Goal: Information Seeking & Learning: Learn about a topic

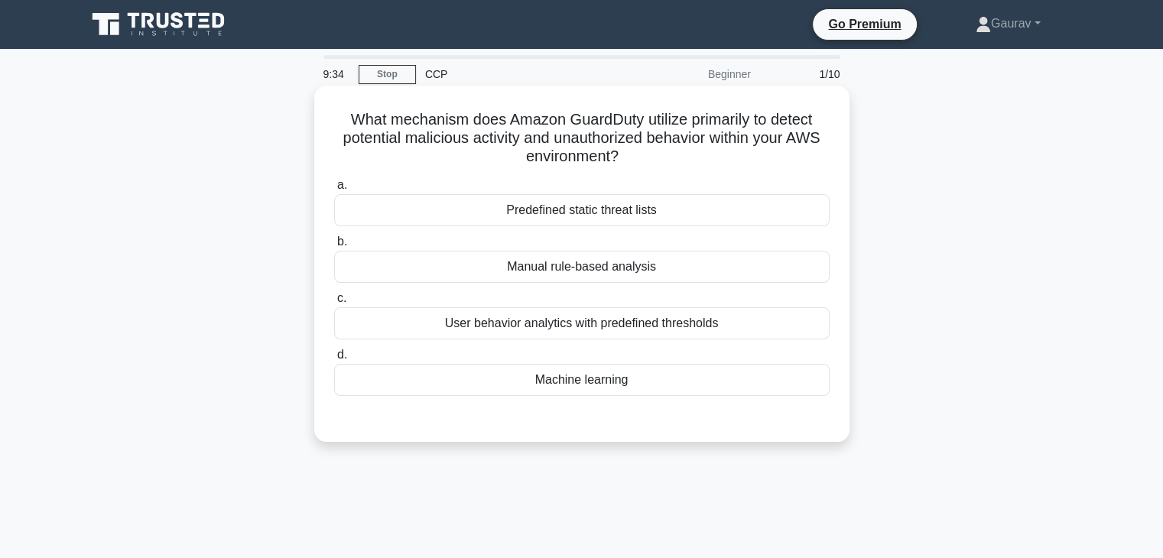
click at [590, 329] on div "User behavior analytics with predefined thresholds" at bounding box center [581, 323] width 495 height 32
click at [334, 303] on input "c. User behavior analytics with predefined thresholds" at bounding box center [334, 299] width 0 height 10
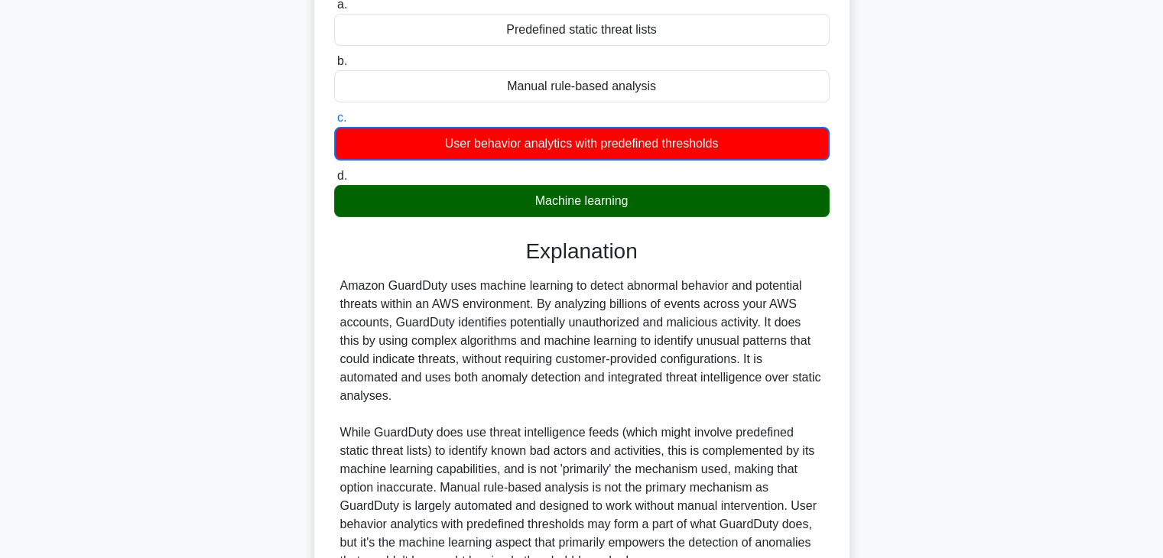
scroll to position [330, 0]
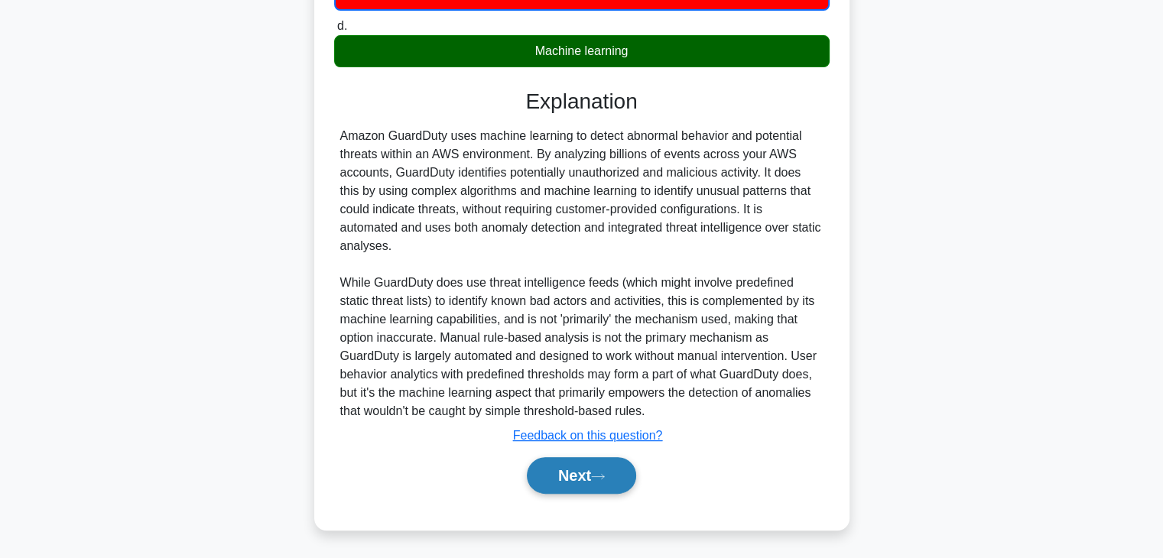
click at [560, 486] on button "Next" at bounding box center [581, 475] width 109 height 37
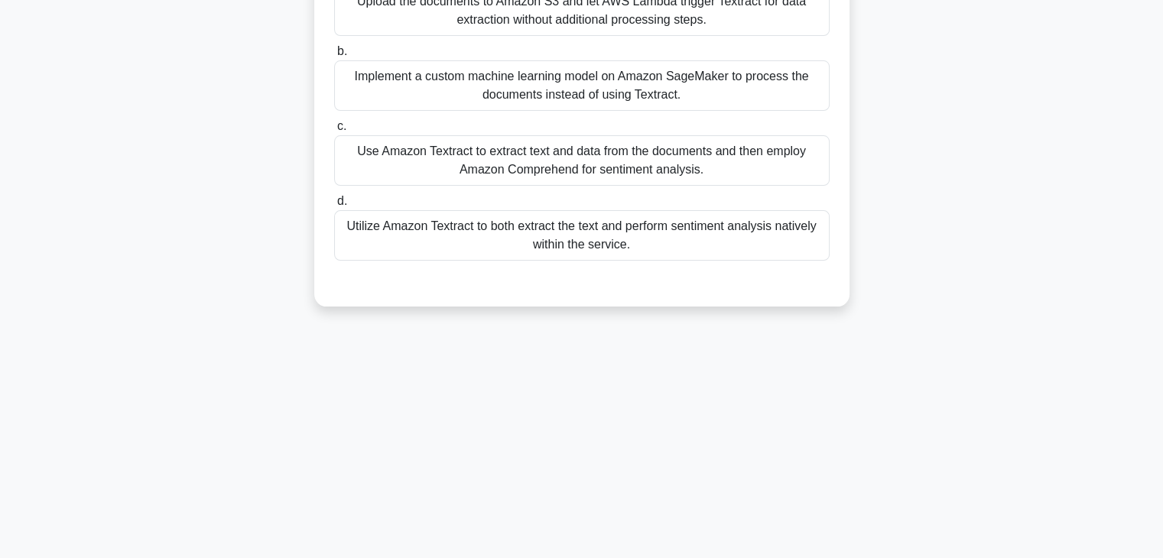
scroll to position [0, 0]
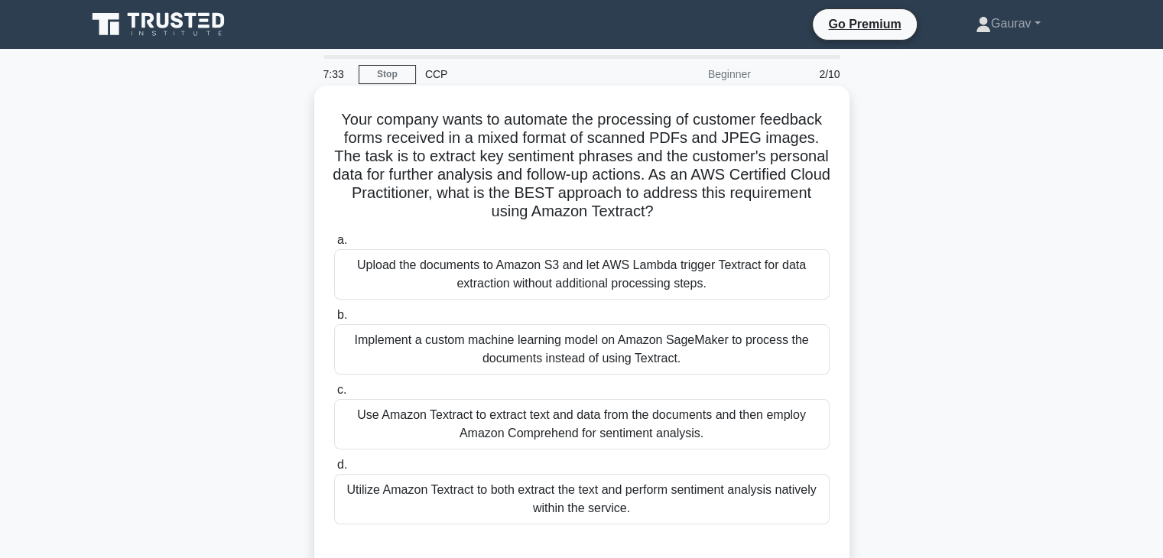
click at [633, 511] on div "Utilize Amazon Textract to both extract the text and perform sentiment analysis…" at bounding box center [581, 499] width 495 height 50
click at [334, 470] on input "d. Utilize Amazon Textract to both extract the text and perform sentiment analy…" at bounding box center [334, 465] width 0 height 10
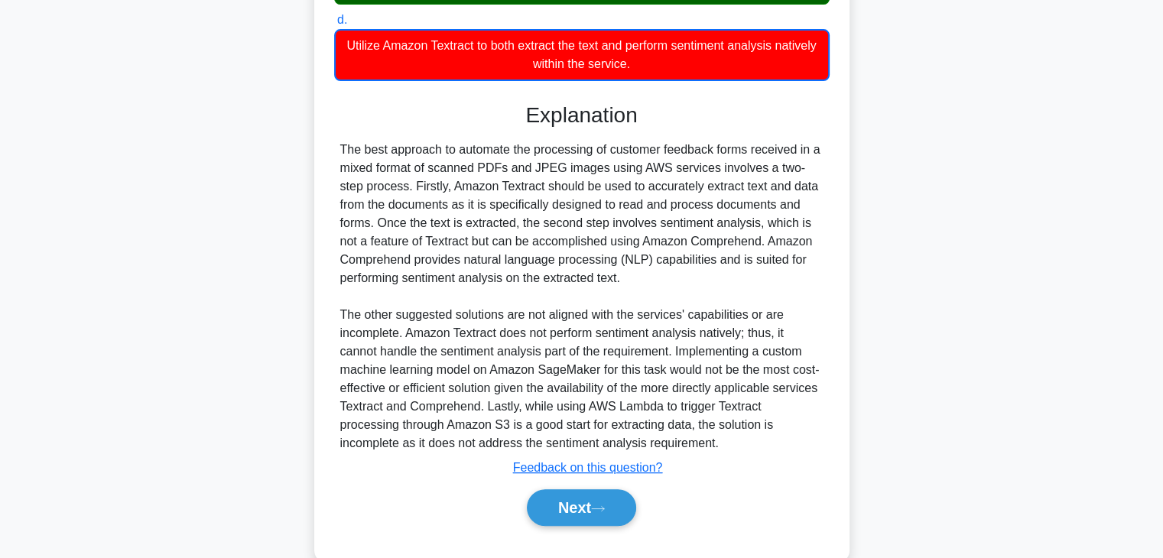
scroll to position [477, 0]
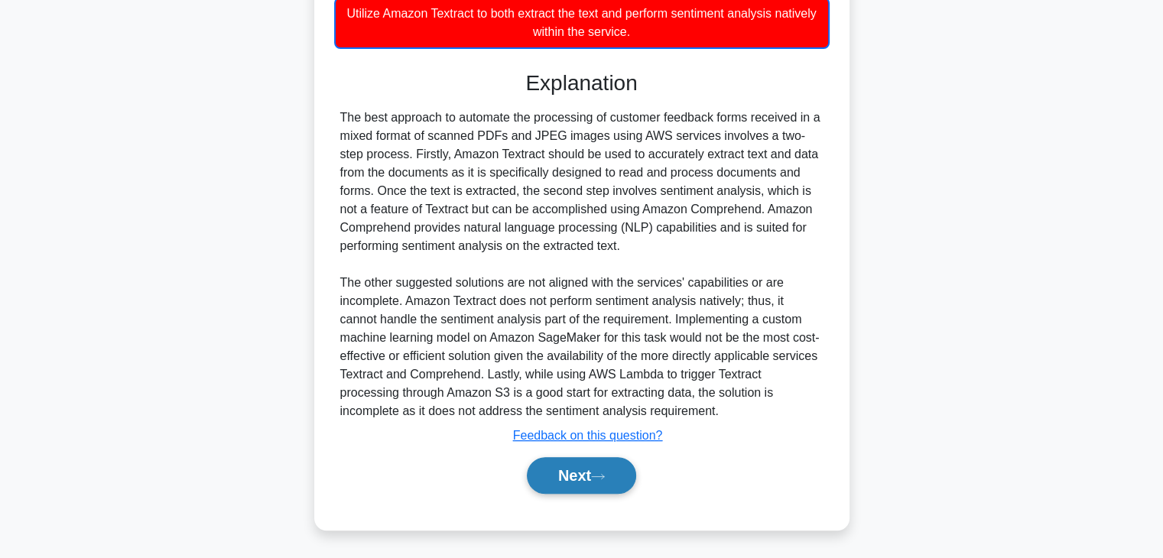
click at [574, 487] on button "Next" at bounding box center [581, 475] width 109 height 37
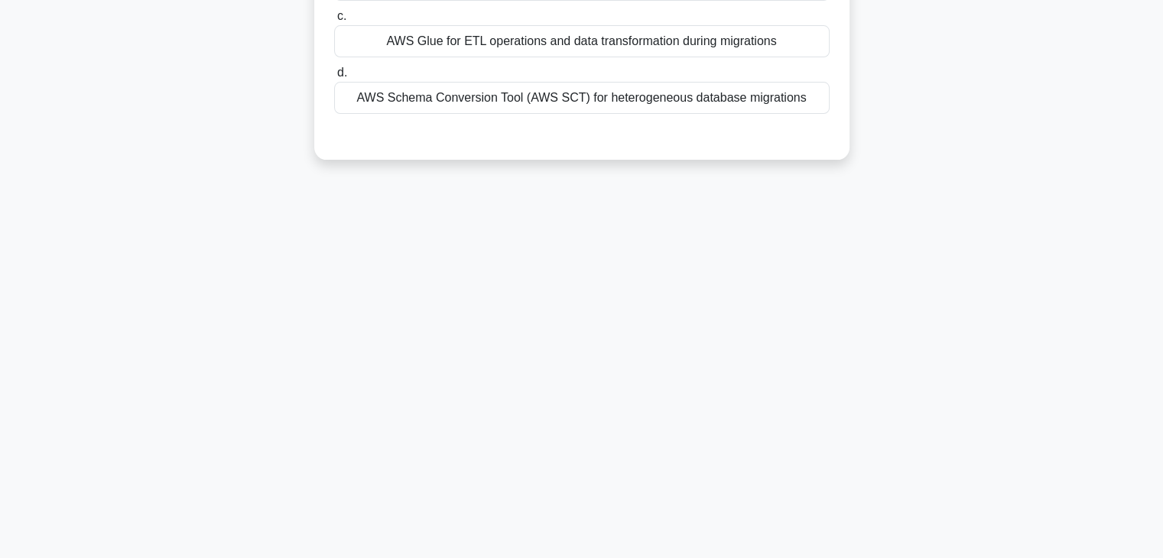
scroll to position [0, 0]
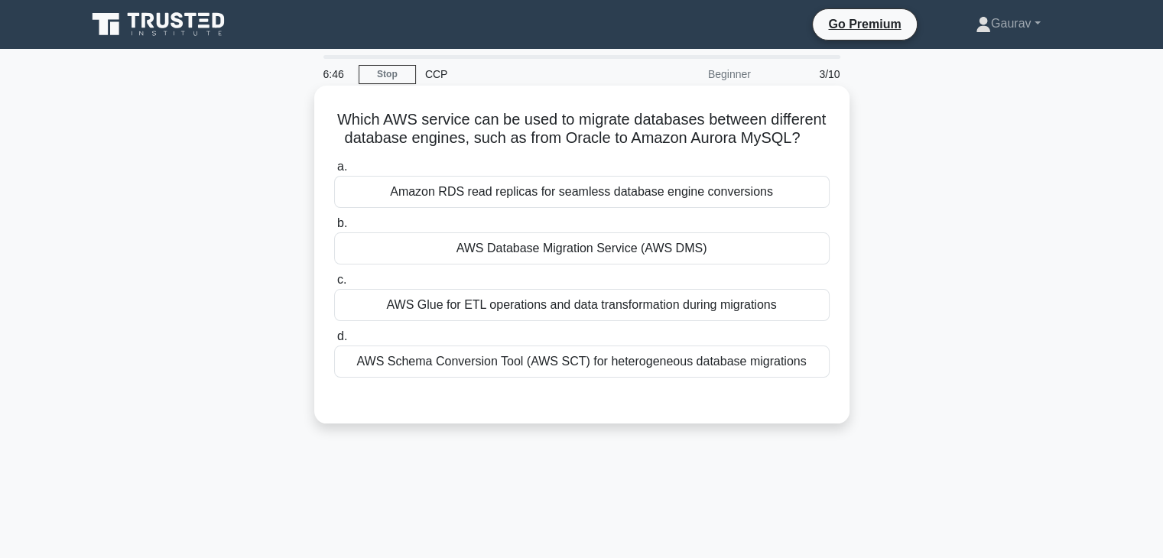
click at [538, 251] on div "AWS Database Migration Service (AWS DMS)" at bounding box center [581, 248] width 495 height 32
click at [334, 229] on input "b. AWS Database Migration Service (AWS DMS)" at bounding box center [334, 224] width 0 height 10
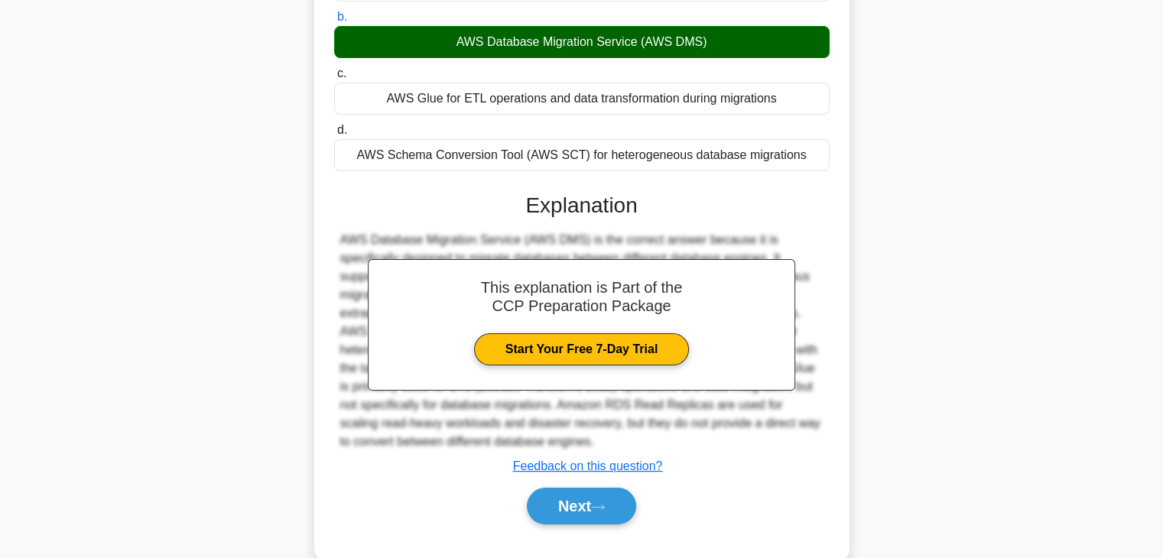
scroll to position [268, 0]
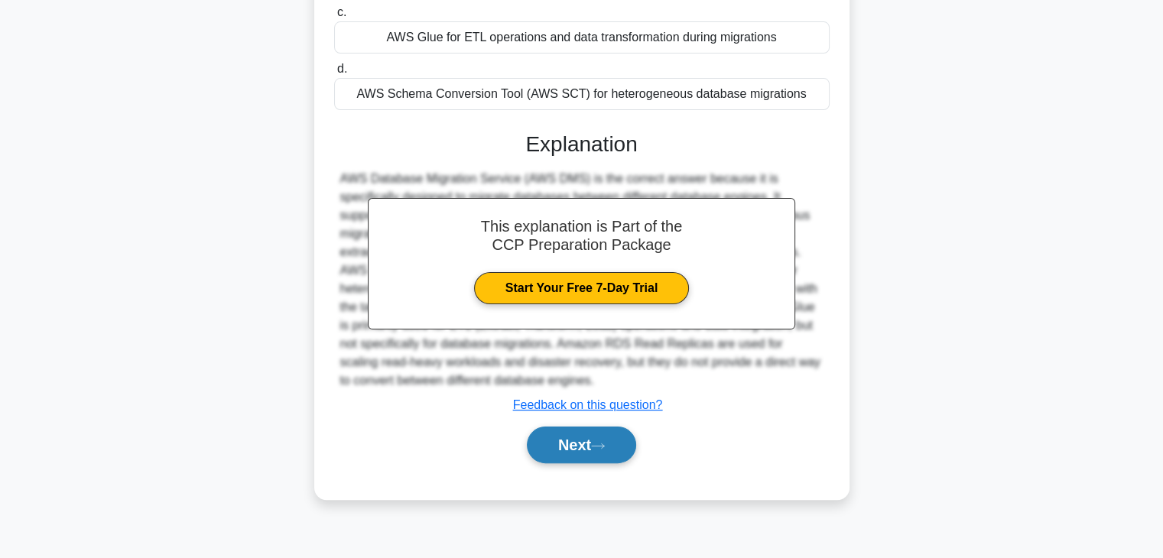
click at [547, 447] on button "Next" at bounding box center [581, 445] width 109 height 37
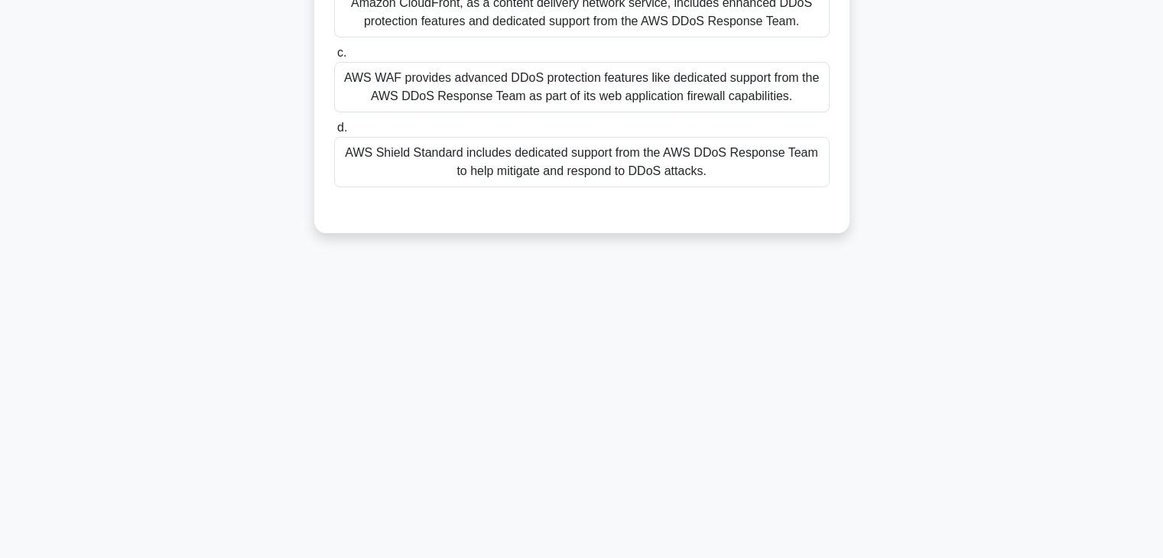
scroll to position [0, 0]
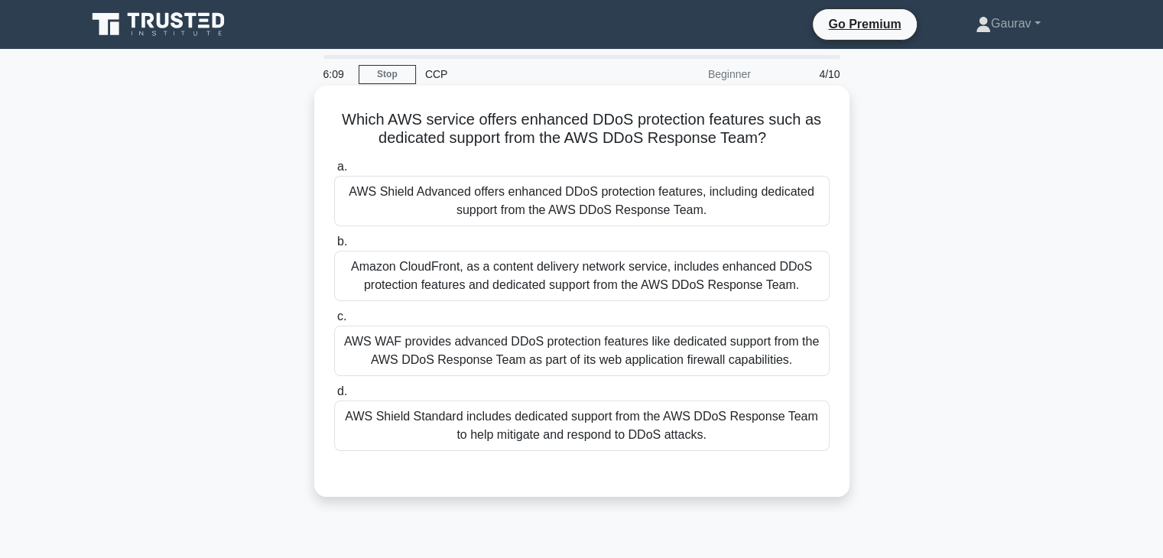
click at [578, 209] on div "AWS Shield Advanced offers enhanced DDoS protection features, including dedicat…" at bounding box center [581, 201] width 495 height 50
click at [334, 172] on input "a. AWS Shield Advanced offers enhanced DDoS protection features, including dedi…" at bounding box center [334, 167] width 0 height 10
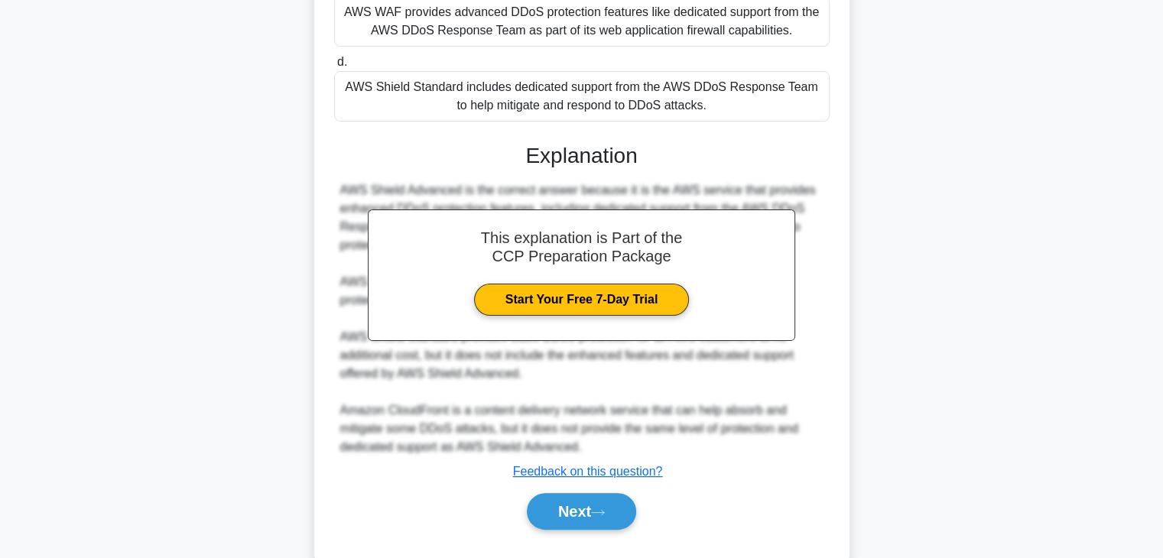
scroll to position [365, 0]
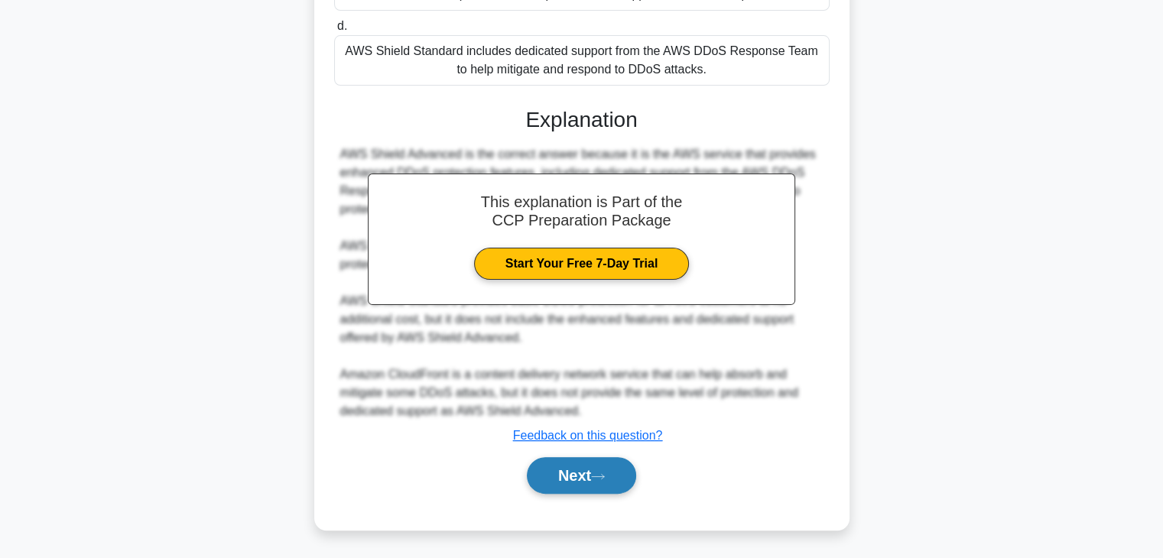
click at [584, 473] on button "Next" at bounding box center [581, 475] width 109 height 37
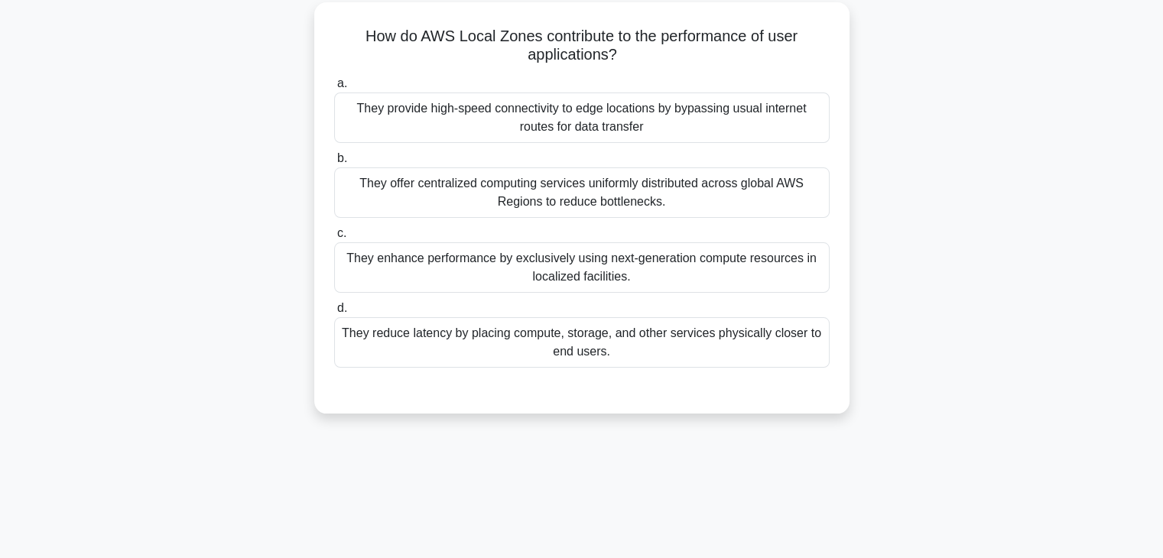
scroll to position [86, 0]
click at [526, 337] on div "They reduce latency by placing compute, storage, and other services physically …" at bounding box center [581, 340] width 495 height 50
click at [334, 311] on input "d. They reduce latency by placing compute, storage, and other services physical…" at bounding box center [334, 306] width 0 height 10
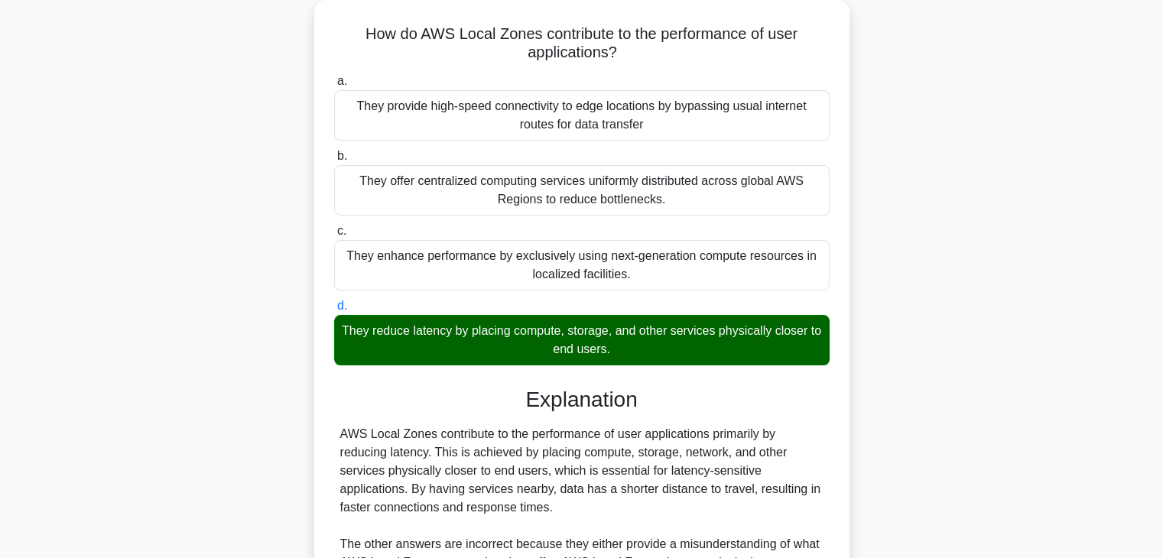
scroll to position [329, 0]
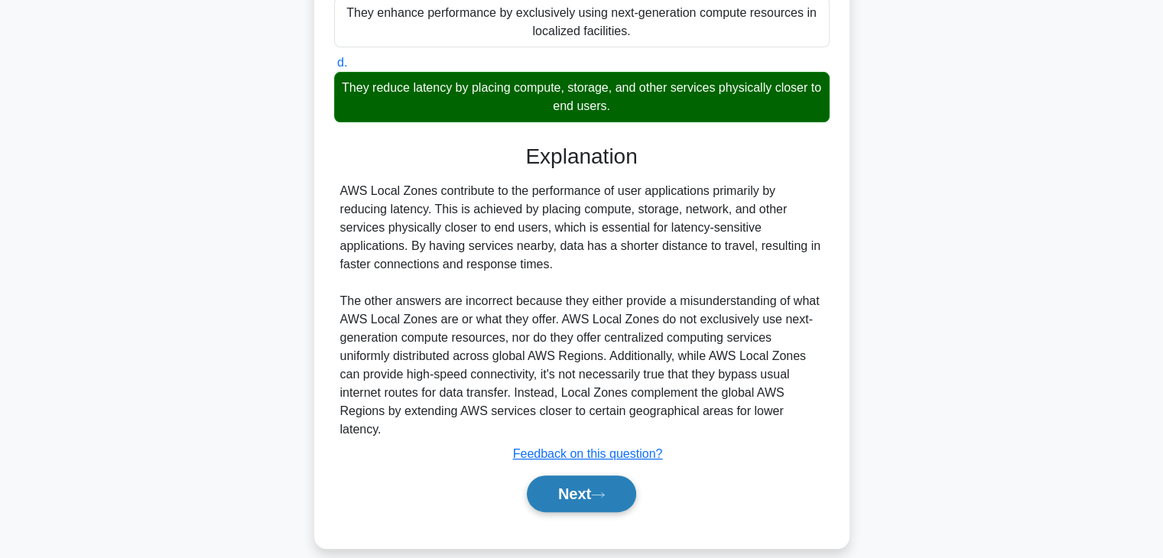
click at [553, 480] on button "Next" at bounding box center [581, 493] width 109 height 37
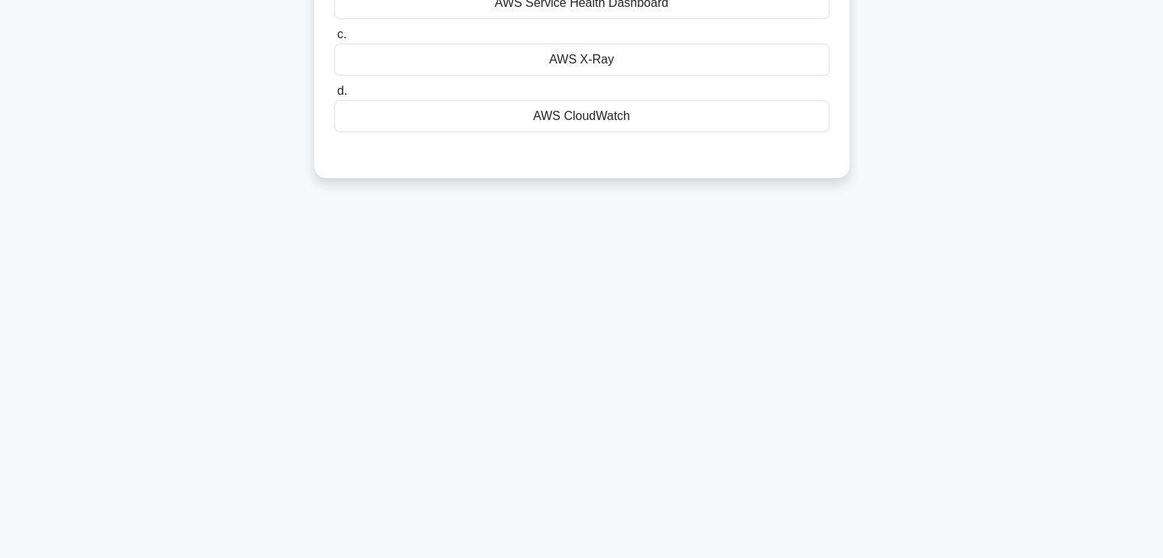
scroll to position [0, 0]
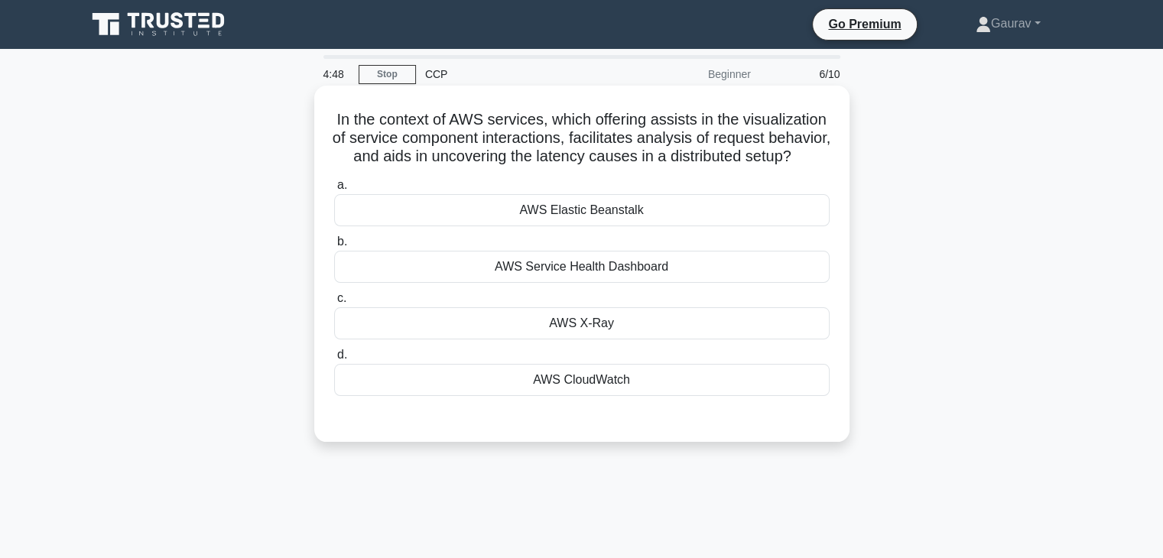
click at [560, 339] on div "AWS X-Ray" at bounding box center [581, 323] width 495 height 32
click at [334, 303] on input "c. AWS X-Ray" at bounding box center [334, 299] width 0 height 10
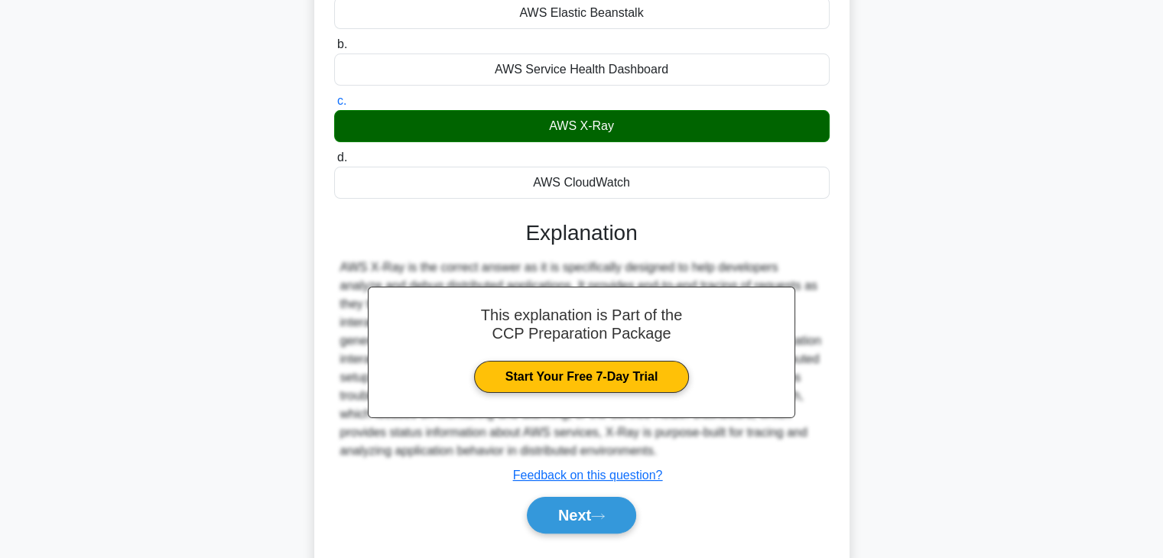
scroll to position [268, 0]
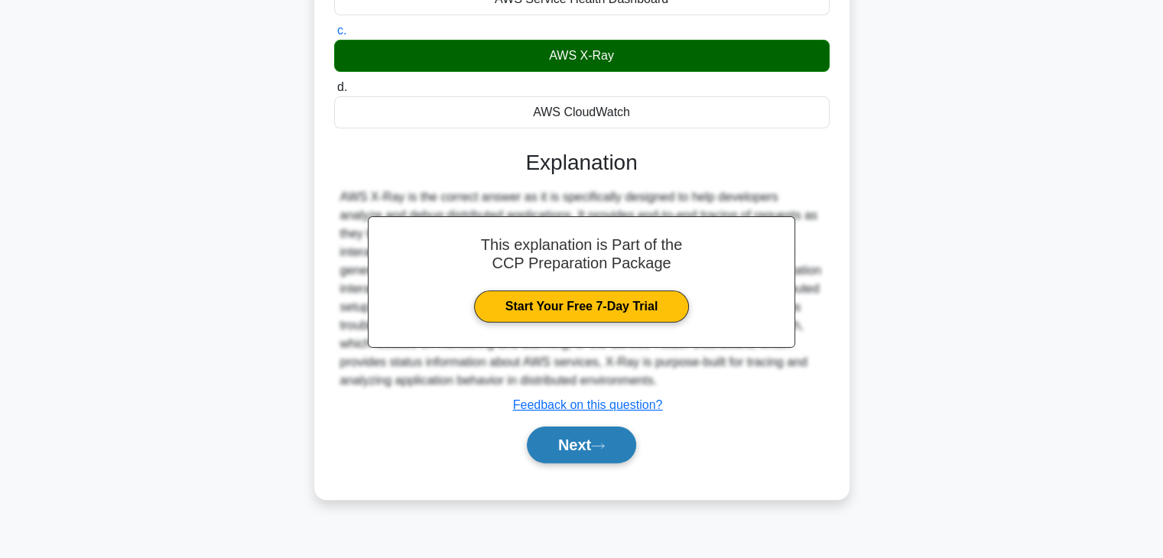
click at [569, 447] on button "Next" at bounding box center [581, 445] width 109 height 37
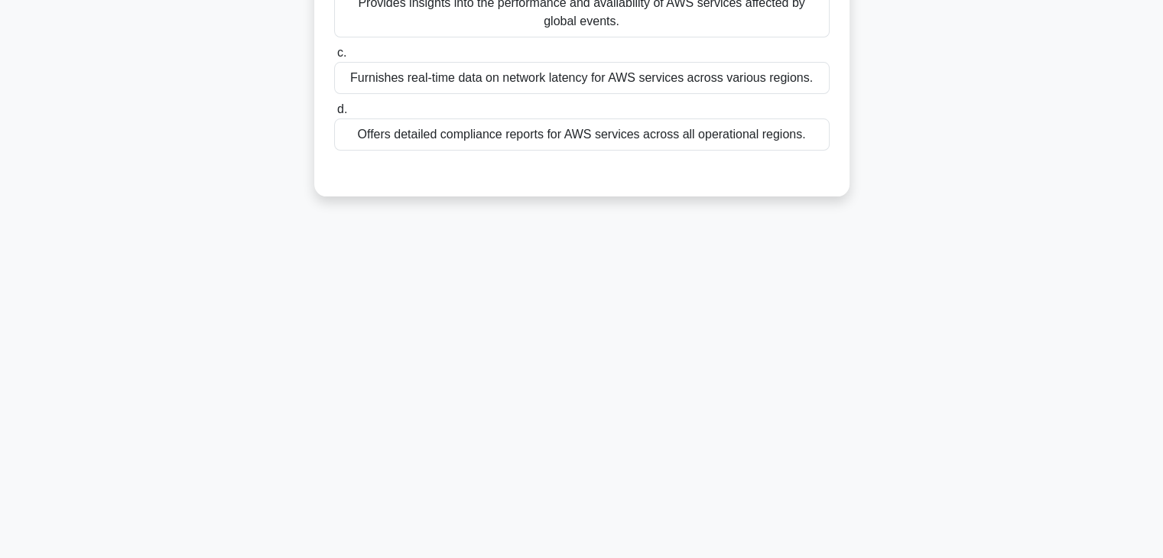
scroll to position [0, 0]
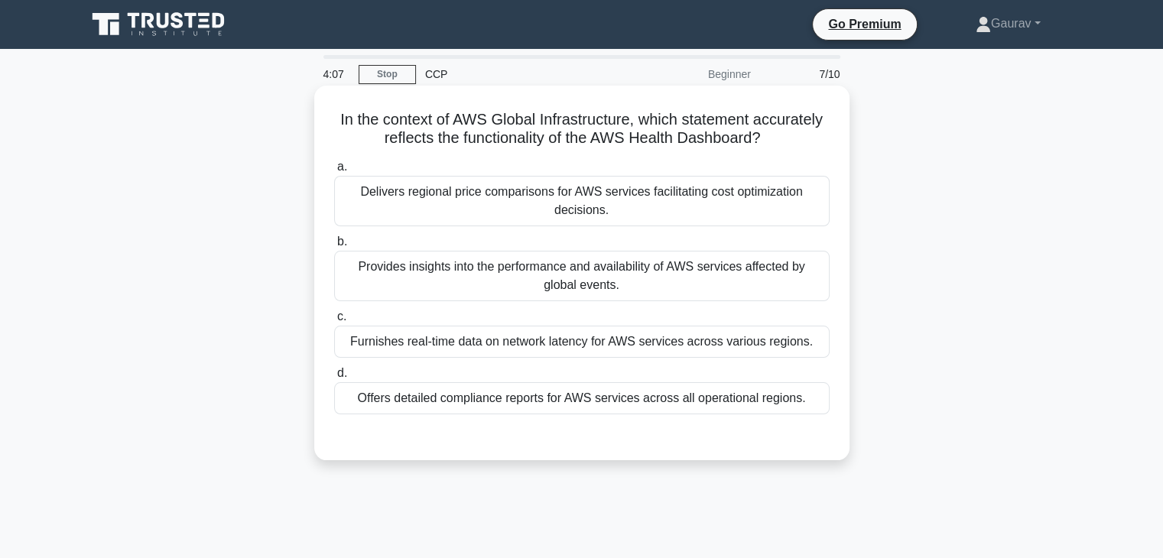
click at [560, 271] on div "Provides insights into the performance and availability of AWS services affecte…" at bounding box center [581, 276] width 495 height 50
click at [334, 247] on input "b. Provides insights into the performance and availability of AWS services affe…" at bounding box center [334, 242] width 0 height 10
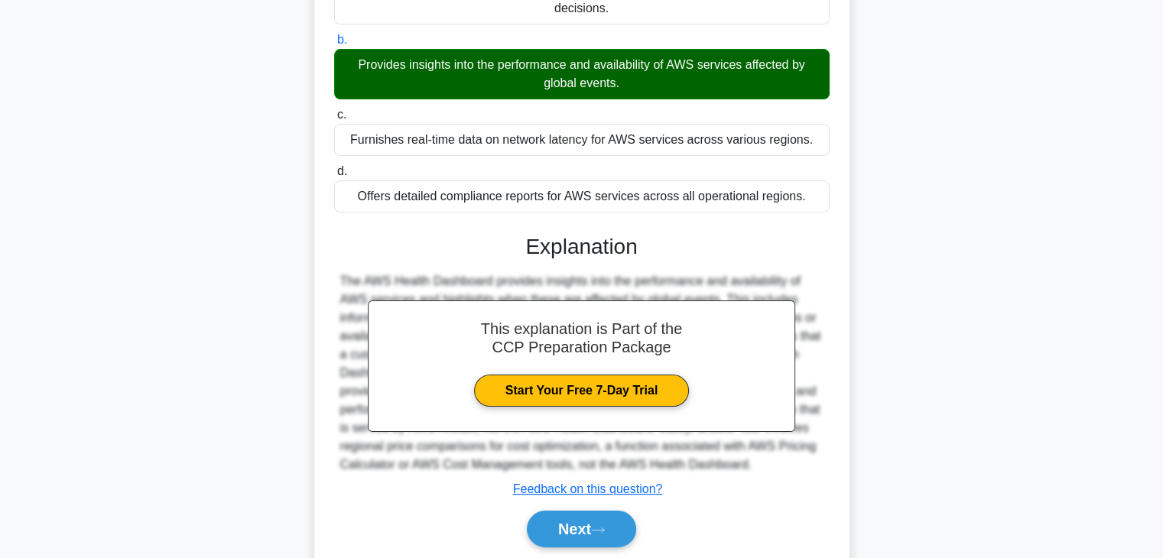
scroll to position [268, 0]
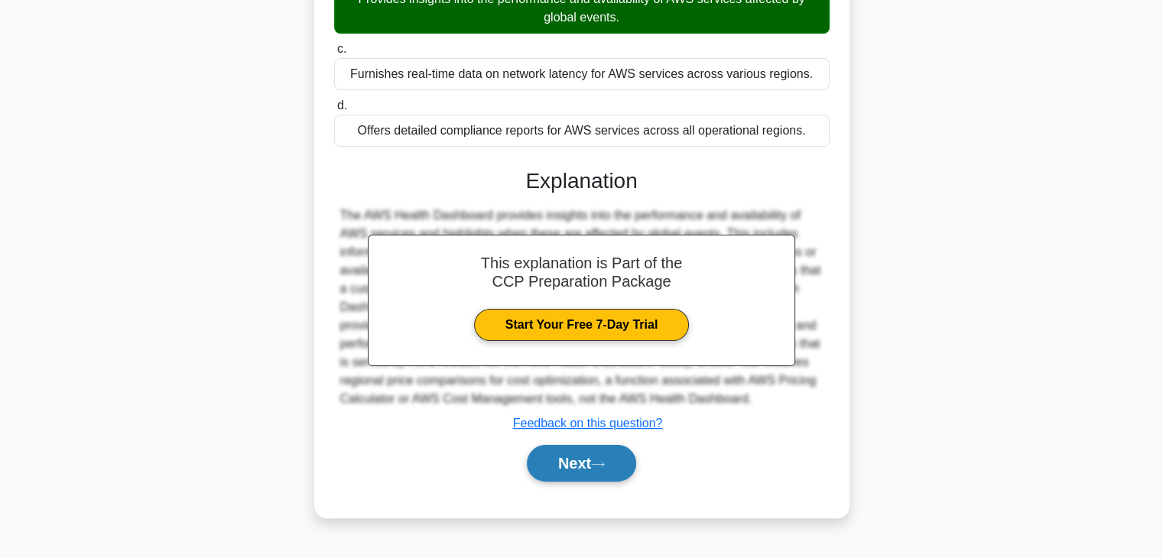
click at [566, 469] on button "Next" at bounding box center [581, 463] width 109 height 37
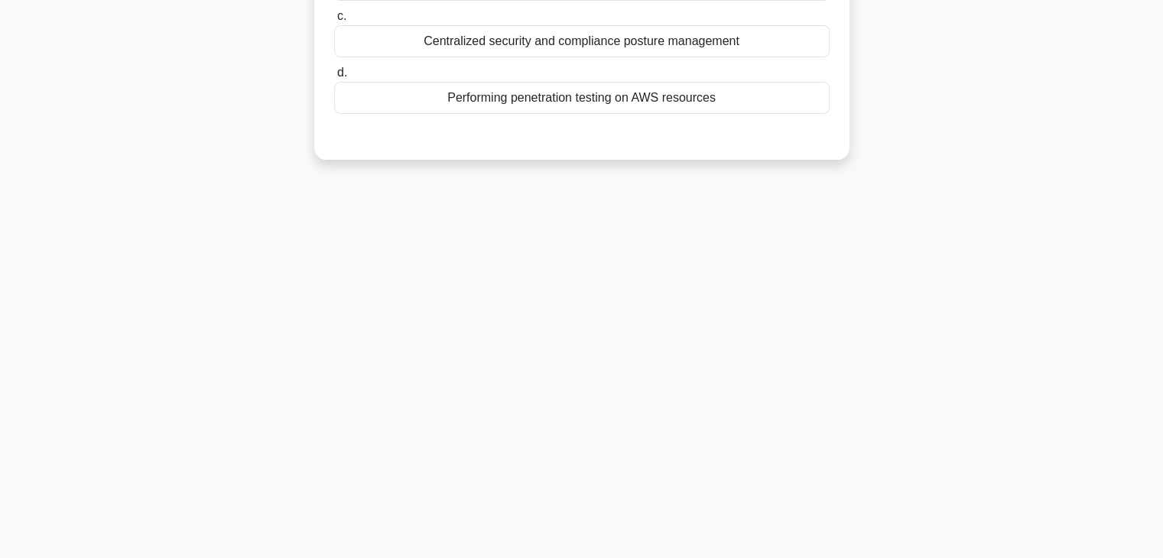
scroll to position [0, 0]
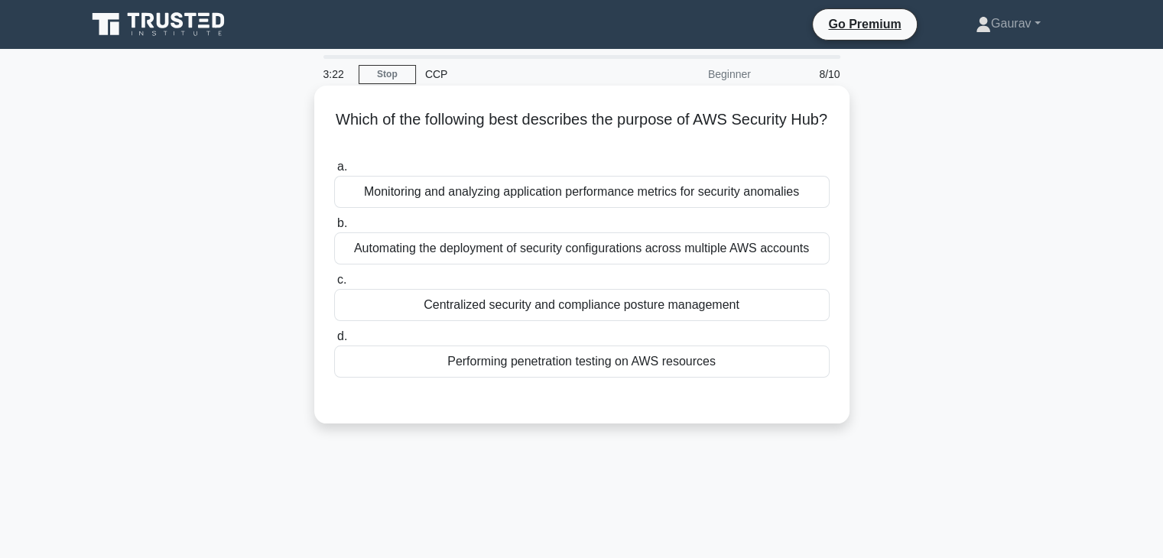
click at [526, 251] on div "Automating the deployment of security configurations across multiple AWS accoun…" at bounding box center [581, 248] width 495 height 32
click at [334, 229] on input "b. Automating the deployment of security configurations across multiple AWS acc…" at bounding box center [334, 224] width 0 height 10
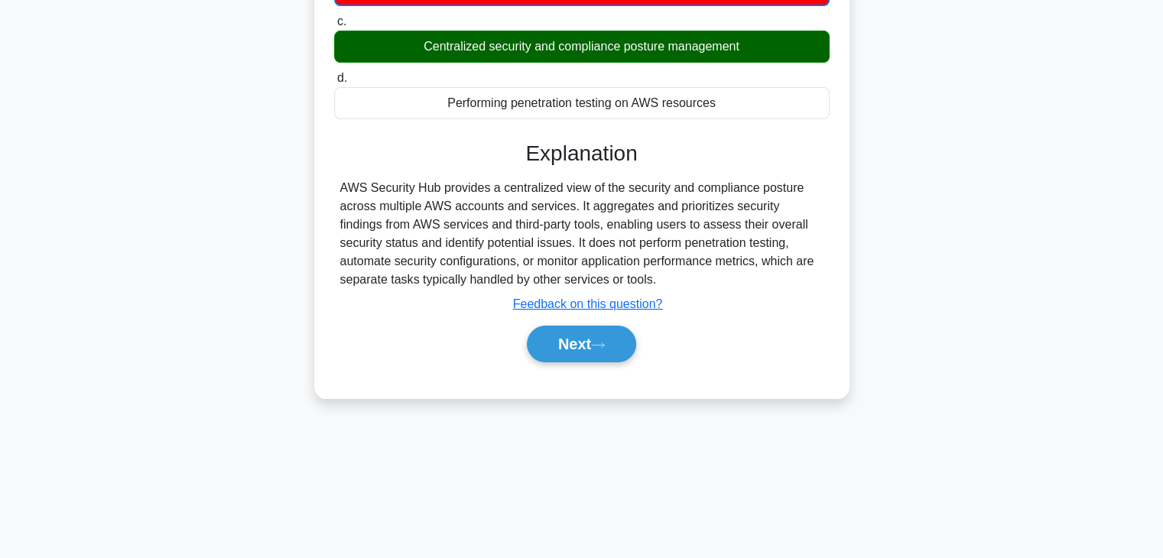
scroll to position [268, 0]
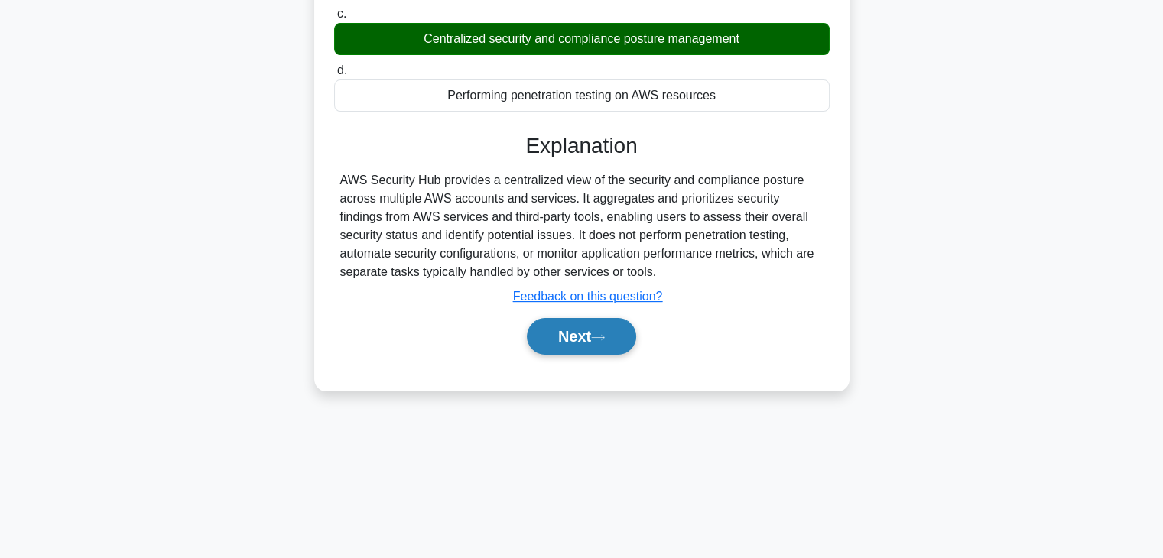
click at [576, 326] on button "Next" at bounding box center [581, 336] width 109 height 37
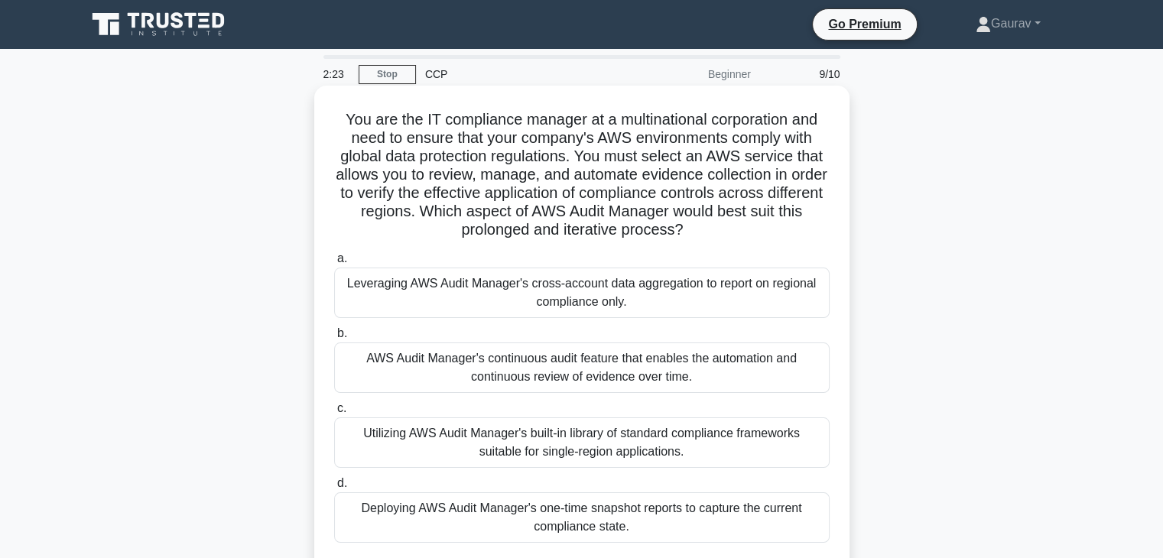
scroll to position [159, 0]
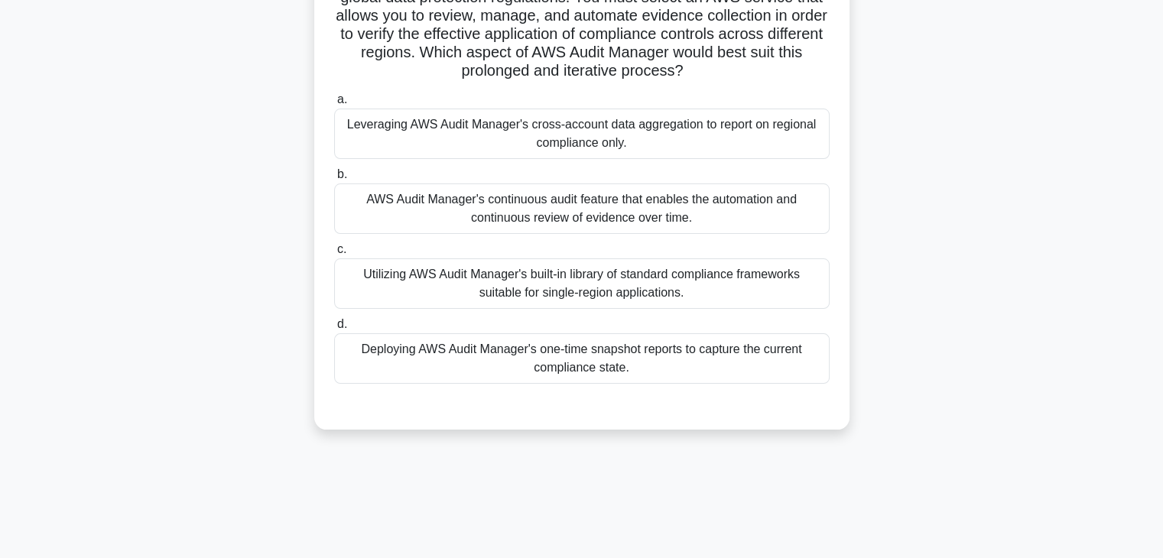
click at [599, 200] on div "AWS Audit Manager's continuous audit feature that enables the automation and co…" at bounding box center [581, 208] width 495 height 50
click at [334, 180] on input "b. AWS Audit Manager's continuous audit feature that enables the automation and…" at bounding box center [334, 175] width 0 height 10
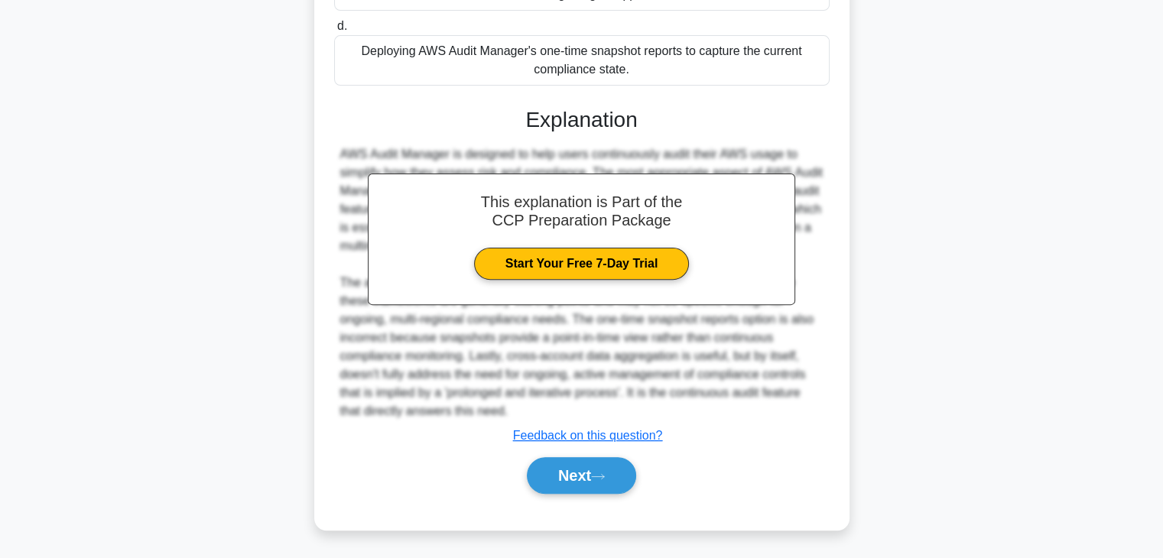
scroll to position [456, 0]
click at [595, 468] on button "Next" at bounding box center [581, 476] width 109 height 37
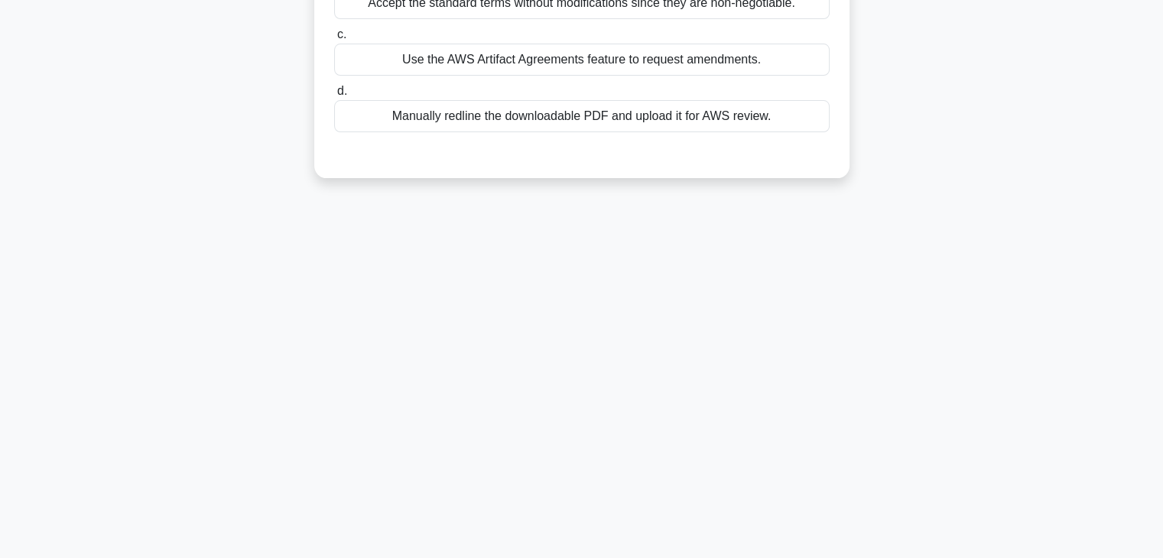
scroll to position [0, 0]
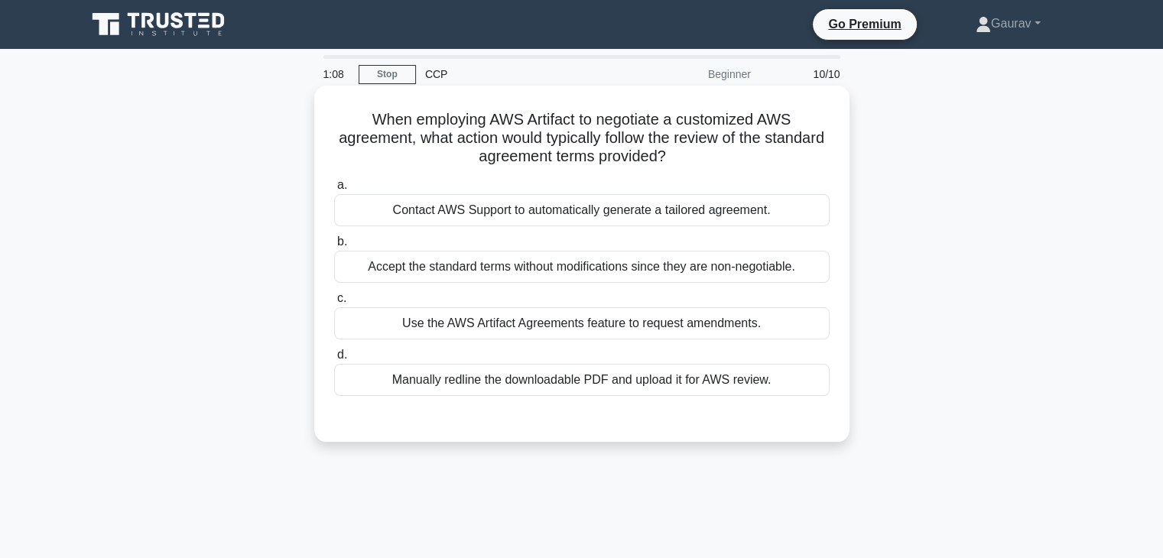
click at [453, 328] on div "Use the AWS Artifact Agreements feature to request amendments." at bounding box center [581, 323] width 495 height 32
click at [334, 303] on input "c. Use the AWS Artifact Agreements feature to request amendments." at bounding box center [334, 299] width 0 height 10
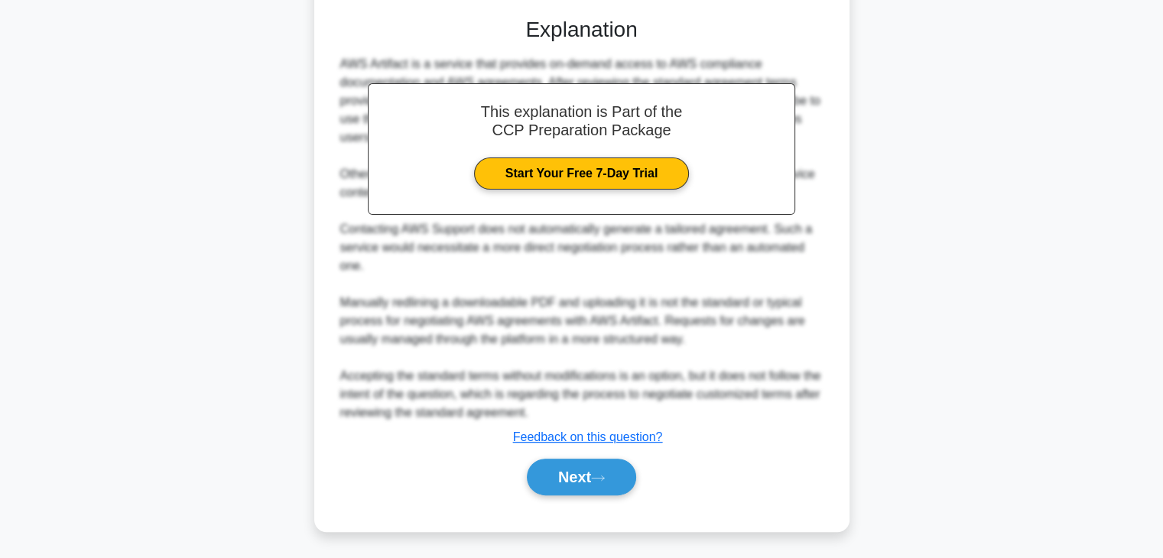
scroll to position [402, 0]
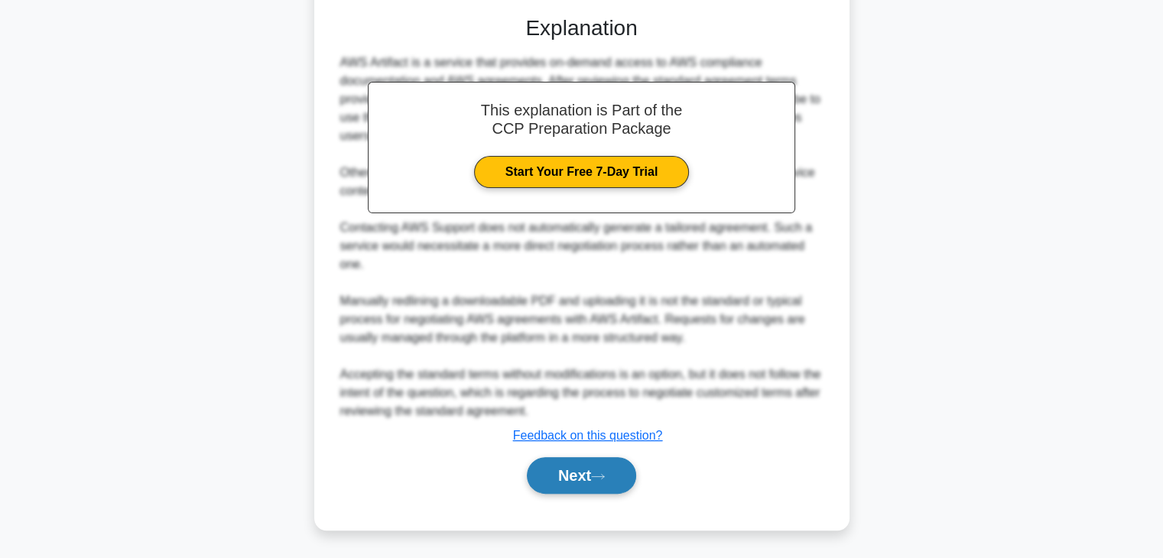
click at [586, 477] on button "Next" at bounding box center [581, 475] width 109 height 37
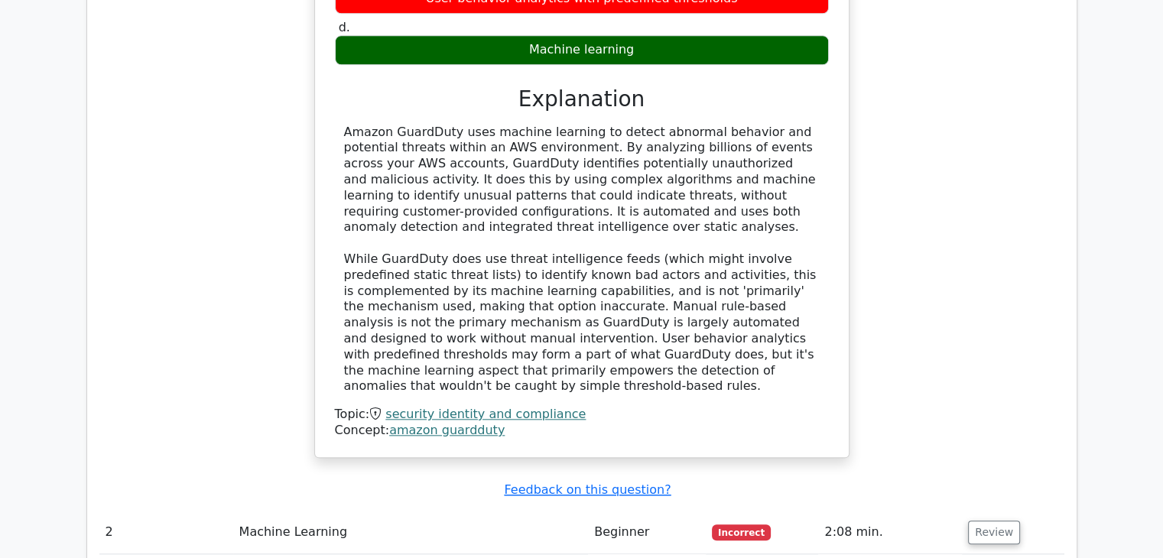
scroll to position [1587, 0]
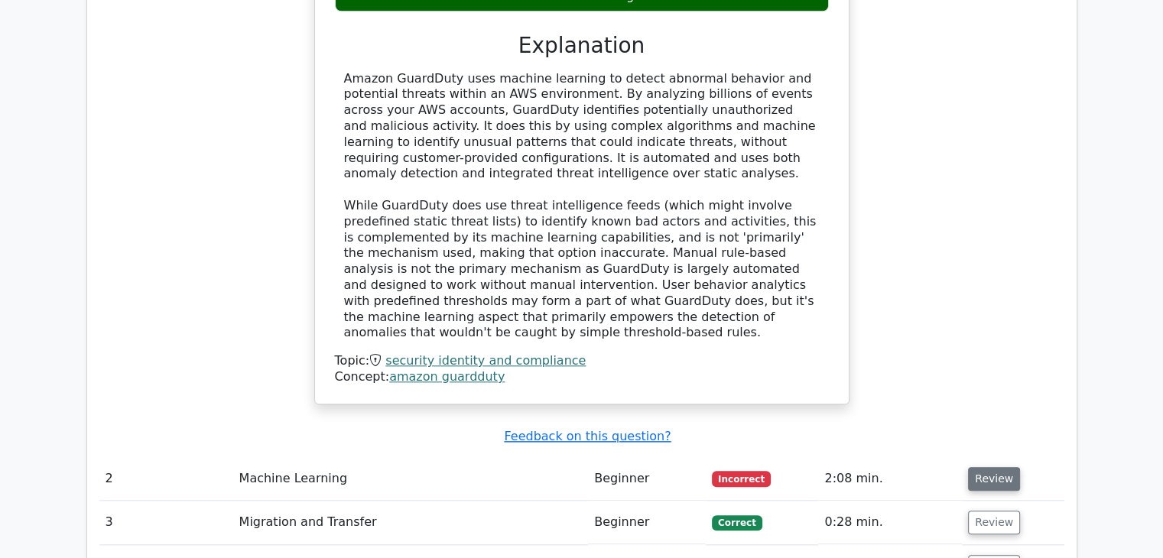
click at [996, 467] on button "Review" at bounding box center [994, 479] width 52 height 24
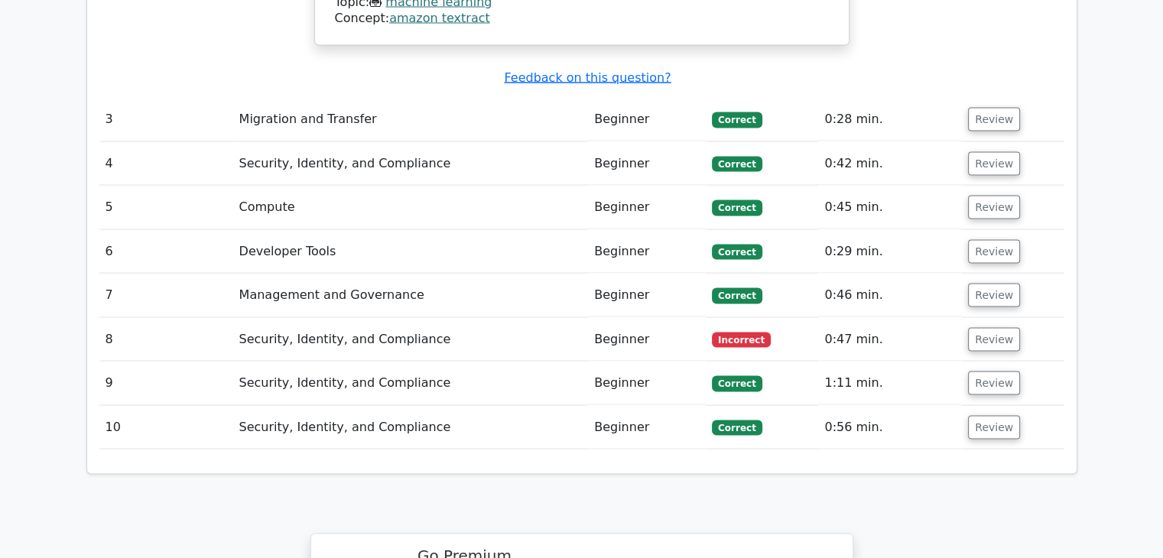
scroll to position [2934, 0]
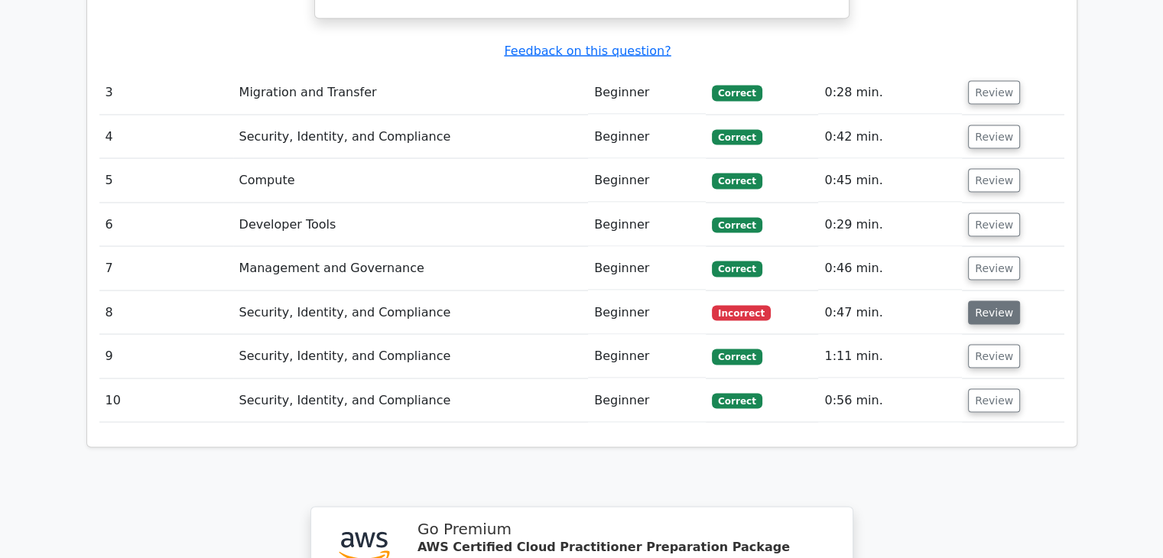
click at [971, 301] on button "Review" at bounding box center [994, 313] width 52 height 24
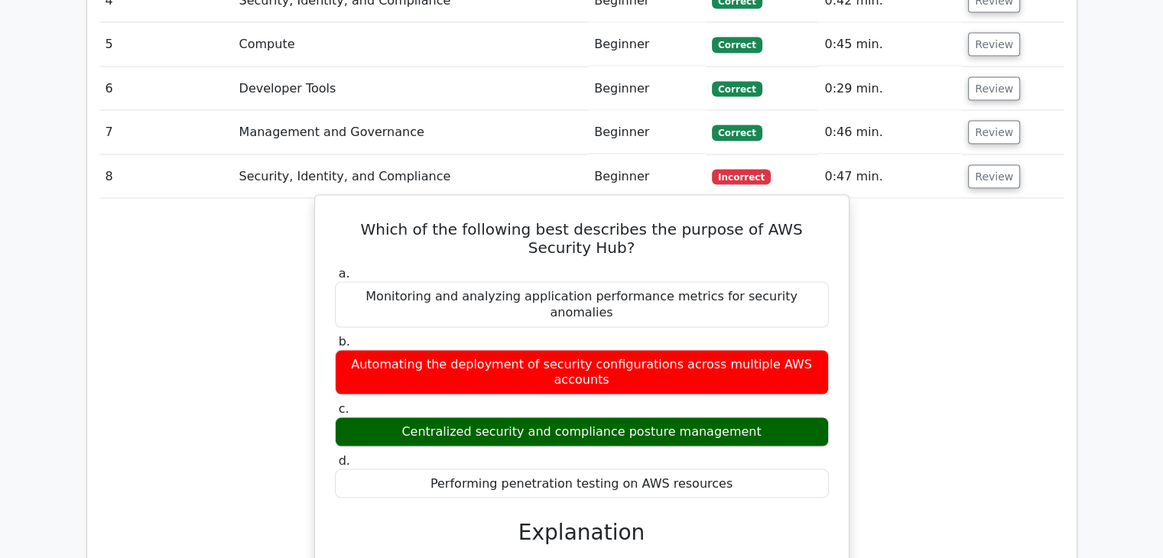
scroll to position [3042, 0]
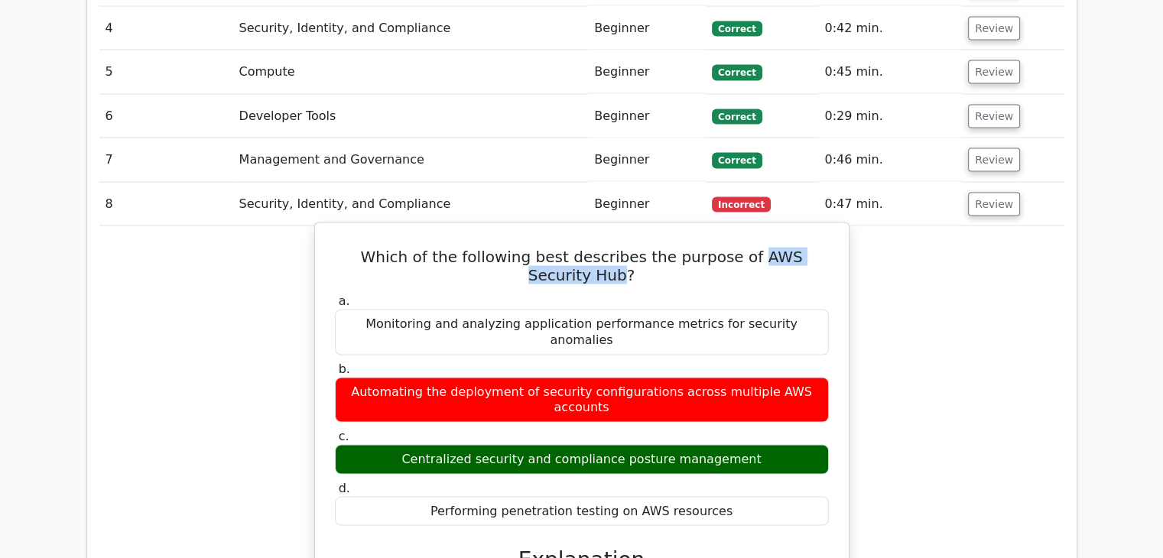
drag, startPoint x: 722, startPoint y: 112, endPoint x: 590, endPoint y: 126, distance: 133.0
click at [590, 248] on h5 "Which of the following best describes the purpose of AWS Security Hub?" at bounding box center [581, 266] width 497 height 37
copy h5 "AWS Security Hub"
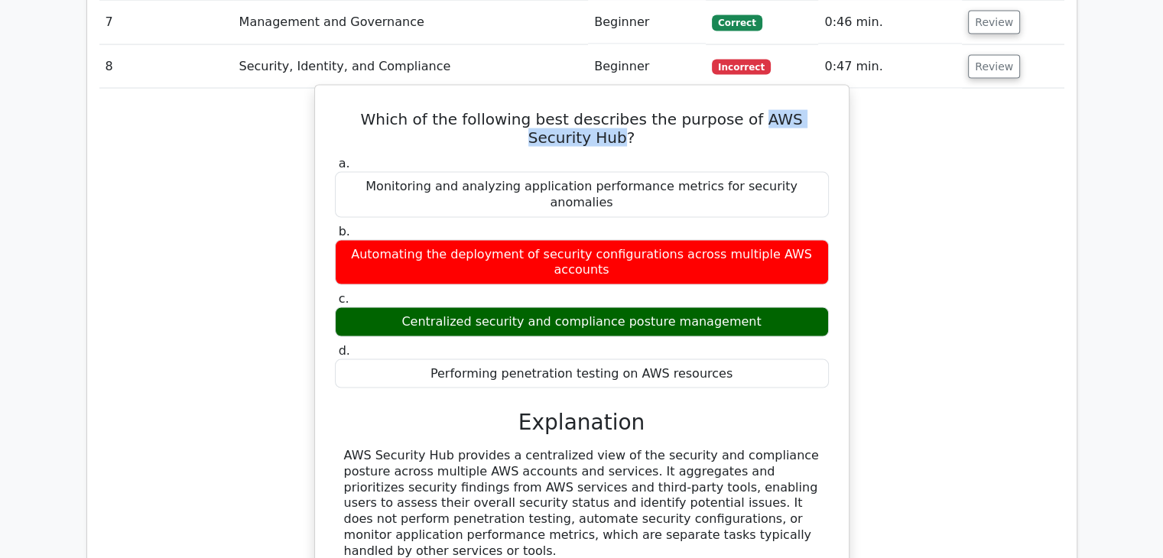
drag, startPoint x: 689, startPoint y: 354, endPoint x: 327, endPoint y: 273, distance: 370.5
click at [327, 273] on div "Which of the following best describes the purpose of AWS Security Hub? a. Monit…" at bounding box center [581, 354] width 521 height 524
copy div "AWS Security Hub provides a centralized view of the security and compliance pos…"
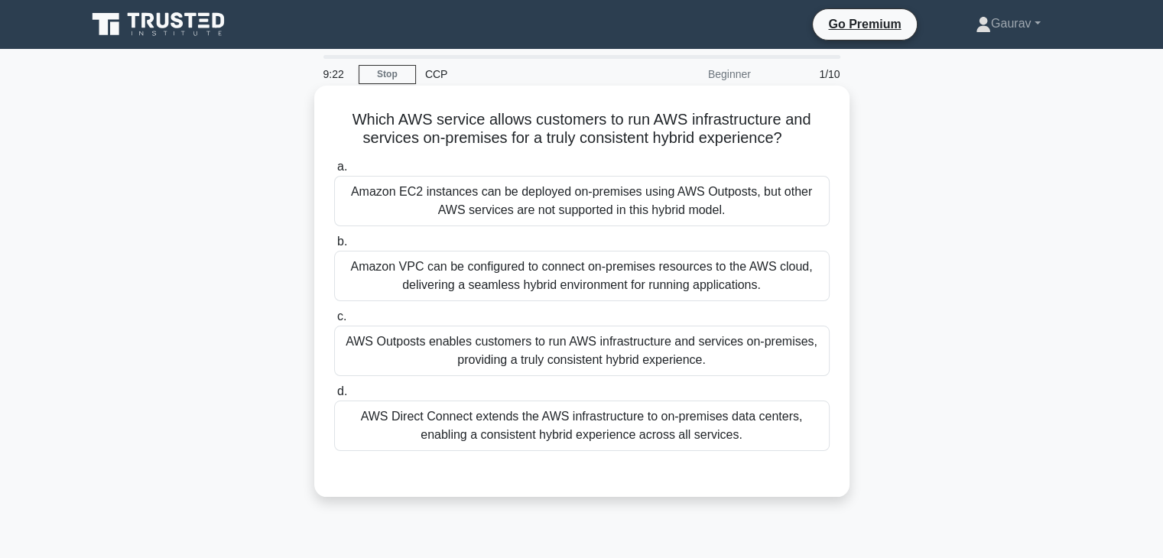
click at [408, 353] on div "AWS Outposts enables customers to run AWS infrastructure and services on-premis…" at bounding box center [581, 351] width 495 height 50
click at [334, 322] on input "c. AWS Outposts enables customers to run AWS infrastructure and services on-pre…" at bounding box center [334, 317] width 0 height 10
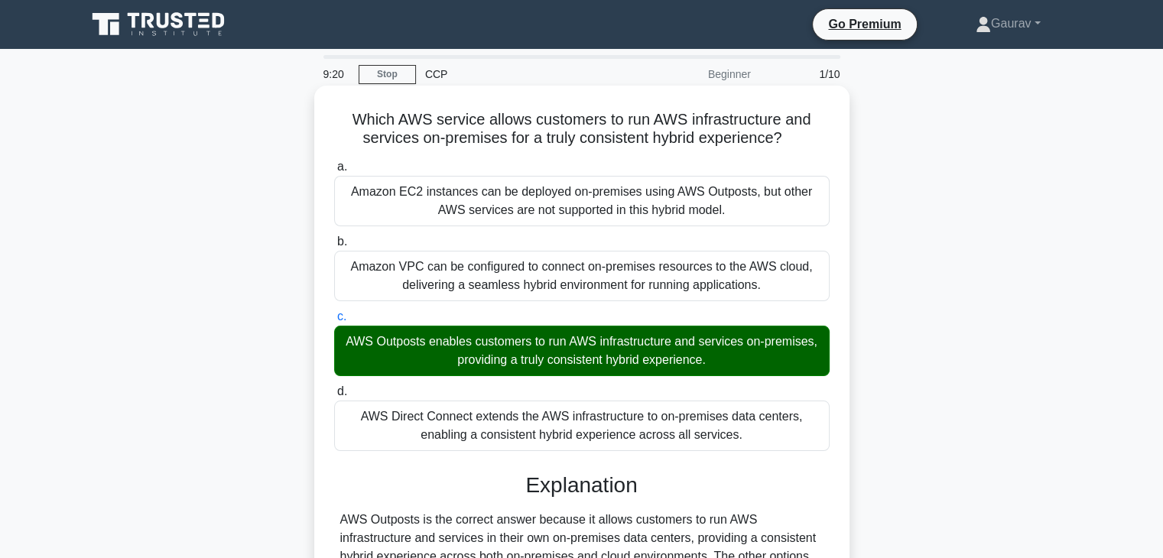
scroll to position [268, 0]
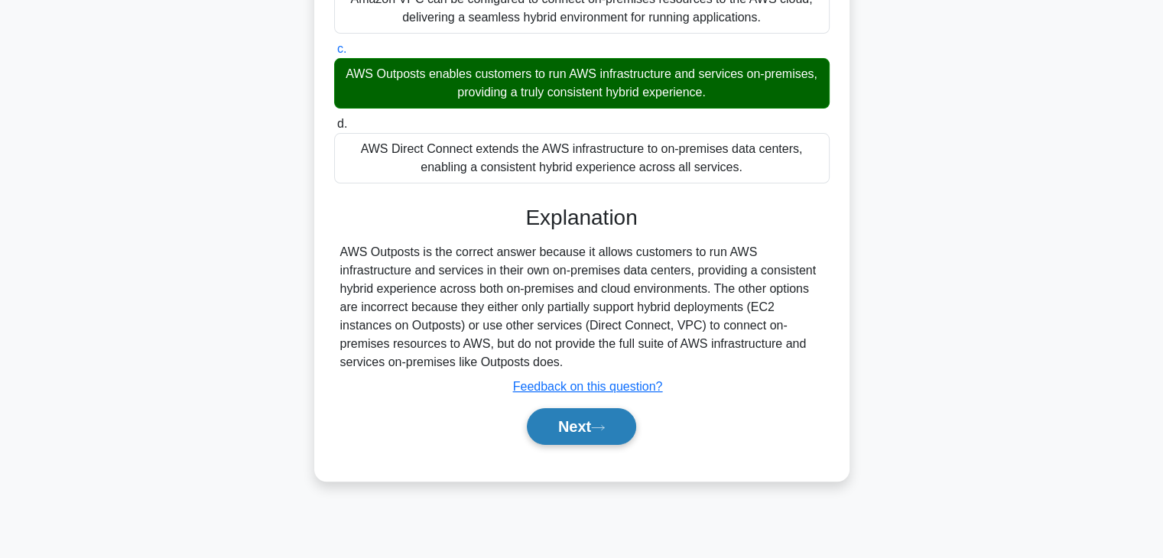
click at [587, 427] on button "Next" at bounding box center [581, 426] width 109 height 37
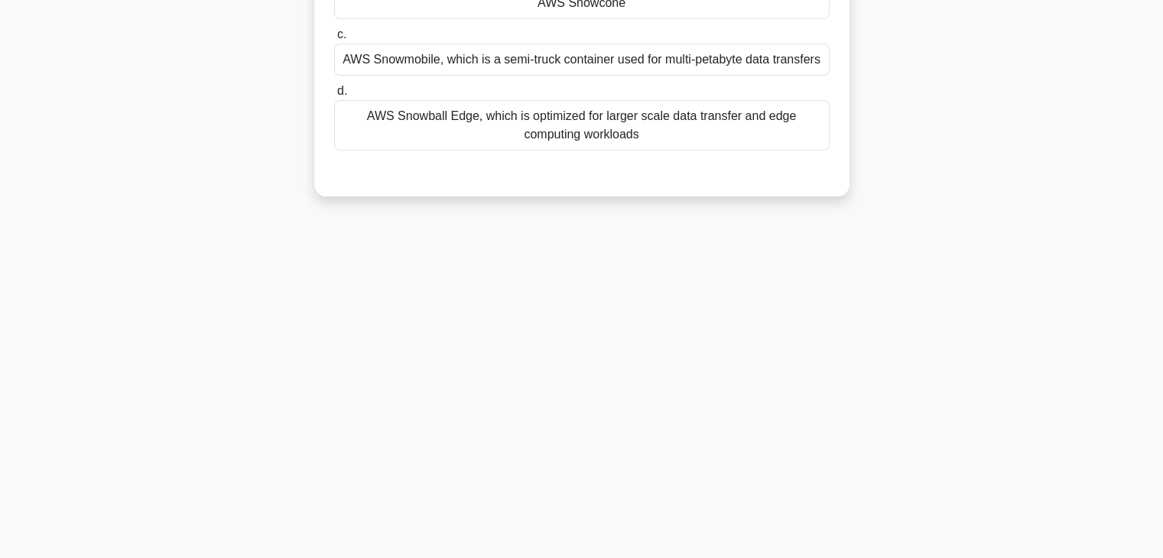
scroll to position [0, 0]
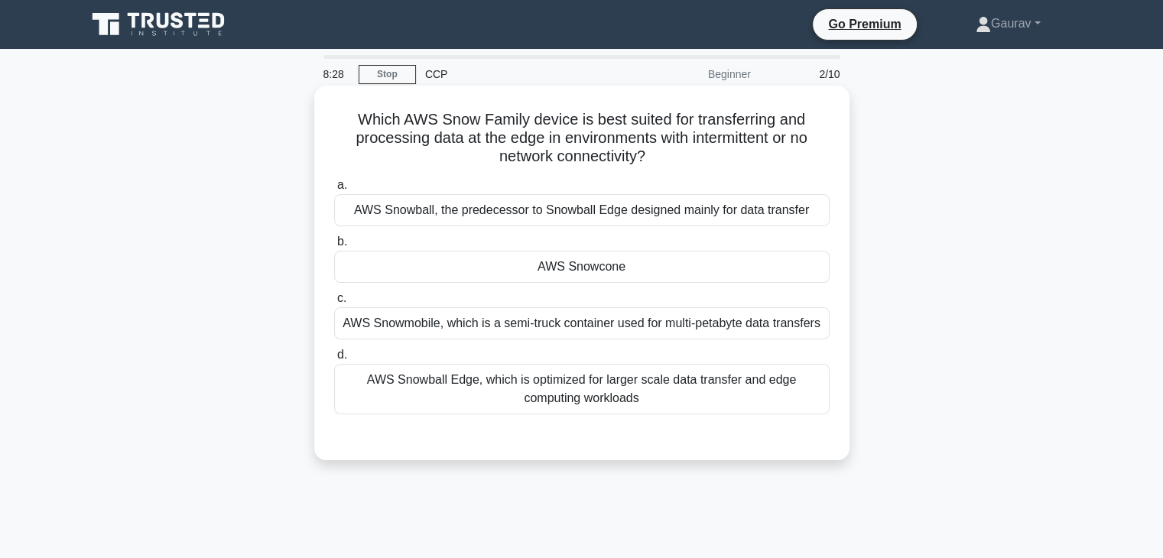
click at [552, 330] on div "AWS Snowmobile, which is a semi-truck container used for multi-petabyte data tr…" at bounding box center [581, 323] width 495 height 32
click at [334, 303] on input "c. AWS Snowmobile, which is a semi-truck container used for multi-petabyte data…" at bounding box center [334, 299] width 0 height 10
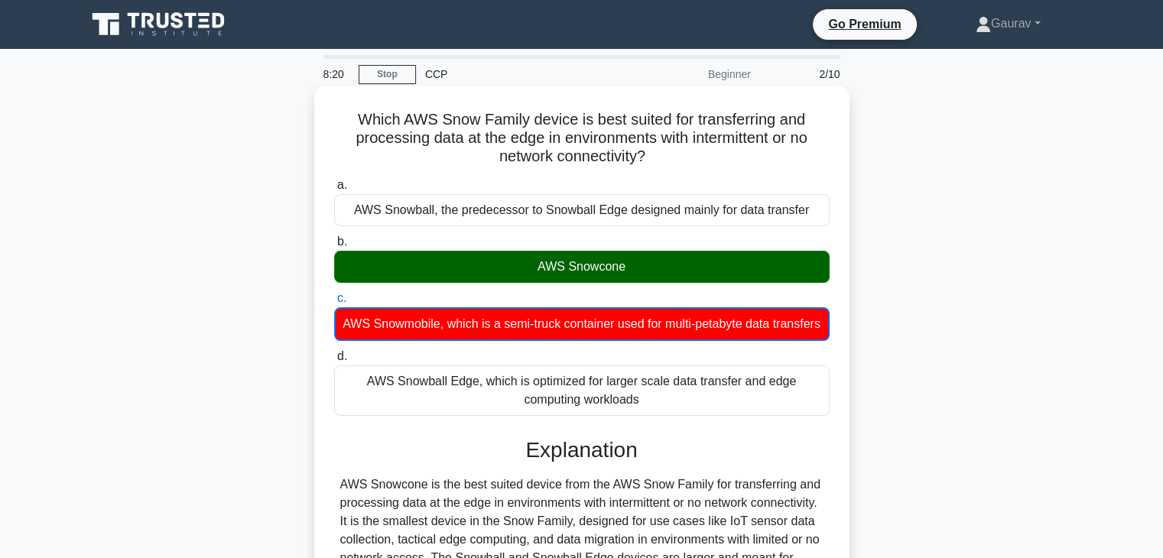
drag, startPoint x: 631, startPoint y: 268, endPoint x: 538, endPoint y: 268, distance: 93.3
click at [538, 268] on div "AWS Snowcone" at bounding box center [581, 267] width 495 height 32
copy div "AWS Snowcone"
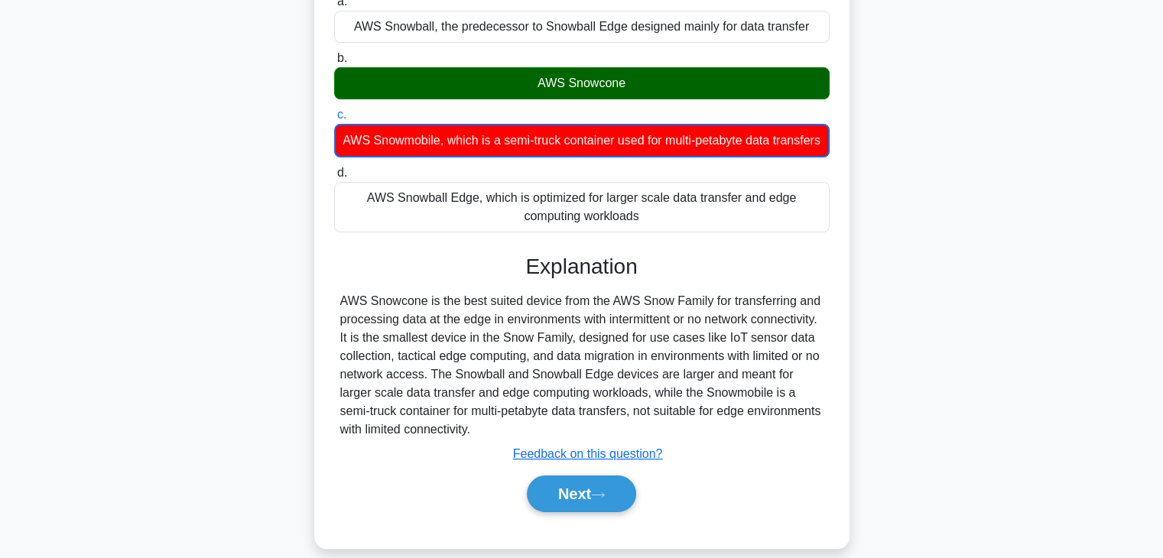
drag, startPoint x: 340, startPoint y: 321, endPoint x: 610, endPoint y: 451, distance: 299.5
click at [610, 439] on div "AWS Snowcone is the best suited device from the AWS Snow Family for transferrin…" at bounding box center [581, 365] width 483 height 147
copy div "AWS Snowcone is the best suited device from the AWS Snow Family for transferrin…"
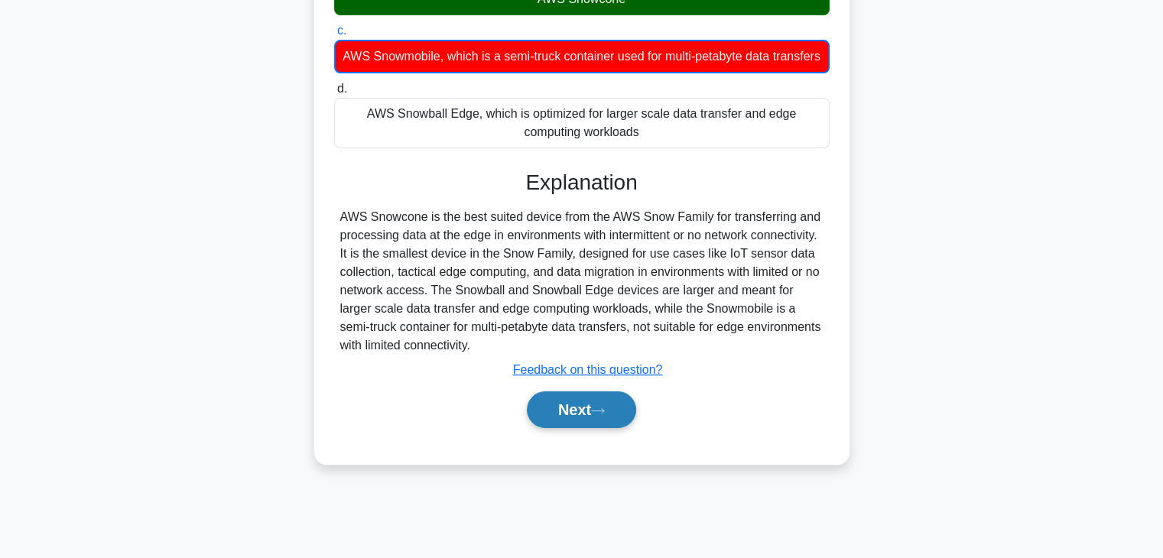
click at [558, 417] on button "Next" at bounding box center [581, 409] width 109 height 37
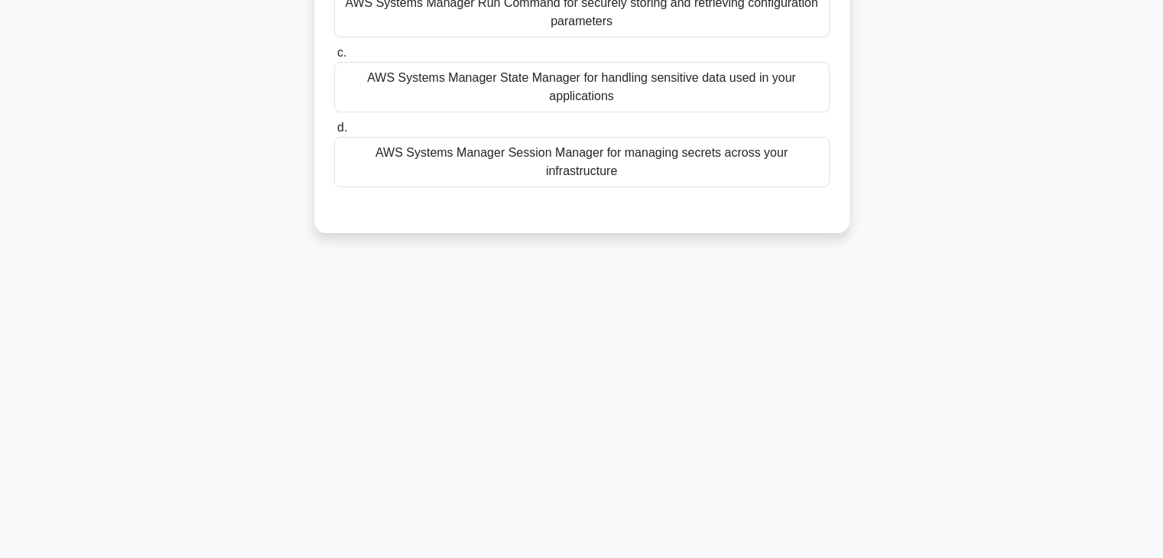
scroll to position [0, 0]
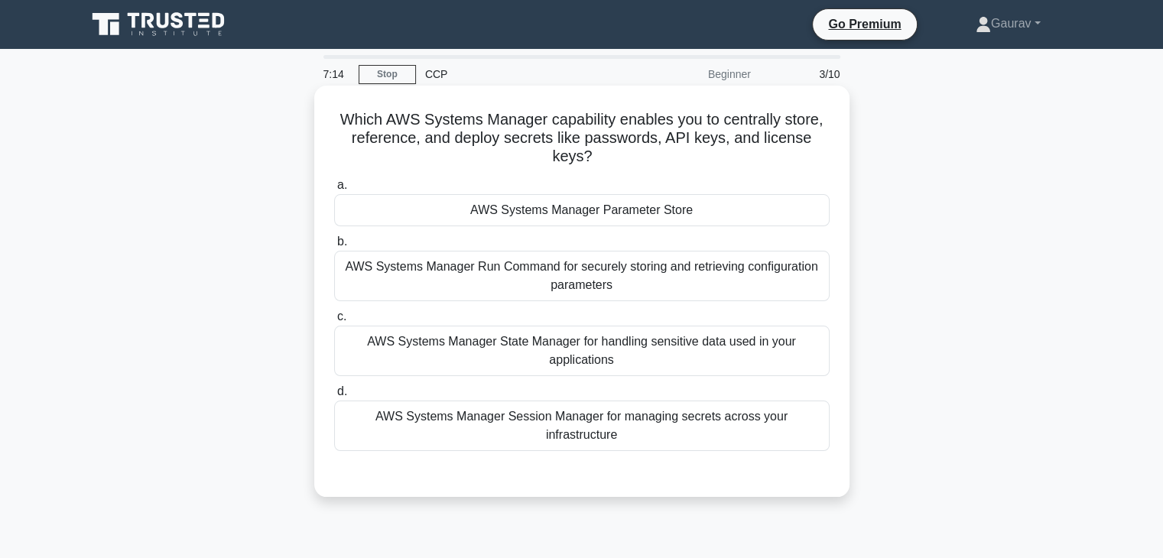
click at [570, 213] on div "AWS Systems Manager Parameter Store" at bounding box center [581, 210] width 495 height 32
click at [334, 190] on input "a. AWS Systems Manager Parameter Store" at bounding box center [334, 185] width 0 height 10
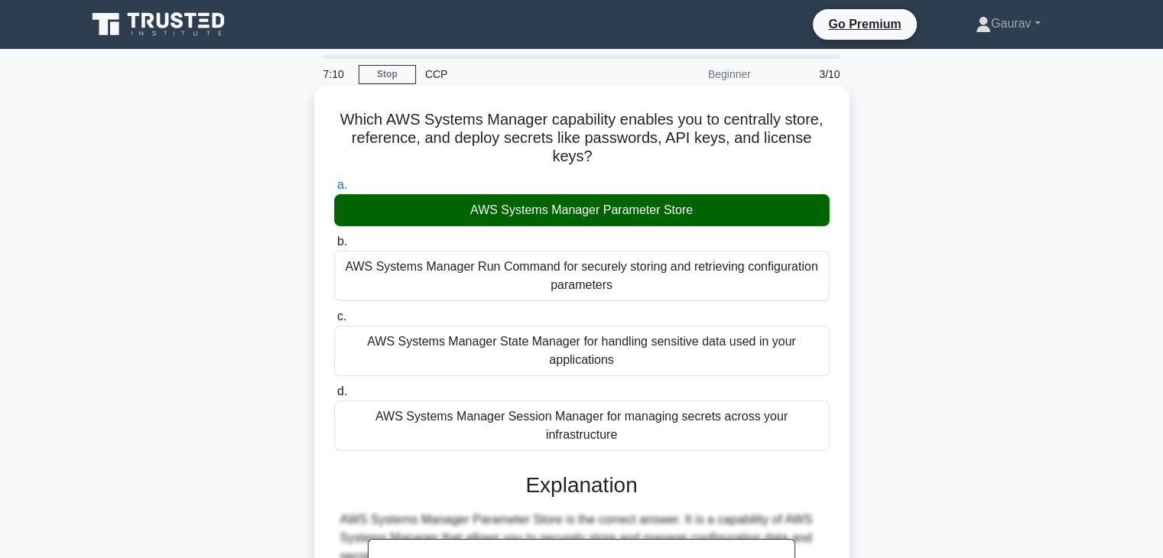
scroll to position [268, 0]
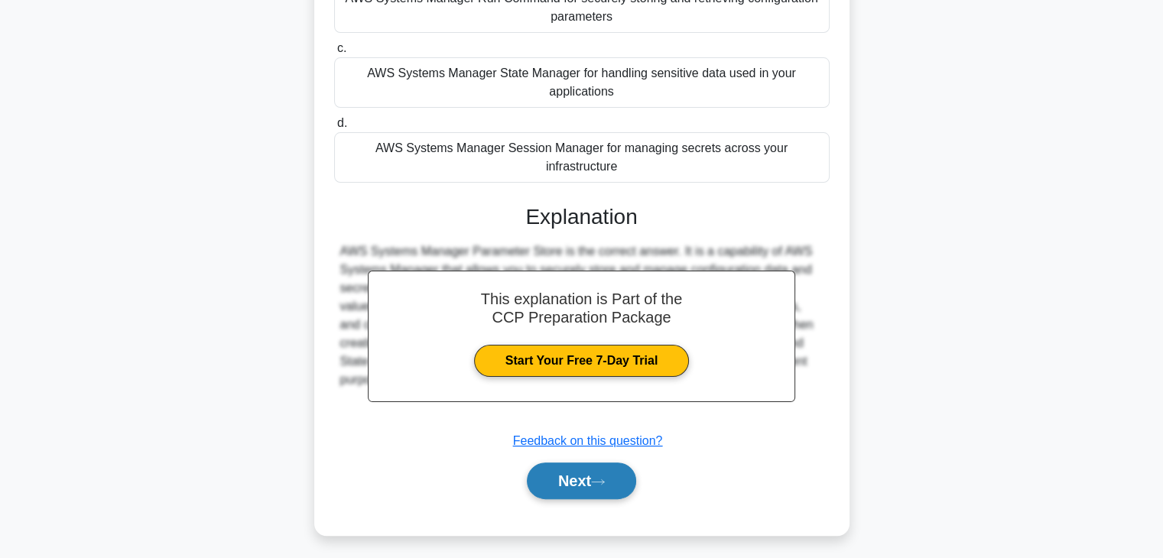
click at [553, 462] on button "Next" at bounding box center [581, 480] width 109 height 37
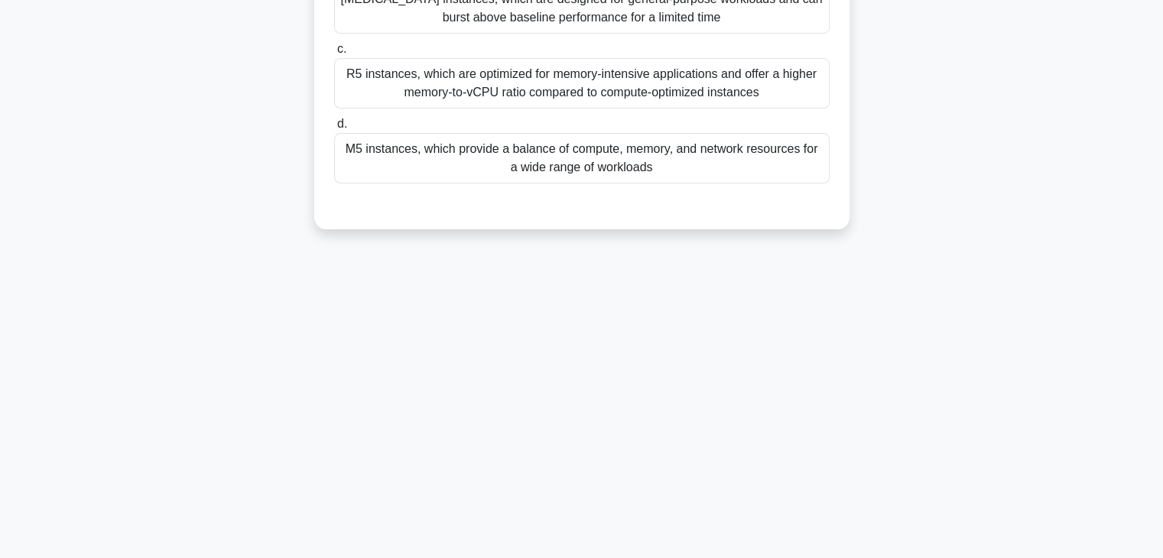
scroll to position [0, 0]
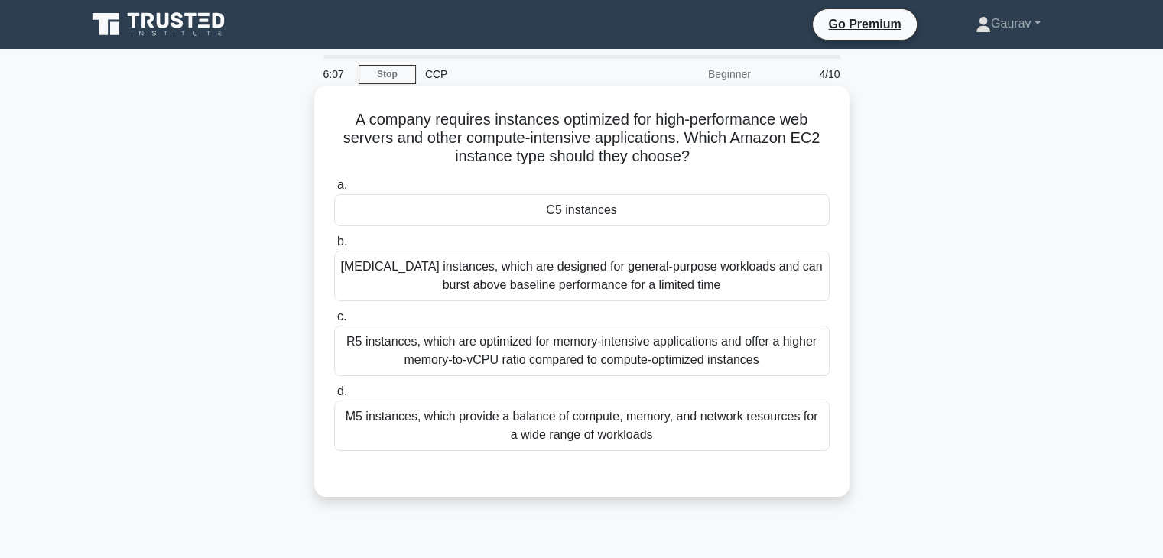
click at [593, 216] on div "C5 instances" at bounding box center [581, 210] width 495 height 32
click at [334, 190] on input "a. C5 instances" at bounding box center [334, 185] width 0 height 10
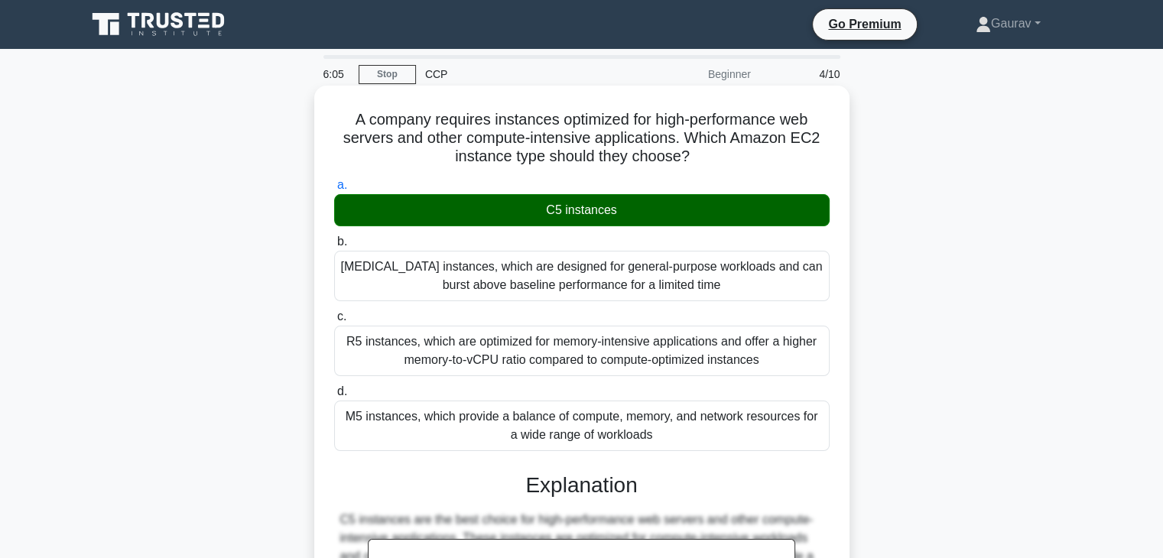
scroll to position [274, 0]
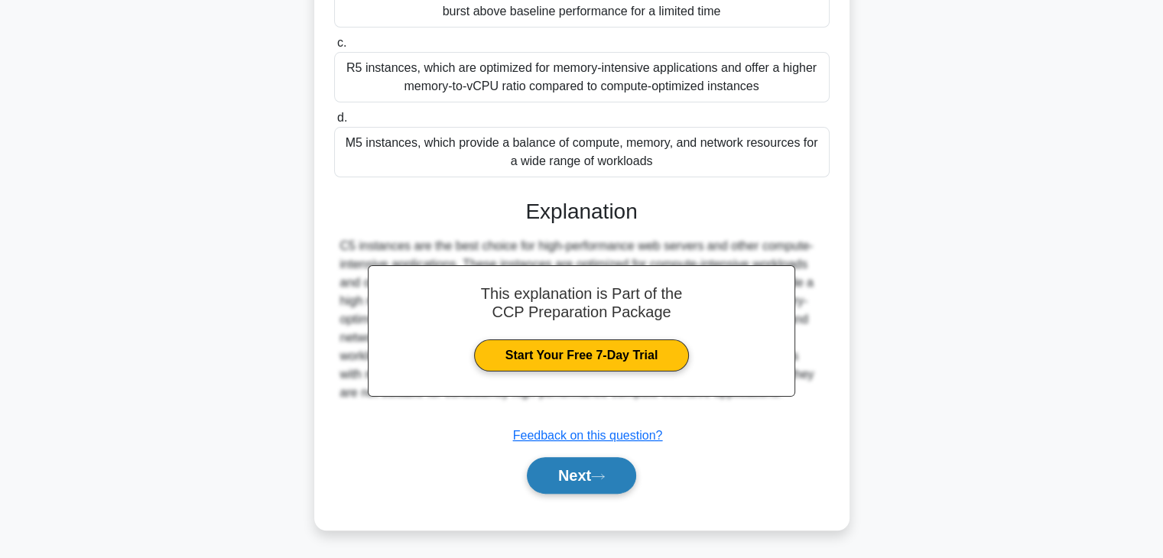
click at [589, 472] on button "Next" at bounding box center [581, 475] width 109 height 37
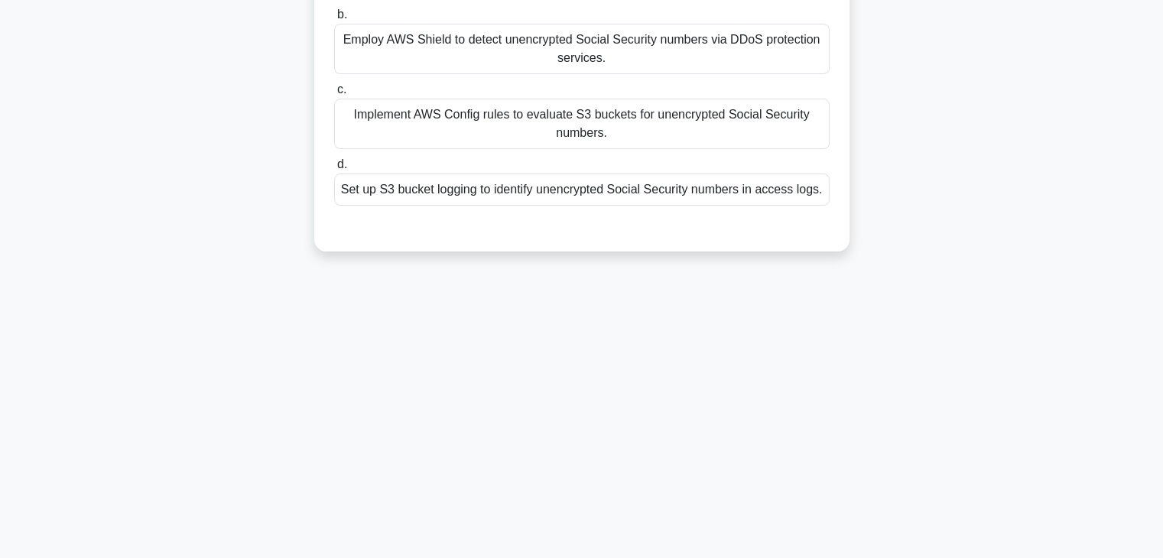
scroll to position [0, 0]
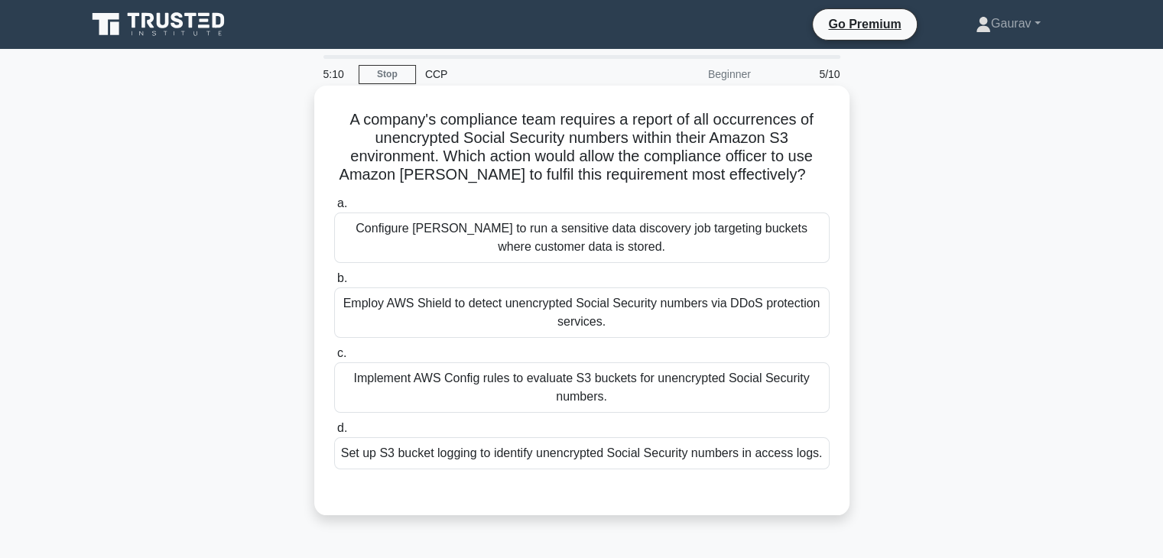
click at [483, 251] on div "Configure Macie to run a sensitive data discovery job targeting buckets where c…" at bounding box center [581, 237] width 495 height 50
click at [334, 209] on input "a. Configure Macie to run a sensitive data discovery job targeting buckets wher…" at bounding box center [334, 204] width 0 height 10
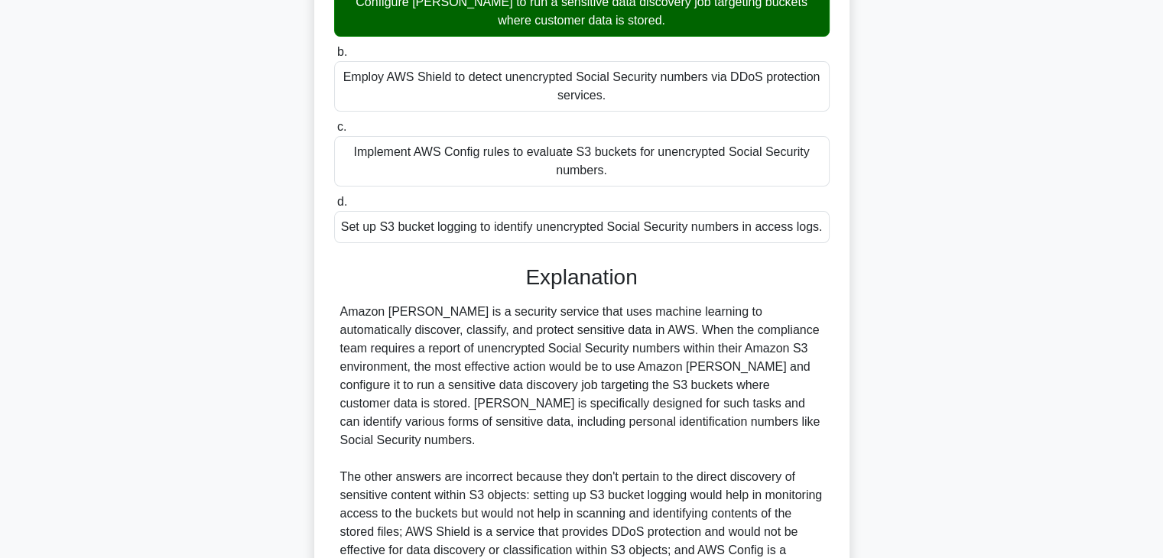
scroll to position [384, 0]
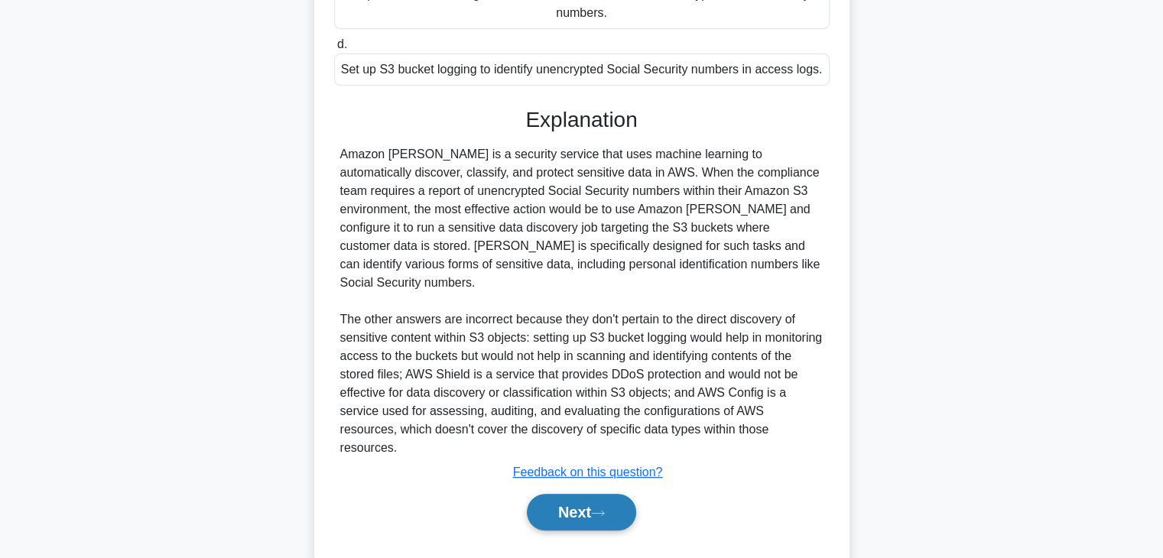
click at [574, 494] on button "Next" at bounding box center [581, 512] width 109 height 37
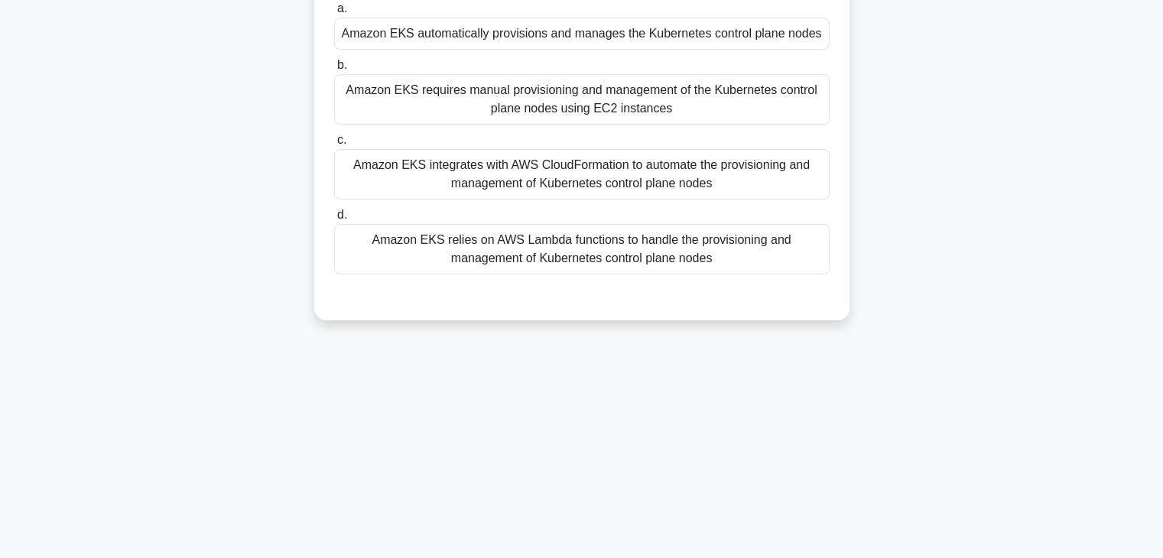
scroll to position [0, 0]
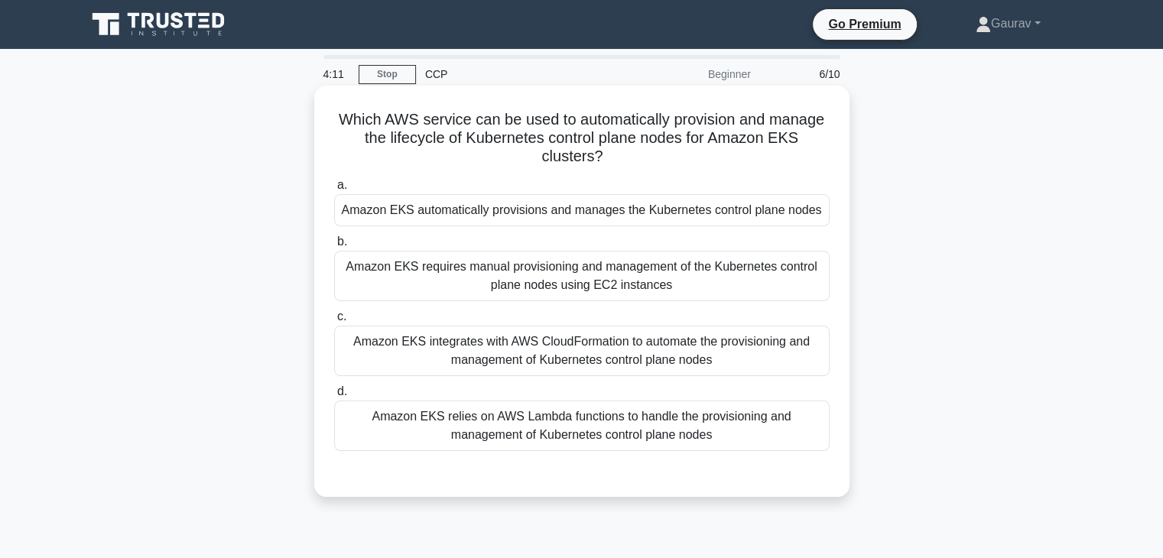
click at [534, 218] on div "Amazon EKS automatically provisions and manages the Kubernetes control plane no…" at bounding box center [581, 210] width 495 height 32
click at [334, 190] on input "a. Amazon EKS automatically provisions and manages the Kubernetes control plane…" at bounding box center [334, 185] width 0 height 10
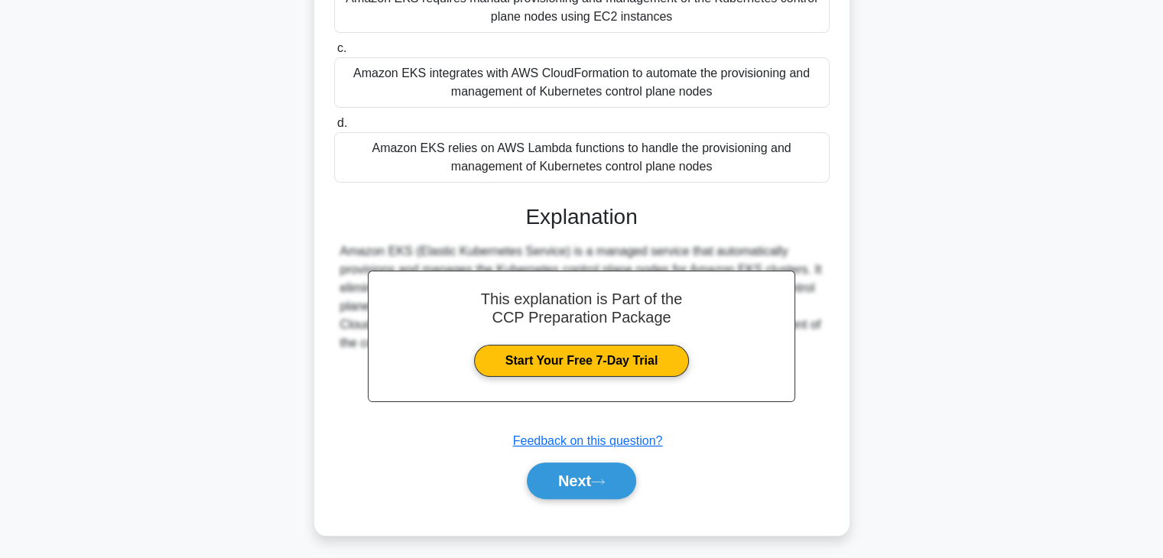
scroll to position [292, 0]
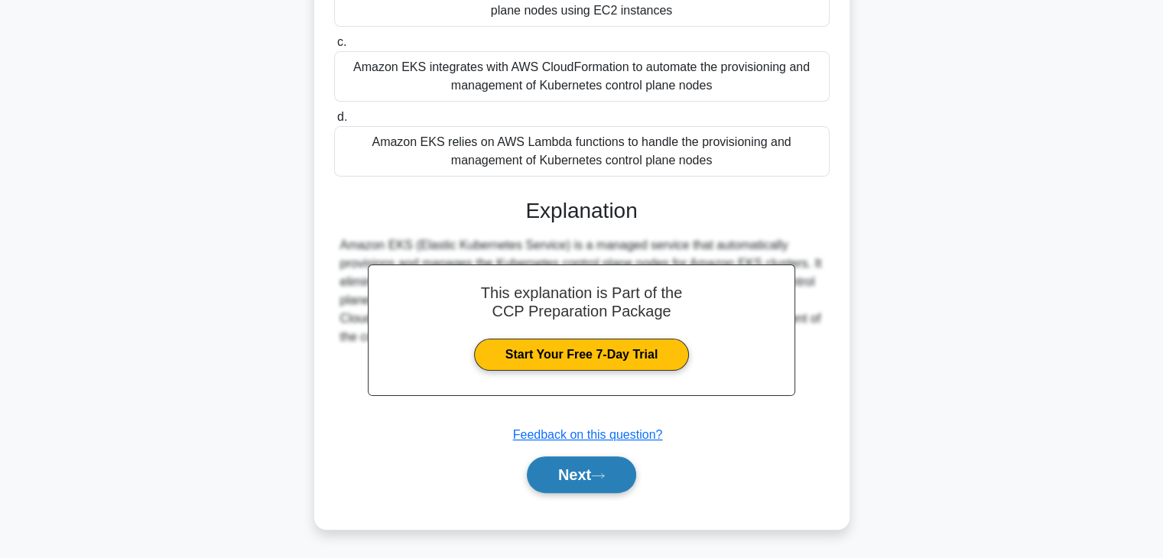
click at [563, 471] on button "Next" at bounding box center [581, 474] width 109 height 37
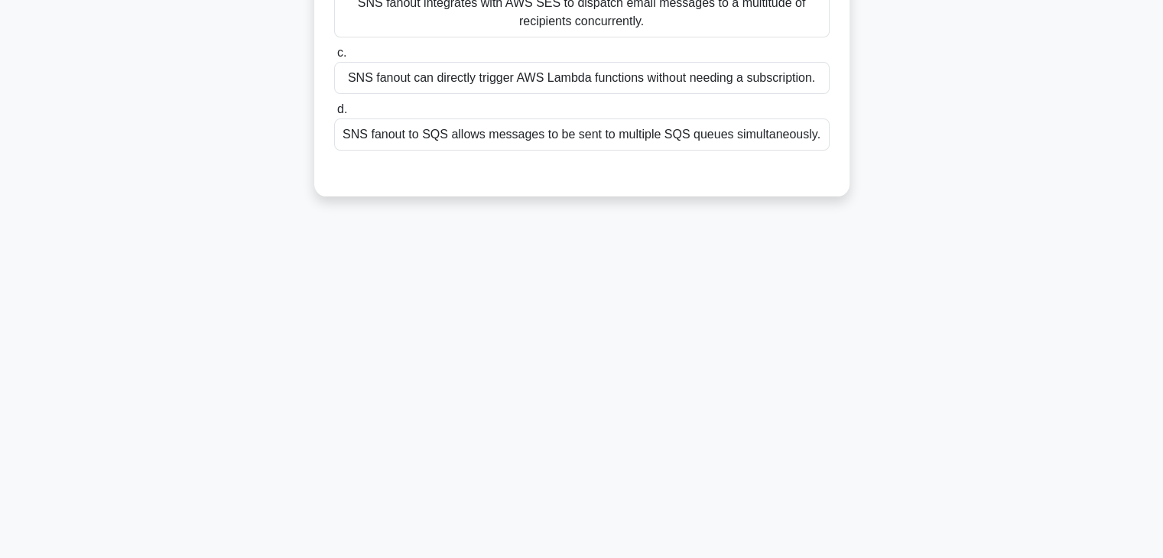
scroll to position [0, 0]
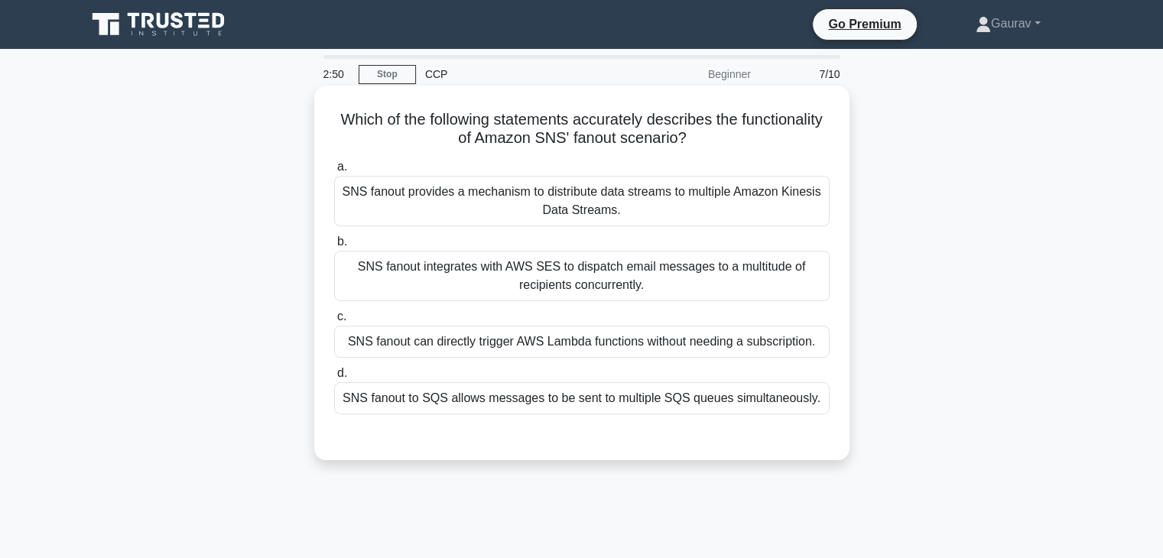
click at [611, 399] on div "SNS fanout to SQS allows messages to be sent to multiple SQS queues simultaneou…" at bounding box center [581, 398] width 495 height 32
click at [334, 378] on input "d. SNS fanout to SQS allows messages to be sent to multiple SQS queues simultan…" at bounding box center [334, 373] width 0 height 10
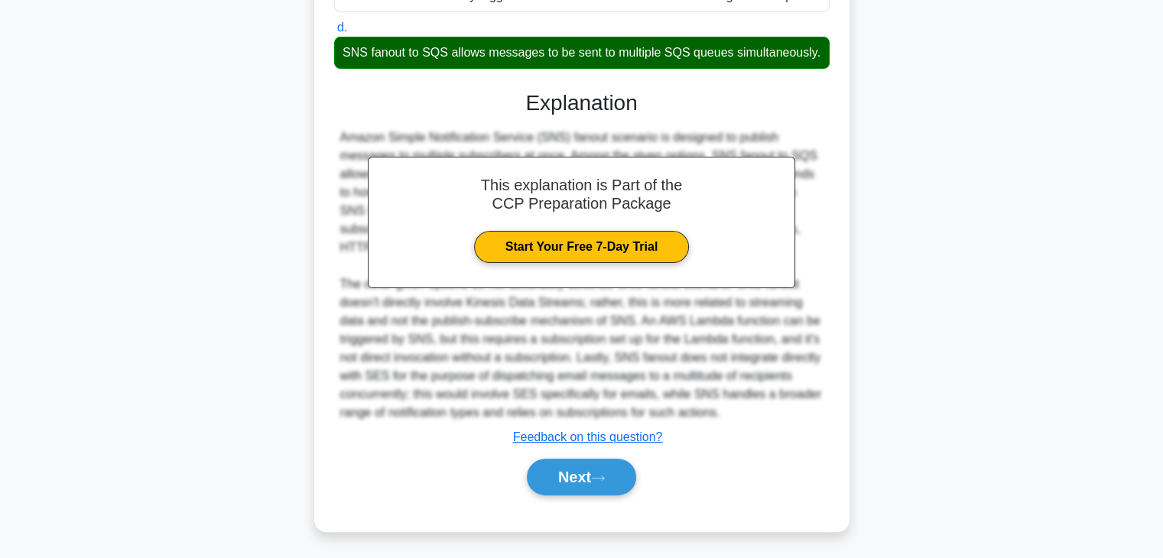
scroll to position [347, 0]
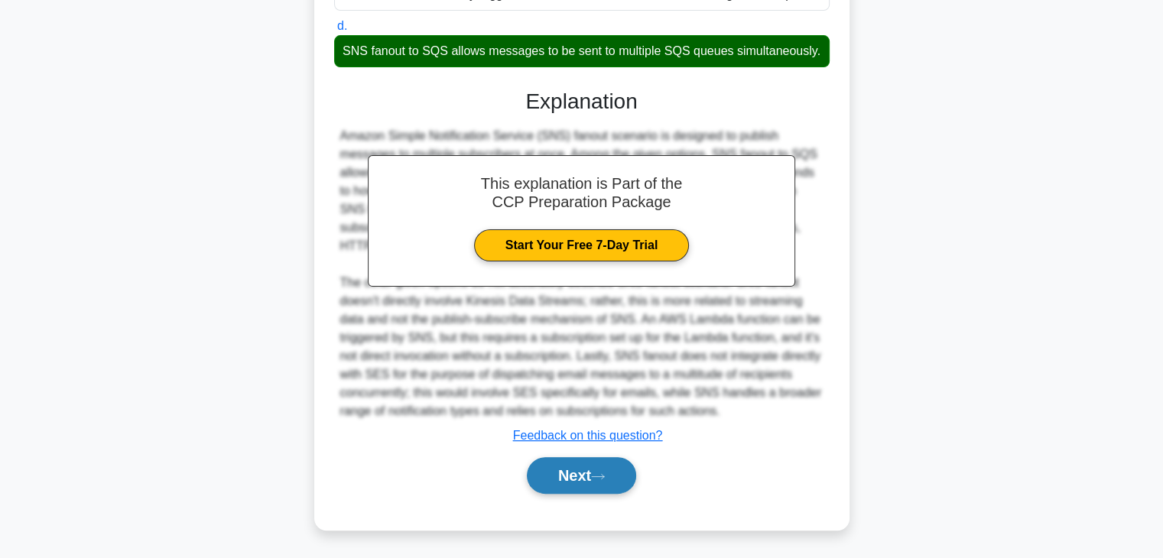
click at [573, 490] on button "Next" at bounding box center [581, 475] width 109 height 37
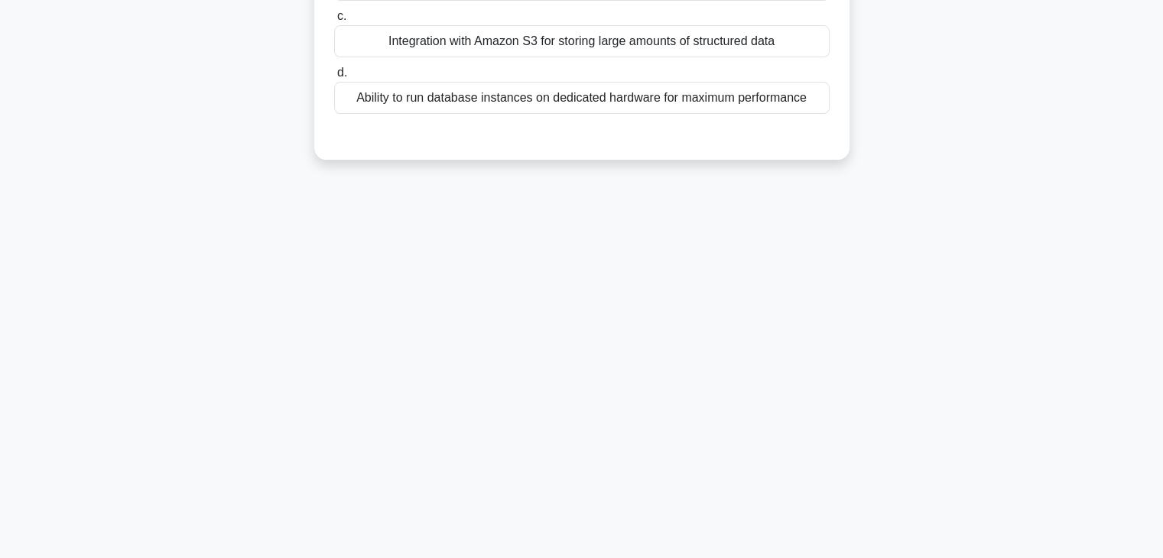
scroll to position [0, 0]
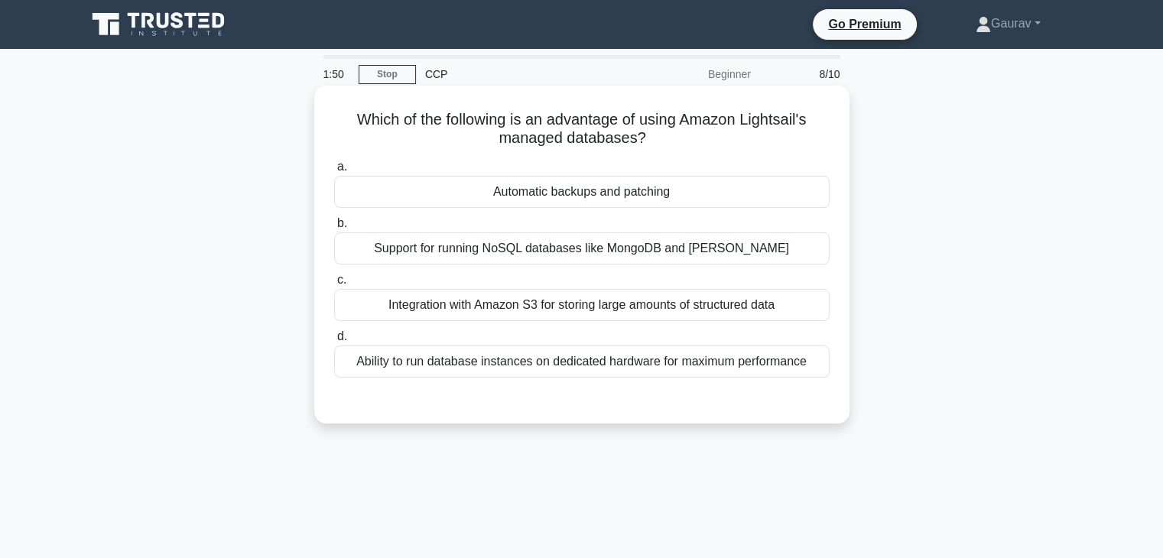
click at [554, 191] on div "Automatic backups and patching" at bounding box center [581, 192] width 495 height 32
click at [334, 172] on input "a. Automatic backups and patching" at bounding box center [334, 167] width 0 height 10
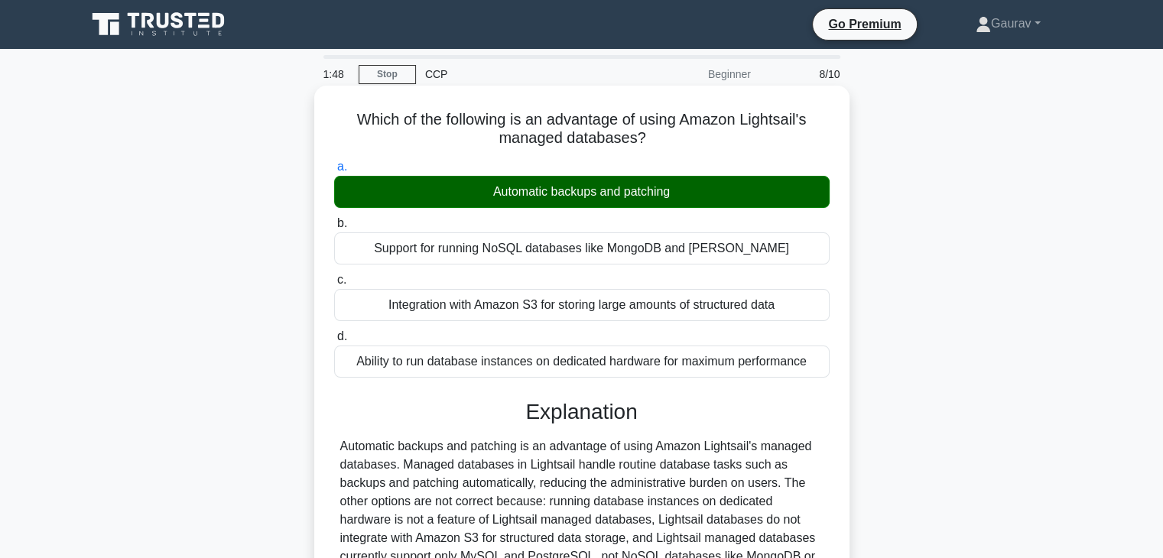
scroll to position [268, 0]
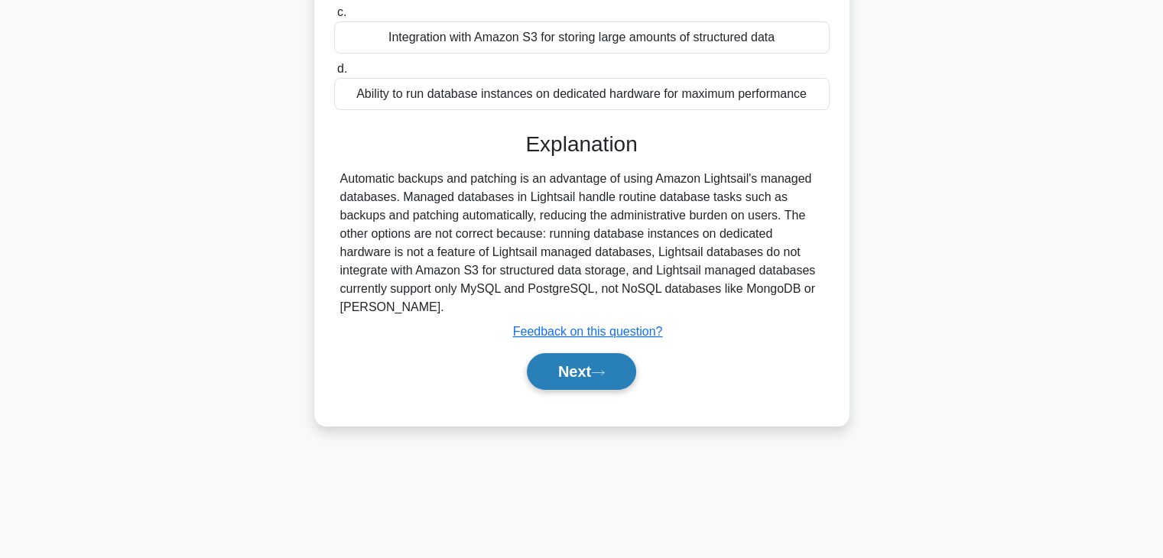
click at [602, 382] on button "Next" at bounding box center [581, 371] width 109 height 37
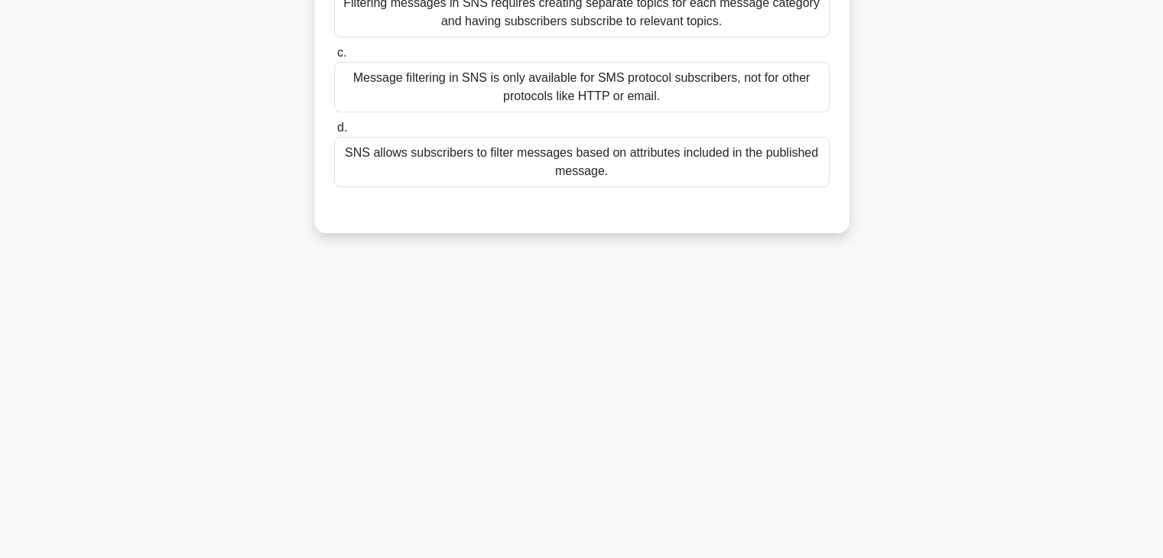
scroll to position [0, 0]
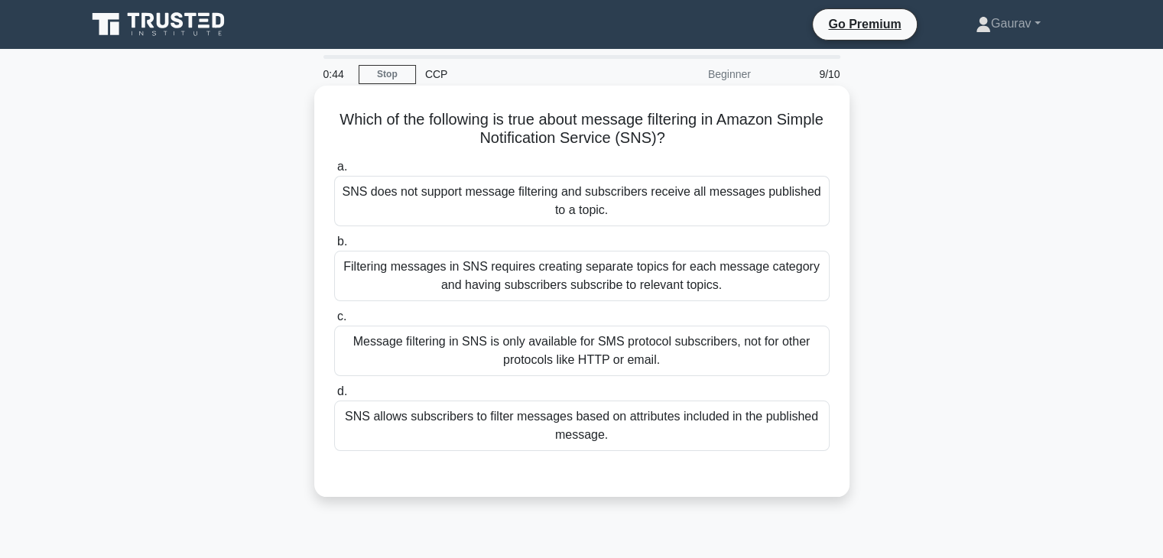
click at [577, 417] on div "SNS allows subscribers to filter messages based on attributes included in the p…" at bounding box center [581, 426] width 495 height 50
click at [334, 397] on input "d. SNS allows subscribers to filter messages based on attributes included in th…" at bounding box center [334, 392] width 0 height 10
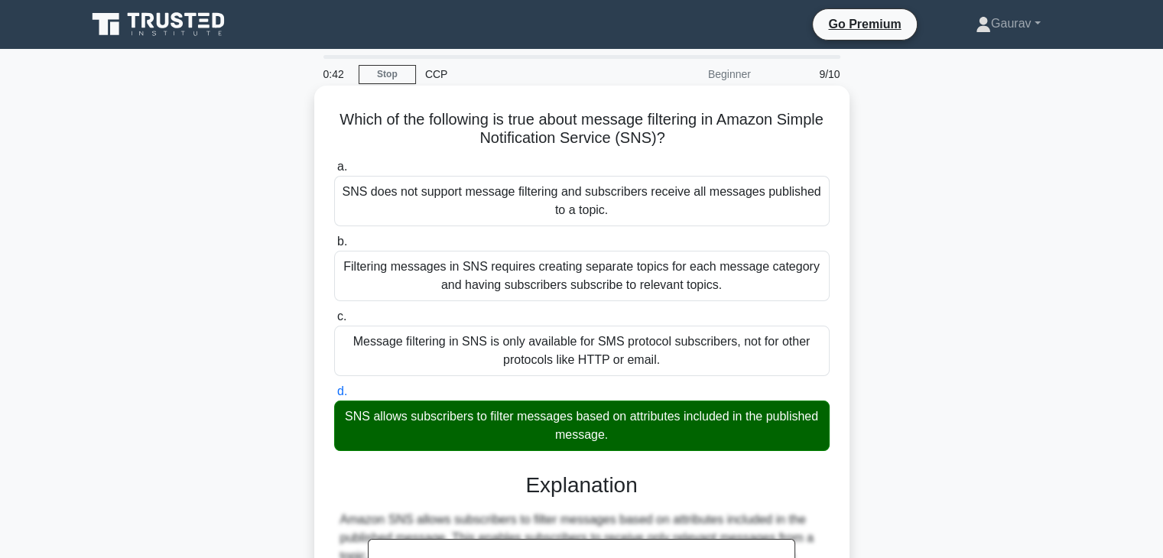
scroll to position [274, 0]
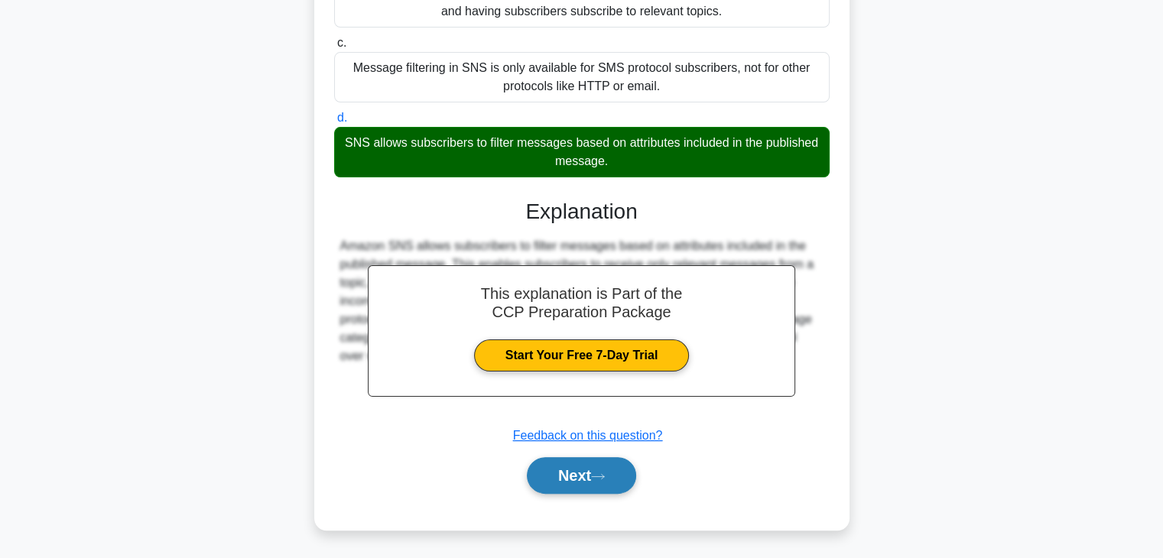
click at [563, 466] on button "Next" at bounding box center [581, 475] width 109 height 37
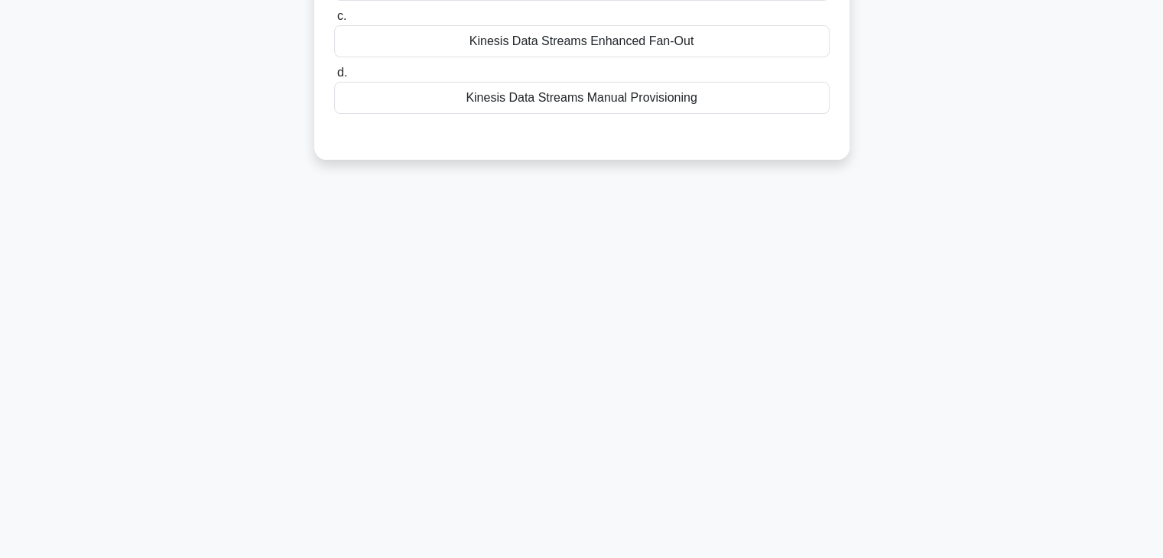
scroll to position [0, 0]
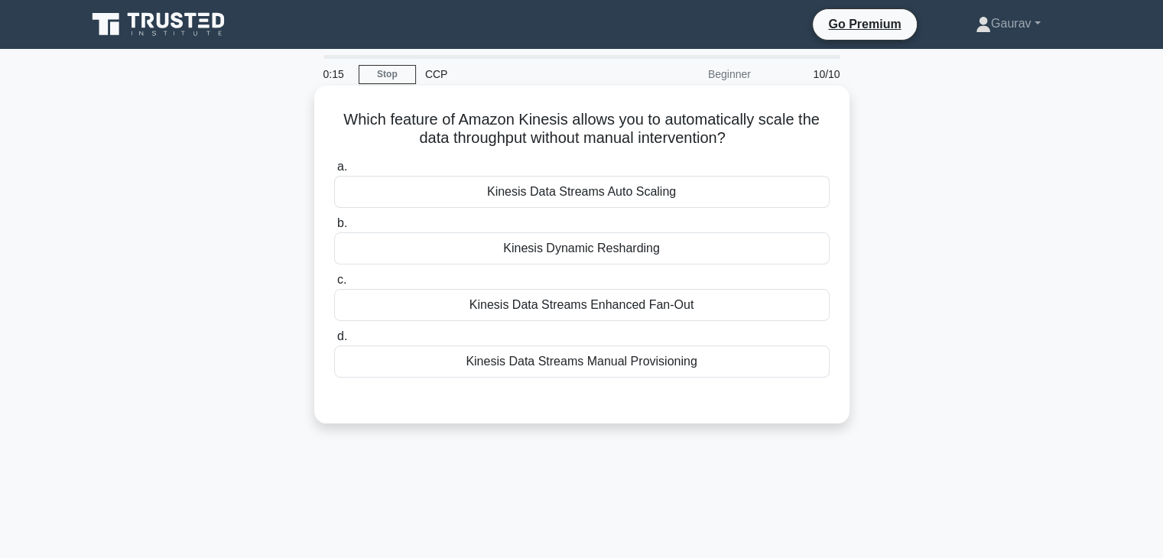
click at [597, 184] on div "Kinesis Data Streams Auto Scaling" at bounding box center [581, 192] width 495 height 32
click at [334, 172] on input "a. Kinesis Data Streams Auto Scaling" at bounding box center [334, 167] width 0 height 10
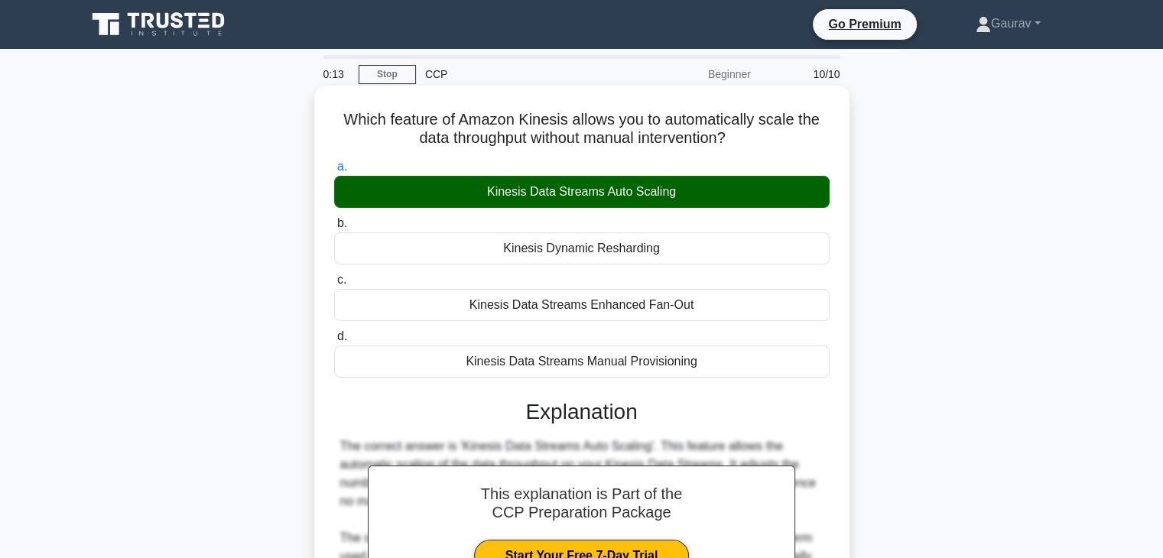
scroll to position [310, 0]
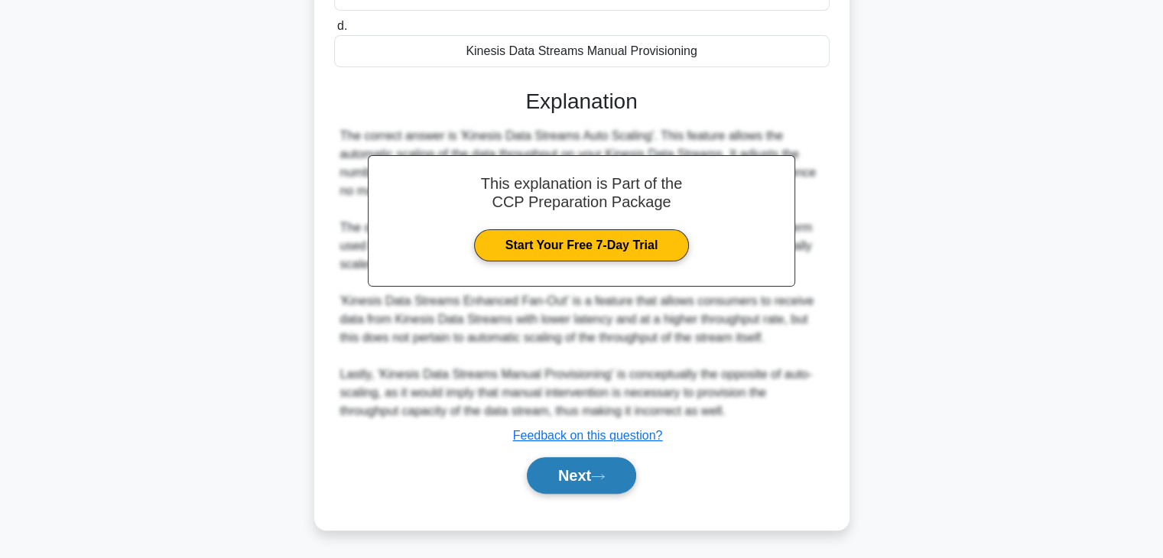
click at [589, 484] on button "Next" at bounding box center [581, 475] width 109 height 37
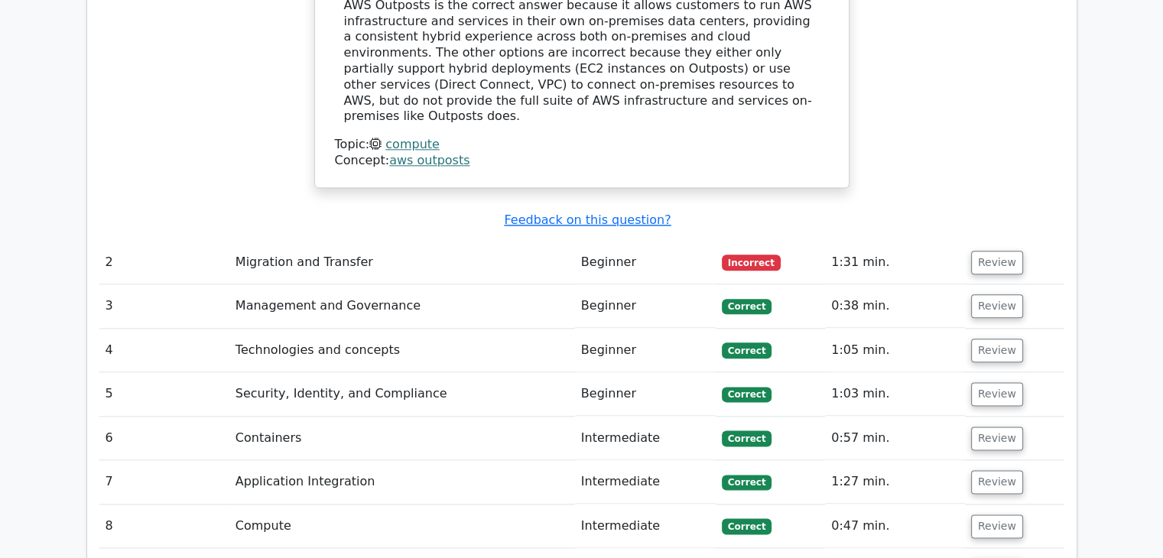
scroll to position [1783, 0]
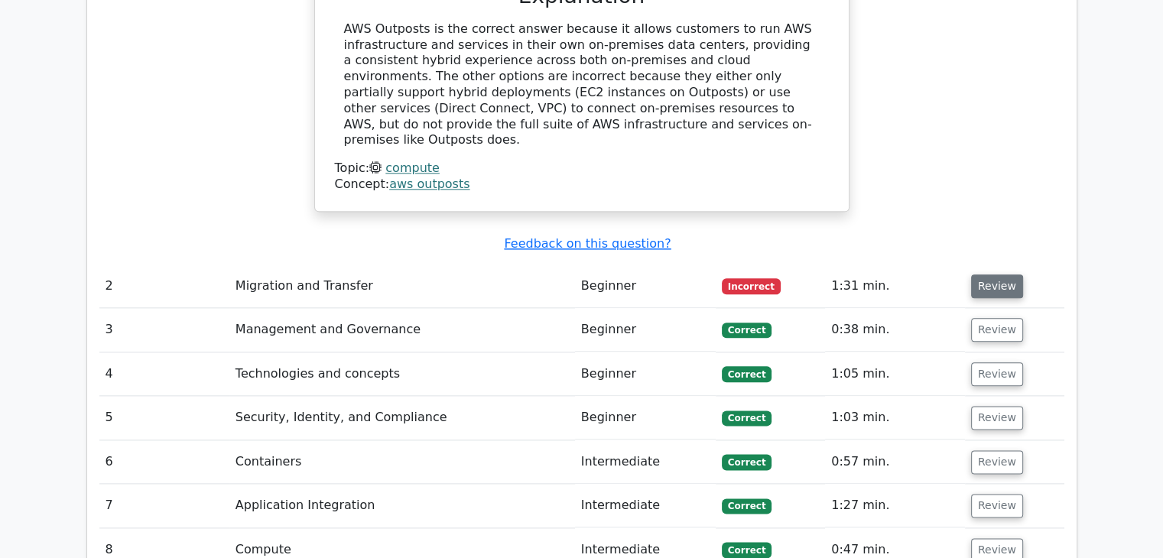
click at [971, 274] on button "Review" at bounding box center [997, 286] width 52 height 24
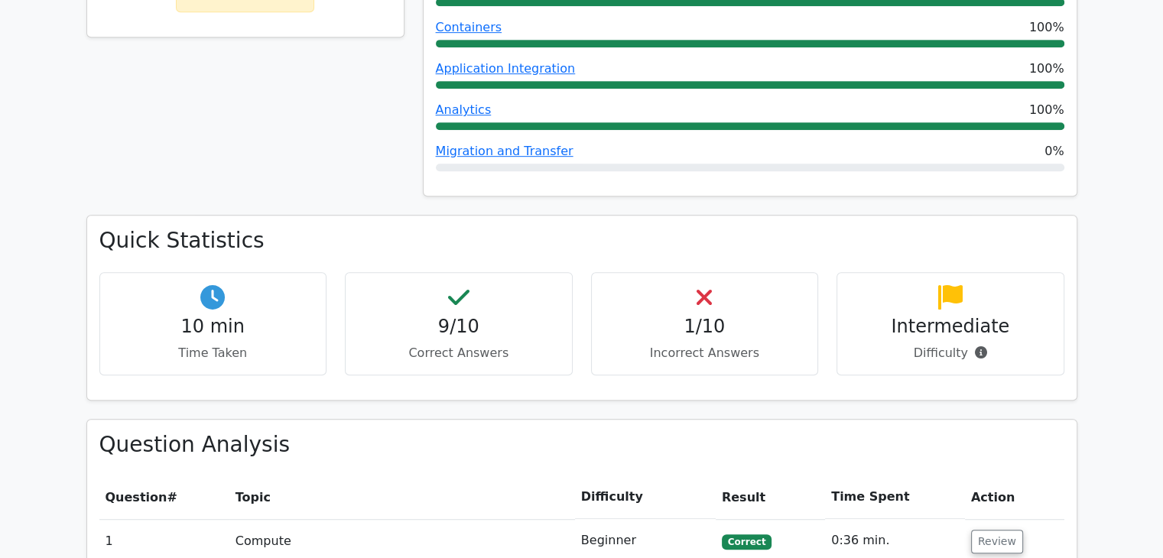
scroll to position [764, 0]
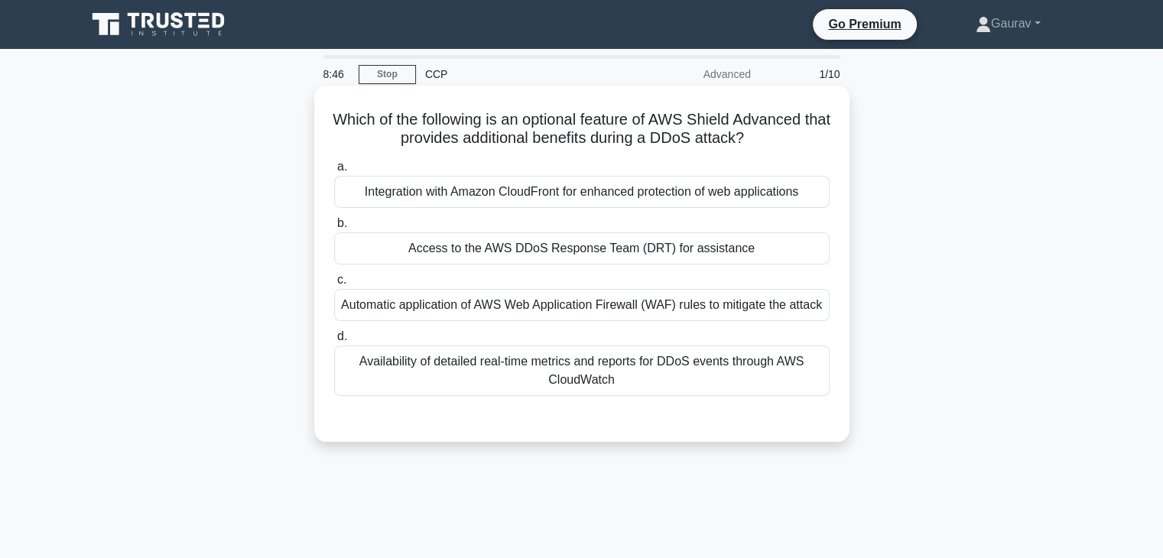
click at [476, 347] on div "Availability of detailed real-time metrics and reports for DDoS events through …" at bounding box center [581, 371] width 495 height 50
click at [334, 342] on input "d. Availability of detailed real-time metrics and reports for DDoS events throu…" at bounding box center [334, 337] width 0 height 10
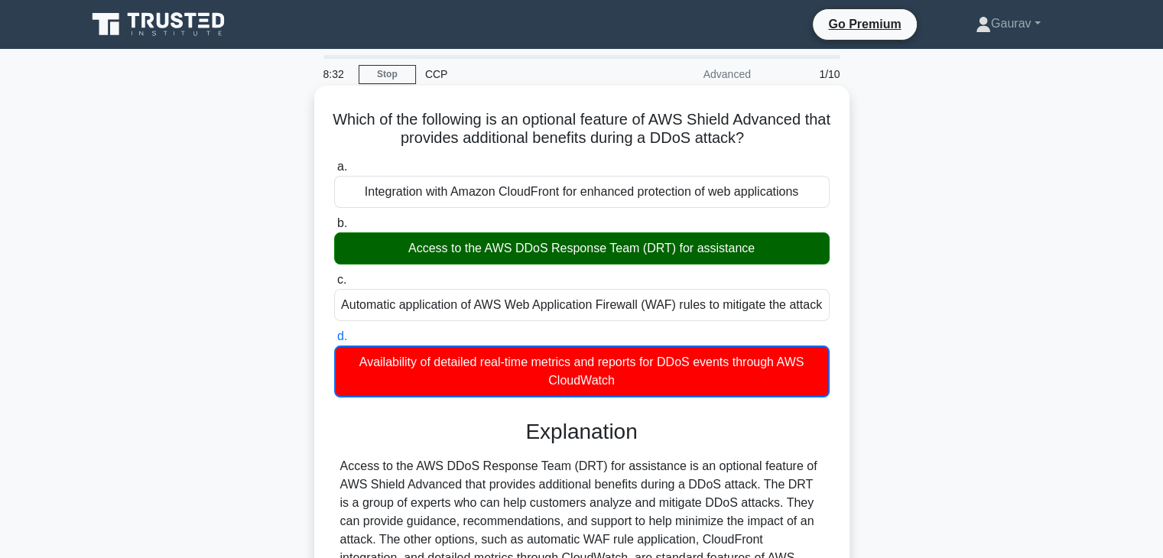
scroll to position [268, 0]
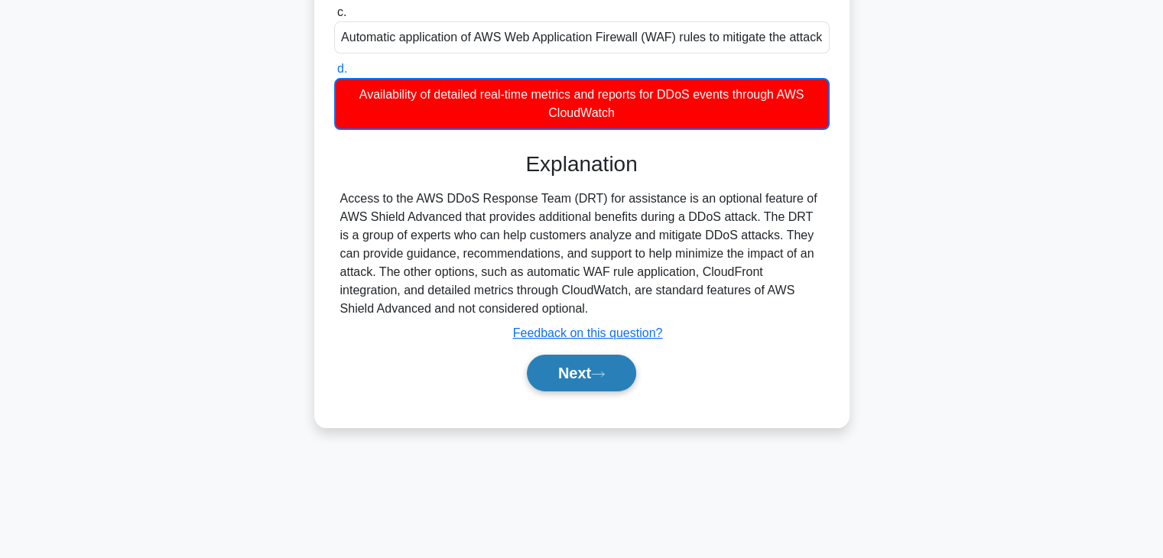
click at [580, 382] on button "Next" at bounding box center [581, 373] width 109 height 37
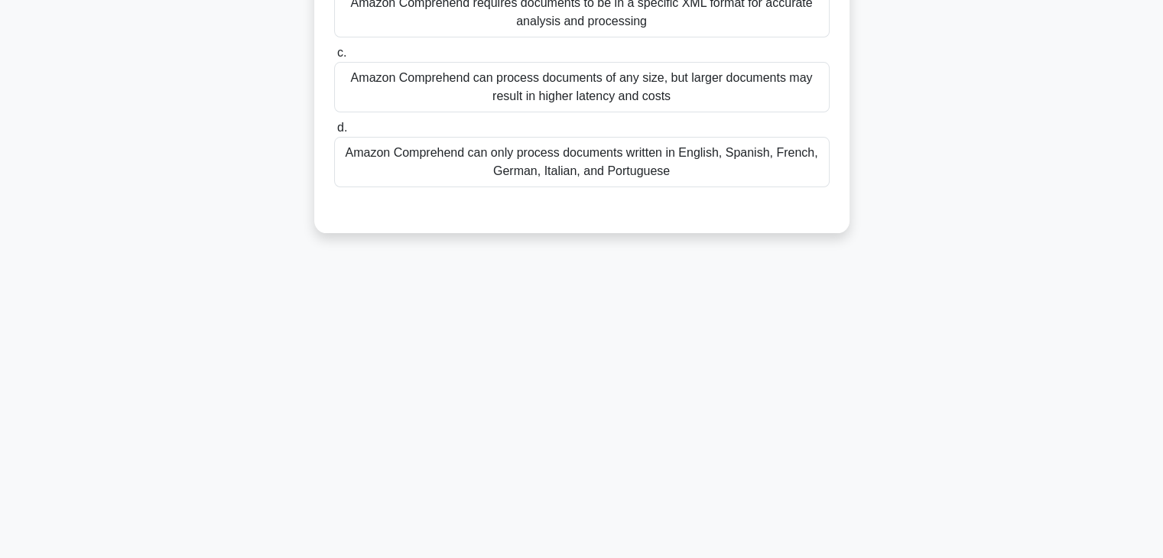
scroll to position [0, 0]
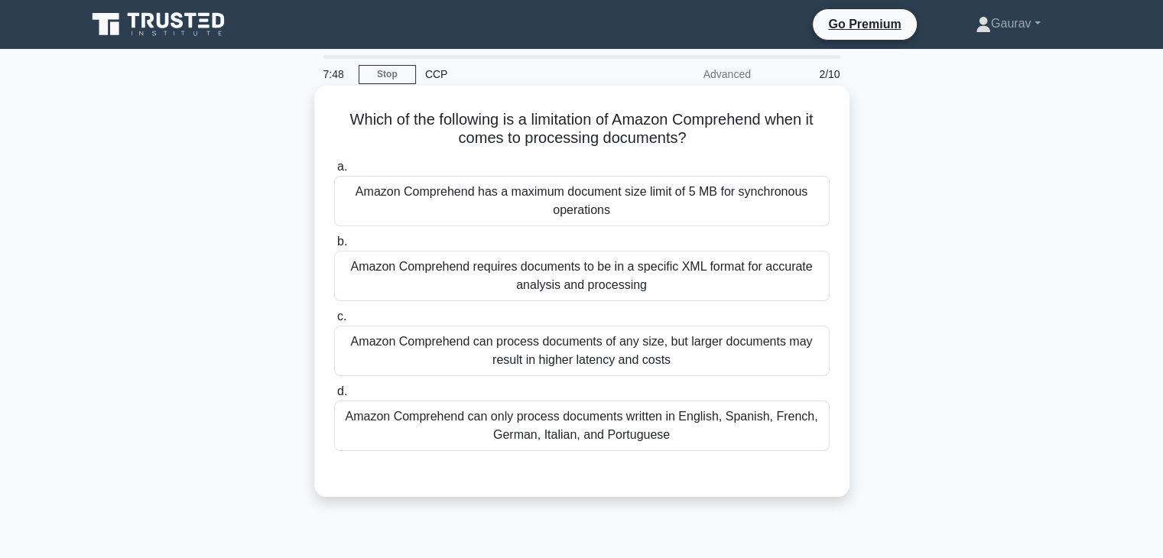
click at [539, 344] on div "Amazon Comprehend can process documents of any size, but larger documents may r…" at bounding box center [581, 351] width 495 height 50
click at [334, 322] on input "c. Amazon Comprehend can process documents of any size, but larger documents ma…" at bounding box center [334, 317] width 0 height 10
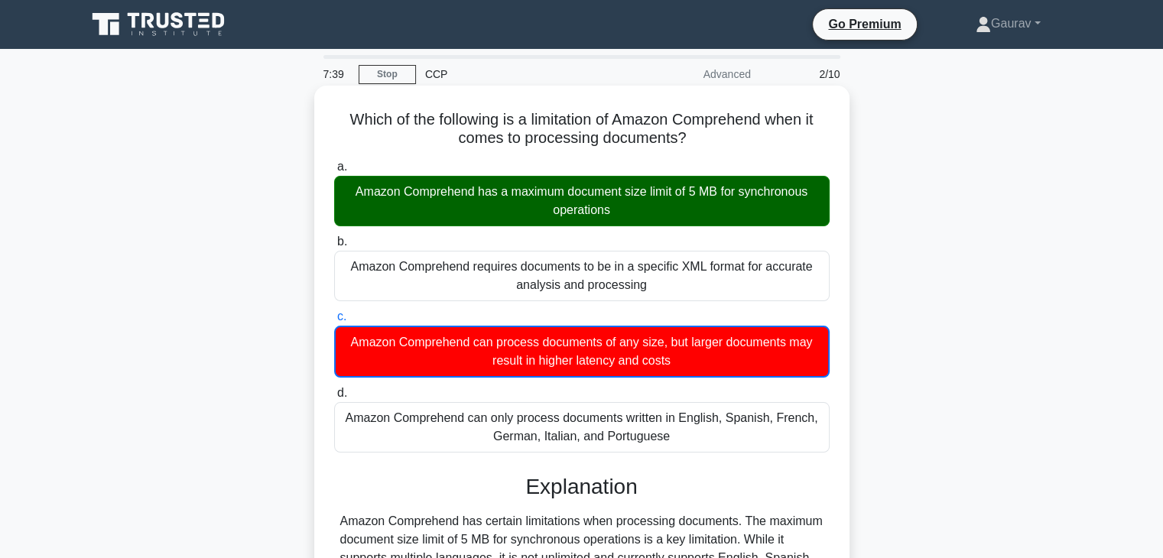
scroll to position [268, 0]
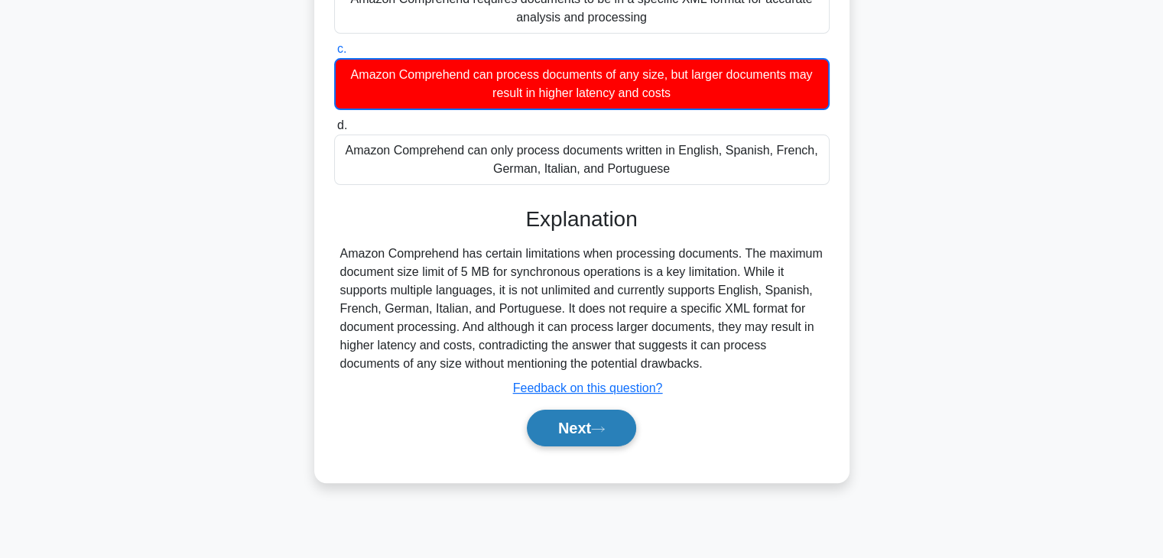
click at [598, 427] on icon at bounding box center [598, 429] width 14 height 8
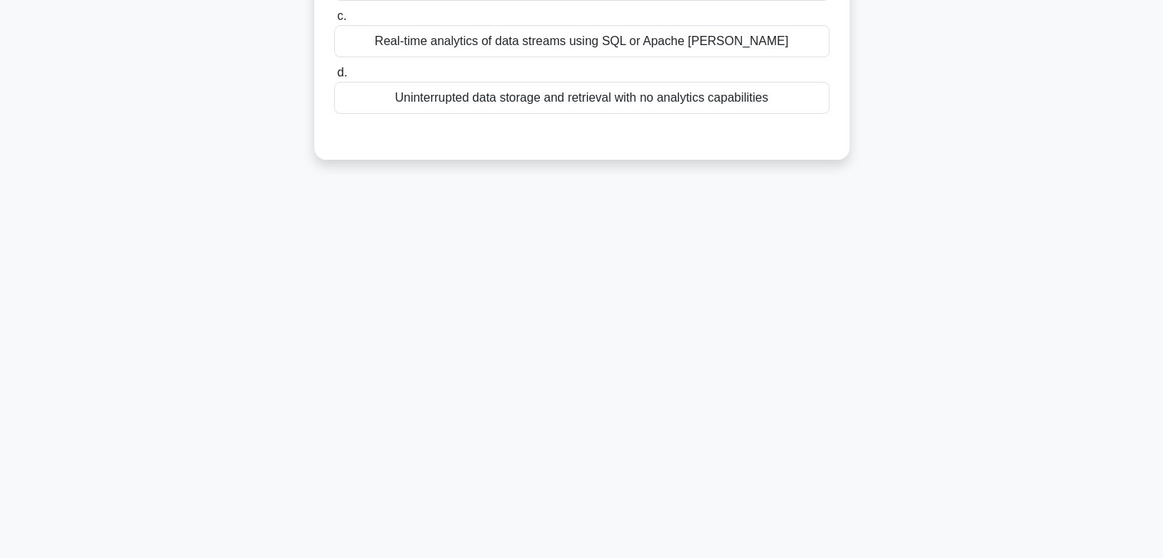
scroll to position [0, 0]
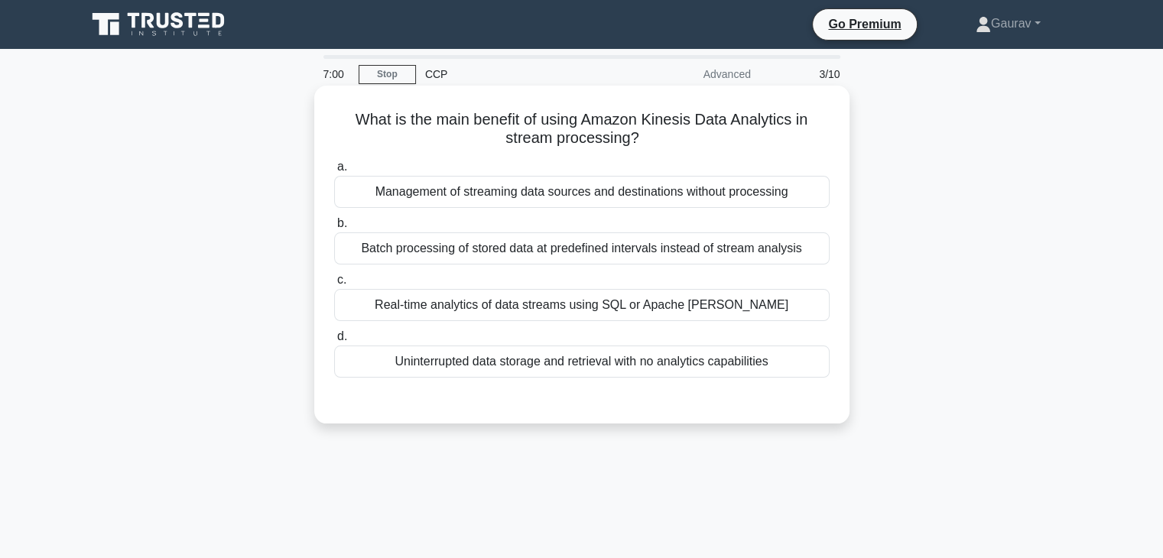
click at [556, 198] on div "Management of streaming data sources and destinations without processing" at bounding box center [581, 192] width 495 height 32
click at [334, 172] on input "a. Management of streaming data sources and destinations without processing" at bounding box center [334, 167] width 0 height 10
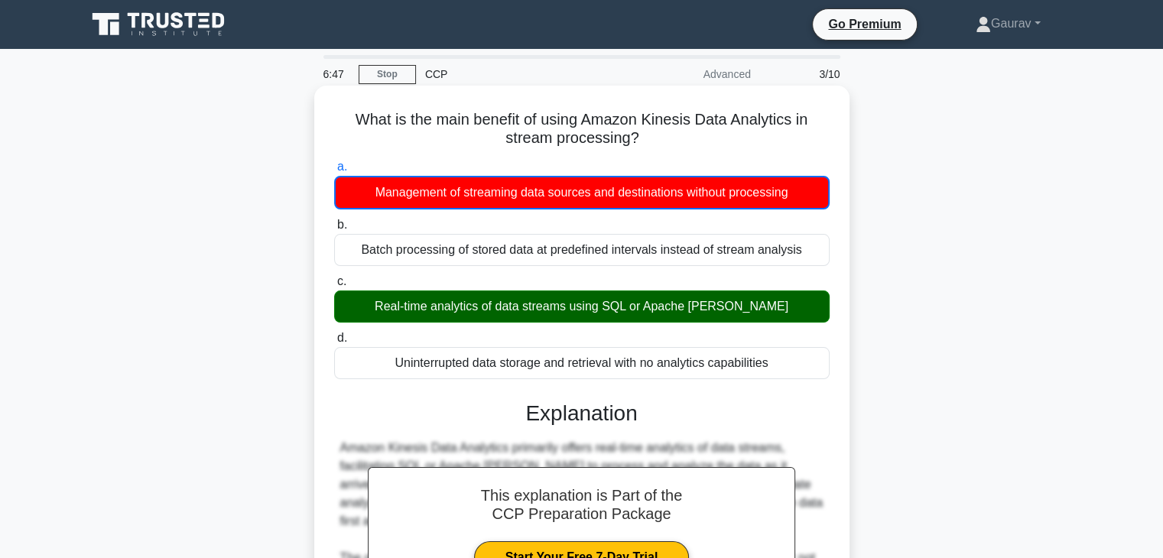
scroll to position [275, 0]
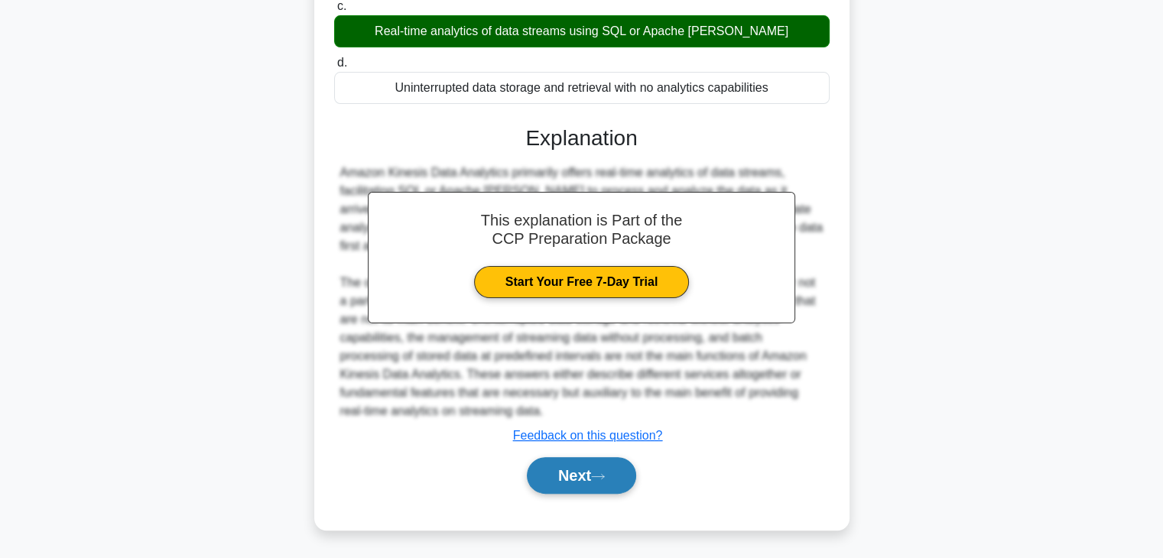
click at [598, 468] on button "Next" at bounding box center [581, 475] width 109 height 37
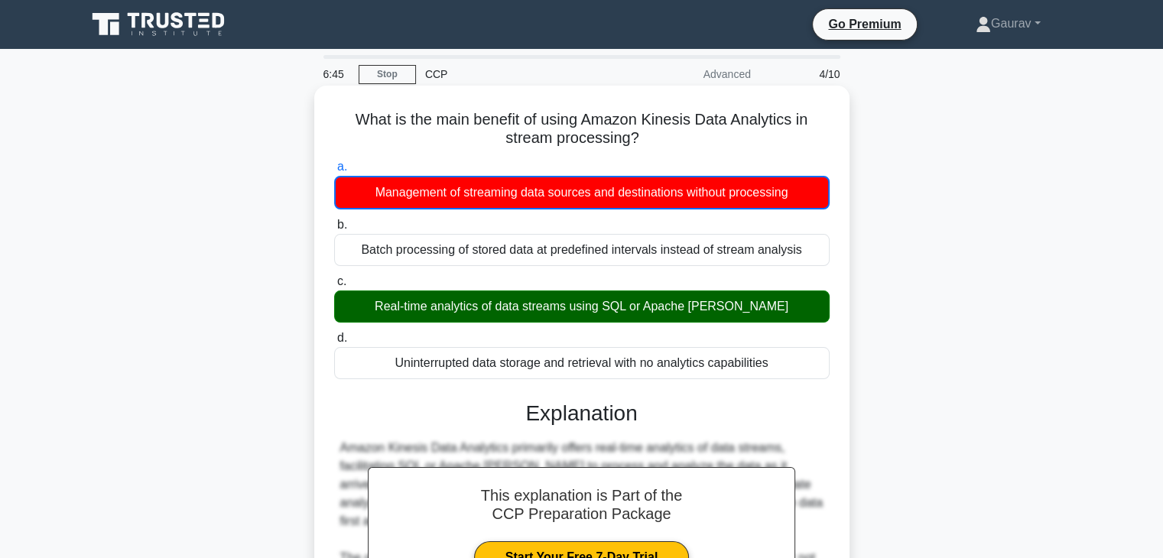
scroll to position [0, 0]
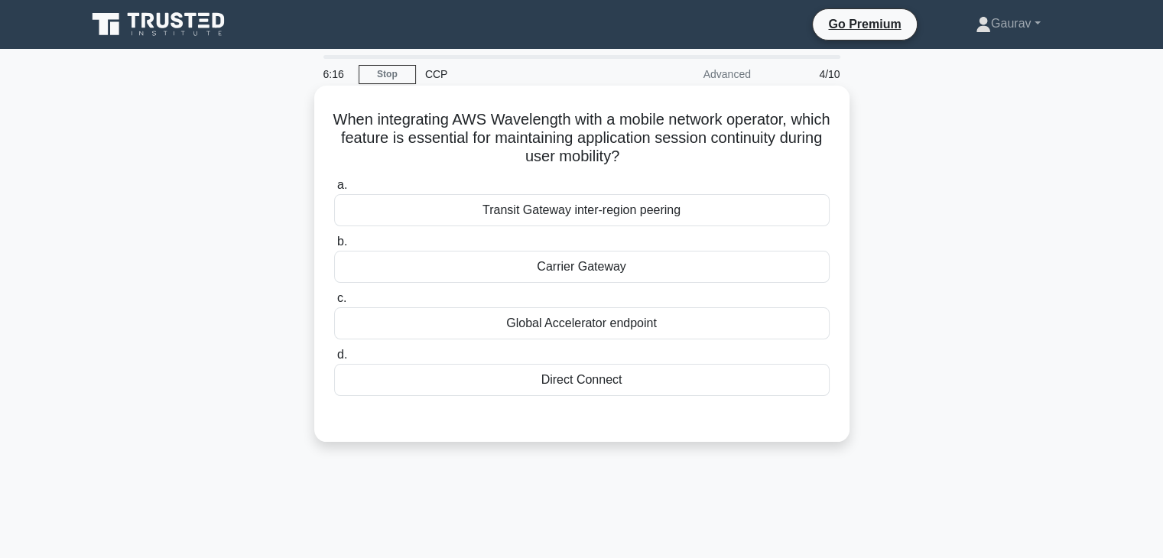
click at [579, 207] on div "Transit Gateway inter-region peering" at bounding box center [581, 210] width 495 height 32
click at [334, 190] on input "a. Transit Gateway inter-region peering" at bounding box center [334, 185] width 0 height 10
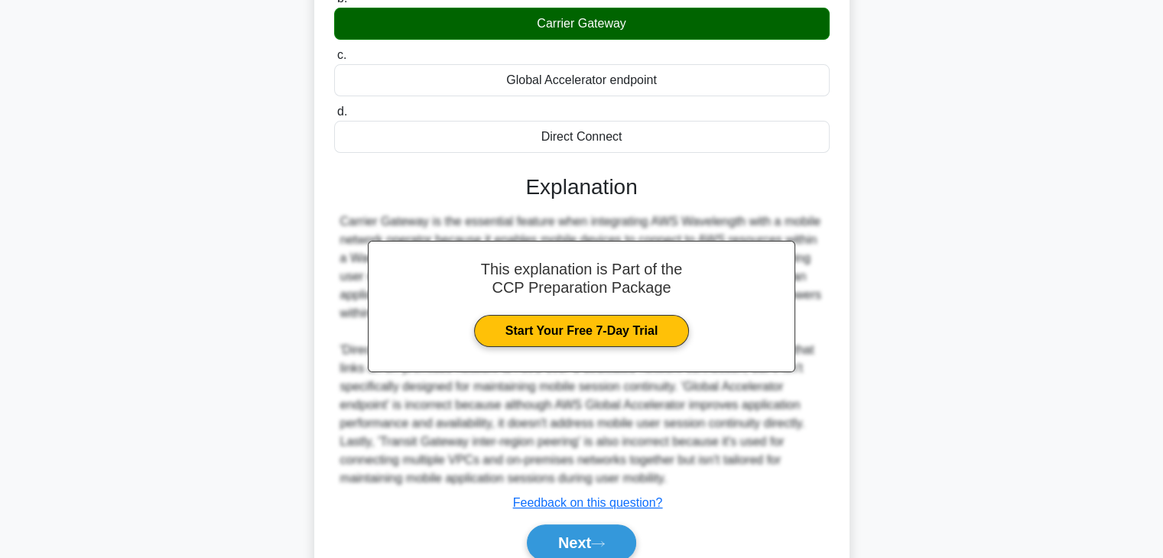
scroll to position [312, 0]
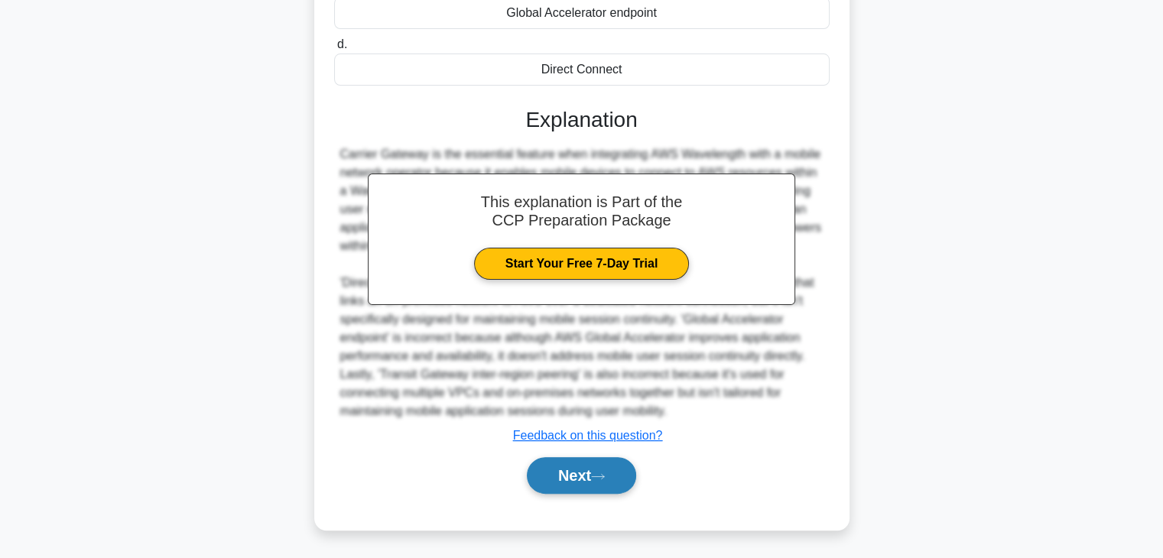
click at [581, 462] on button "Next" at bounding box center [581, 475] width 109 height 37
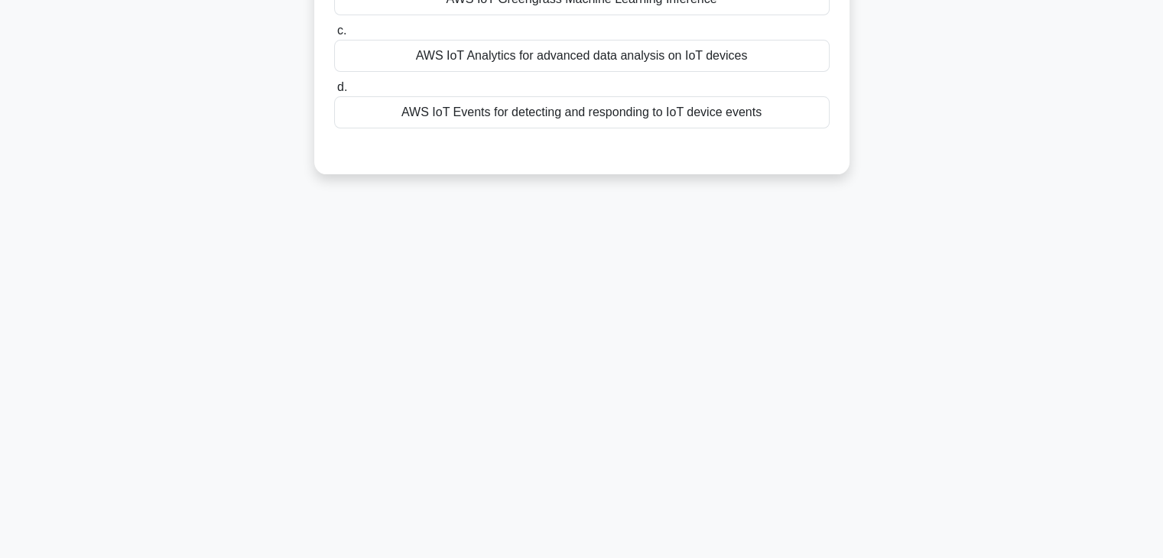
scroll to position [0, 0]
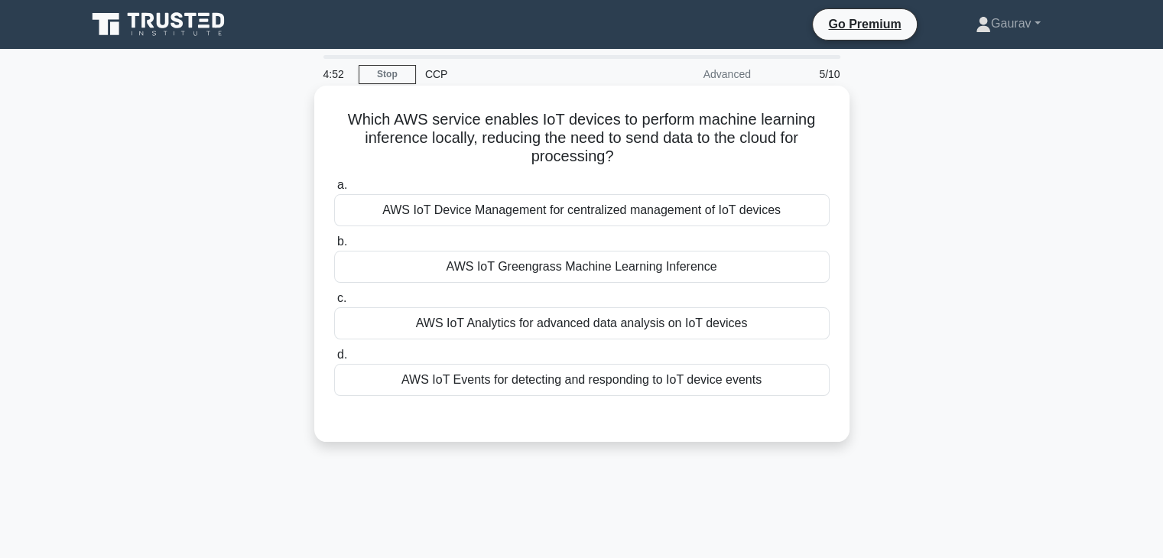
click at [553, 388] on div "AWS IoT Events for detecting and responding to IoT device events" at bounding box center [581, 380] width 495 height 32
click at [334, 360] on input "d. AWS IoT Events for detecting and responding to IoT device events" at bounding box center [334, 355] width 0 height 10
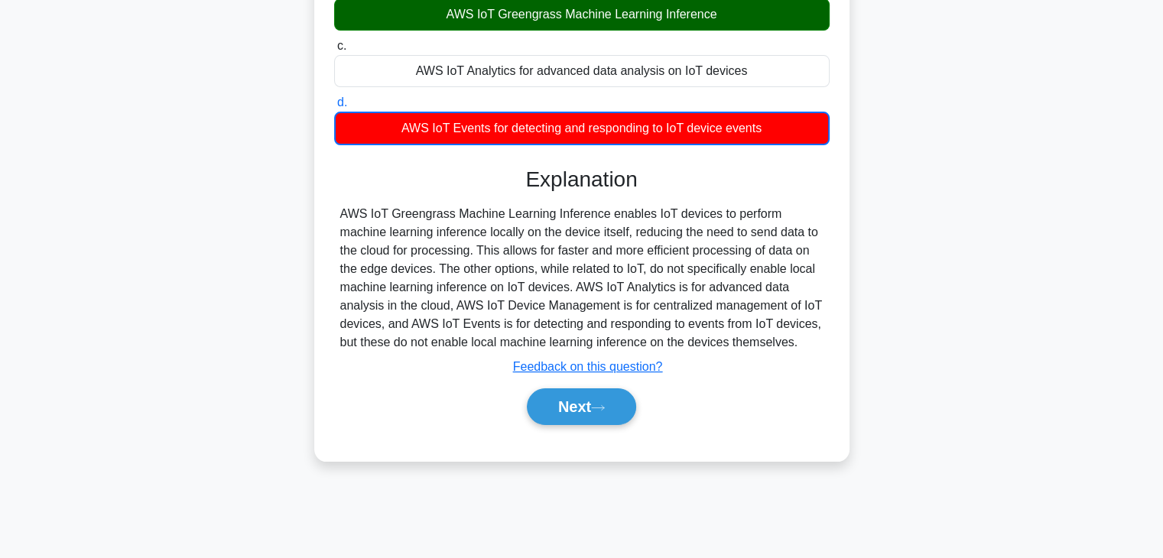
scroll to position [254, 0]
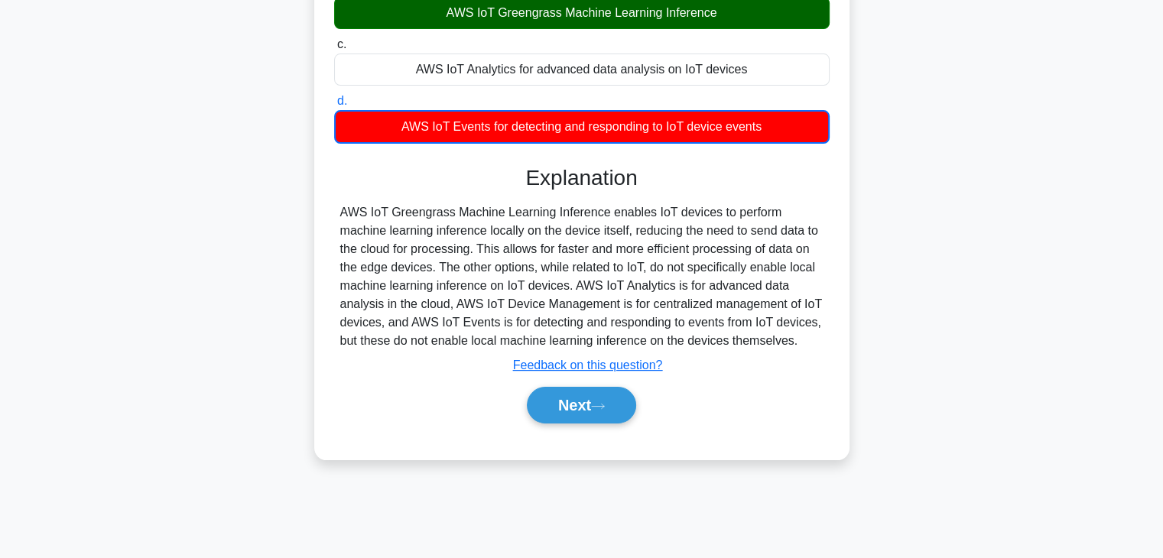
drag, startPoint x: 344, startPoint y: 215, endPoint x: 799, endPoint y: 337, distance: 471.0
click at [799, 337] on div "AWS IoT Greengrass Machine Learning Inference enables IoT devices to perform ma…" at bounding box center [581, 276] width 483 height 147
copy div "WS IoT Greengrass Machine Learning Inference enables IoT devices to perform mac…"
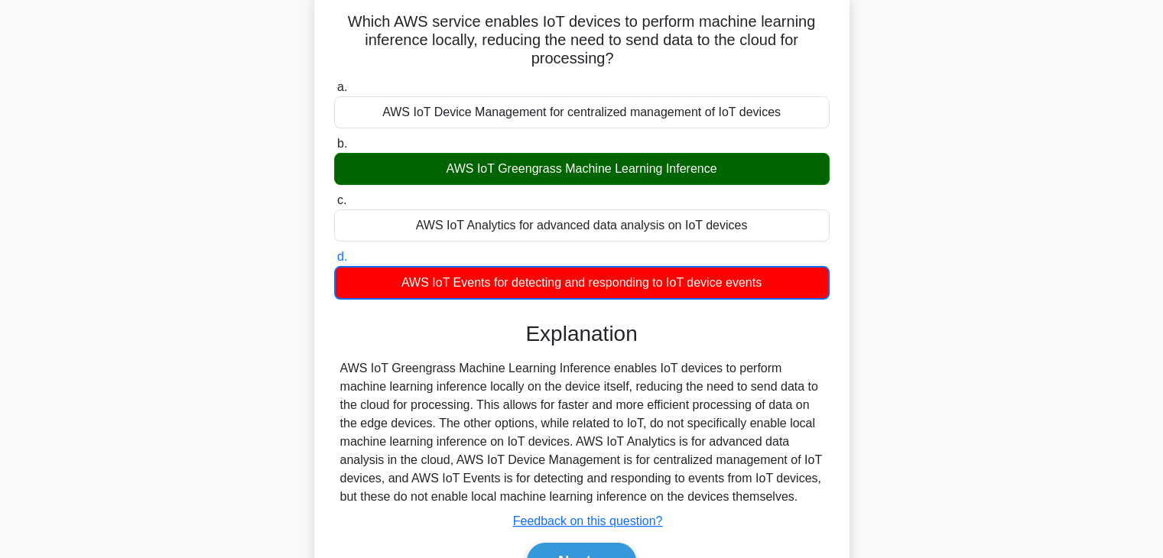
scroll to position [83, 0]
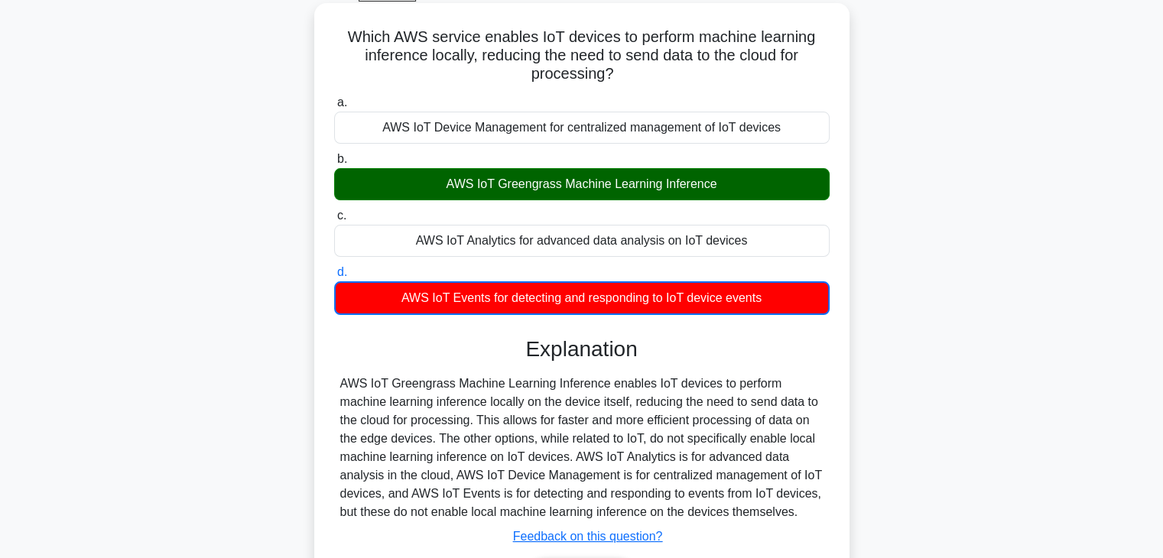
click at [446, 187] on div "AWS IoT Greengrass Machine Learning Inference" at bounding box center [581, 184] width 495 height 32
click at [334, 164] on input "b. AWS IoT Greengrass Machine Learning Inference" at bounding box center [334, 159] width 0 height 10
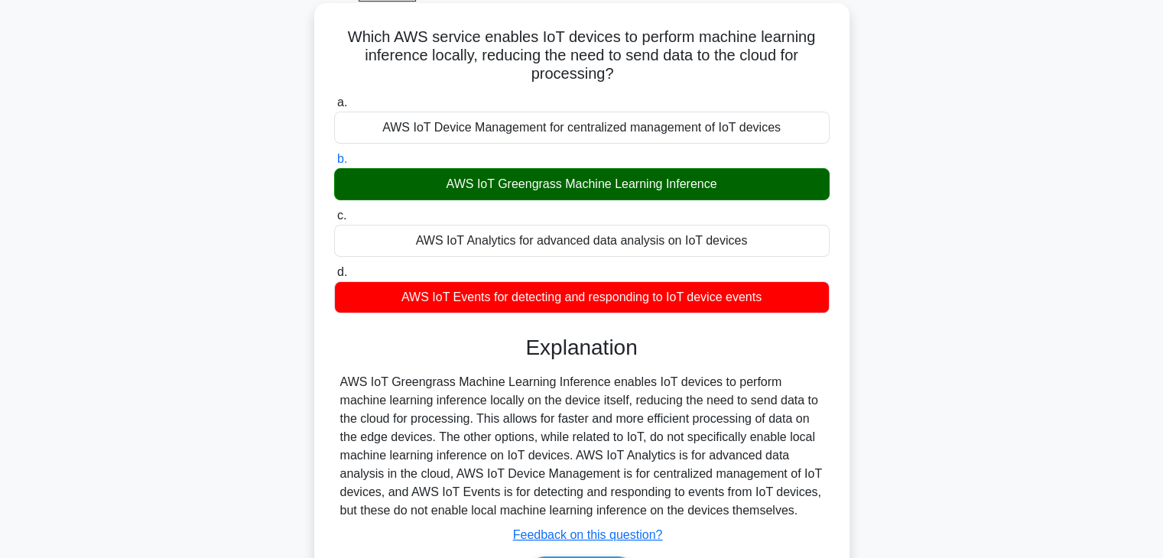
drag, startPoint x: 340, startPoint y: 386, endPoint x: 803, endPoint y: 501, distance: 477.4
click at [803, 501] on div "AWS IoT Greengrass Machine Learning Inference enables IoT devices to perform ma…" at bounding box center [581, 446] width 483 height 147
copy div "AWS IoT Greengrass Machine Learning Inference enables IoT devices to perform ma…"
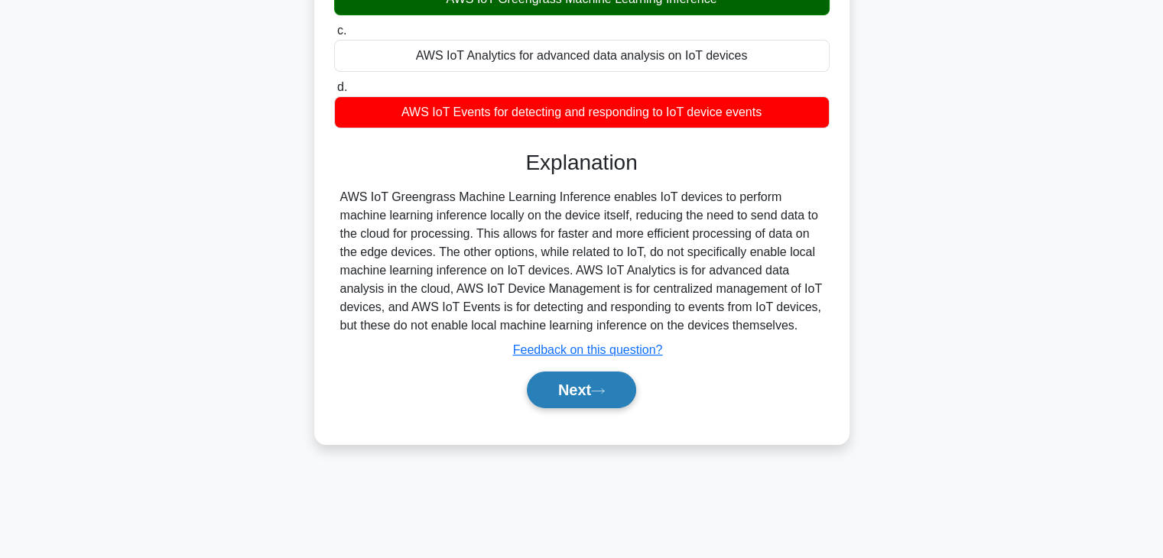
click at [572, 394] on button "Next" at bounding box center [581, 389] width 109 height 37
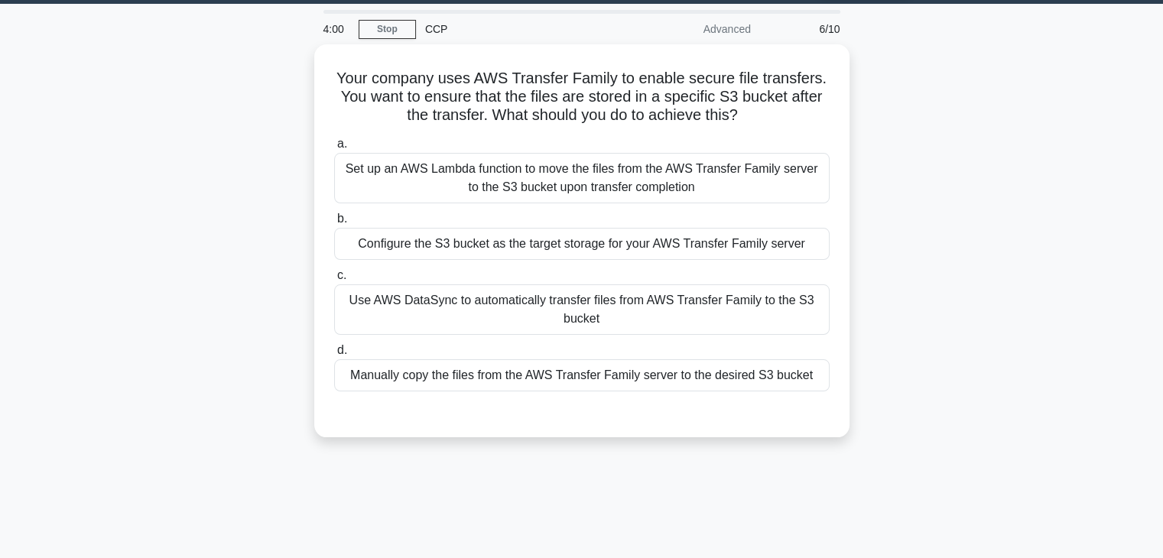
scroll to position [0, 0]
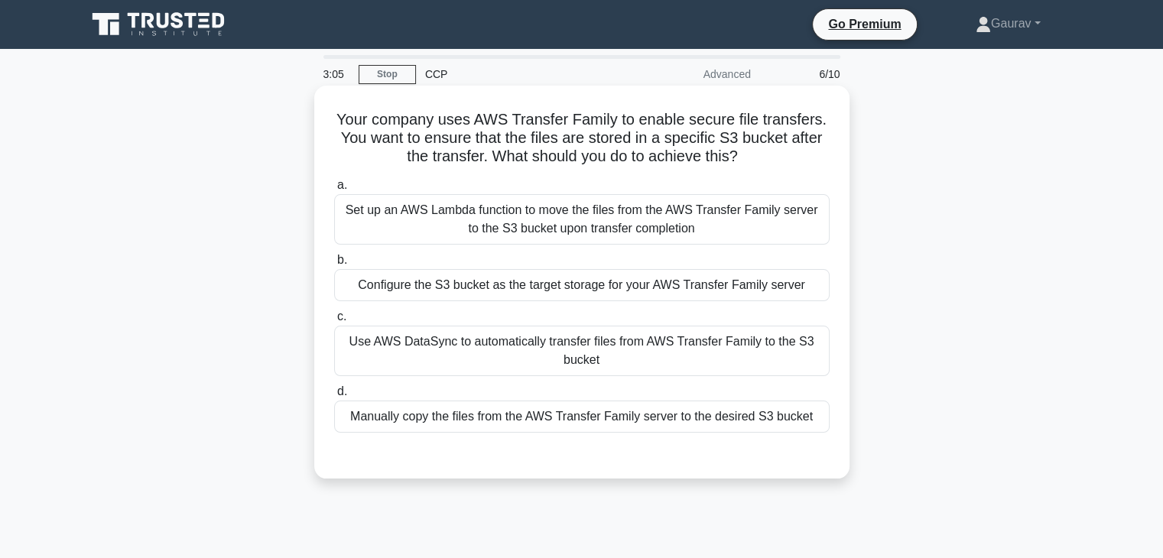
click at [526, 345] on div "Use AWS DataSync to automatically transfer files from AWS Transfer Family to th…" at bounding box center [581, 351] width 495 height 50
click at [334, 322] on input "c. Use AWS DataSync to automatically transfer files from AWS Transfer Family to…" at bounding box center [334, 317] width 0 height 10
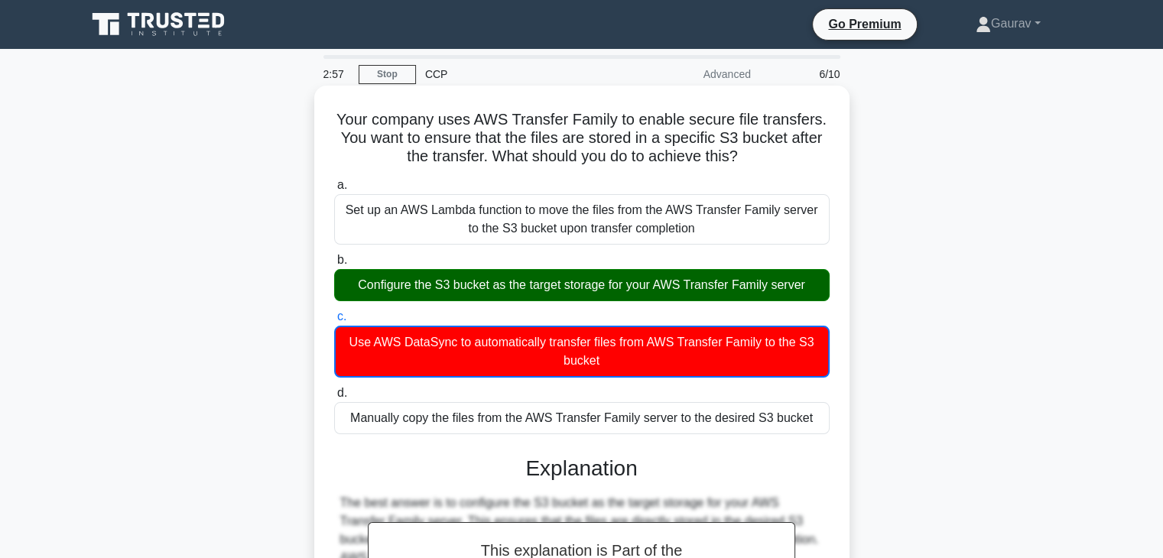
scroll to position [268, 0]
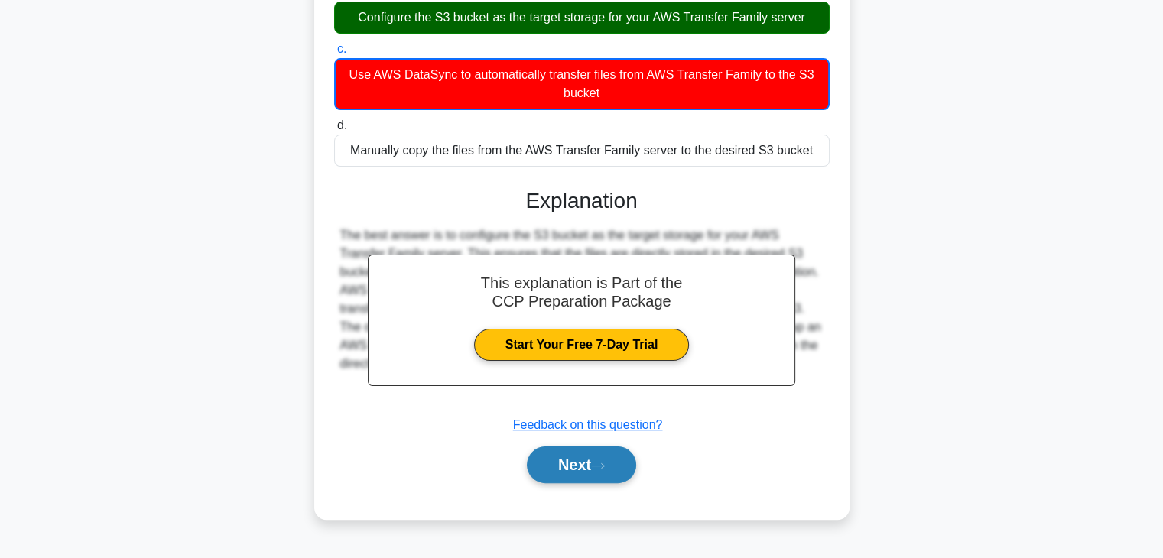
click at [612, 475] on button "Next" at bounding box center [581, 464] width 109 height 37
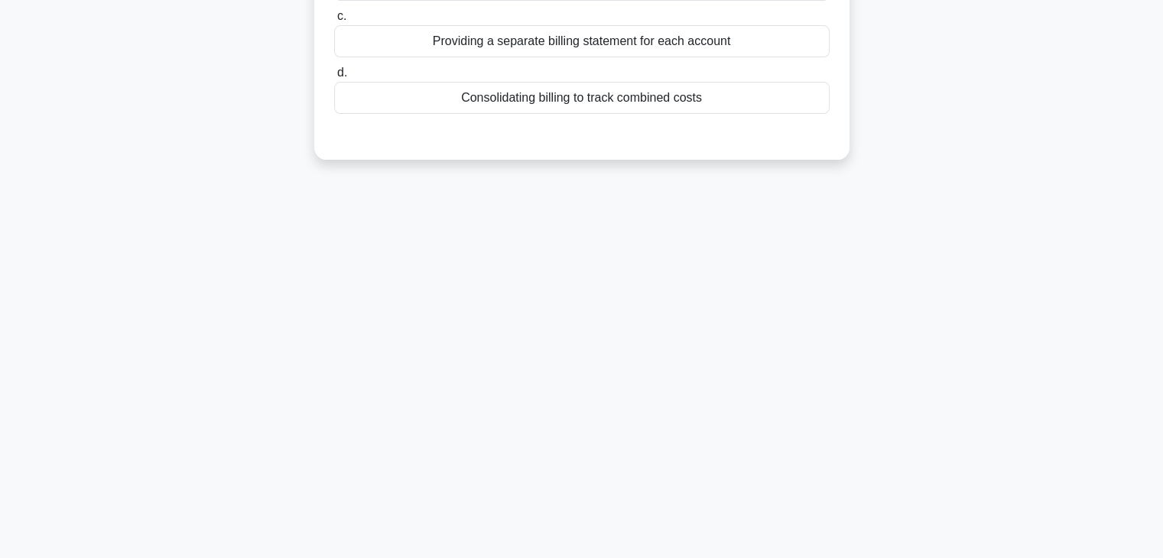
scroll to position [0, 0]
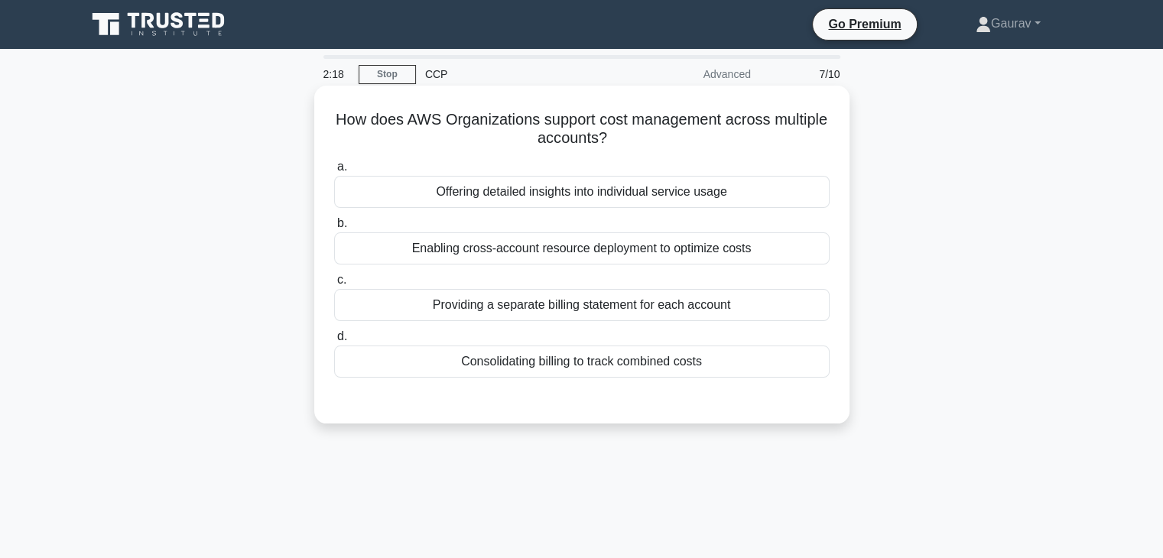
click at [486, 312] on div "Providing a separate billing statement for each account" at bounding box center [581, 305] width 495 height 32
click at [334, 285] on input "c. Providing a separate billing statement for each account" at bounding box center [334, 280] width 0 height 10
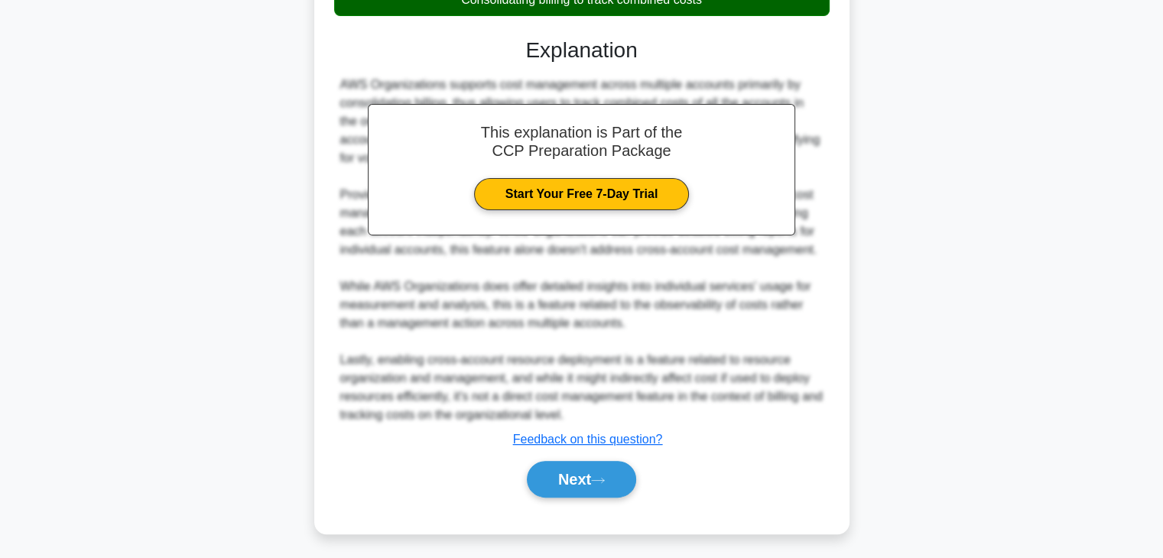
scroll to position [367, 0]
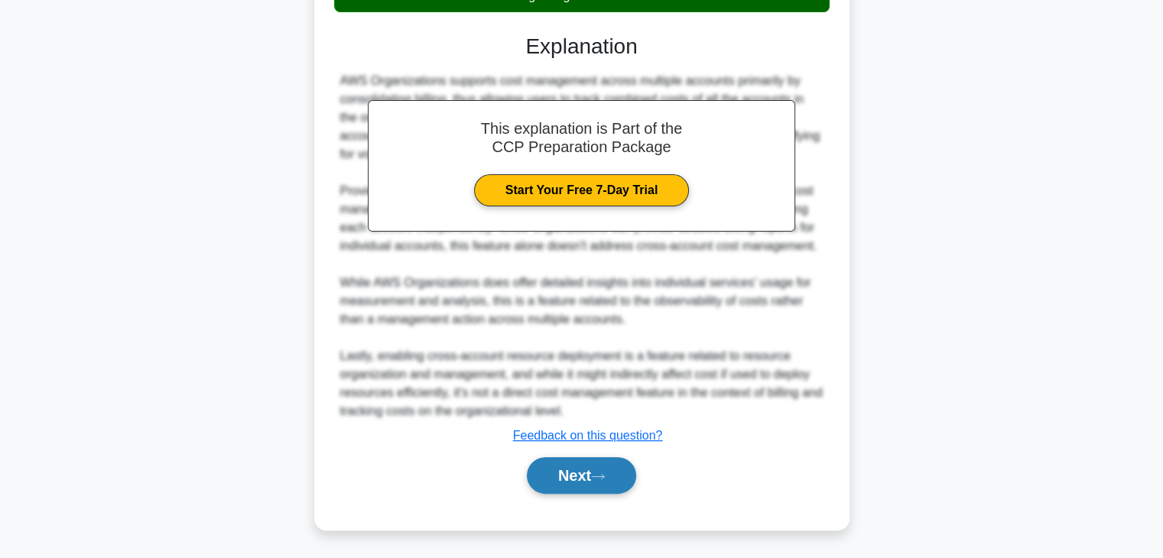
click at [527, 464] on button "Next" at bounding box center [581, 475] width 109 height 37
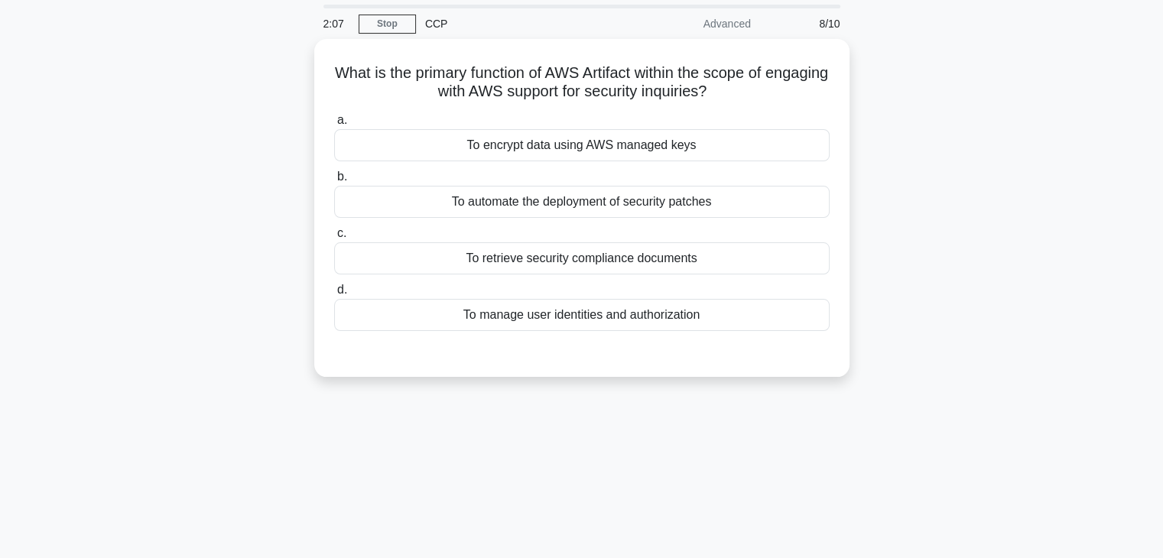
scroll to position [0, 0]
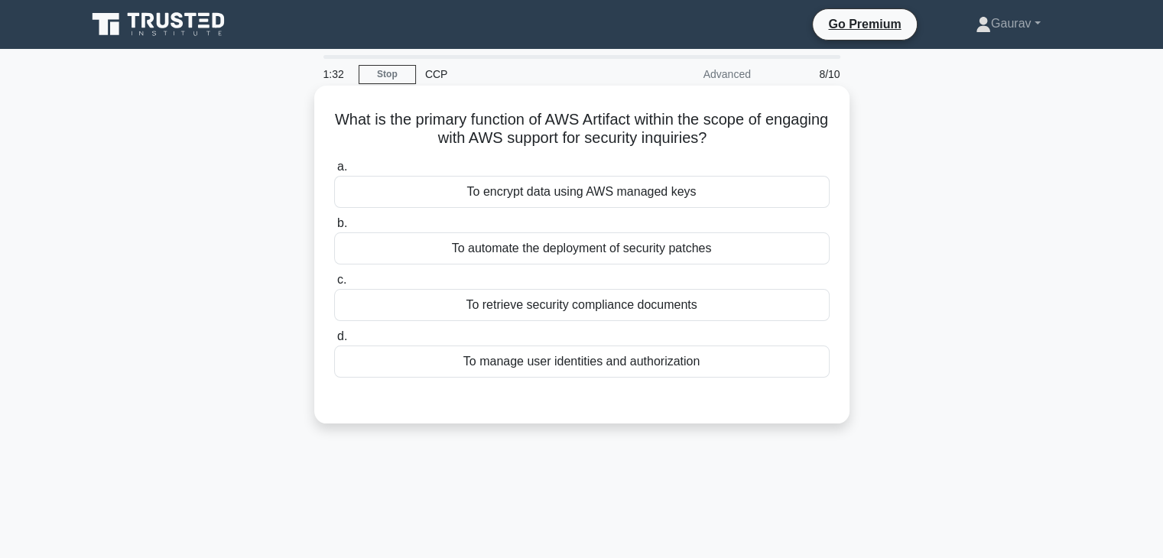
click at [627, 315] on div "To retrieve security compliance documents" at bounding box center [581, 305] width 495 height 32
click at [334, 285] on input "c. To retrieve security compliance documents" at bounding box center [334, 280] width 0 height 10
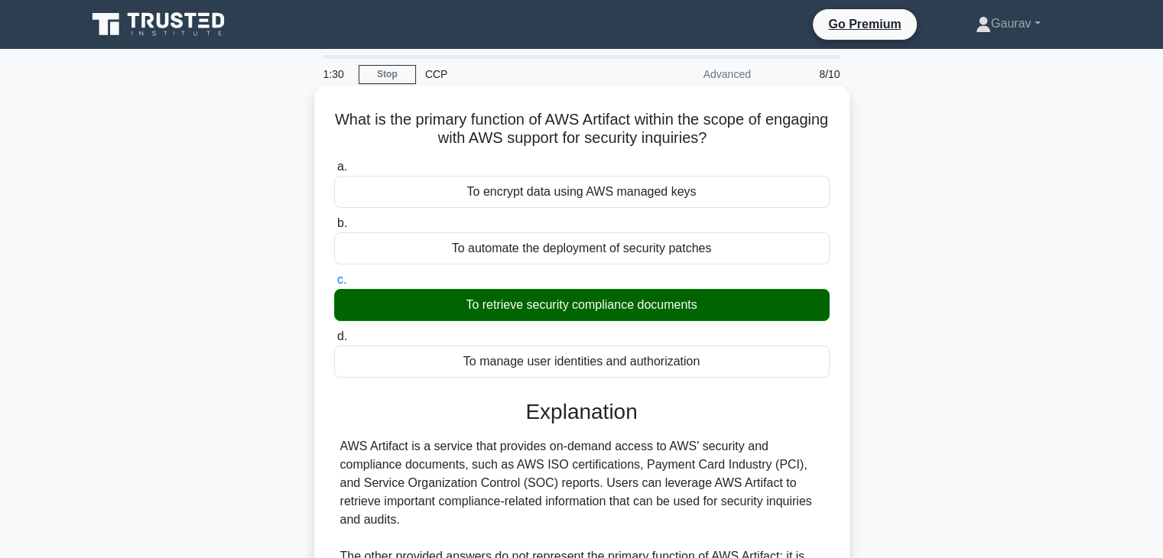
scroll to position [268, 0]
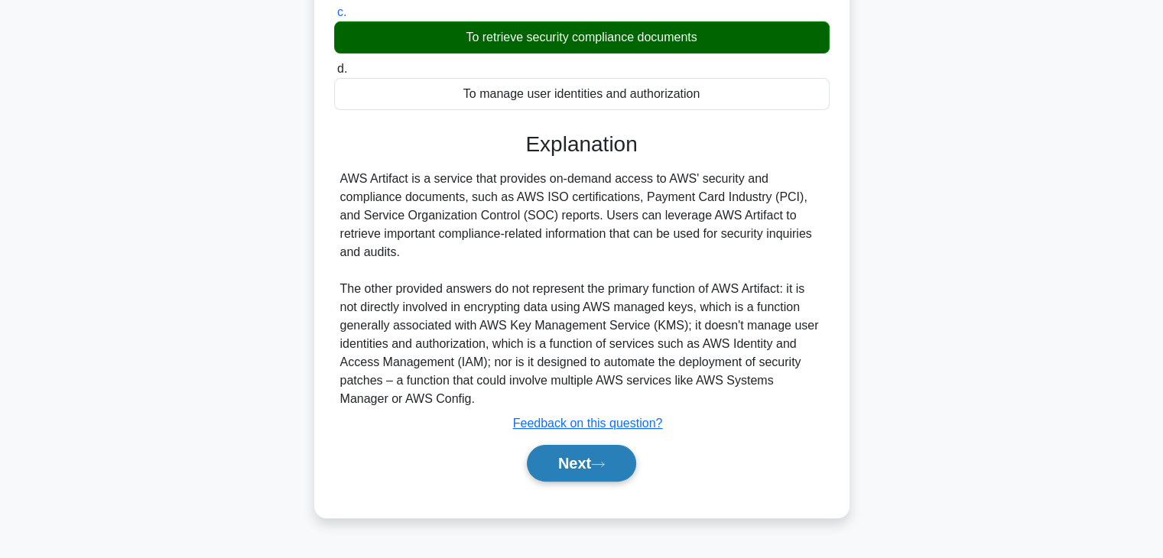
click at [550, 453] on button "Next" at bounding box center [581, 463] width 109 height 37
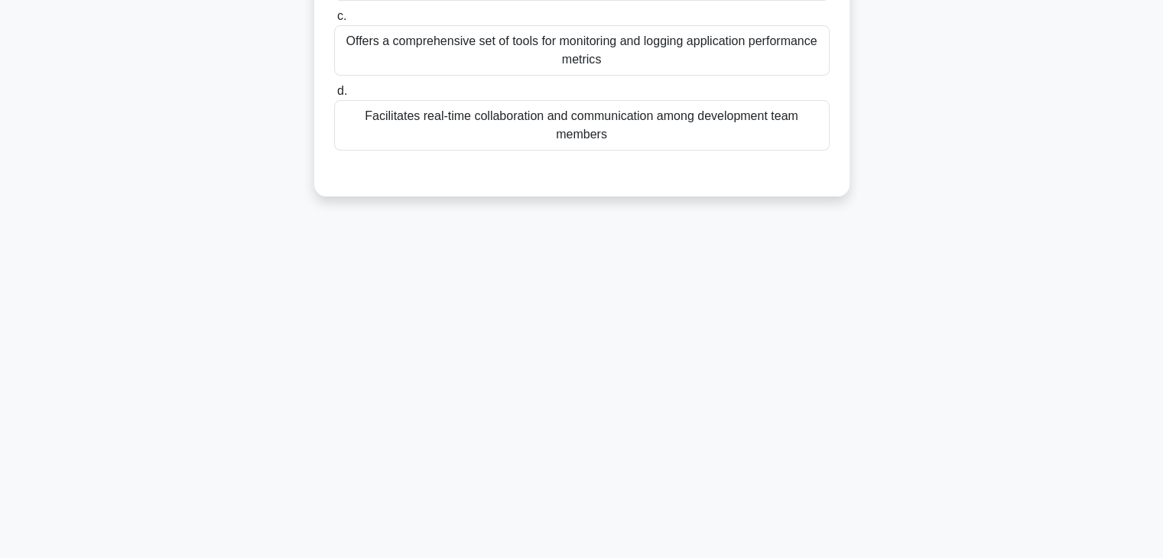
scroll to position [0, 0]
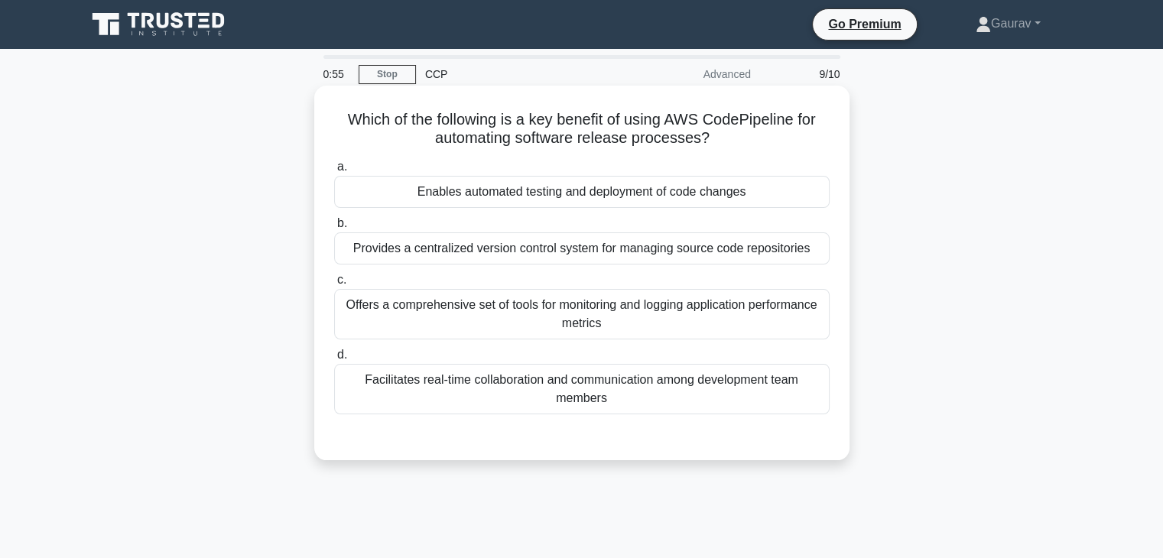
click at [591, 404] on div "Facilitates real-time collaboration and communication among development team me…" at bounding box center [581, 389] width 495 height 50
click at [334, 360] on input "d. Facilitates real-time collaboration and communication among development team…" at bounding box center [334, 355] width 0 height 10
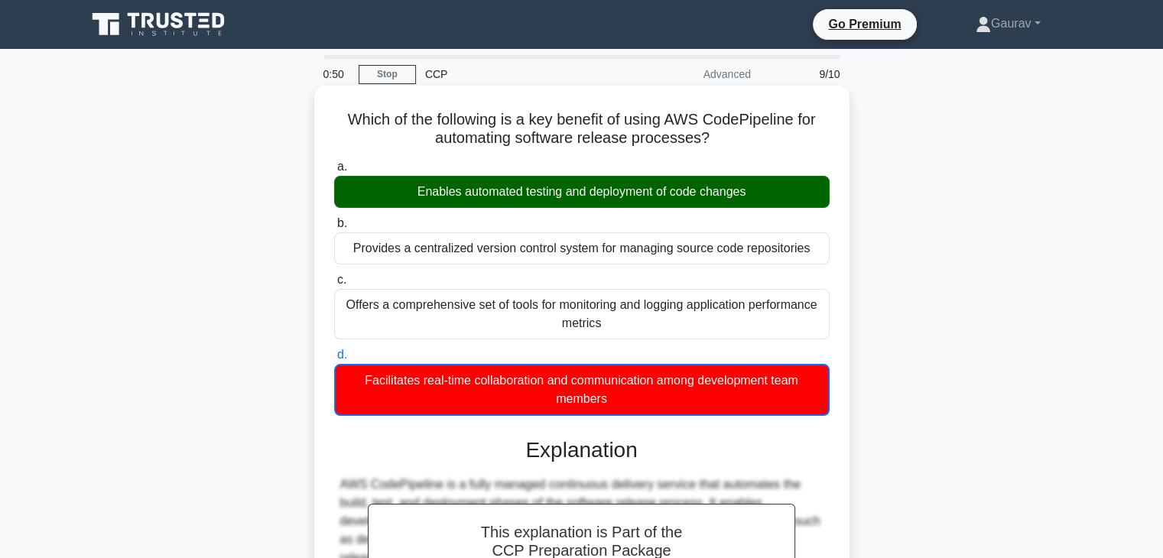
scroll to position [349, 0]
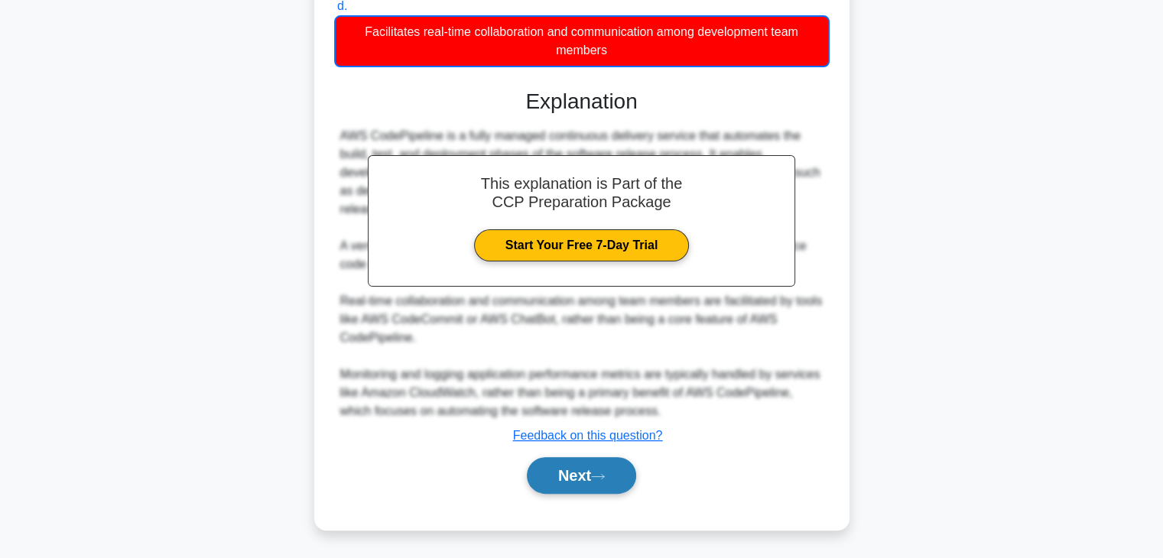
click at [585, 472] on button "Next" at bounding box center [581, 475] width 109 height 37
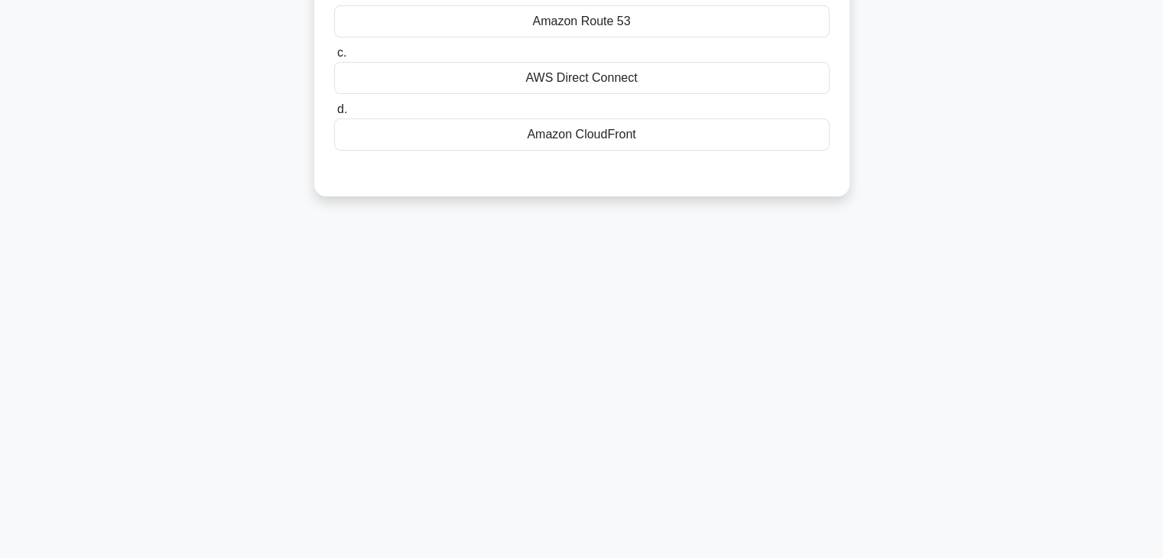
scroll to position [0, 0]
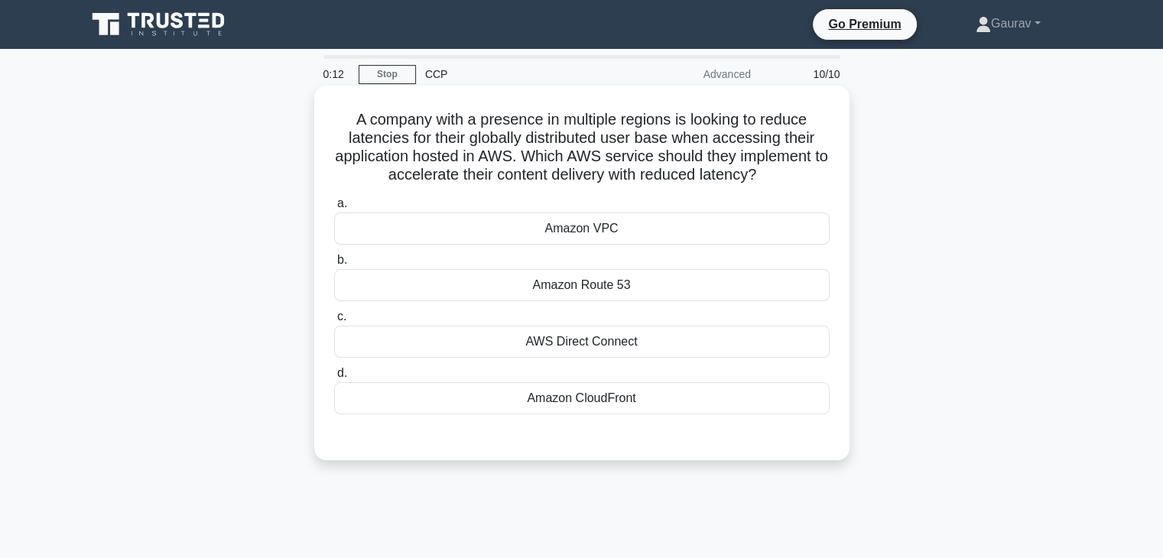
click at [581, 407] on div "Amazon CloudFront" at bounding box center [581, 398] width 495 height 32
click at [334, 378] on input "d. Amazon CloudFront" at bounding box center [334, 373] width 0 height 10
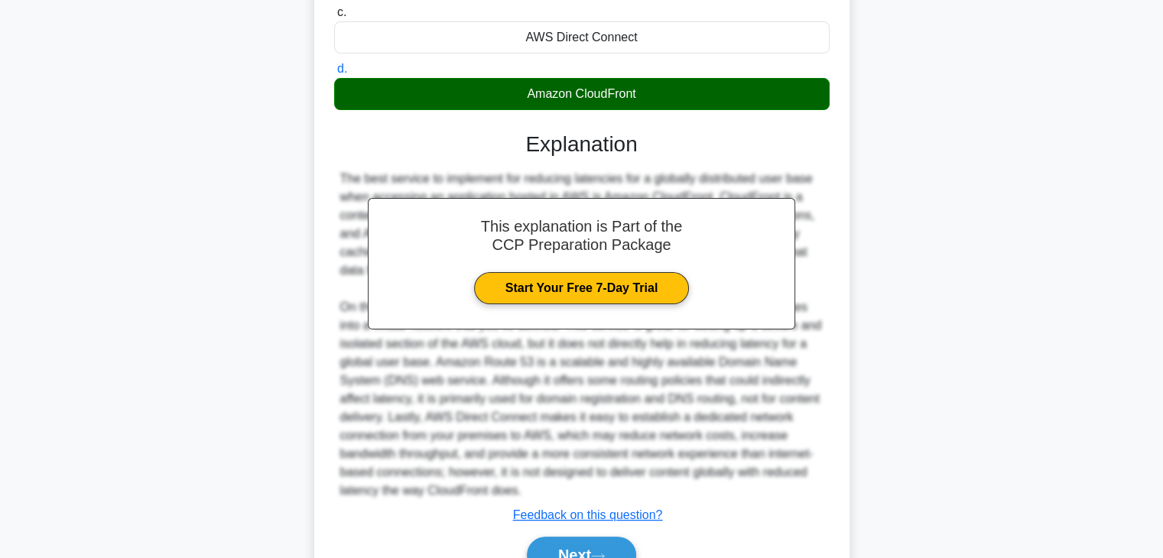
scroll to position [384, 0]
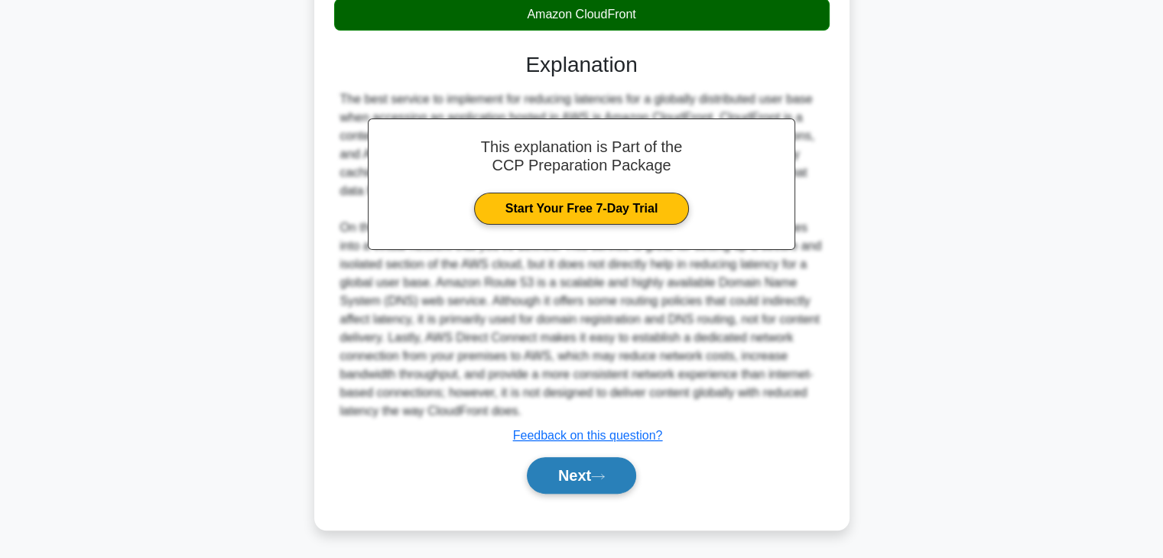
click at [563, 469] on button "Next" at bounding box center [581, 475] width 109 height 37
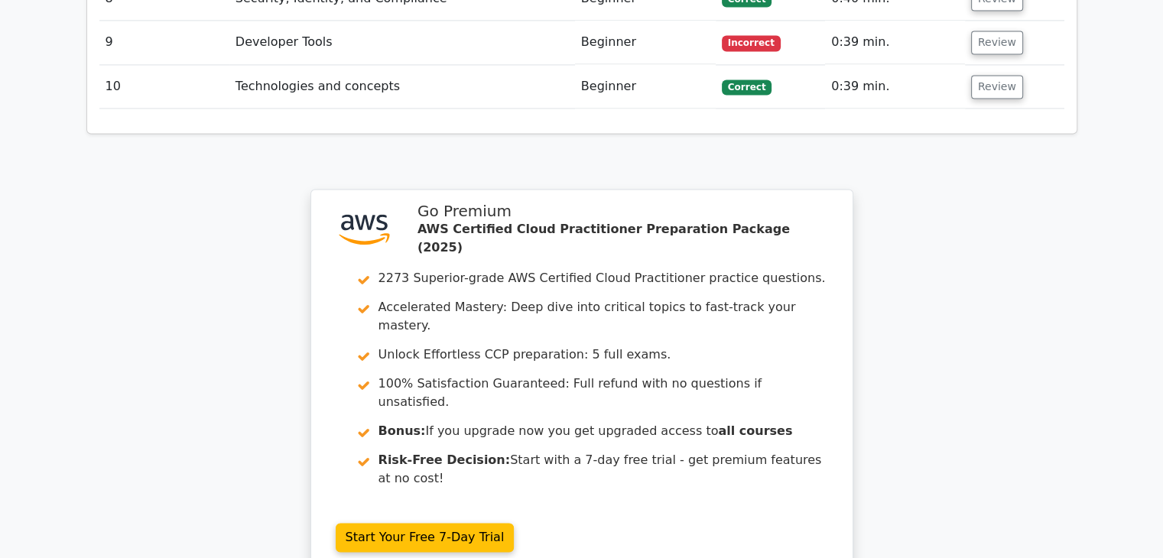
scroll to position [2362, 0]
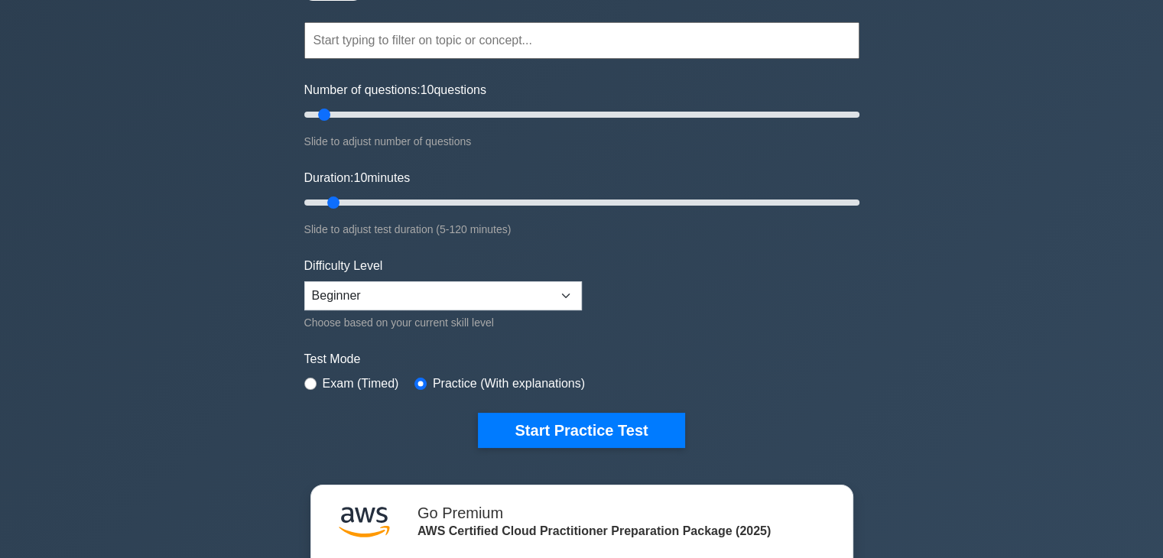
scroll to position [174, 0]
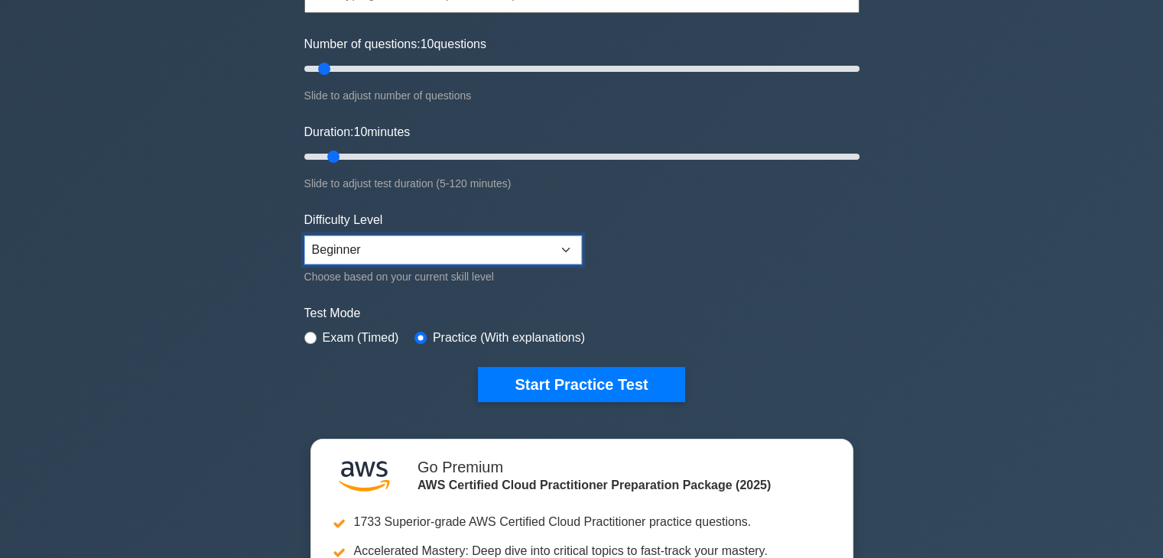
click at [492, 250] on select "Beginner Intermediate Expert" at bounding box center [442, 249] width 277 height 29
select select "expert"
click at [304, 235] on select "Beginner Intermediate Expert" at bounding box center [442, 249] width 277 height 29
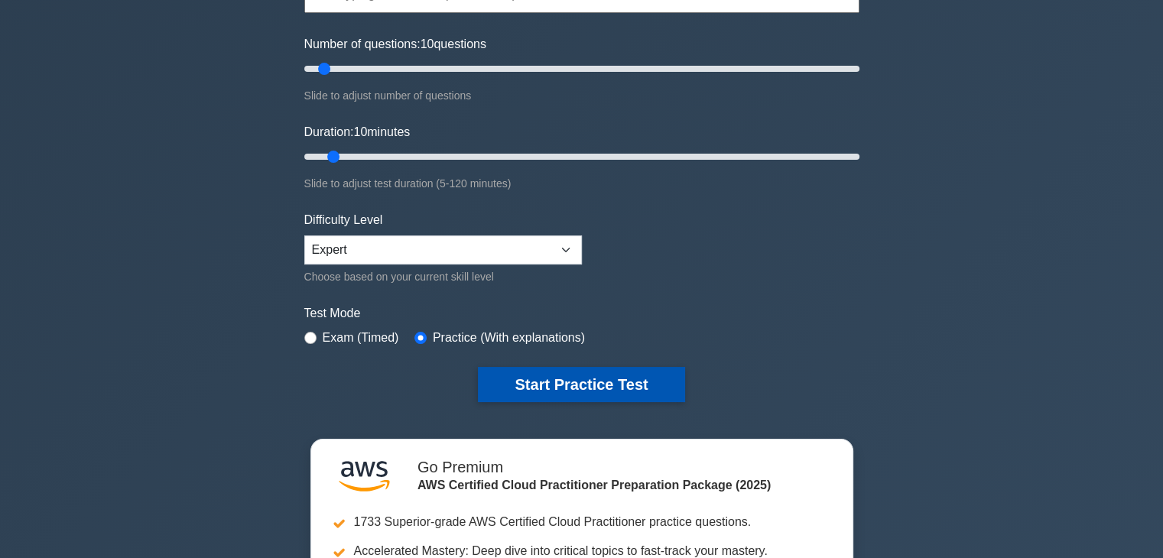
click at [576, 390] on button "Start Practice Test" at bounding box center [581, 384] width 206 height 35
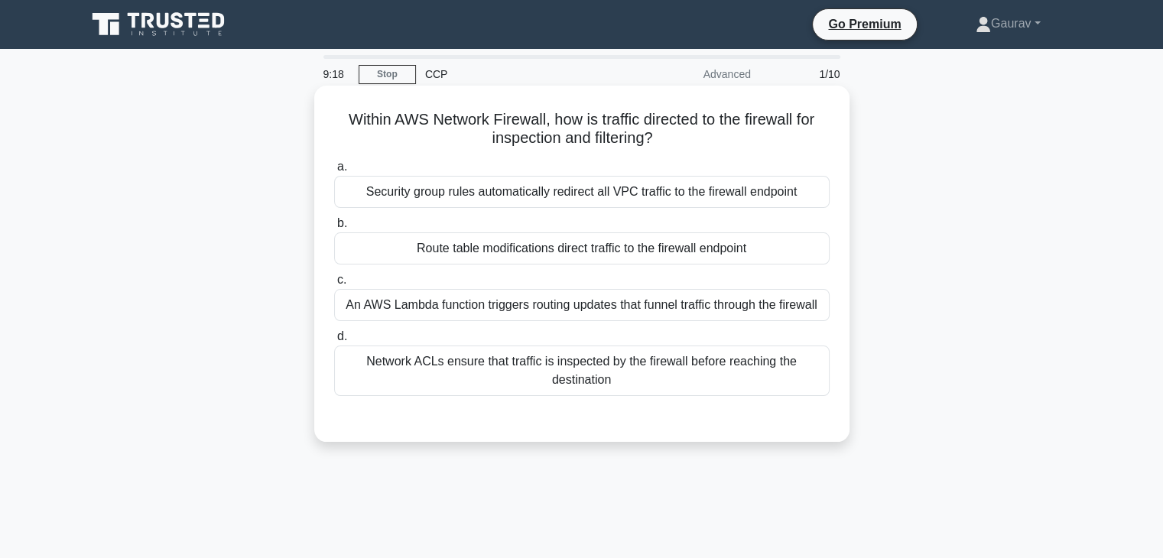
click at [605, 377] on div "Network ACLs ensure that traffic is inspected by the firewall before reaching t…" at bounding box center [581, 371] width 495 height 50
click at [334, 342] on input "d. Network ACLs ensure that traffic is inspected by the firewall before reachin…" at bounding box center [334, 337] width 0 height 10
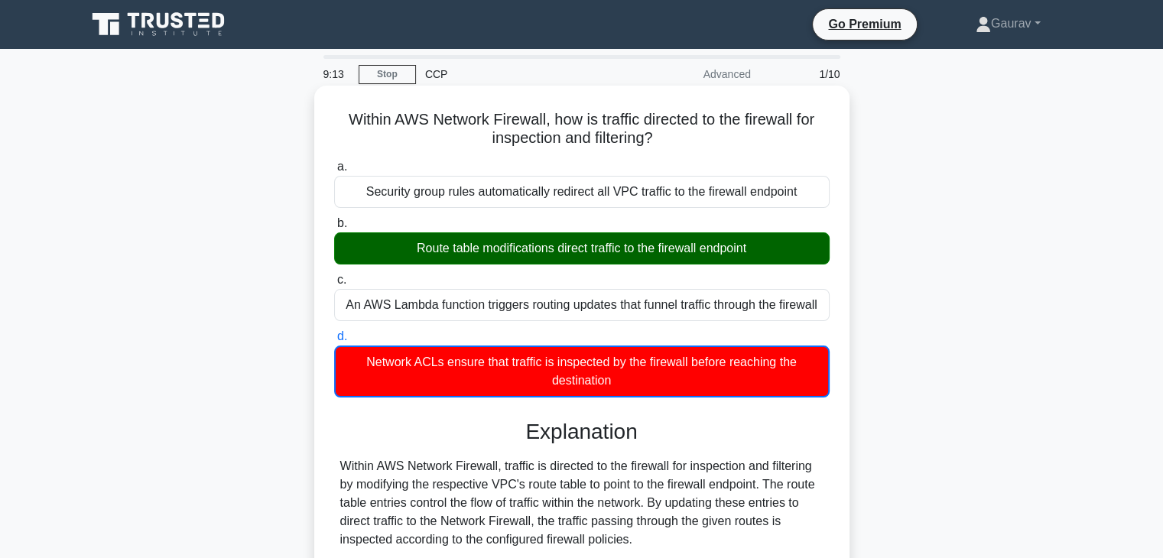
click at [605, 377] on div "Network ACLs ensure that traffic is inspected by the firewall before reaching t…" at bounding box center [581, 372] width 495 height 52
click at [334, 342] on input "d. Network ACLs ensure that traffic is inspected by the firewall before reachin…" at bounding box center [334, 337] width 0 height 10
click at [605, 377] on div "Network ACLs ensure that traffic is inspected by the firewall before reaching t…" at bounding box center [581, 372] width 495 height 52
click at [334, 342] on input "d. Network ACLs ensure that traffic is inspected by the firewall before reachin…" at bounding box center [334, 337] width 0 height 10
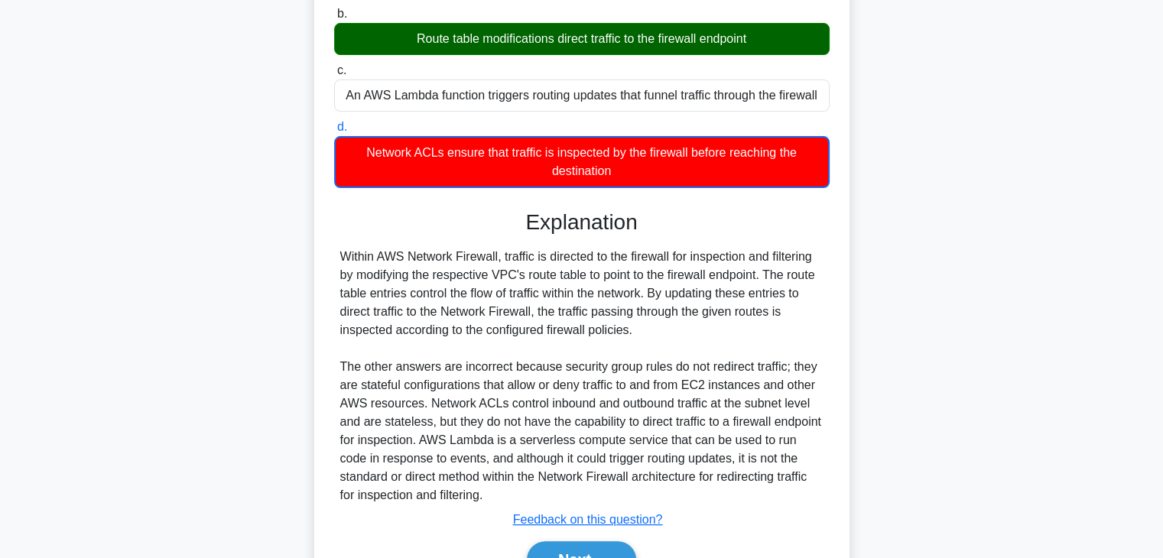
scroll to position [211, 0]
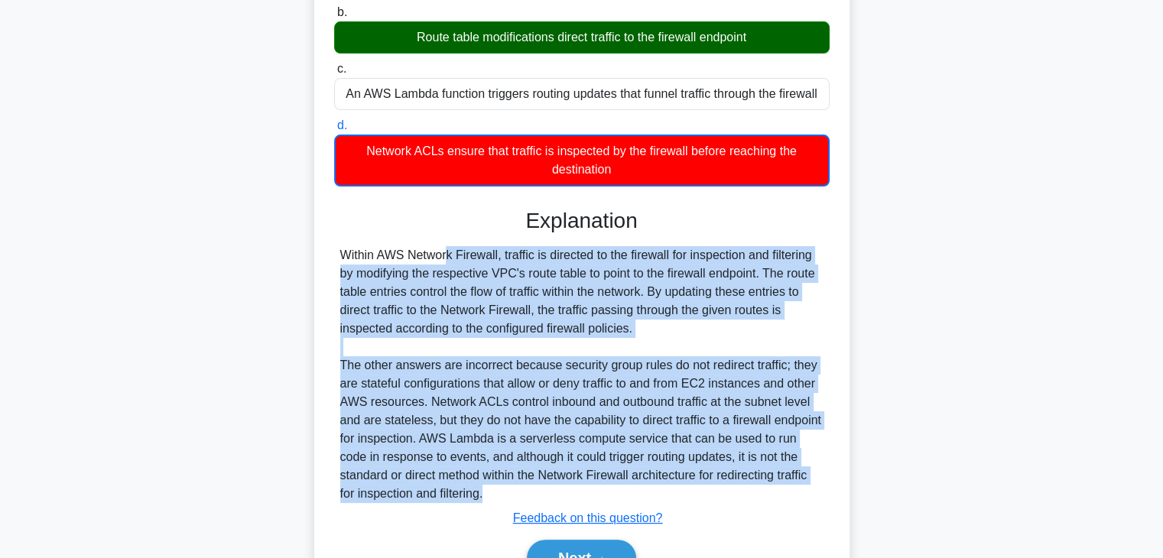
drag, startPoint x: 342, startPoint y: 262, endPoint x: 532, endPoint y: 493, distance: 299.2
click at [532, 493] on div "Within AWS Network Firewall, traffic is directed to the firewall for inspection…" at bounding box center [581, 374] width 483 height 257
copy div "Within AWS Network Firewall, traffic is directed to the firewall for inspection…"
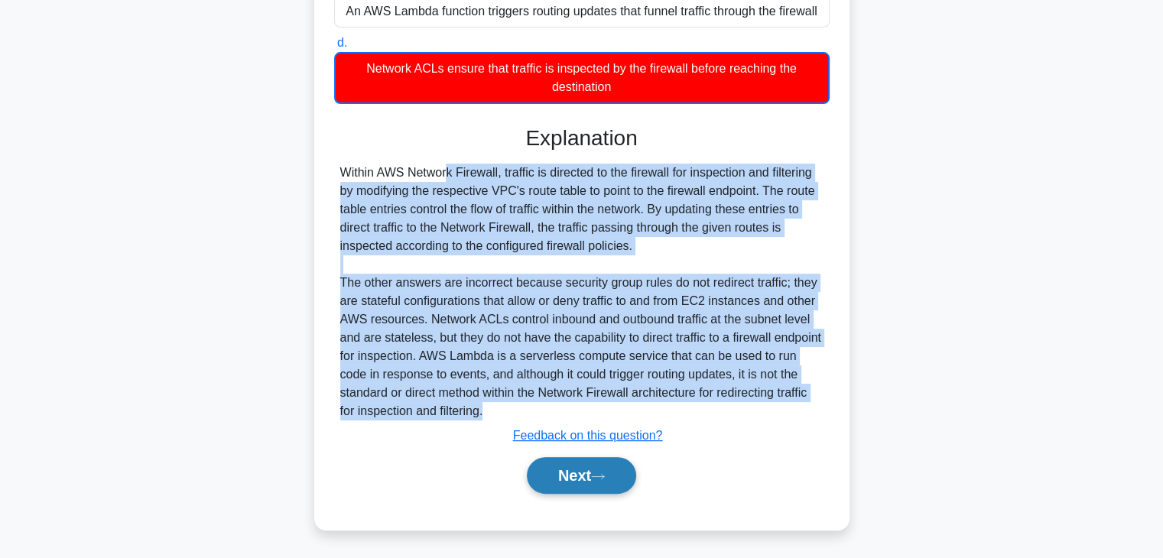
click at [591, 464] on button "Next" at bounding box center [581, 475] width 109 height 37
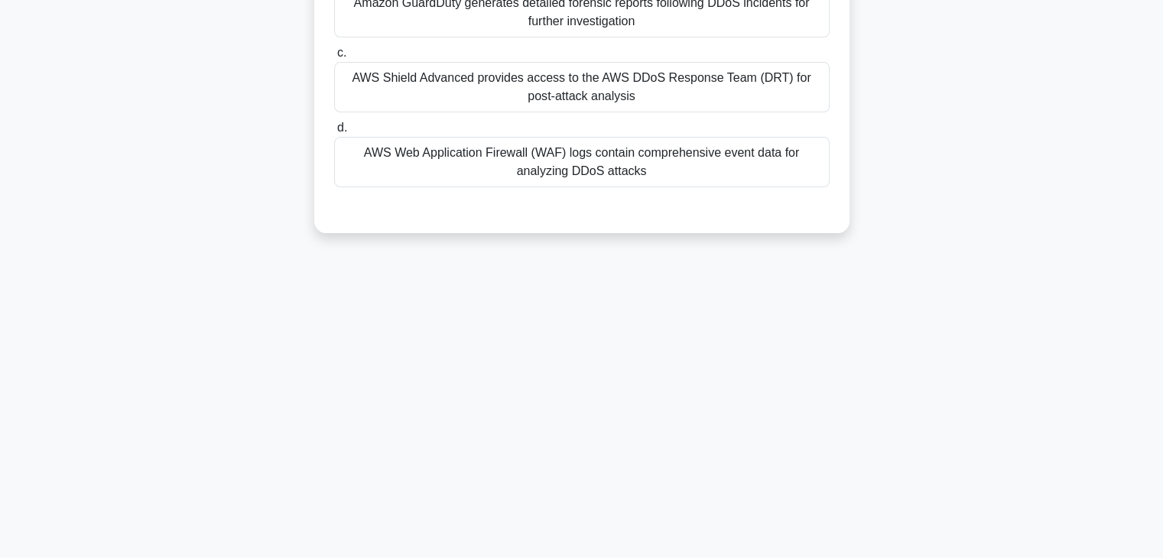
scroll to position [0, 0]
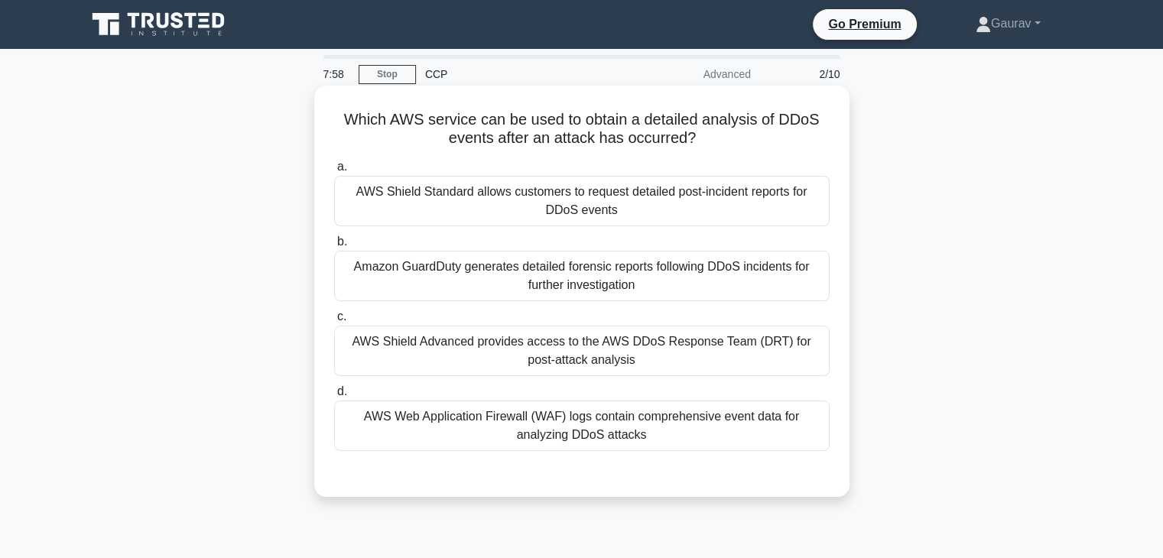
click at [581, 371] on div "AWS Shield Advanced provides access to the AWS DDoS Response Team (DRT) for pos…" at bounding box center [581, 351] width 495 height 50
click at [334, 322] on input "c. AWS Shield Advanced provides access to the AWS DDoS Response Team (DRT) for …" at bounding box center [334, 317] width 0 height 10
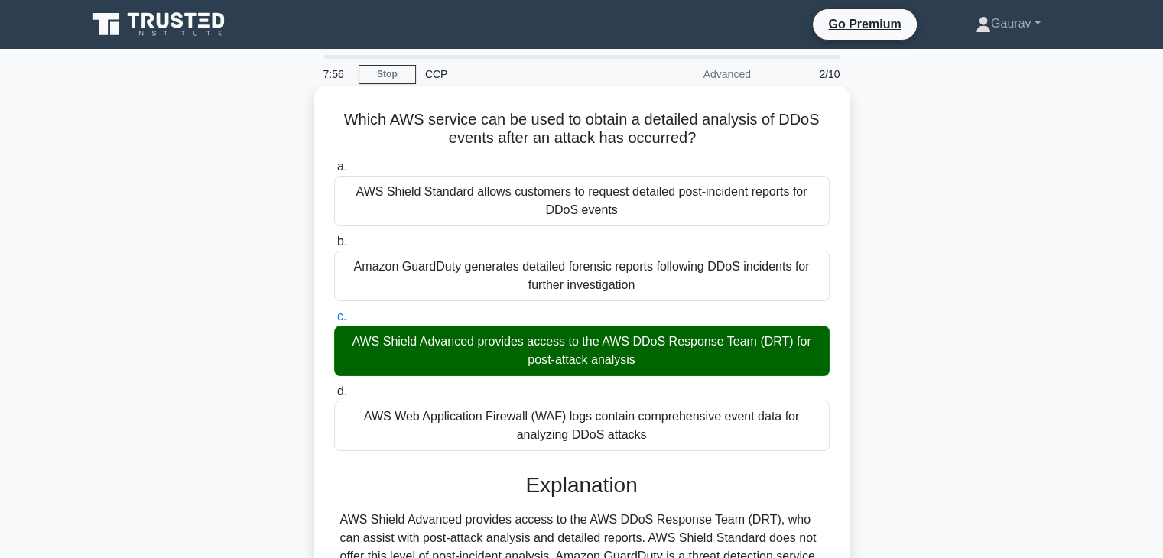
scroll to position [268, 0]
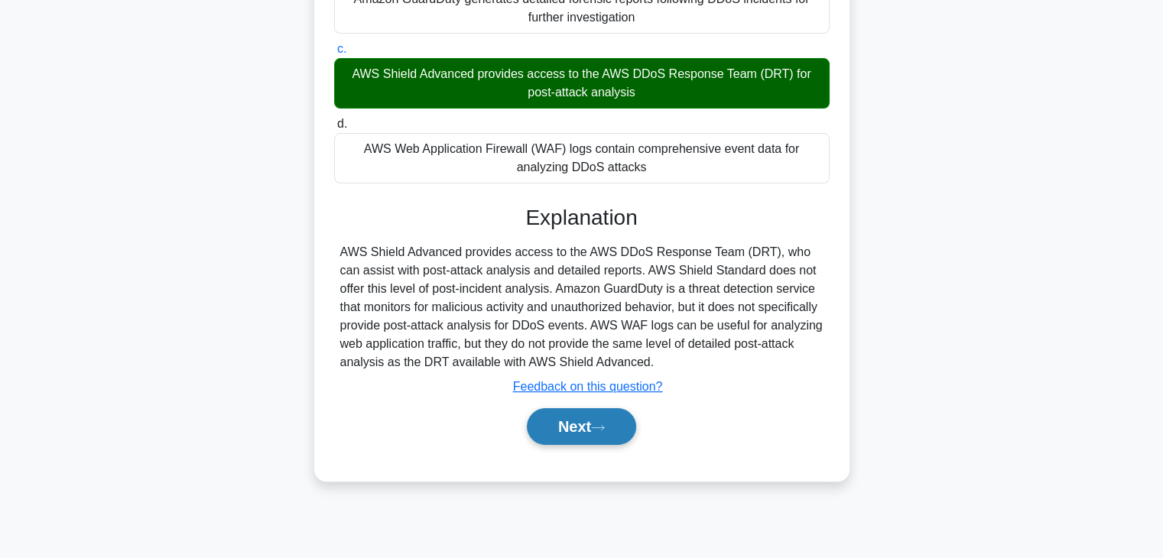
click at [614, 429] on button "Next" at bounding box center [581, 426] width 109 height 37
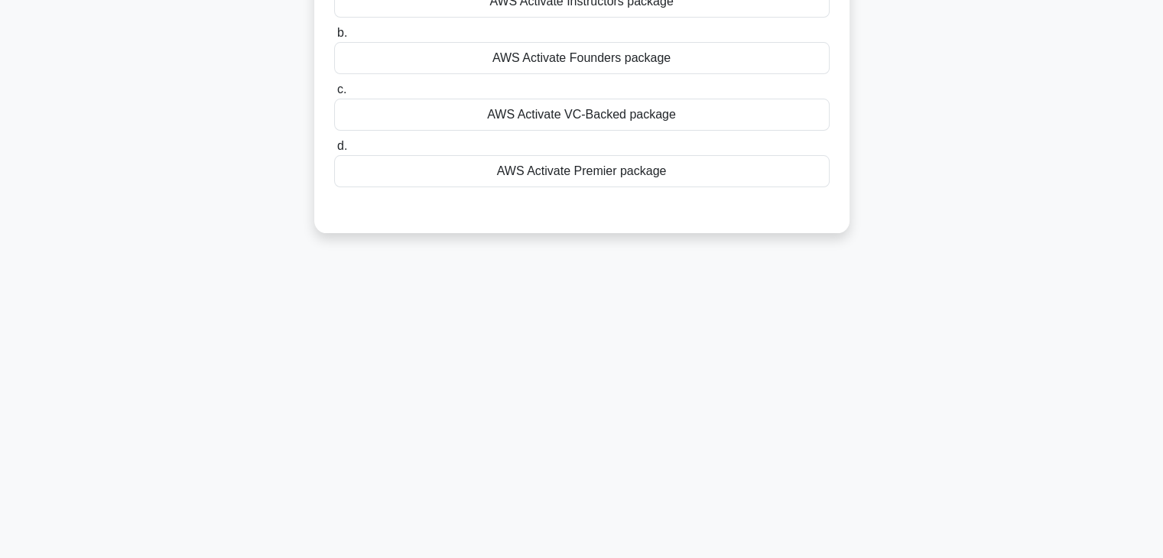
scroll to position [0, 0]
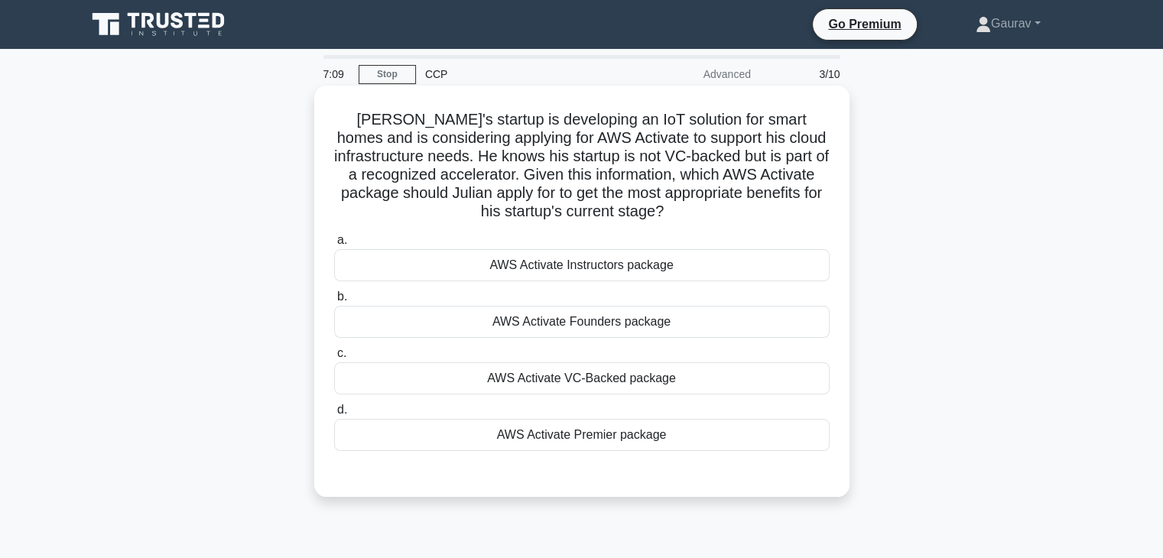
click at [551, 382] on div "AWS Activate VC-Backed package" at bounding box center [581, 378] width 495 height 32
click at [334, 358] on input "c. AWS Activate VC-Backed package" at bounding box center [334, 354] width 0 height 10
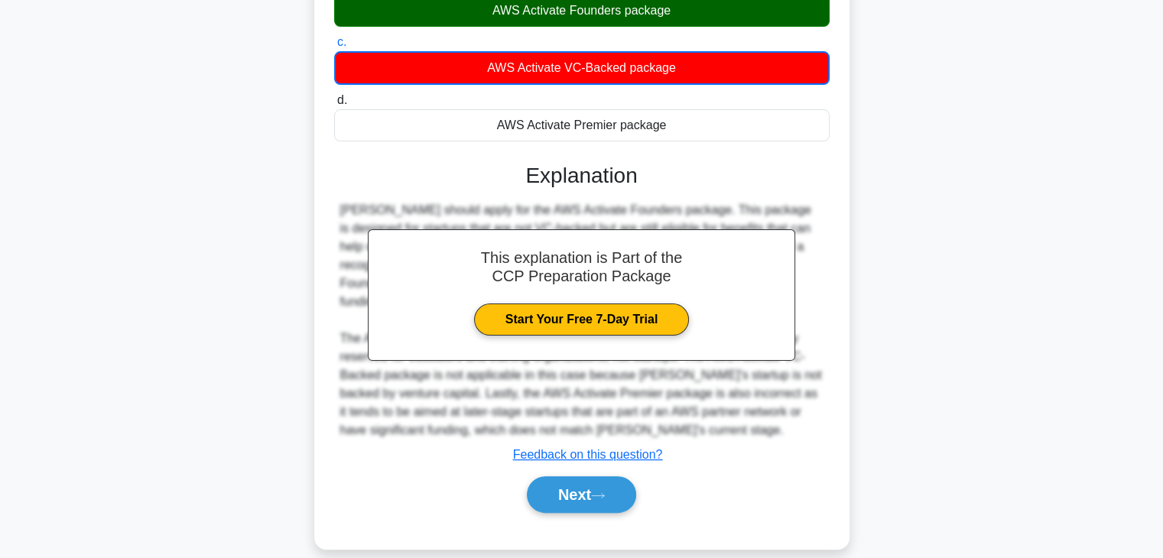
scroll to position [312, 0]
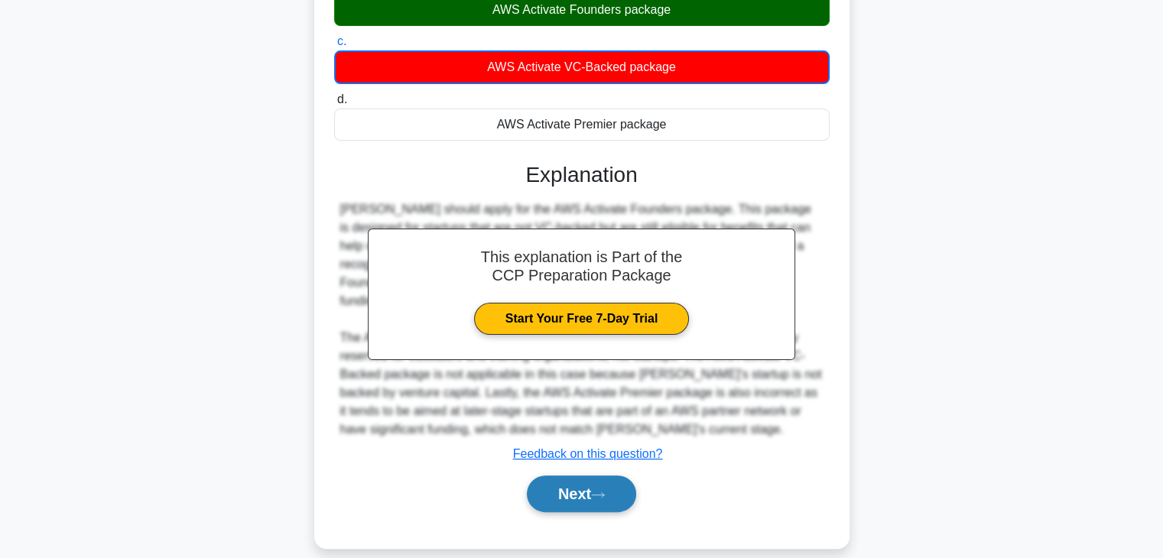
click at [599, 491] on icon at bounding box center [598, 495] width 14 height 8
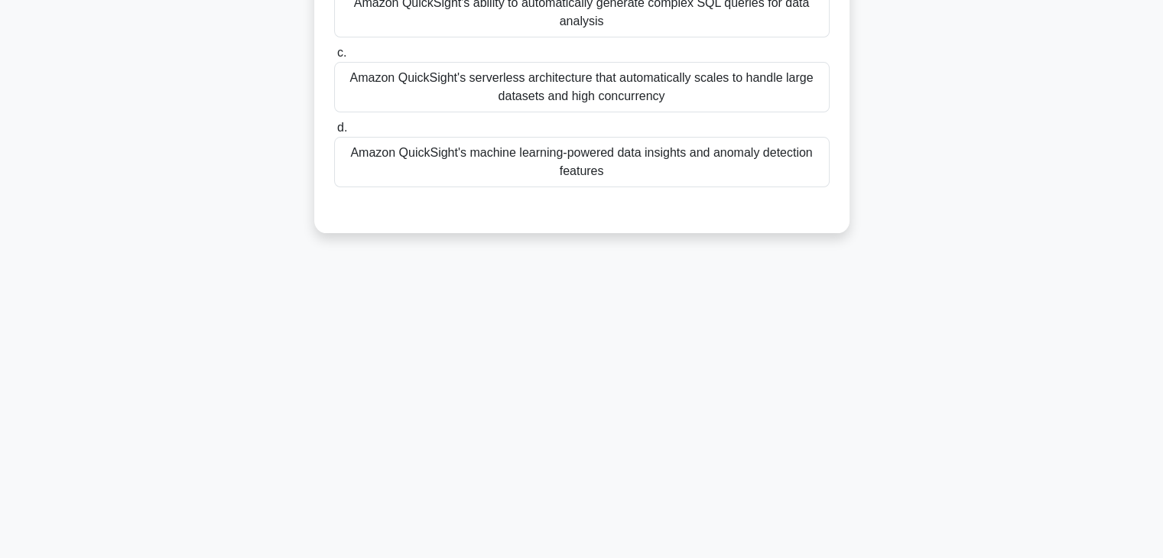
scroll to position [0, 0]
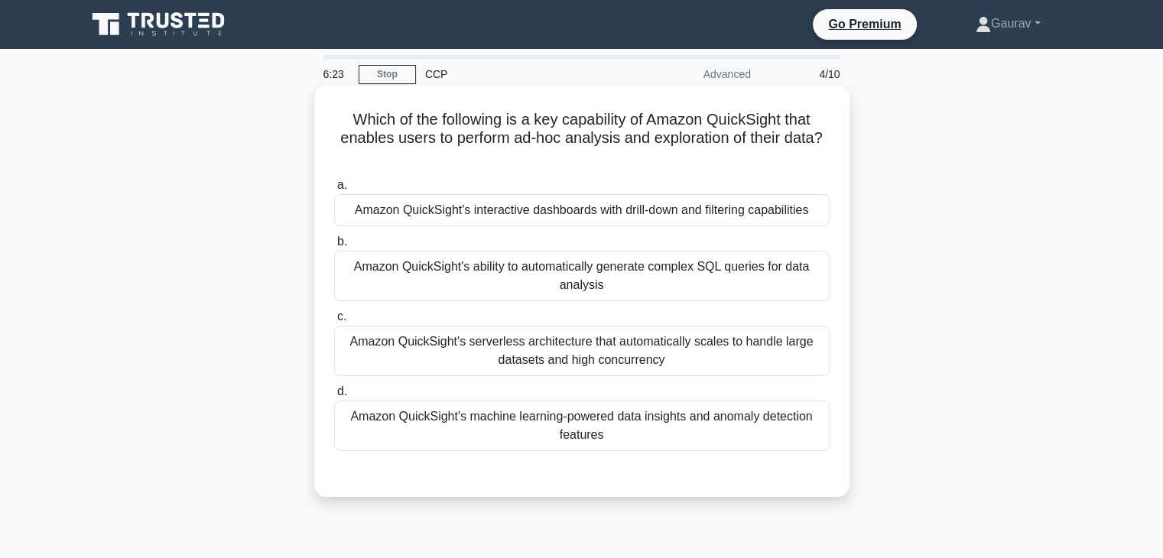
click at [710, 212] on div "Amazon QuickSight's interactive dashboards with drill-down and filtering capabi…" at bounding box center [581, 210] width 495 height 32
click at [334, 190] on input "a. Amazon QuickSight's interactive dashboards with drill-down and filtering cap…" at bounding box center [334, 185] width 0 height 10
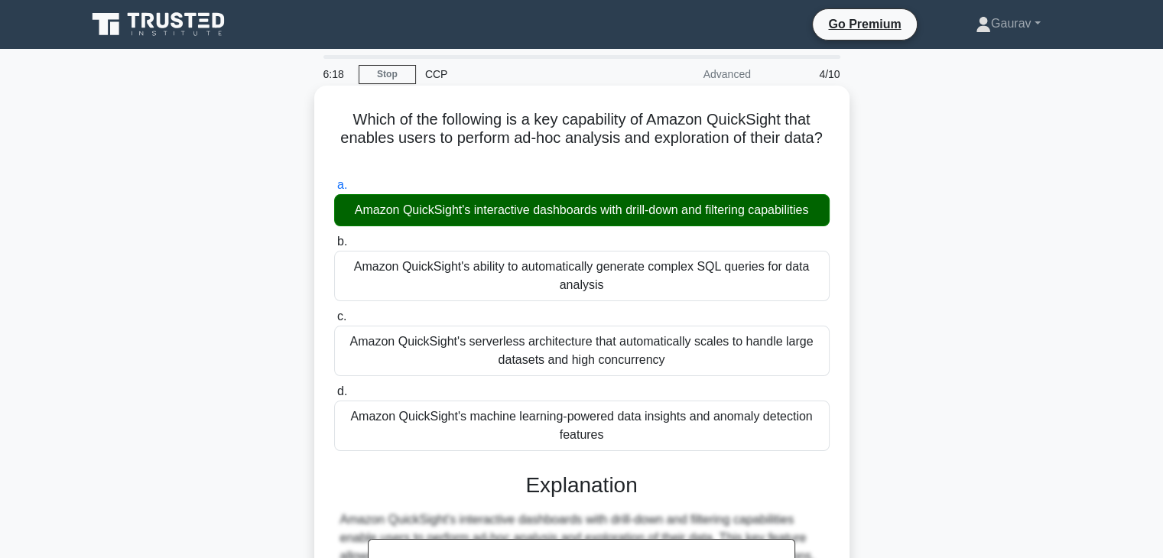
scroll to position [274, 0]
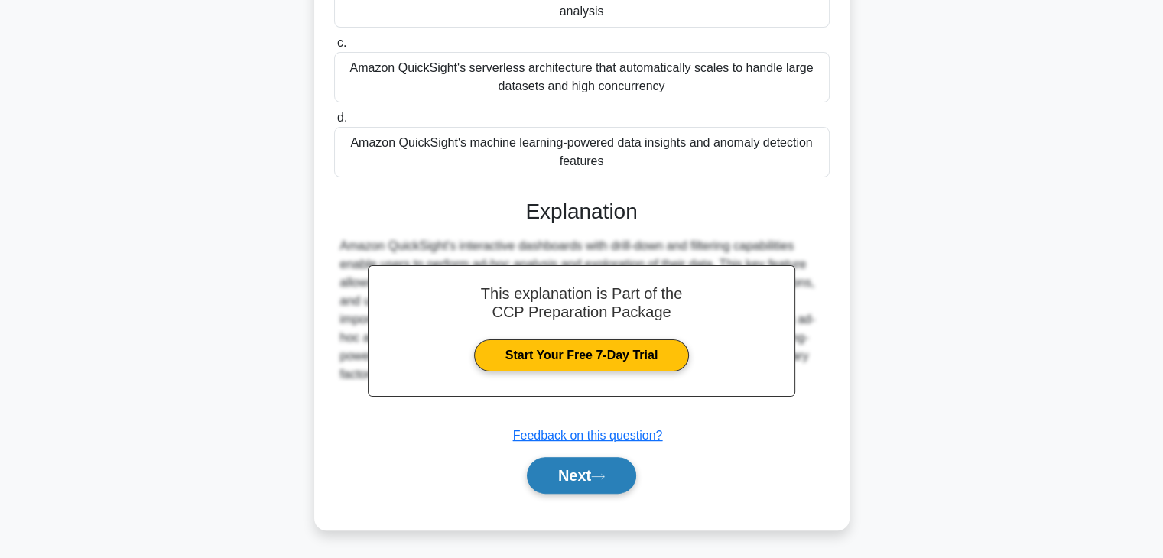
click at [545, 481] on button "Next" at bounding box center [581, 475] width 109 height 37
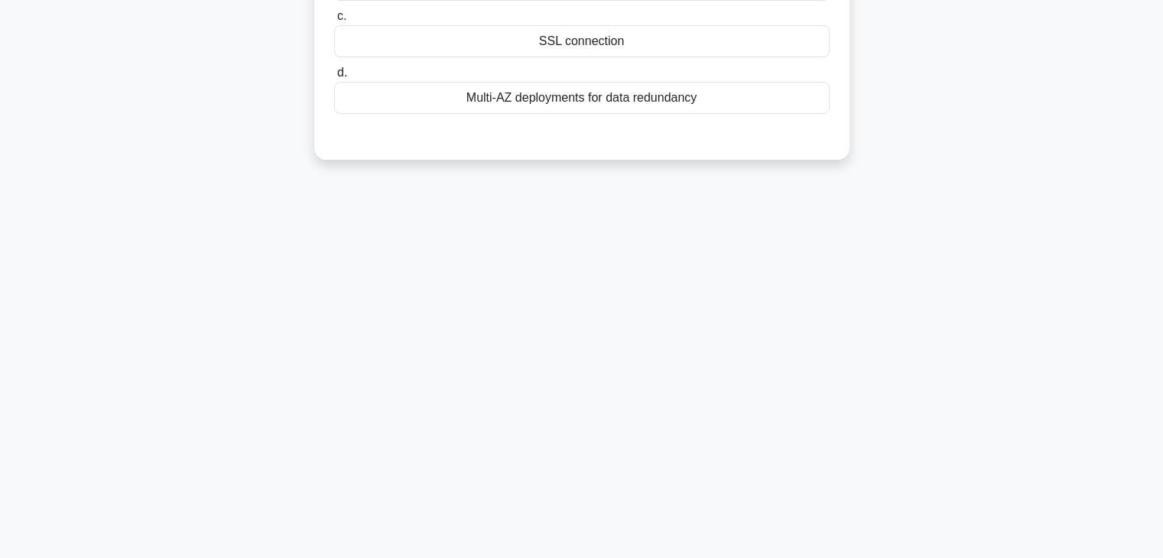
scroll to position [0, 0]
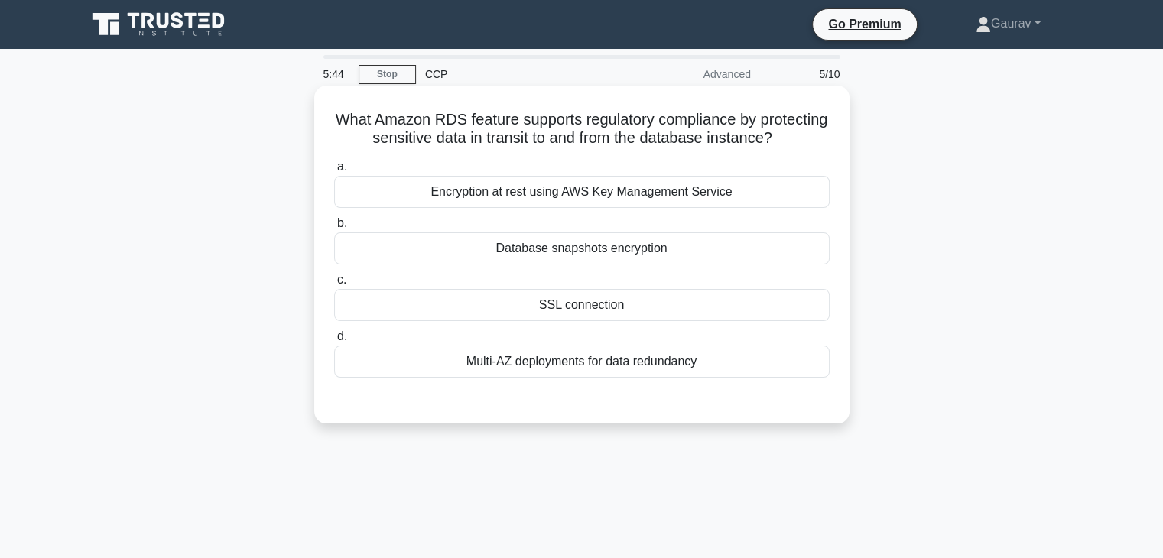
click at [495, 208] on div "Encryption at rest using AWS Key Management Service" at bounding box center [581, 192] width 495 height 32
click at [334, 172] on input "a. Encryption at rest using AWS Key Management Service" at bounding box center [334, 167] width 0 height 10
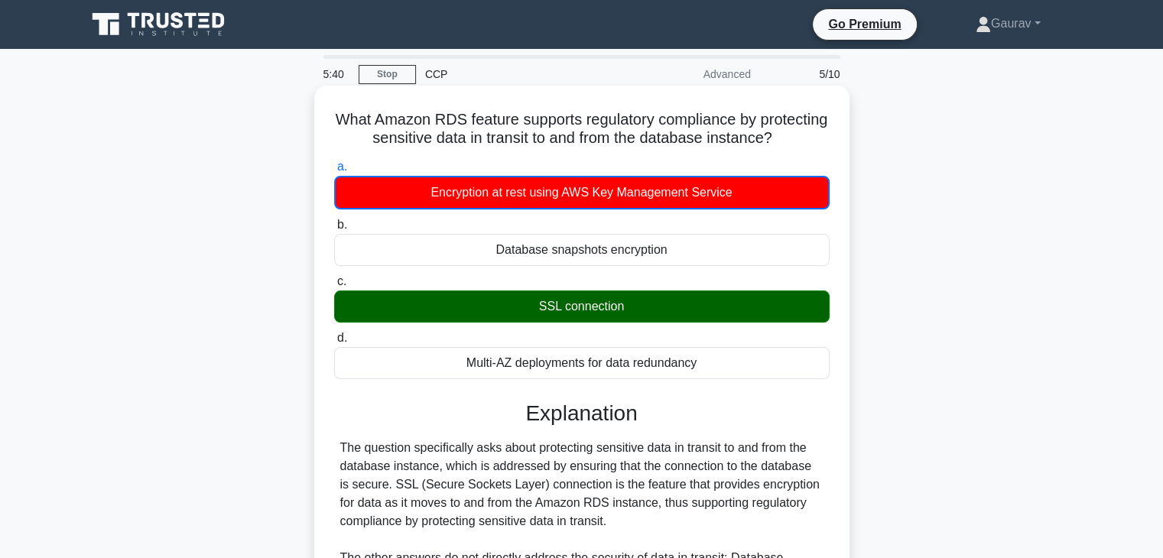
scroll to position [232, 0]
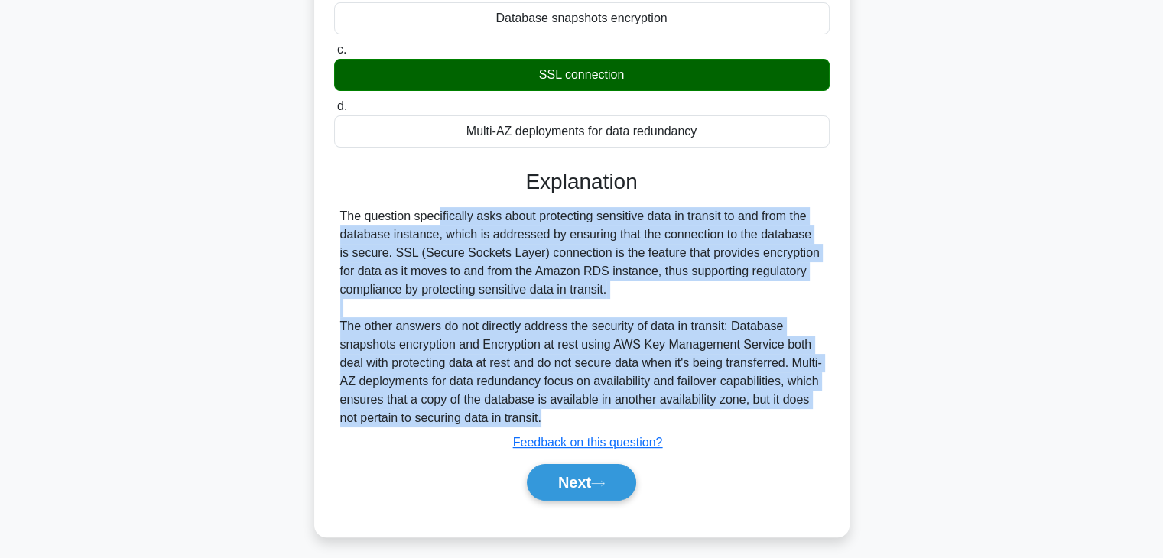
drag, startPoint x: 341, startPoint y: 230, endPoint x: 586, endPoint y: 437, distance: 320.5
click at [586, 427] on div "The question specifically asks about protecting sensitive data in transit to an…" at bounding box center [581, 317] width 483 height 220
copy div "The question specifically asks about protecting sensitive data in transit to an…"
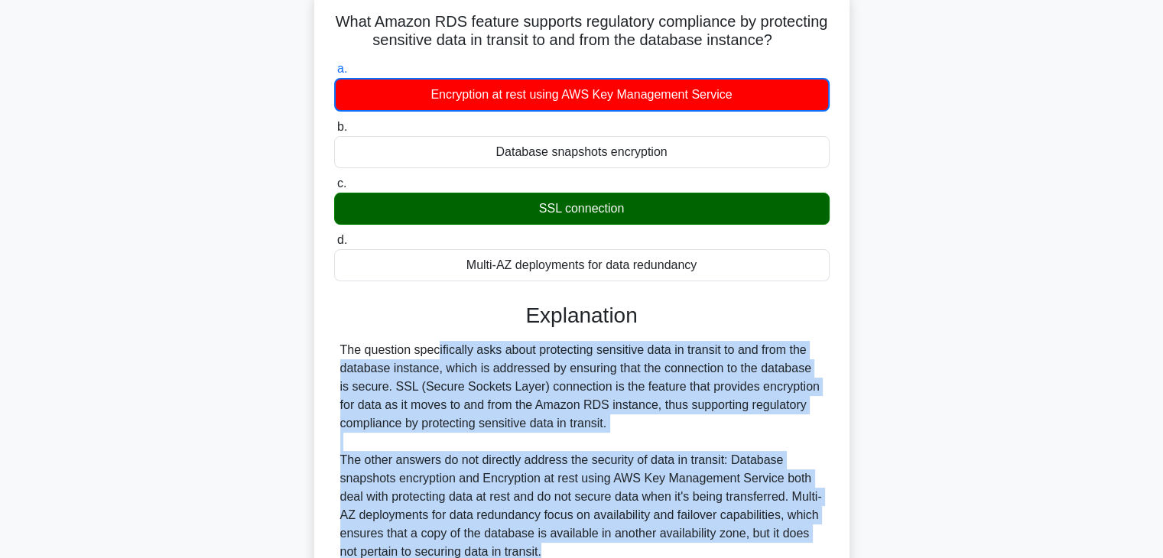
scroll to position [91, 0]
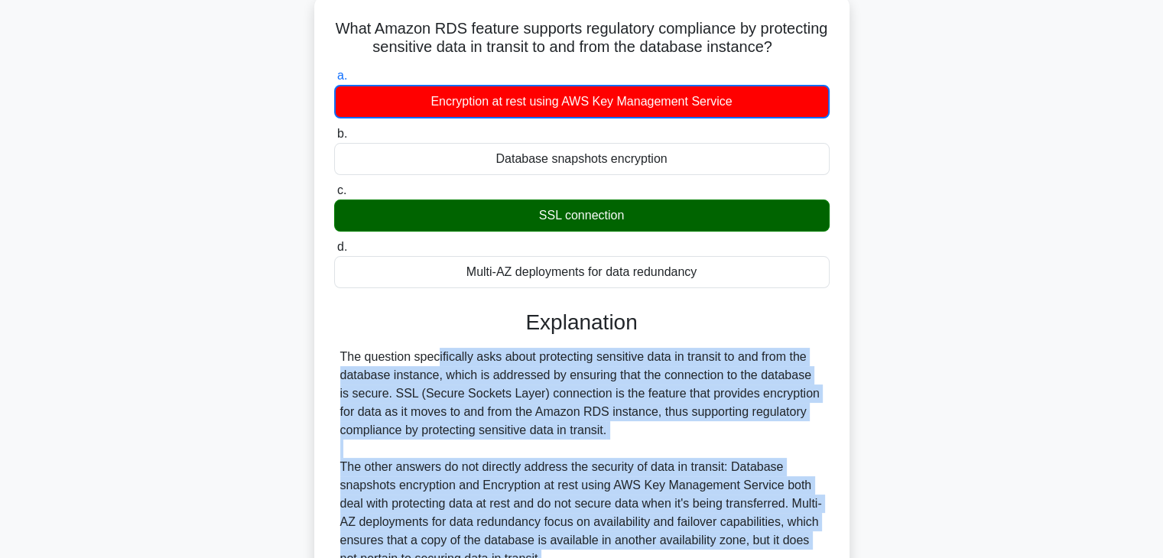
drag, startPoint x: 630, startPoint y: 235, endPoint x: 532, endPoint y: 235, distance: 97.8
click at [532, 232] on div "SSL connection" at bounding box center [581, 216] width 495 height 32
copy div "SSL connection"
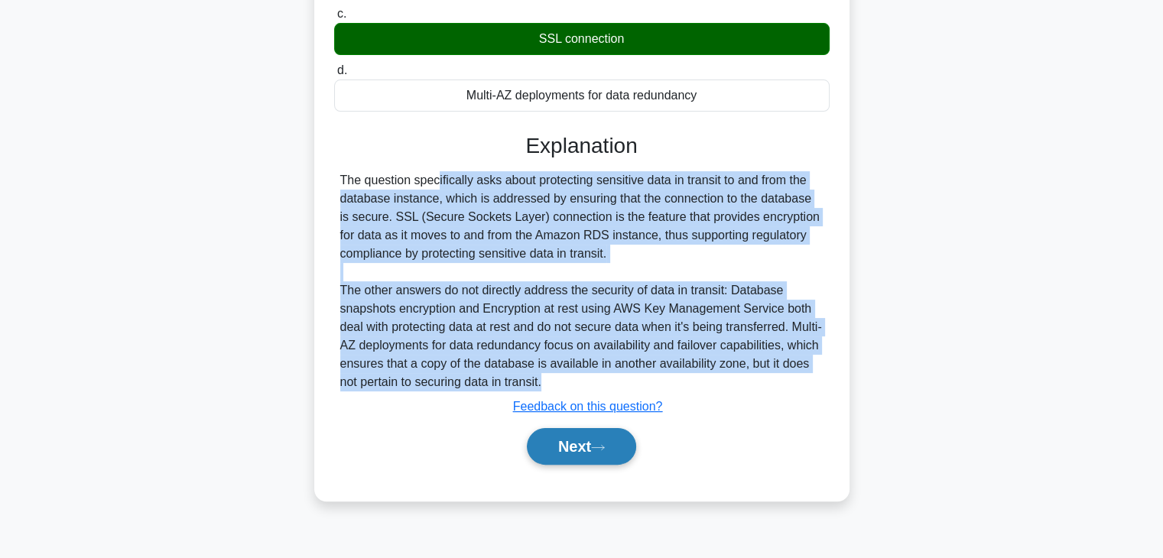
click at [578, 460] on button "Next" at bounding box center [581, 446] width 109 height 37
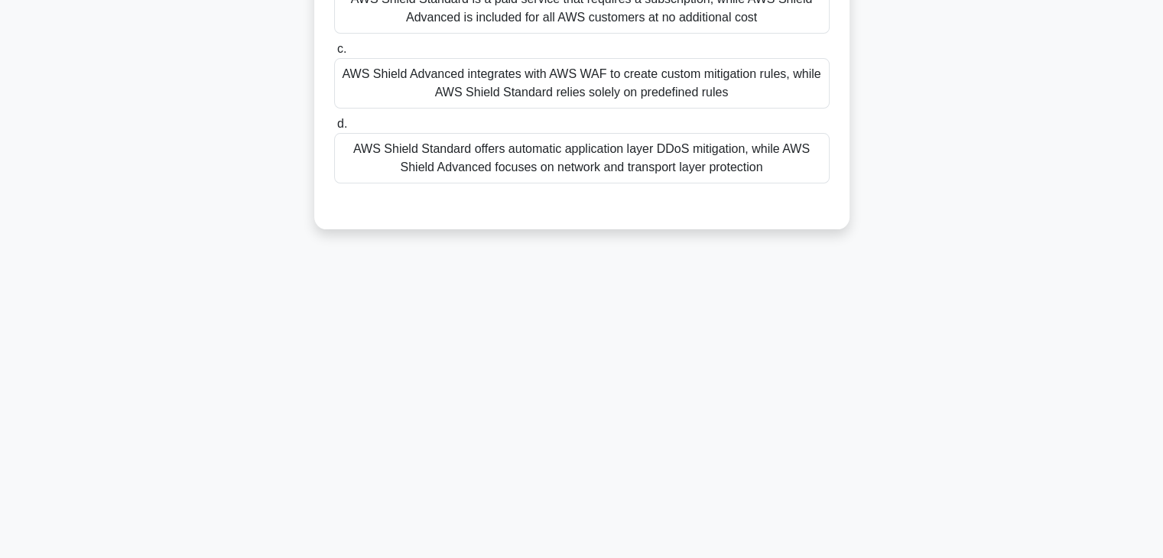
scroll to position [0, 0]
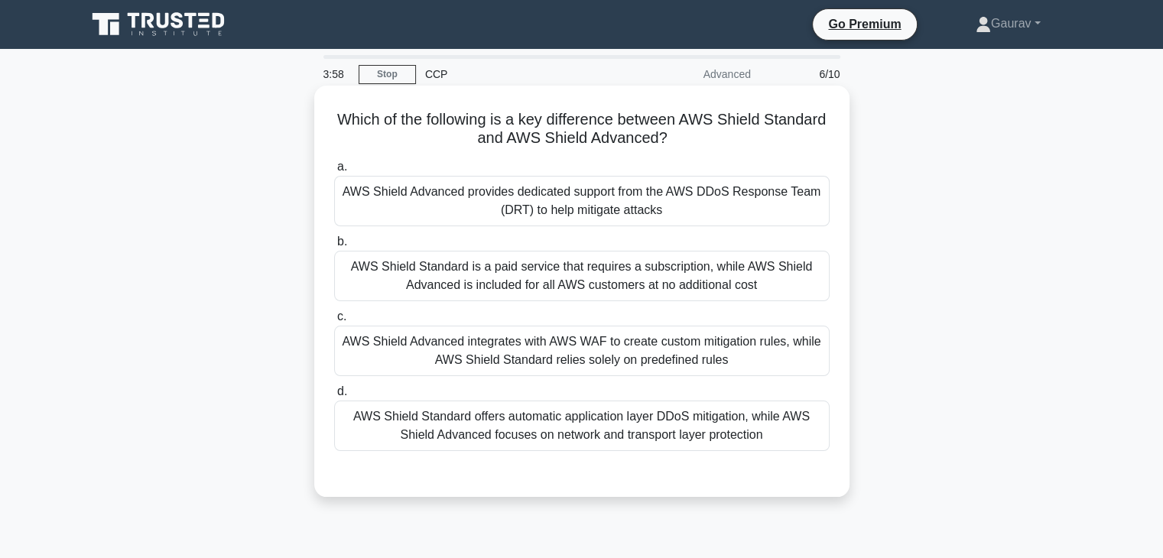
click at [554, 212] on div "AWS Shield Advanced provides dedicated support from the AWS DDoS Response Team …" at bounding box center [581, 201] width 495 height 50
click at [334, 172] on input "a. AWS Shield Advanced provides dedicated support from the AWS DDoS Response Te…" at bounding box center [334, 167] width 0 height 10
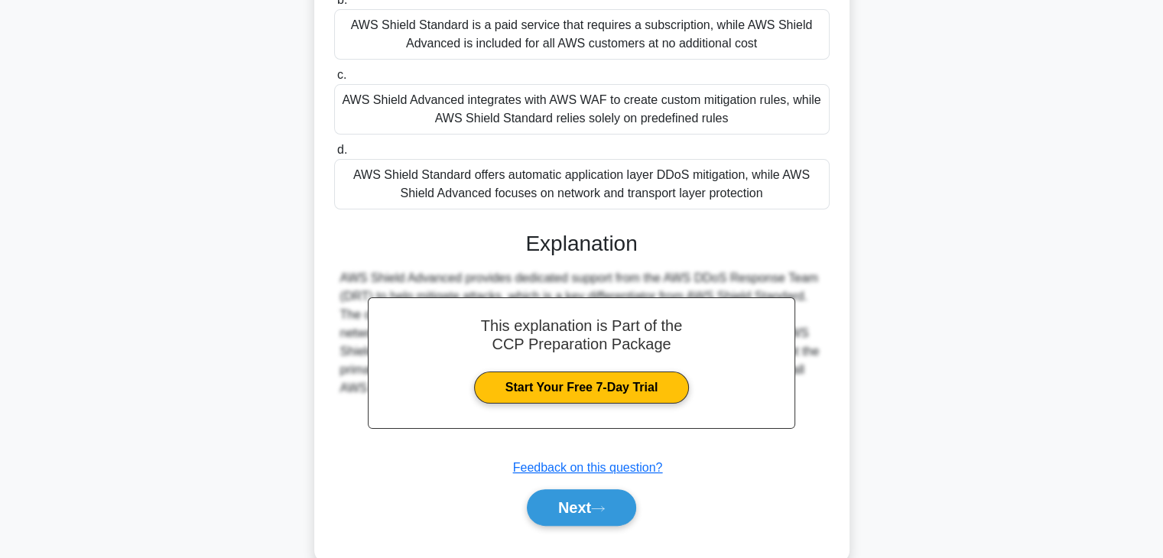
scroll to position [274, 0]
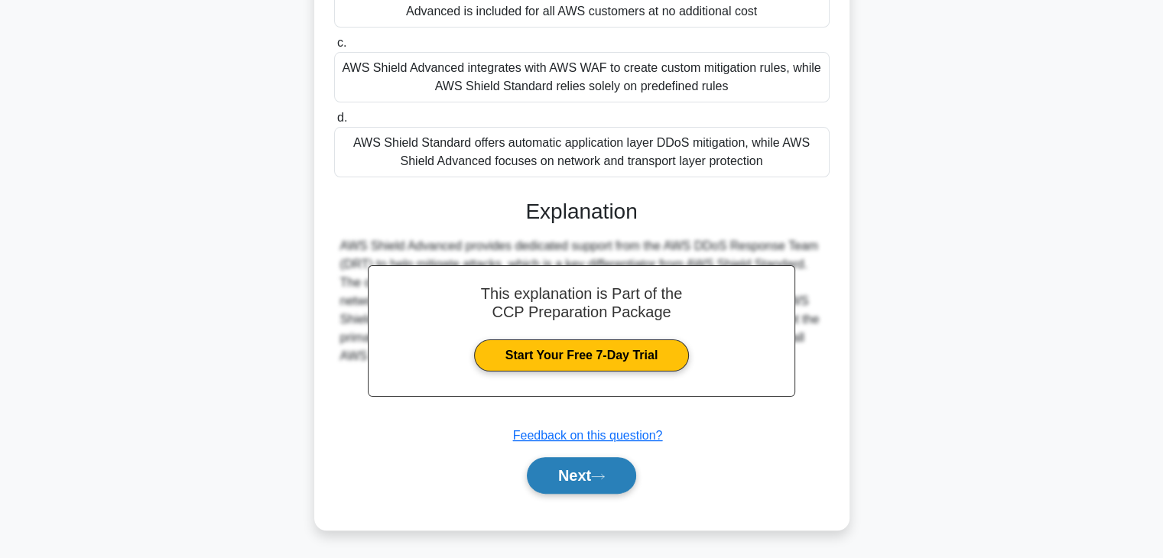
click at [570, 475] on button "Next" at bounding box center [581, 475] width 109 height 37
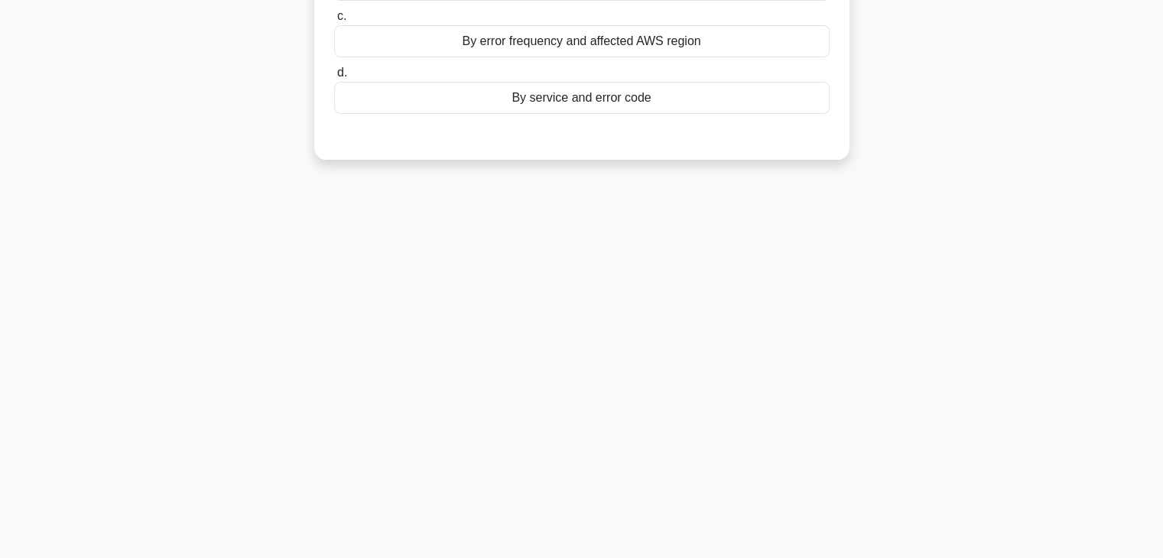
scroll to position [0, 0]
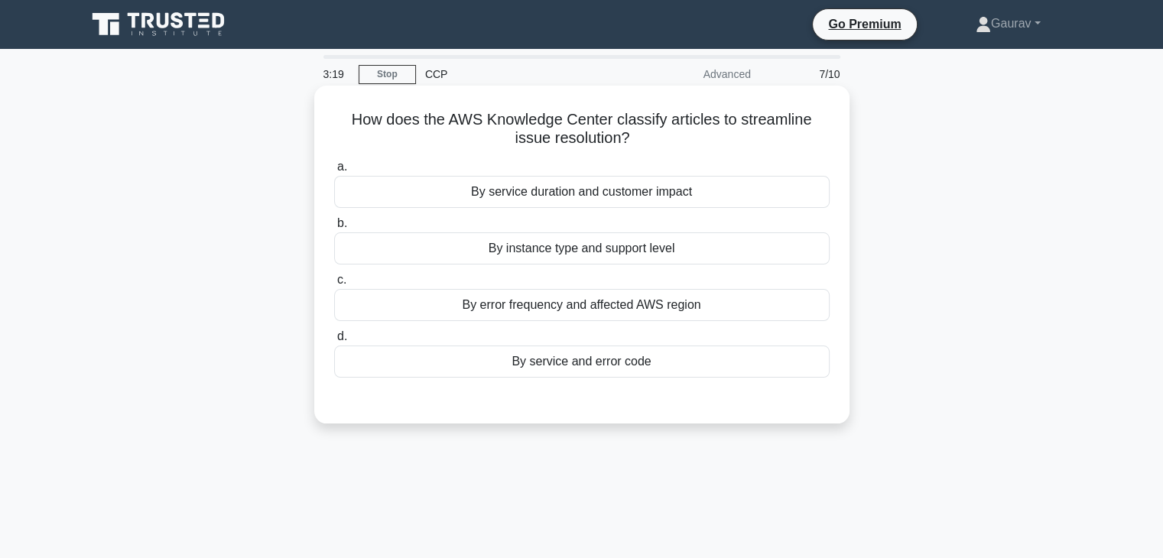
click at [540, 203] on div "By service duration and customer impact" at bounding box center [581, 192] width 495 height 32
click at [334, 172] on input "a. By service duration and customer impact" at bounding box center [334, 167] width 0 height 10
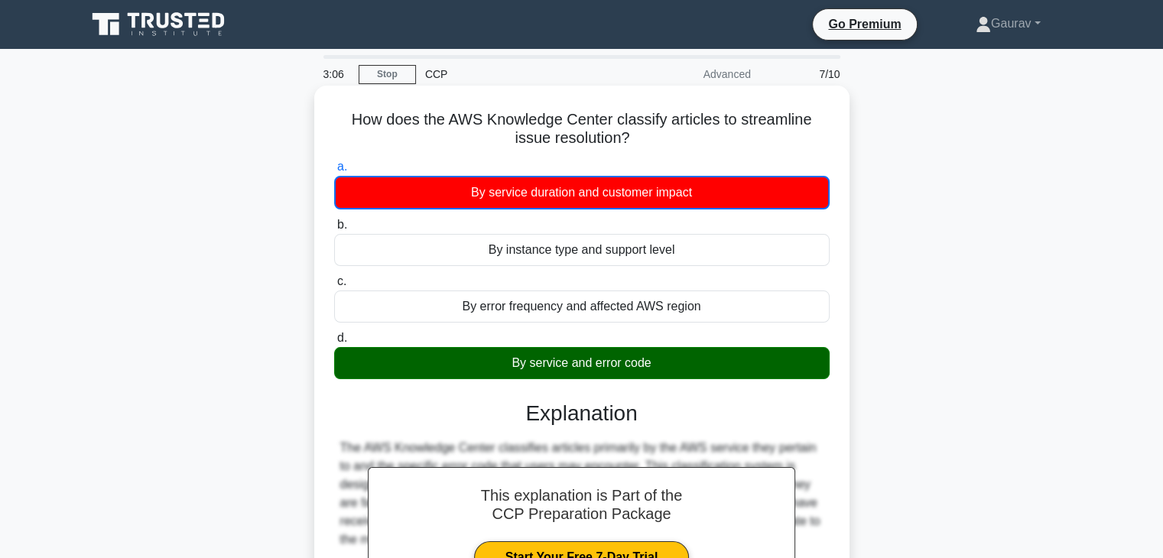
scroll to position [268, 0]
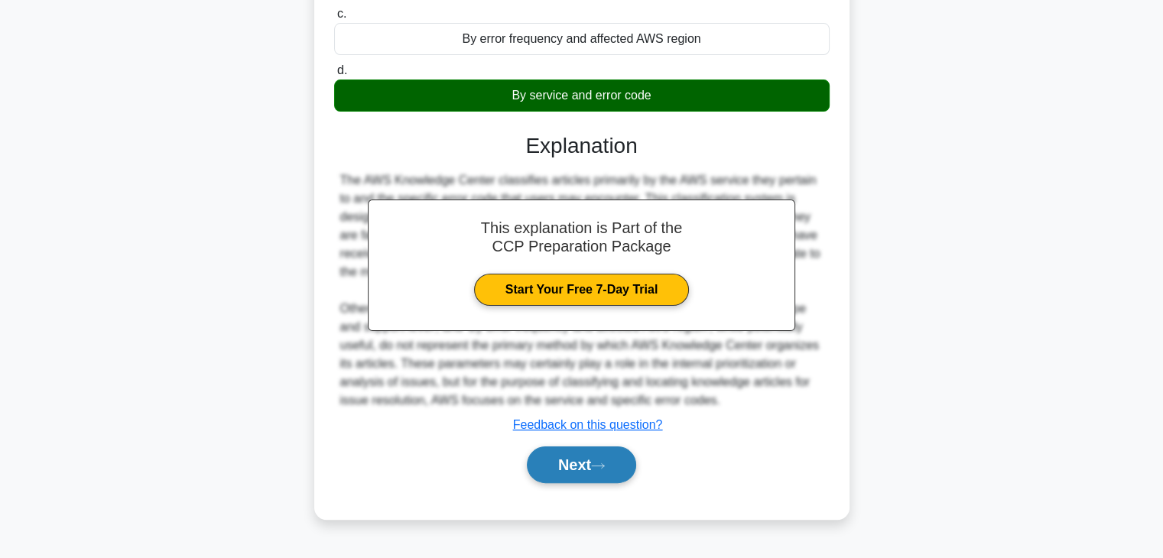
click at [567, 469] on button "Next" at bounding box center [581, 464] width 109 height 37
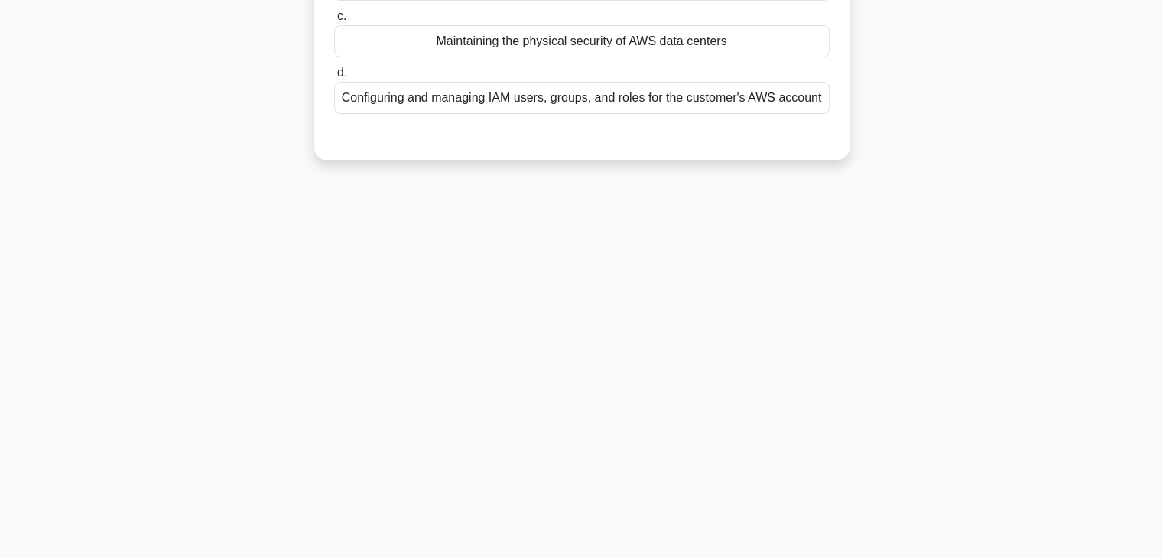
scroll to position [0, 0]
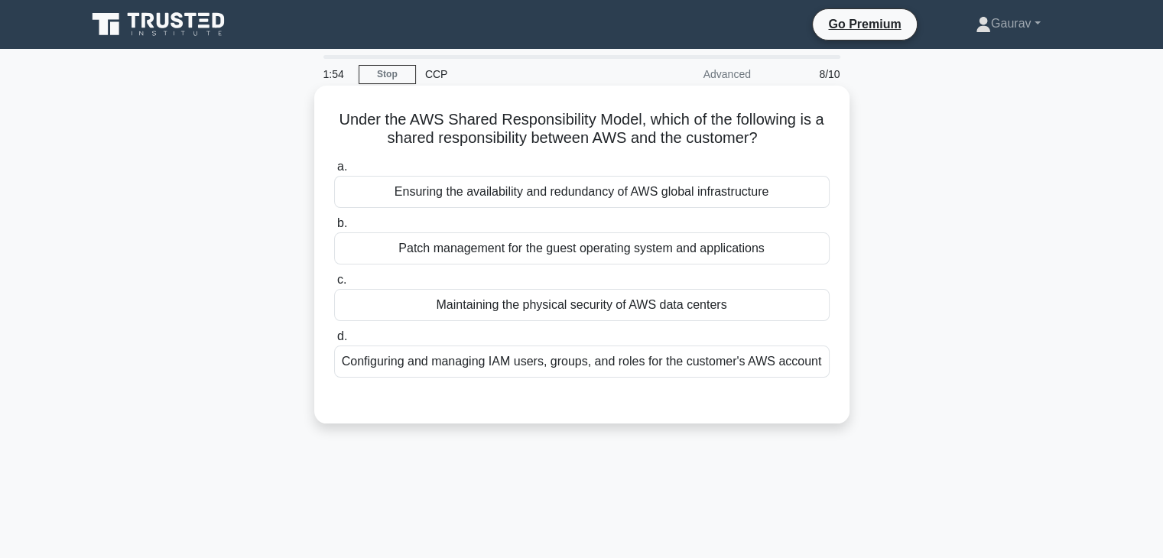
click at [586, 374] on div "Configuring and managing IAM users, groups, and roles for the customer's AWS ac…" at bounding box center [581, 362] width 495 height 32
click at [334, 342] on input "d. Configuring and managing IAM users, groups, and roles for the customer's AWS…" at bounding box center [334, 337] width 0 height 10
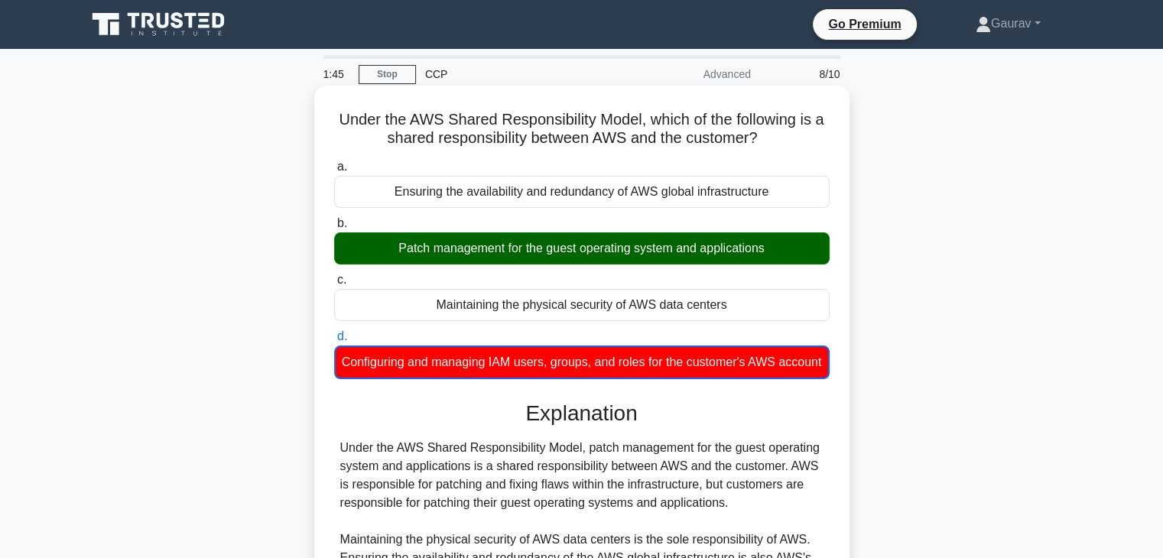
scroll to position [268, 0]
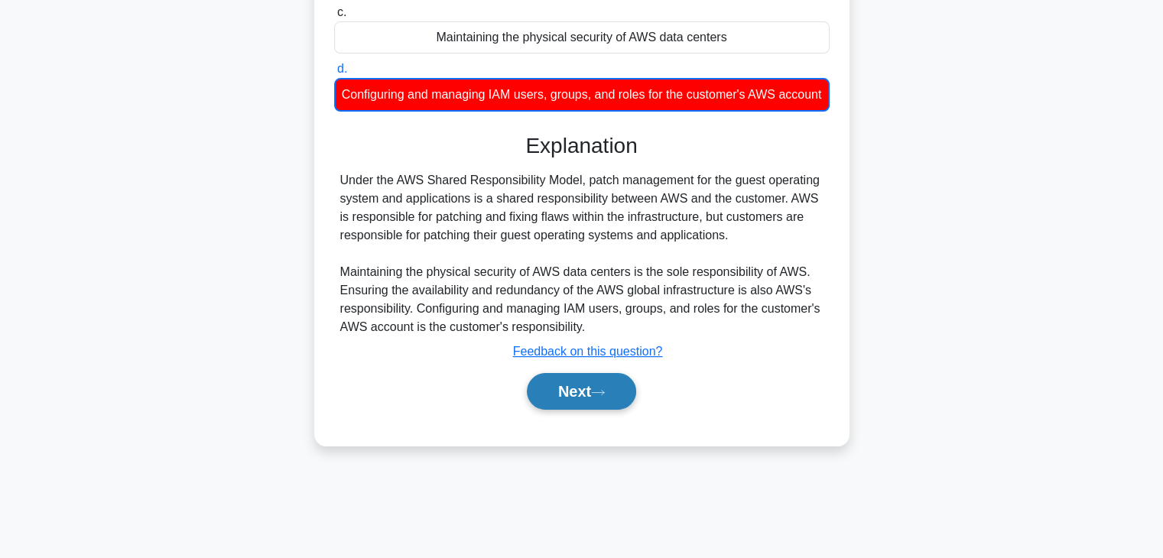
click at [592, 410] on button "Next" at bounding box center [581, 391] width 109 height 37
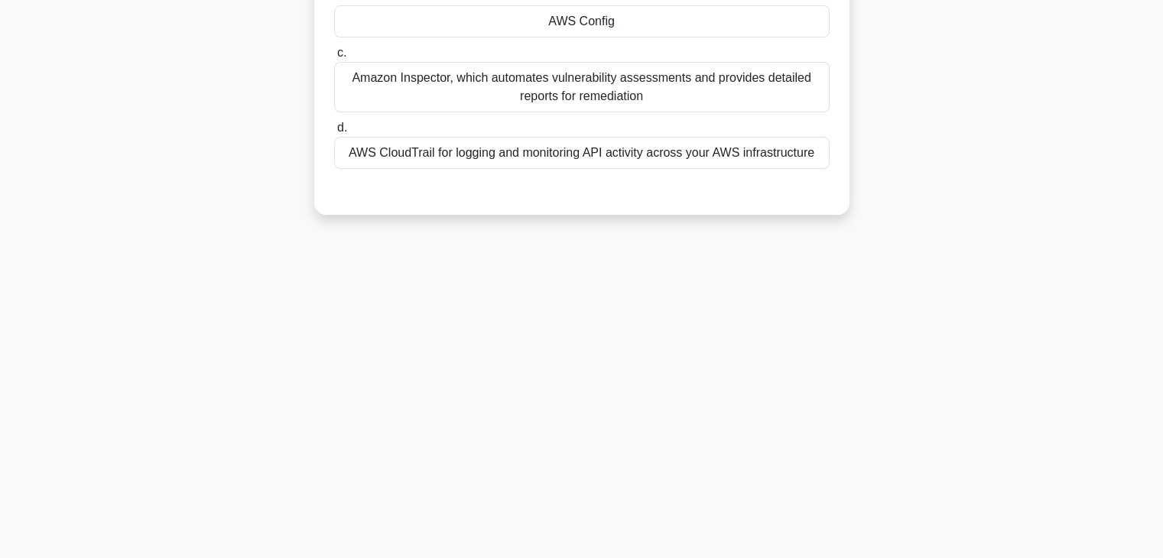
scroll to position [0, 0]
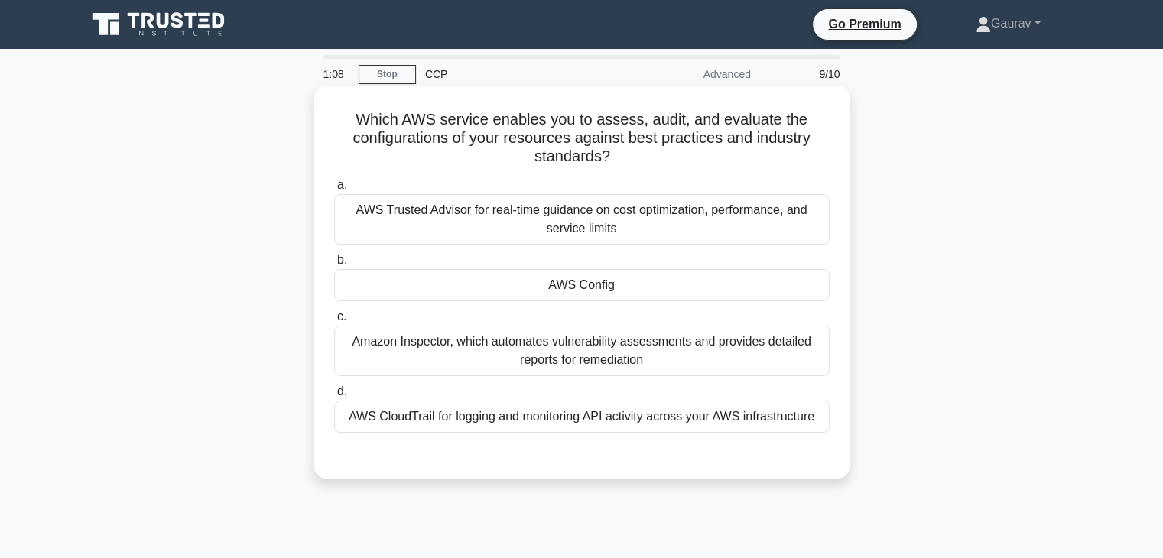
click at [584, 284] on div "AWS Config" at bounding box center [581, 285] width 495 height 32
click at [334, 265] on input "b. AWS Config" at bounding box center [334, 260] width 0 height 10
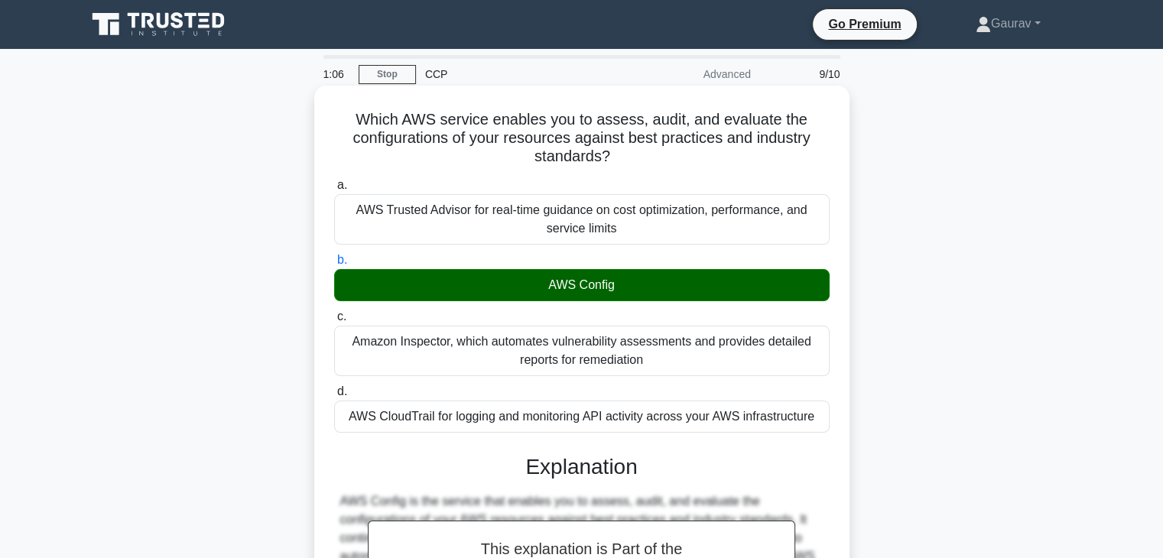
scroll to position [420, 0]
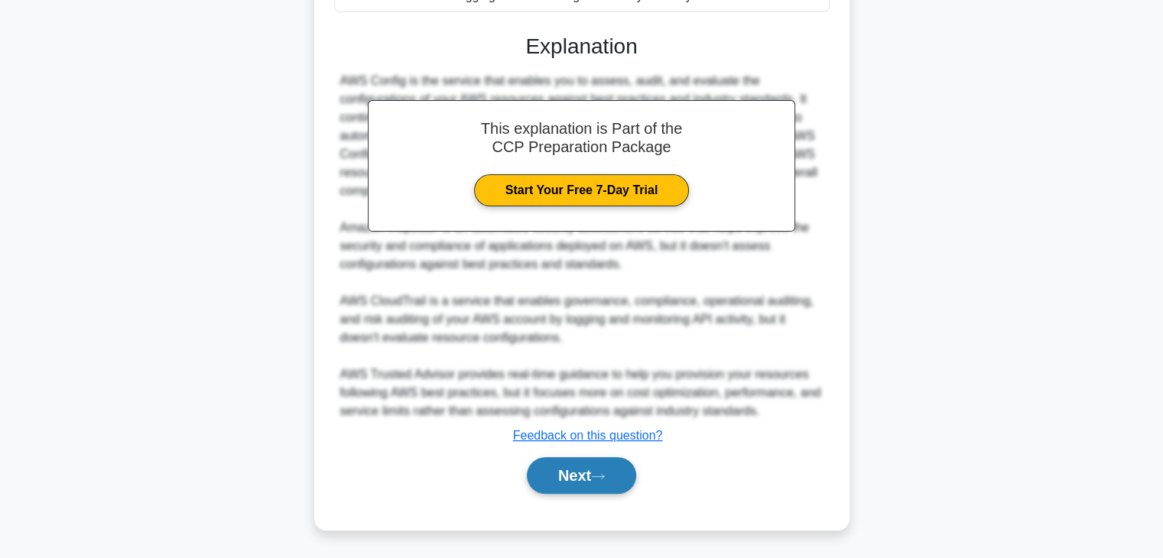
click at [594, 470] on button "Next" at bounding box center [581, 475] width 109 height 37
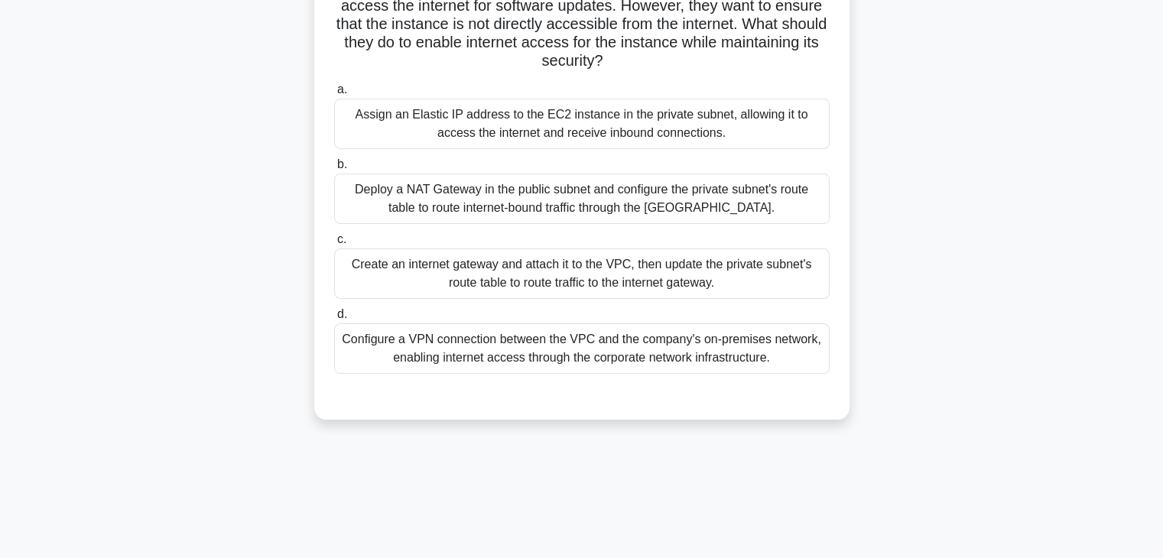
scroll to position [156, 0]
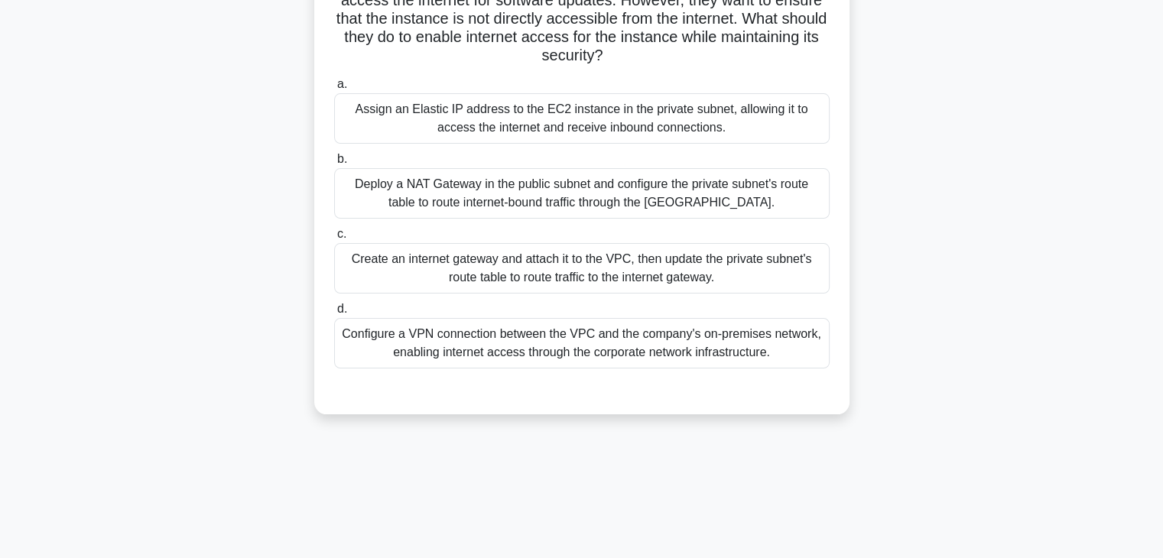
click at [420, 189] on div "Deploy a NAT Gateway in the public subnet and configure the private subnet's ro…" at bounding box center [581, 193] width 495 height 50
click at [334, 164] on input "b. Deploy a NAT Gateway in the public subnet and configure the private subnet's…" at bounding box center [334, 159] width 0 height 10
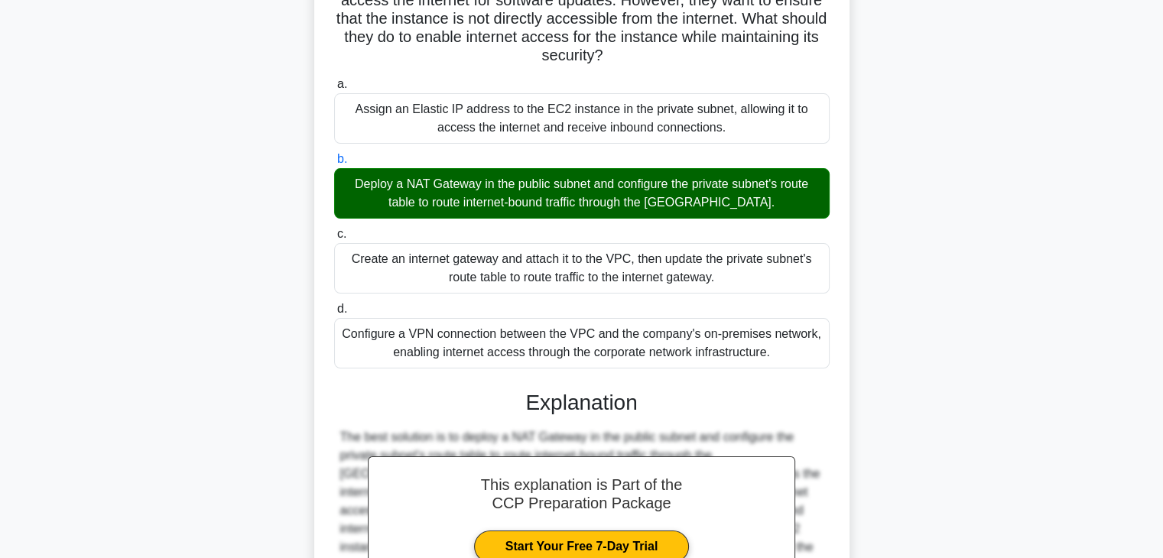
click at [420, 189] on div "Deploy a NAT Gateway in the public subnet and configure the private subnet's ro…" at bounding box center [581, 193] width 495 height 50
click at [334, 164] on input "b. Deploy a NAT Gateway in the public subnet and configure the private subnet's…" at bounding box center [334, 159] width 0 height 10
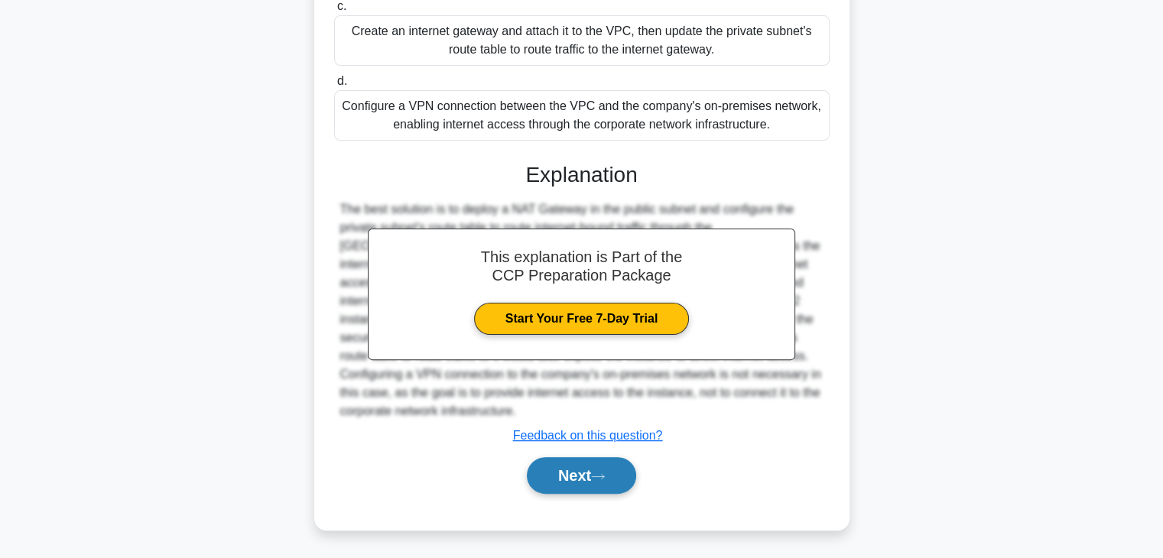
click at [529, 478] on button "Next" at bounding box center [581, 475] width 109 height 37
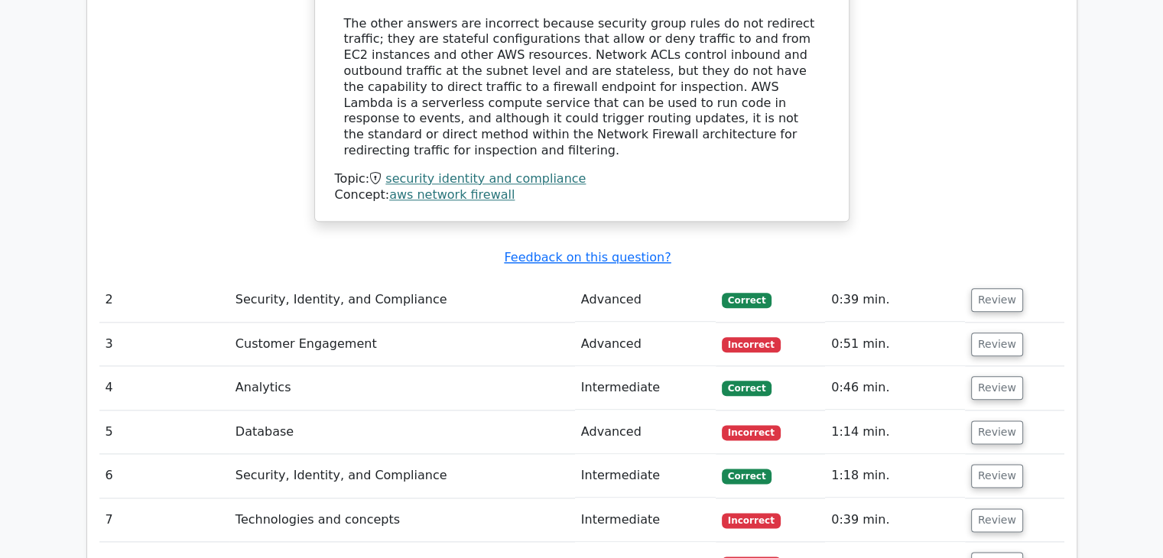
scroll to position [1690, 0]
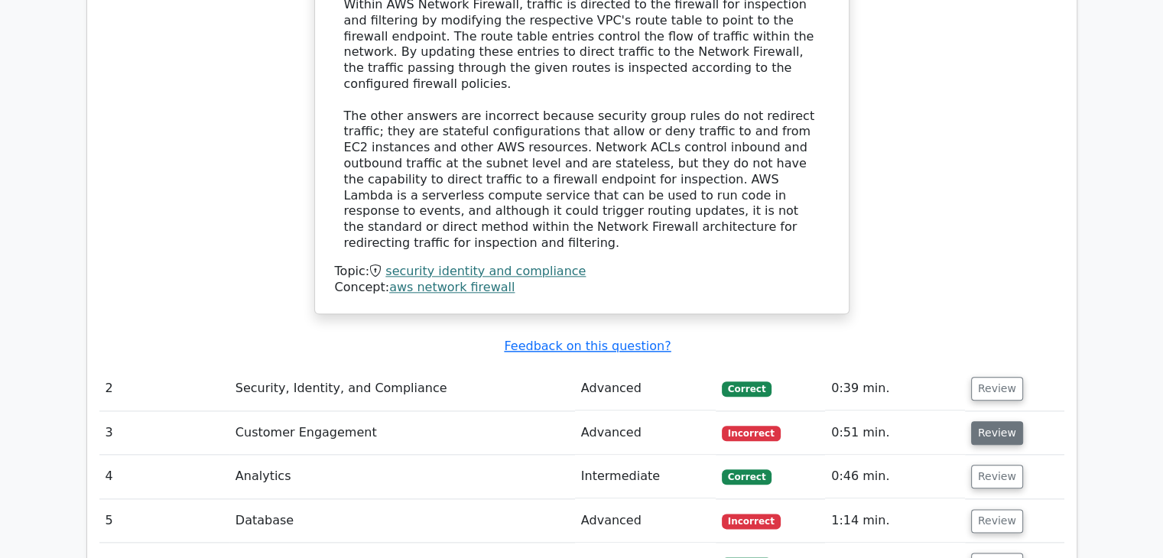
click at [981, 421] on button "Review" at bounding box center [997, 433] width 52 height 24
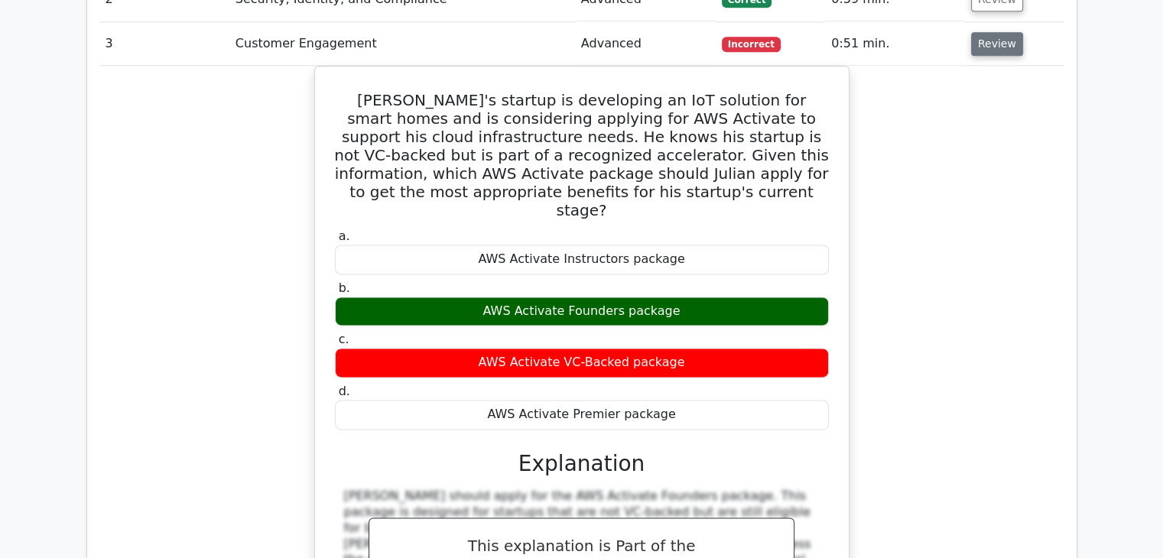
scroll to position [2082, 0]
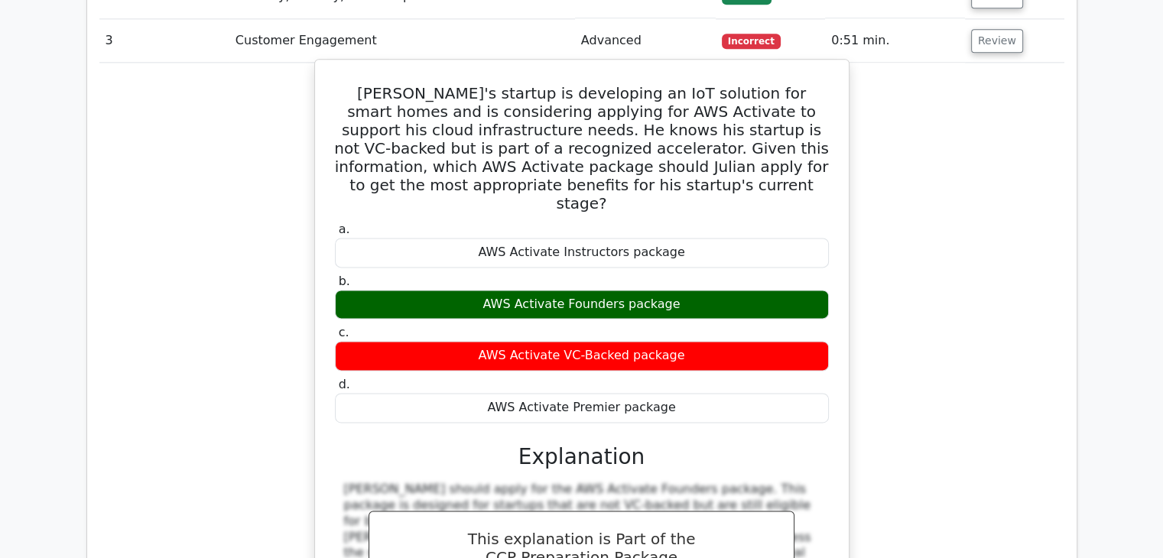
drag, startPoint x: 690, startPoint y: 157, endPoint x: 462, endPoint y: 153, distance: 228.6
click at [462, 290] on div "AWS Activate Founders package" at bounding box center [582, 305] width 494 height 30
copy div "AWS Activate Founders package"
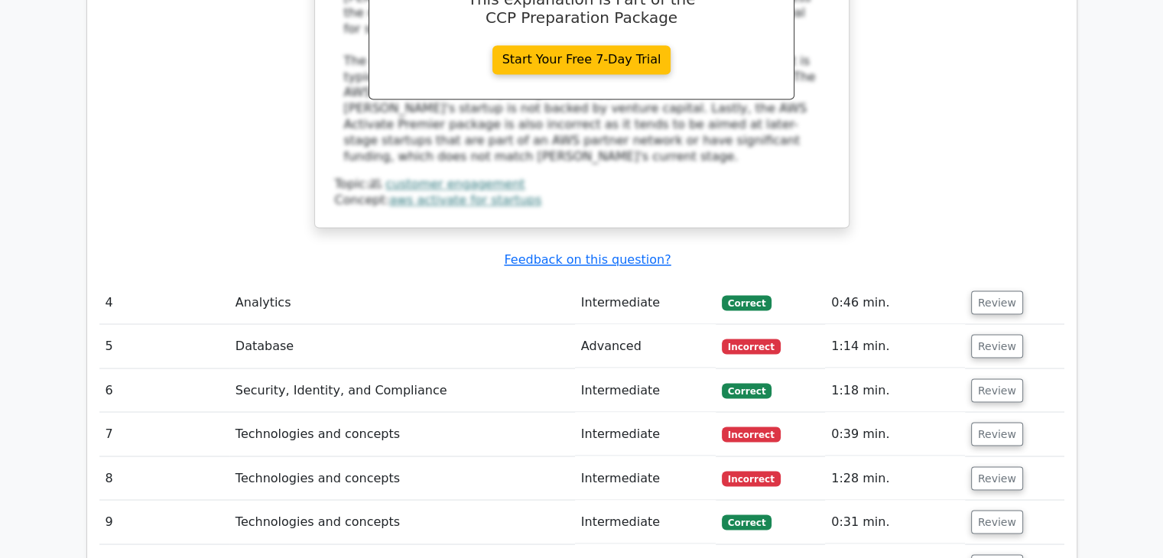
scroll to position [2632, 0]
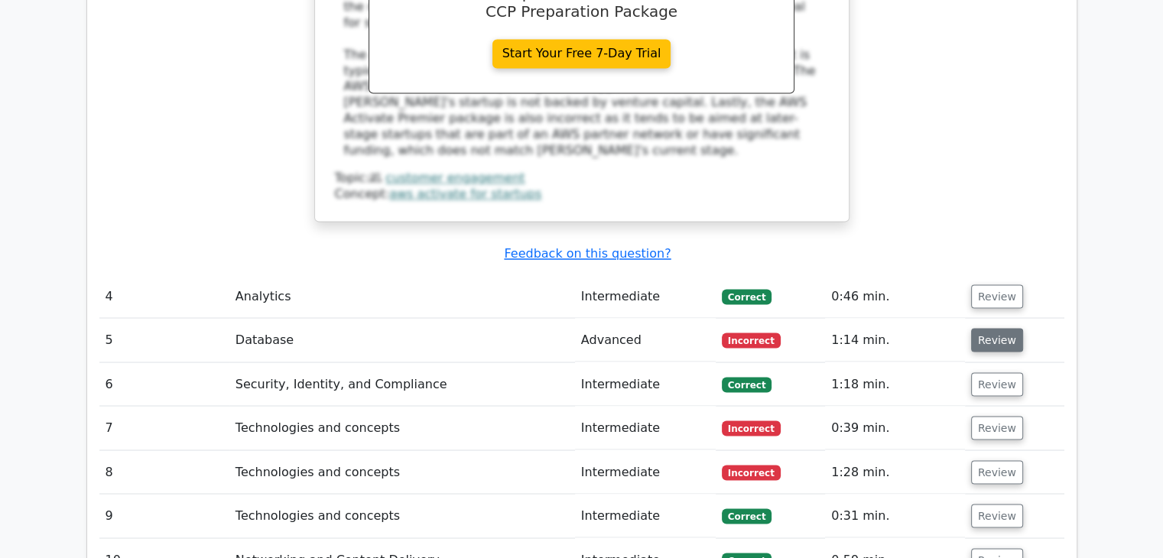
click at [991, 328] on button "Review" at bounding box center [997, 340] width 52 height 24
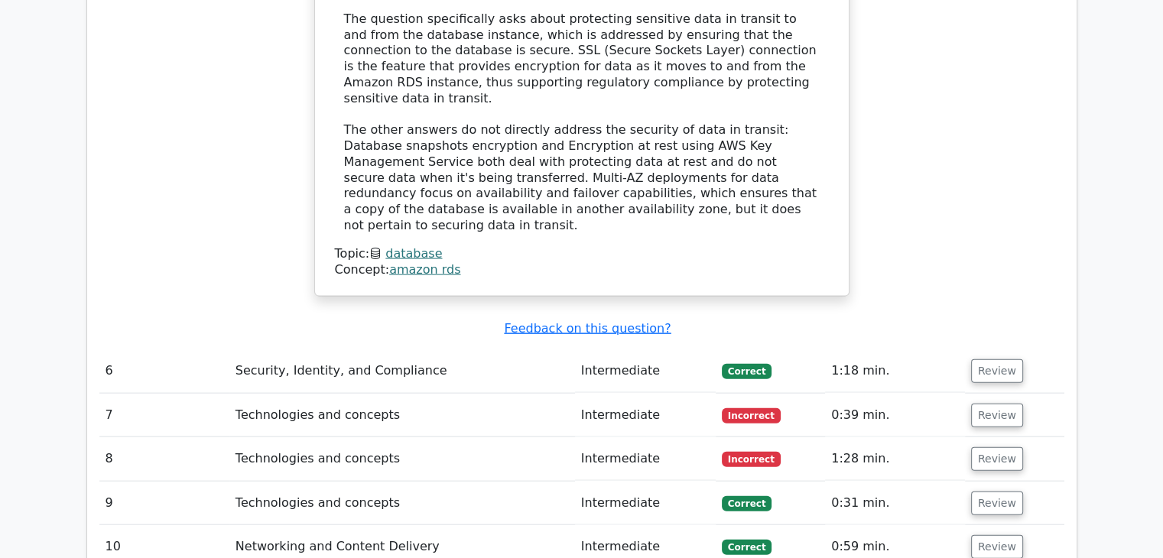
scroll to position [3246, 0]
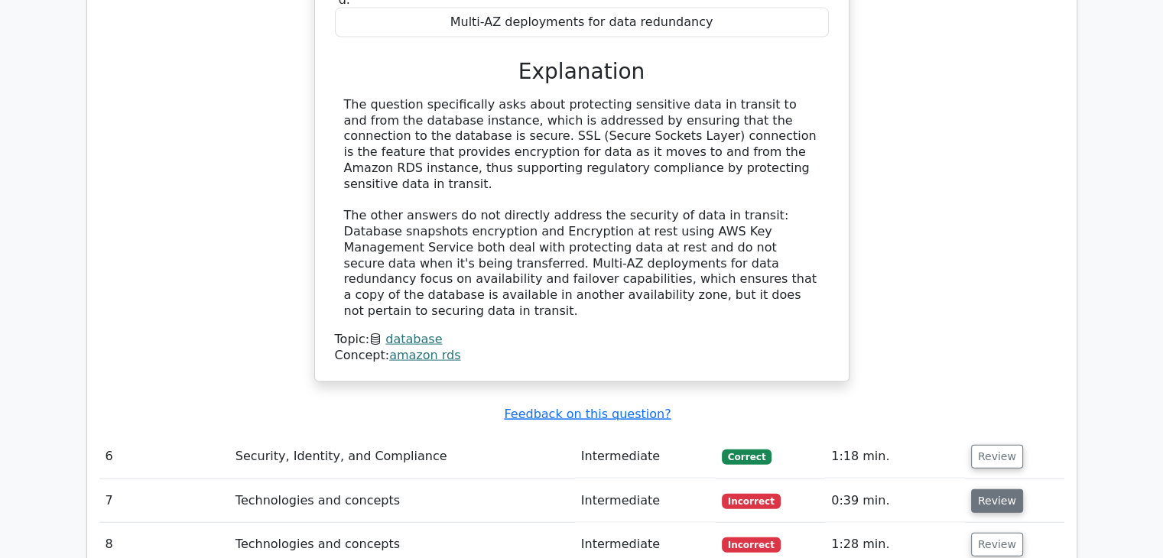
click at [980, 489] on button "Review" at bounding box center [997, 501] width 52 height 24
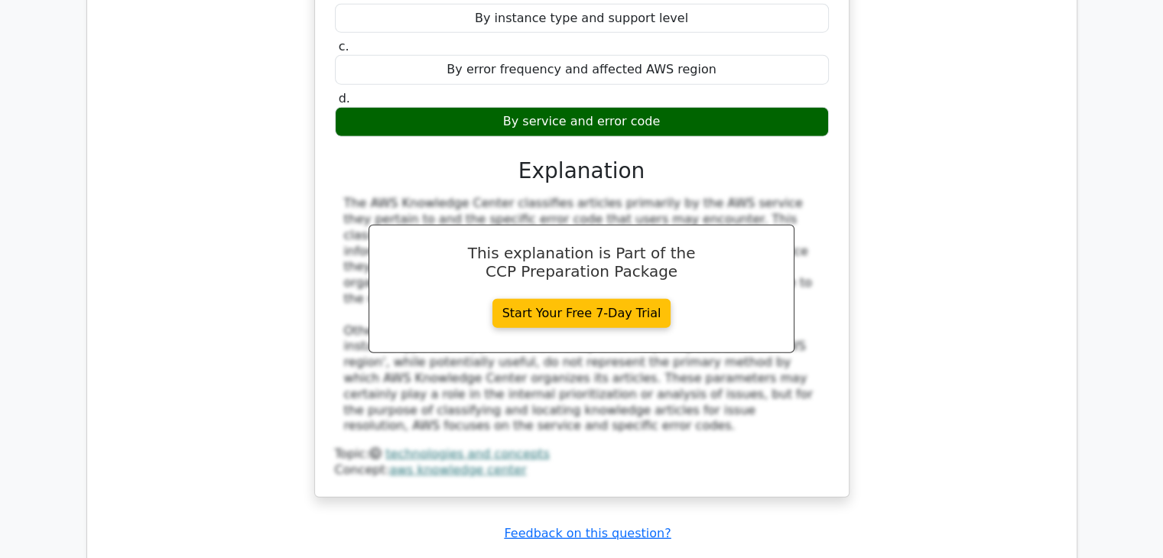
scroll to position [3932, 0]
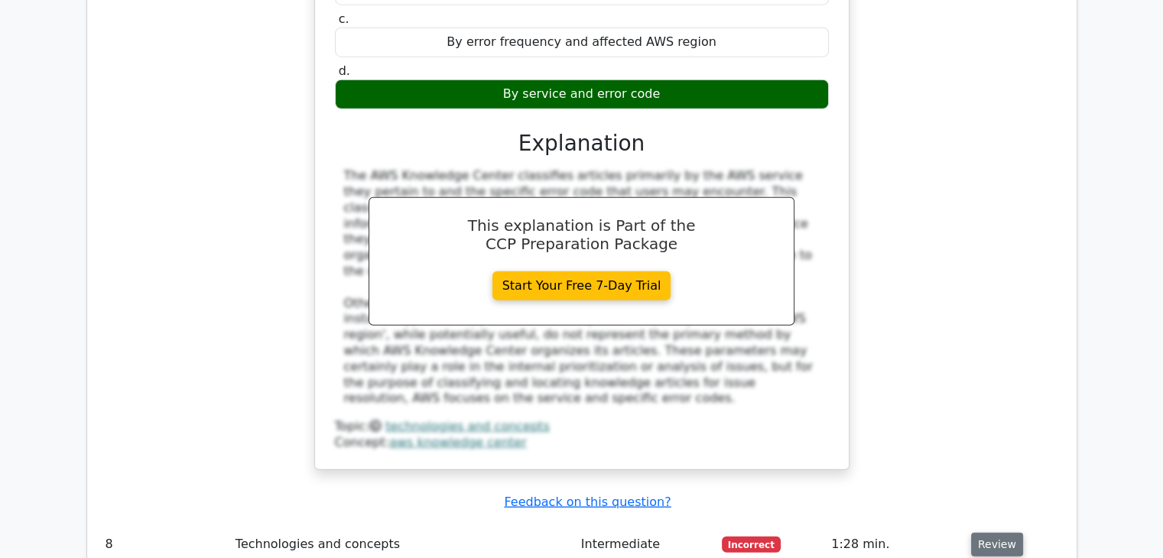
click at [991, 533] on button "Review" at bounding box center [997, 545] width 52 height 24
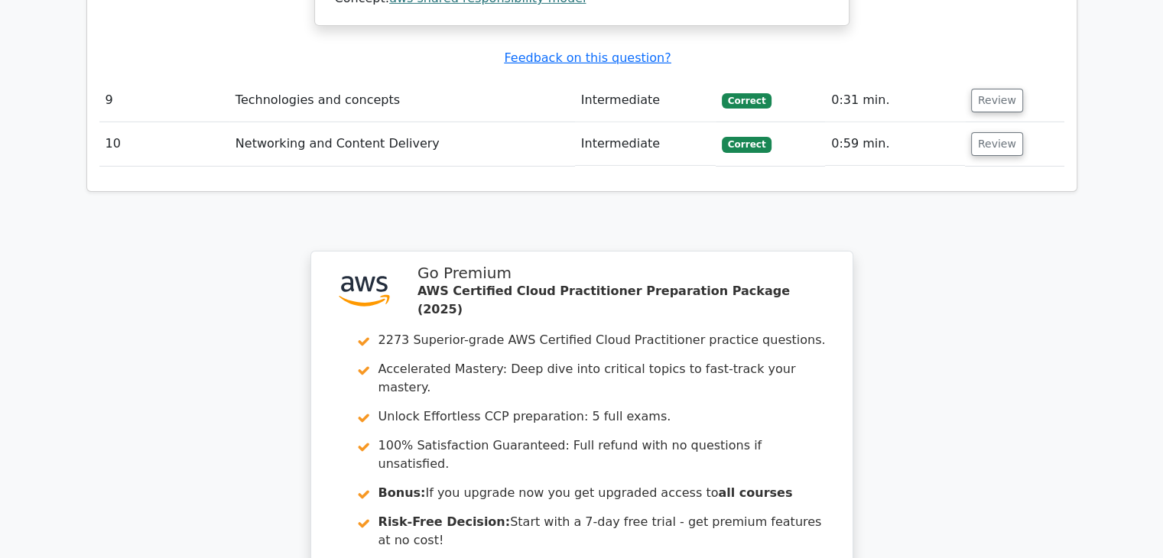
scroll to position [5105, 0]
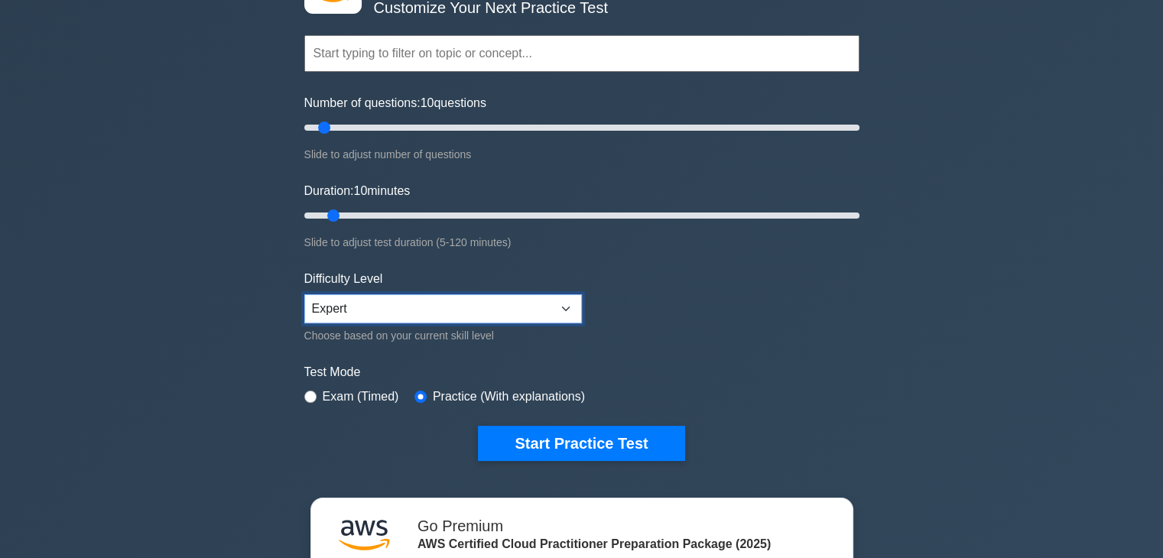
click at [472, 307] on select "Beginner Intermediate Expert" at bounding box center [442, 308] width 277 height 29
click at [241, 268] on div ".st0{fill:#252F3E;} .st1{fill-rule:evenodd;clip-rule:evenodd;fill:#FF9900;} AWS…" at bounding box center [581, 389] width 1163 height 913
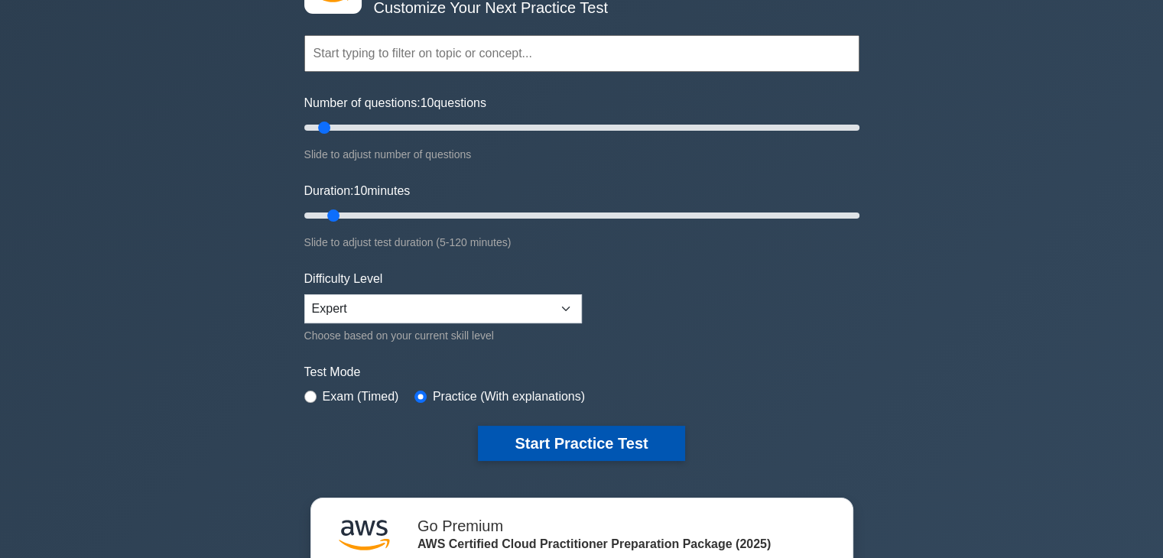
click at [553, 442] on button "Start Practice Test" at bounding box center [581, 443] width 206 height 35
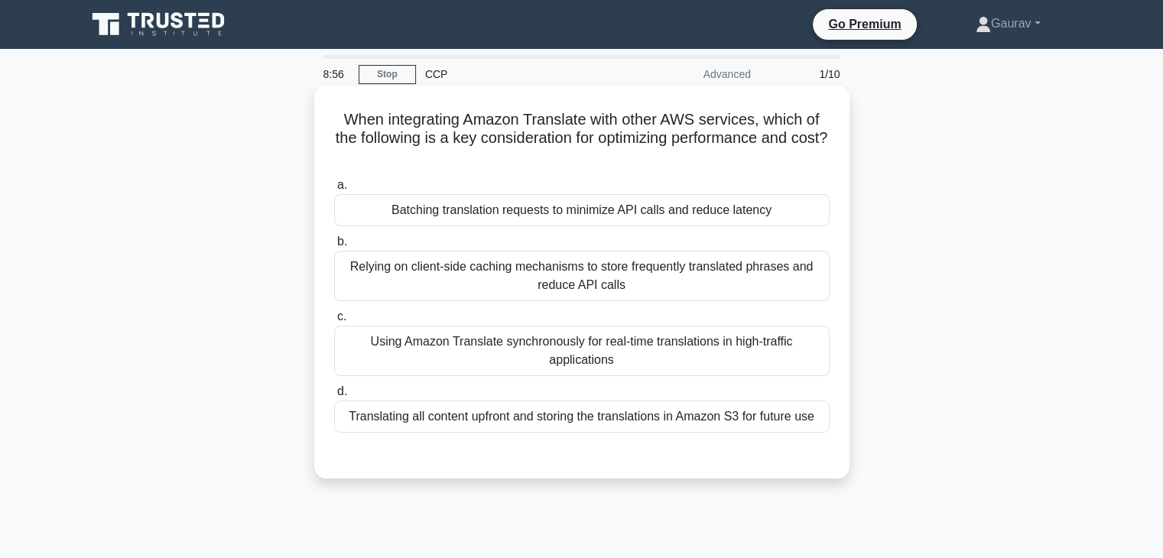
click at [605, 222] on div "Batching translation requests to minimize API calls and reduce latency" at bounding box center [581, 210] width 495 height 32
click at [334, 190] on input "a. Batching translation requests to minimize API calls and reduce latency" at bounding box center [334, 185] width 0 height 10
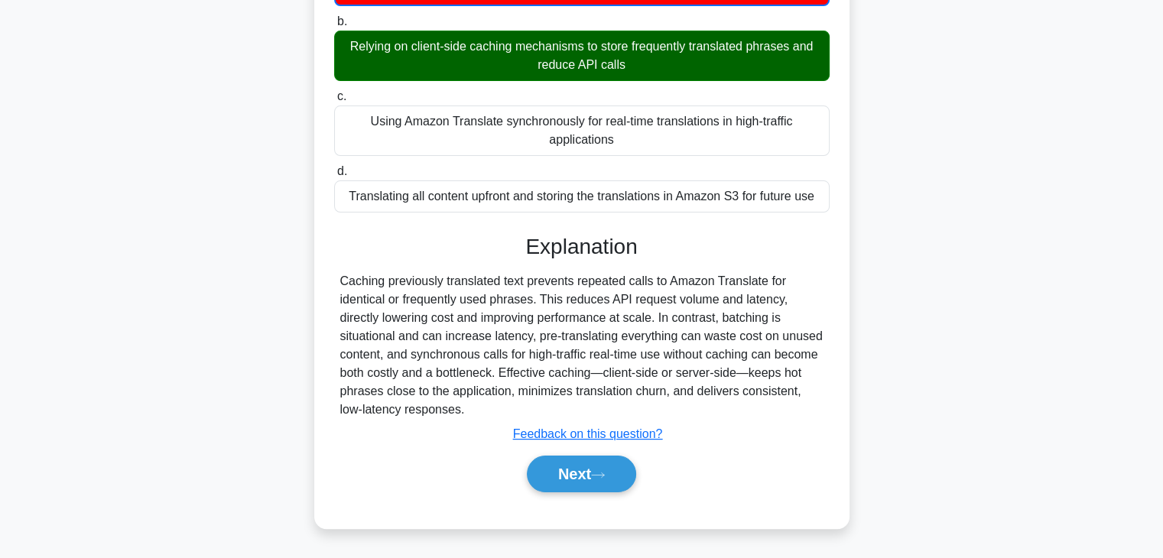
scroll to position [223, 0]
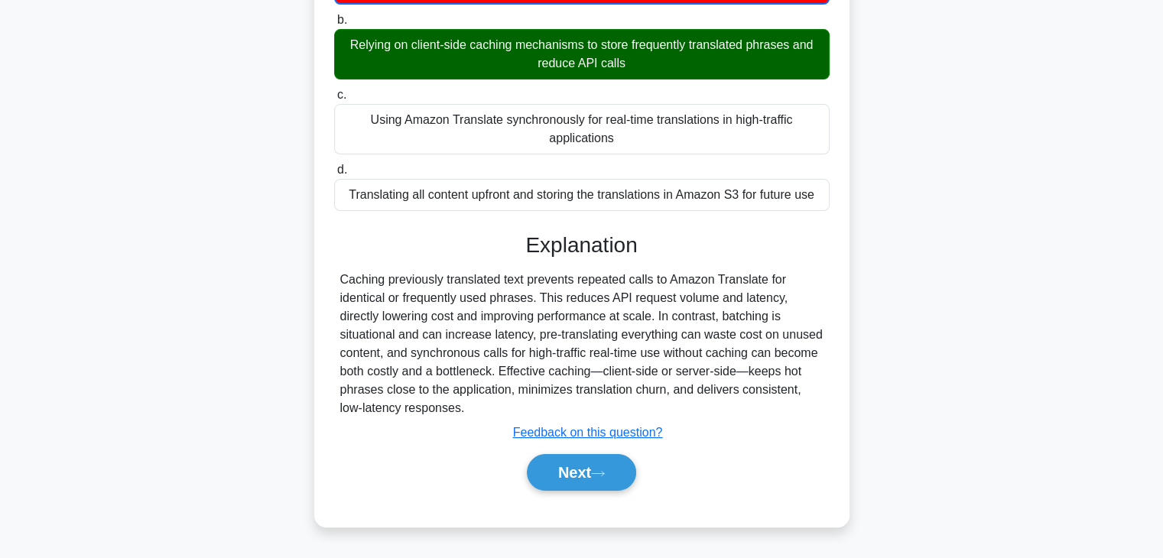
drag, startPoint x: 472, startPoint y: 413, endPoint x: 329, endPoint y: 279, distance: 195.2
click at [329, 279] on div "When integrating Amazon Translate with other AWS services, which of the followi…" at bounding box center [581, 195] width 523 height 652
copy div "Caching previously translated text prevents repeated calls to Amazon Translate …"
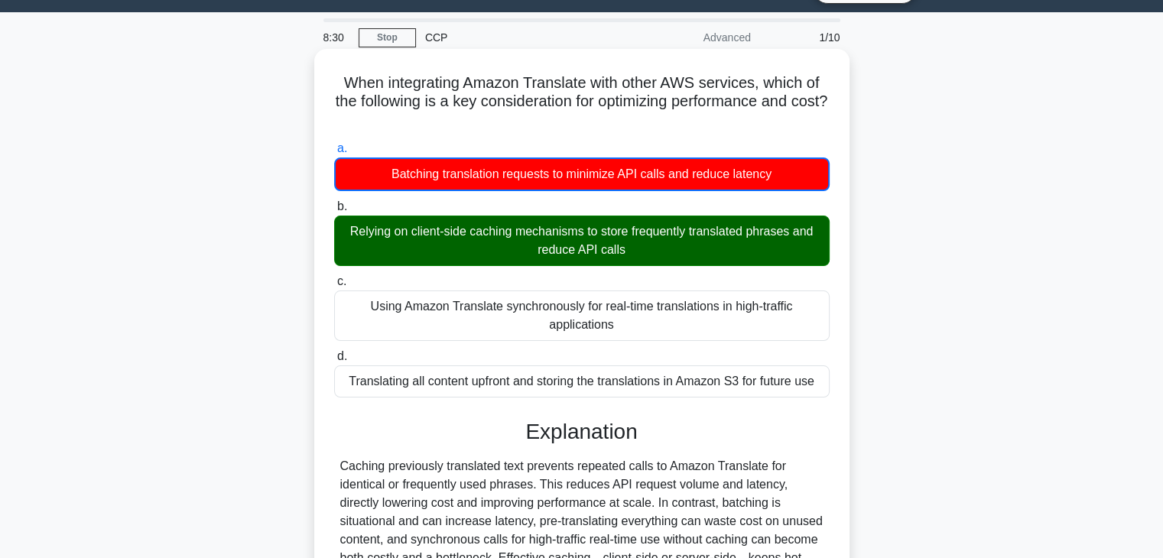
scroll to position [37, 0]
drag, startPoint x: 465, startPoint y: 86, endPoint x: 584, endPoint y: 80, distance: 119.4
click at [584, 80] on h5 "When integrating Amazon Translate with other AWS services, which of the followi…" at bounding box center [582, 101] width 498 height 57
copy h5 "Amazon Translate"
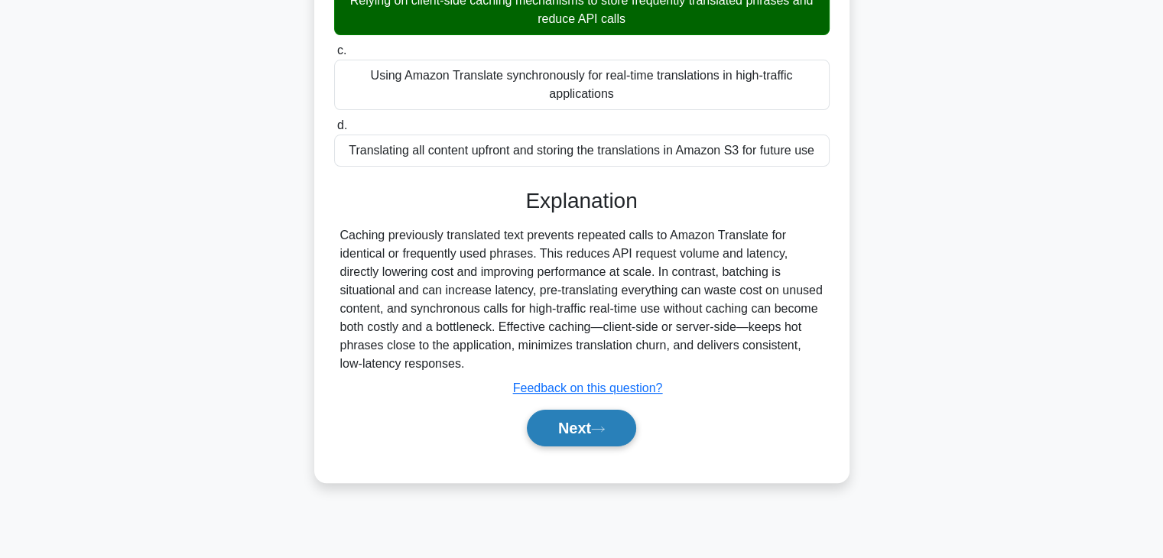
click at [572, 427] on button "Next" at bounding box center [581, 428] width 109 height 37
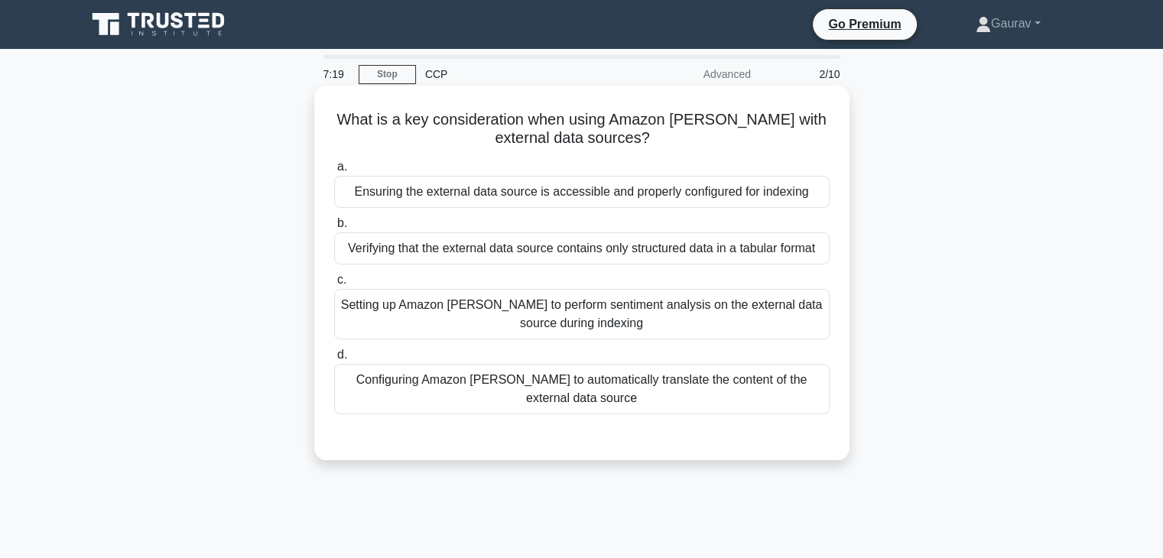
click at [593, 323] on div "Setting up Amazon [PERSON_NAME] to perform sentiment analysis on the external d…" at bounding box center [581, 314] width 495 height 50
click at [334, 285] on input "c. Setting up Amazon Kendra to perform sentiment analysis on the external data …" at bounding box center [334, 280] width 0 height 10
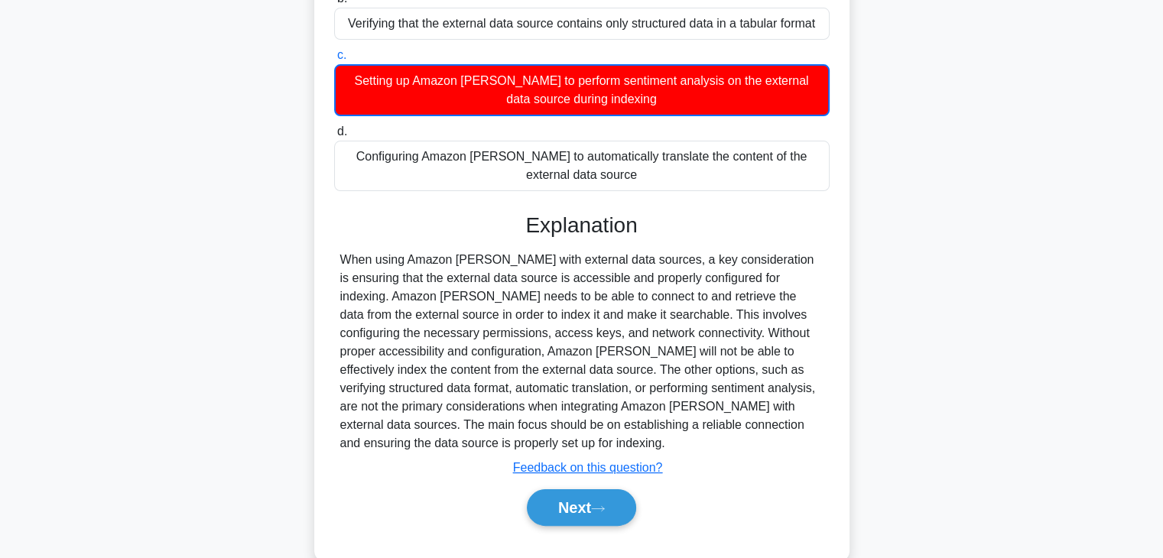
scroll to position [226, 0]
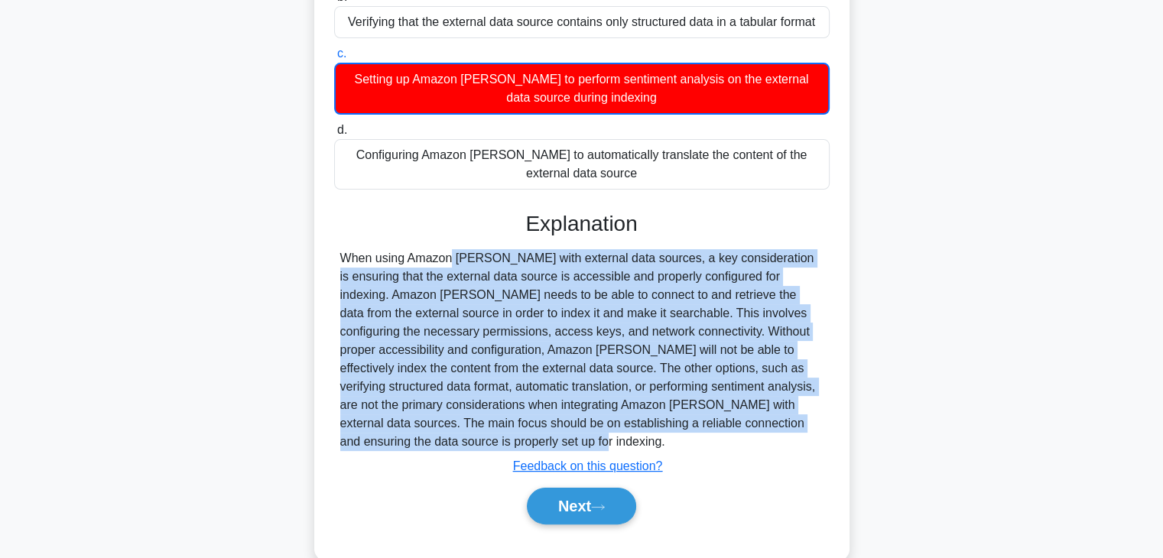
drag, startPoint x: 339, startPoint y: 260, endPoint x: 495, endPoint y: 446, distance: 242.0
click at [495, 446] on div "When using Amazon [PERSON_NAME] with external data sources, a key consideration…" at bounding box center [581, 350] width 483 height 202
copy div "When using Amazon [PERSON_NAME] with external data sources, a key consideration…"
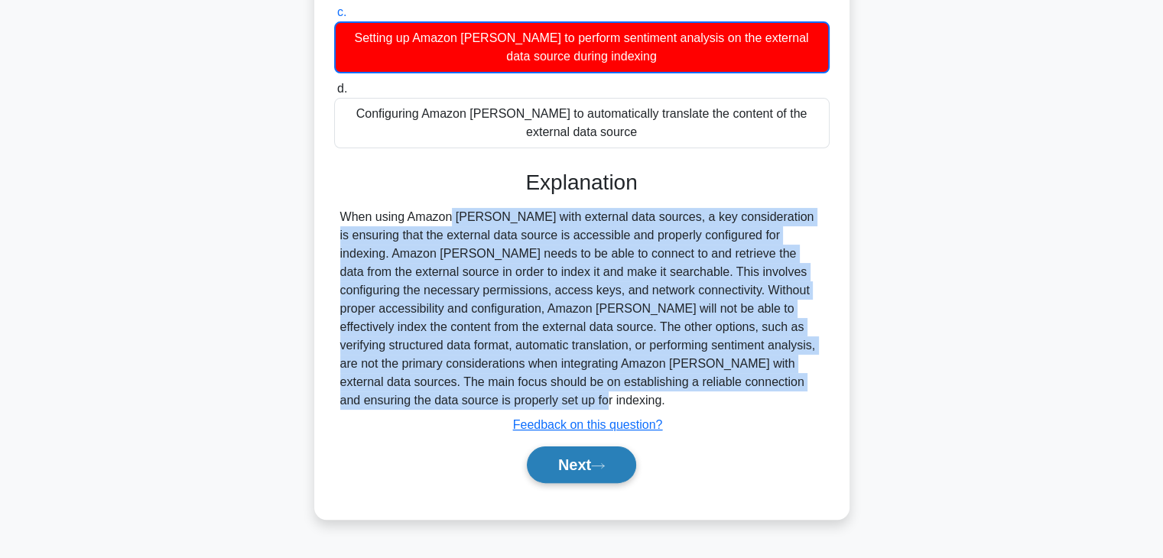
click at [563, 460] on button "Next" at bounding box center [581, 464] width 109 height 37
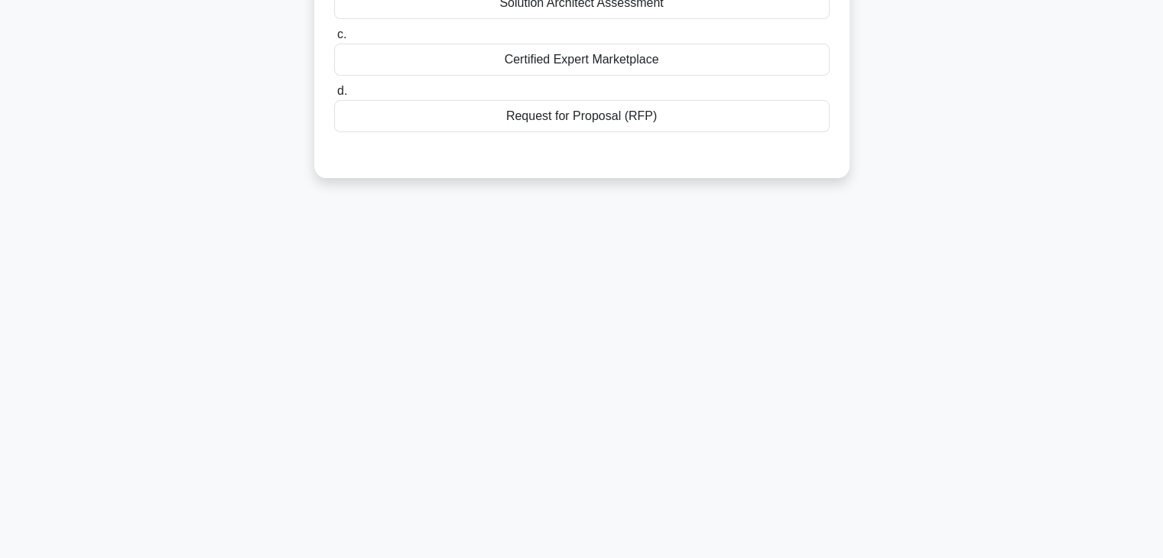
scroll to position [0, 0]
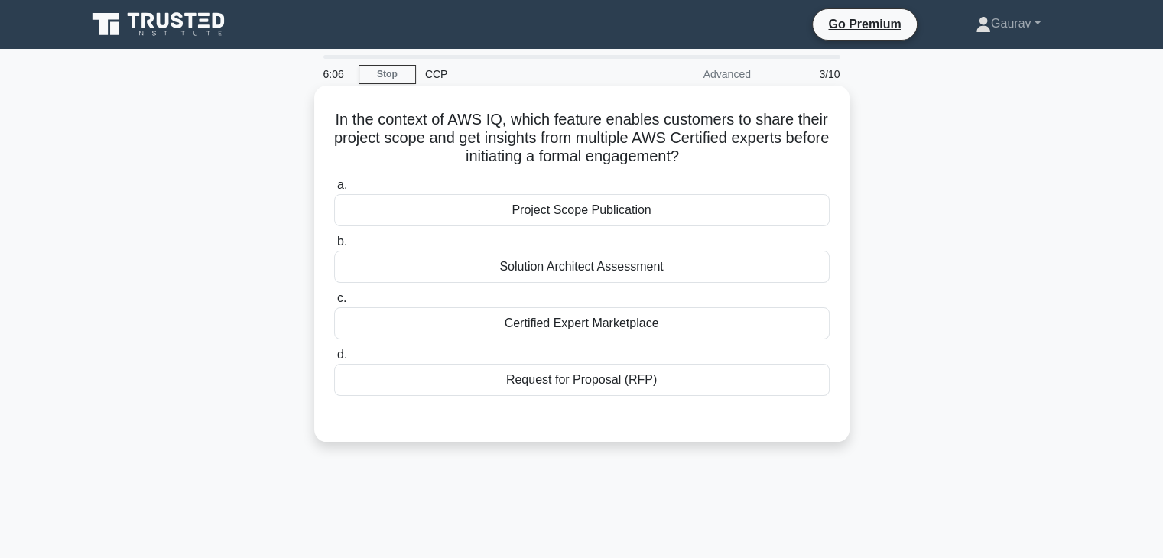
click at [556, 215] on div "Project Scope Publication" at bounding box center [581, 210] width 495 height 32
click at [334, 190] on input "a. Project Scope Publication" at bounding box center [334, 185] width 0 height 10
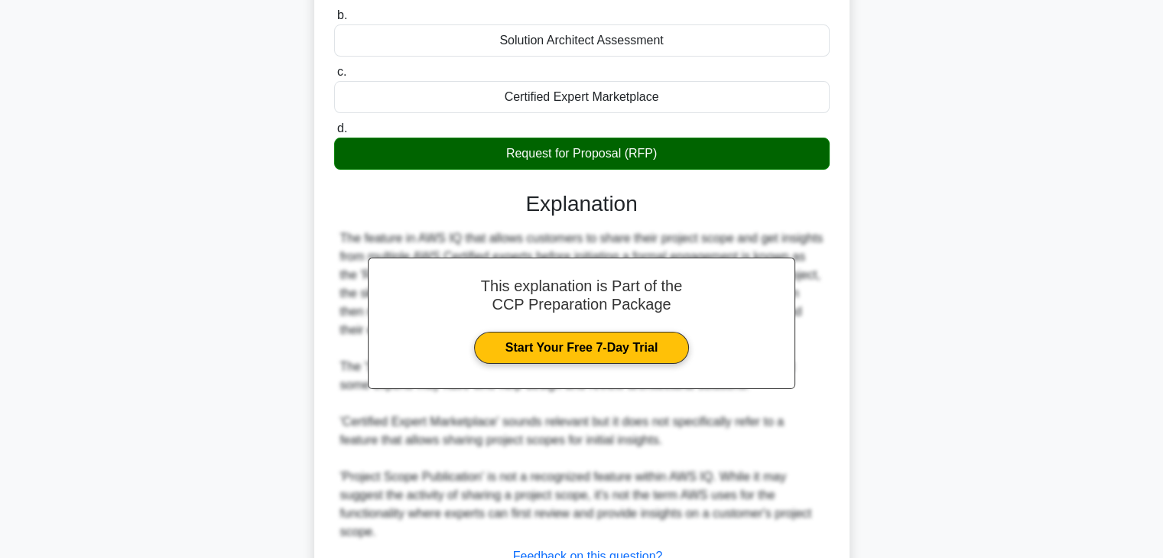
scroll to position [349, 0]
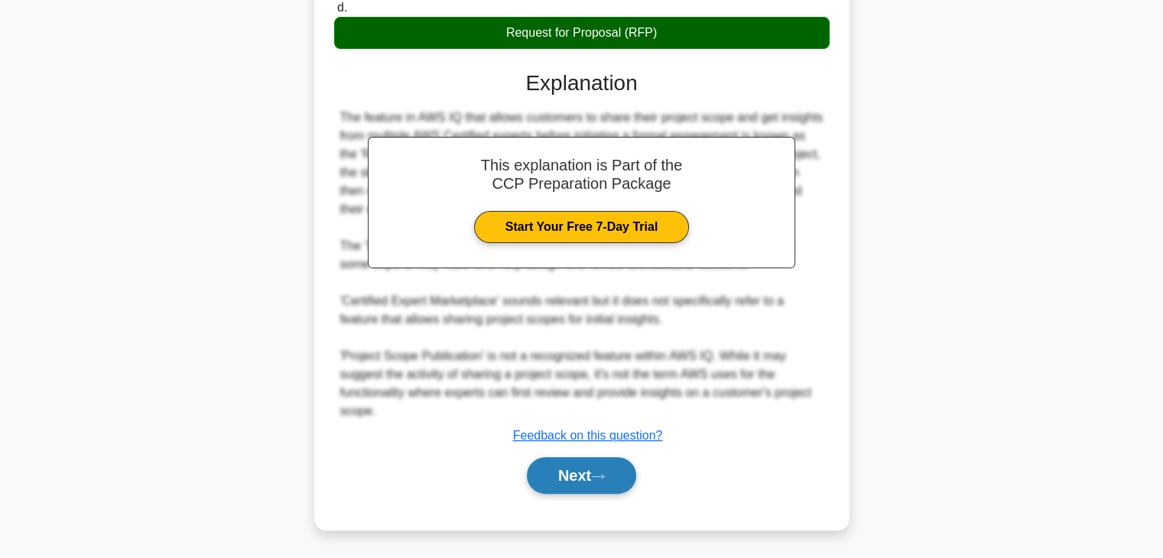
click at [605, 478] on icon at bounding box center [598, 476] width 14 height 8
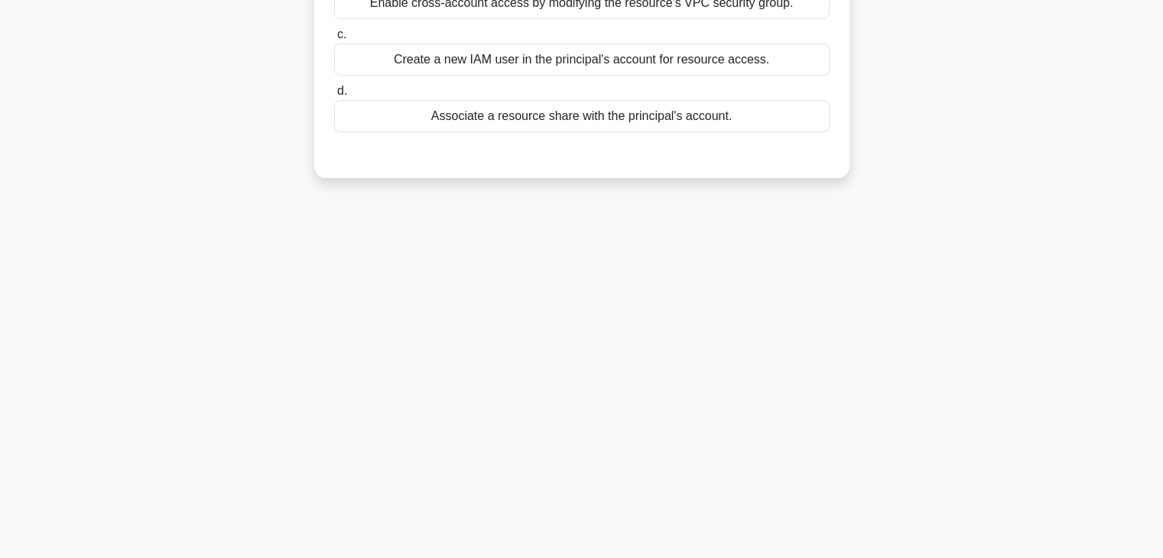
scroll to position [0, 0]
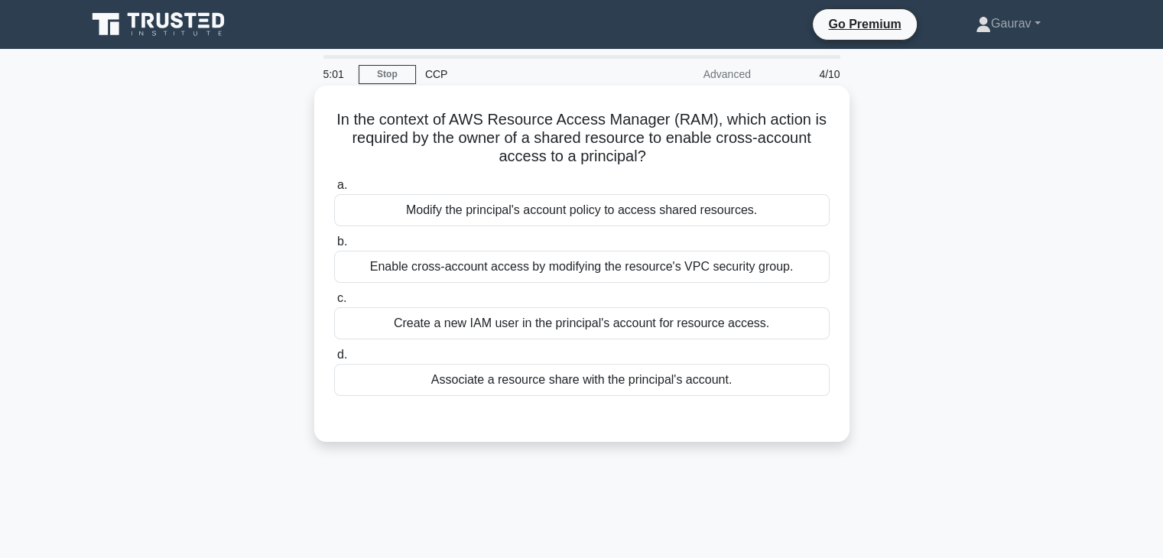
click at [515, 218] on div "Modify the principal's account policy to access shared resources." at bounding box center [581, 210] width 495 height 32
click at [334, 190] on input "a. Modify the principal's account policy to access shared resources." at bounding box center [334, 185] width 0 height 10
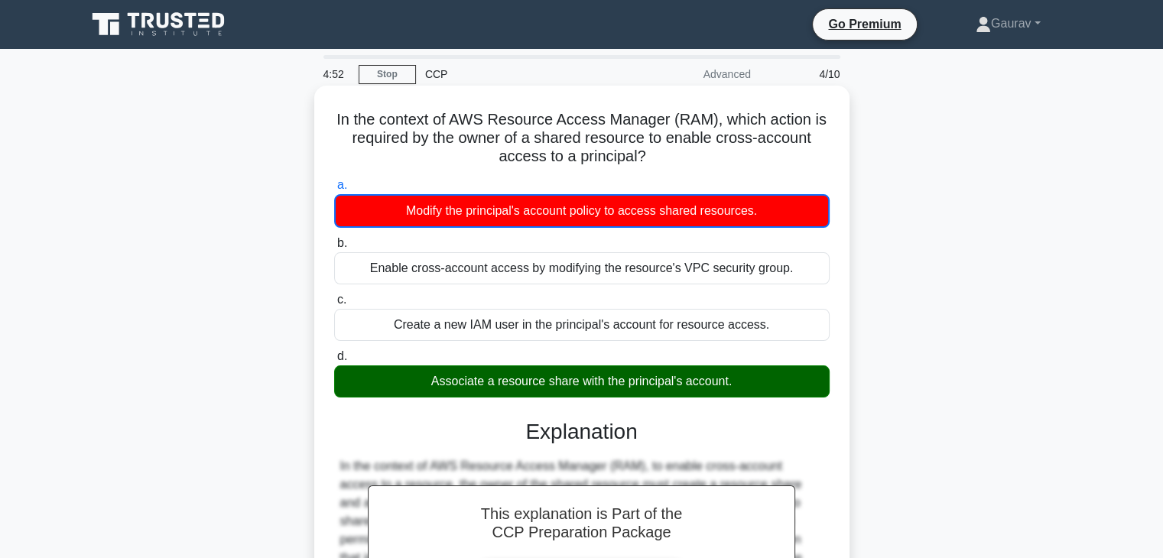
scroll to position [268, 0]
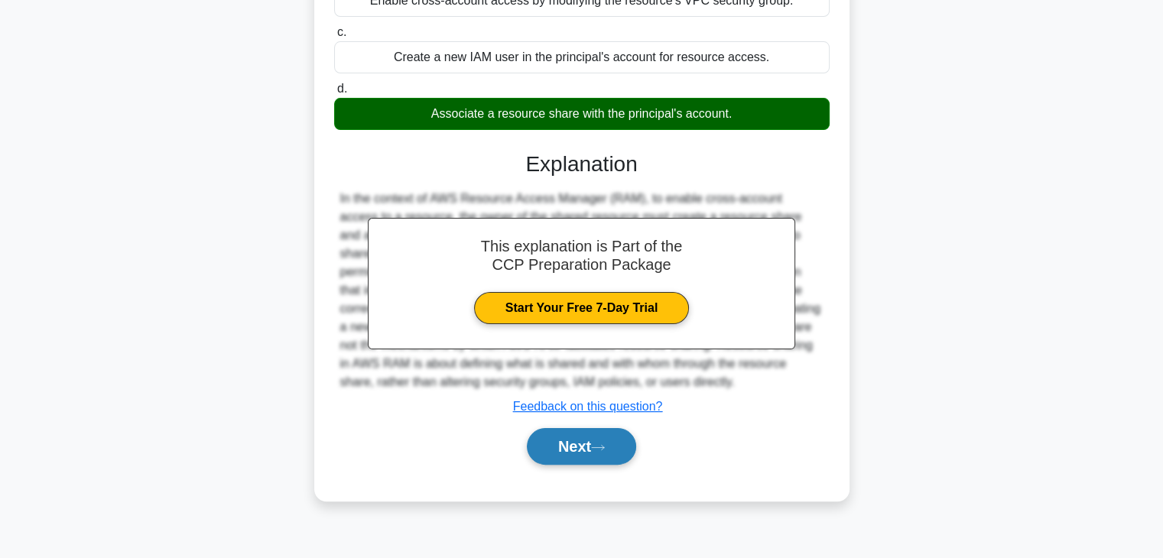
click at [600, 437] on button "Next" at bounding box center [581, 446] width 109 height 37
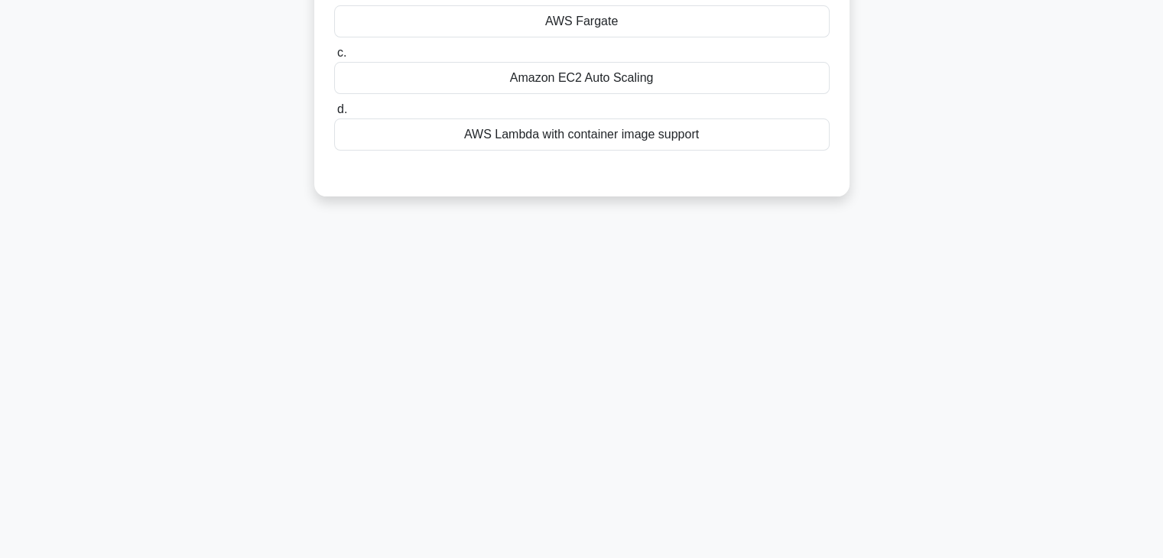
scroll to position [0, 0]
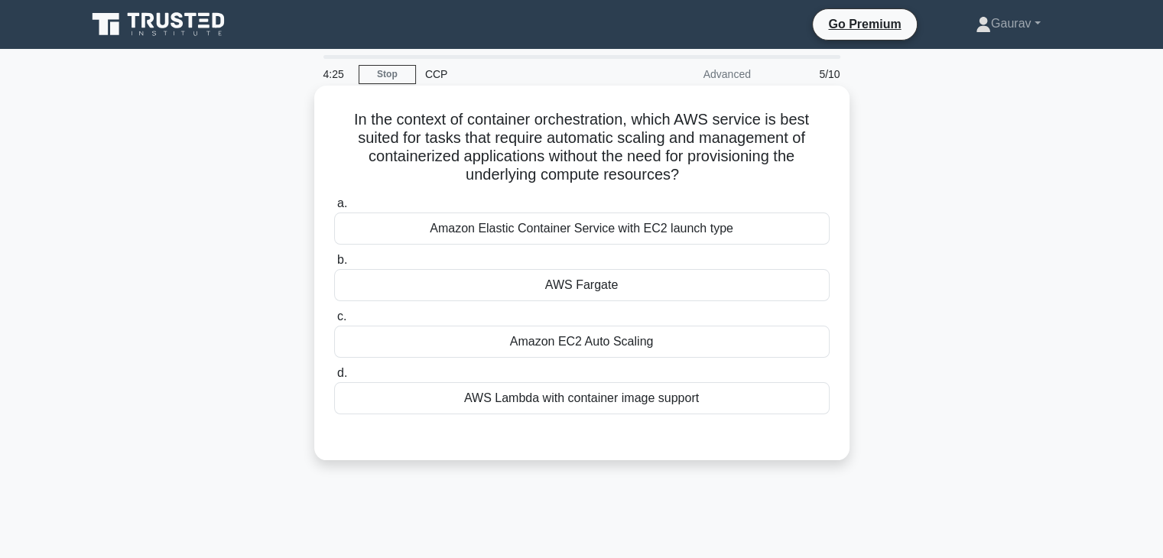
click at [579, 282] on div "AWS Fargate" at bounding box center [581, 285] width 495 height 32
click at [334, 265] on input "b. AWS Fargate" at bounding box center [334, 260] width 0 height 10
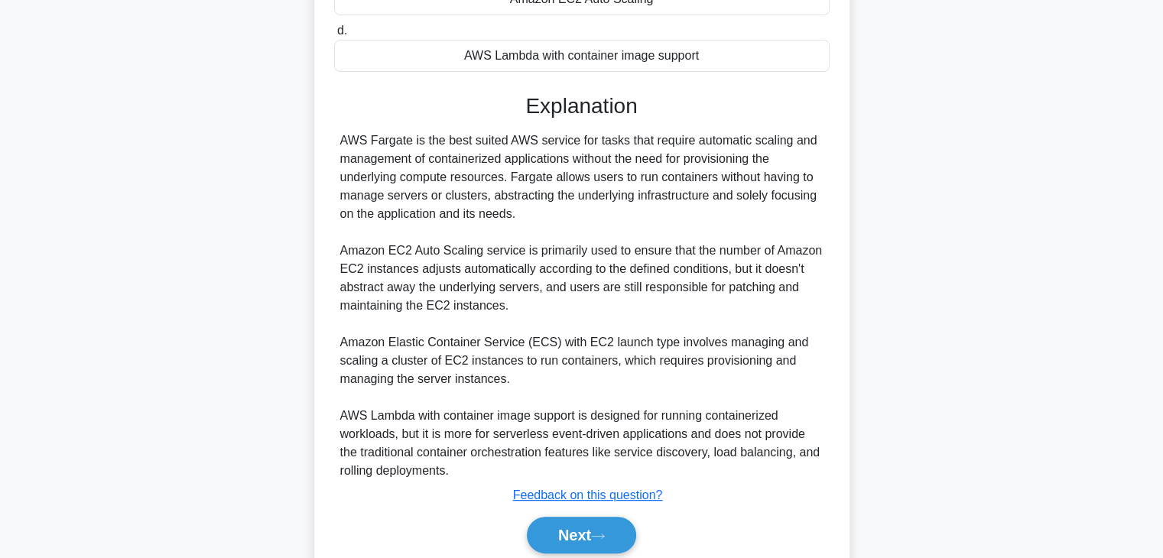
scroll to position [361, 0]
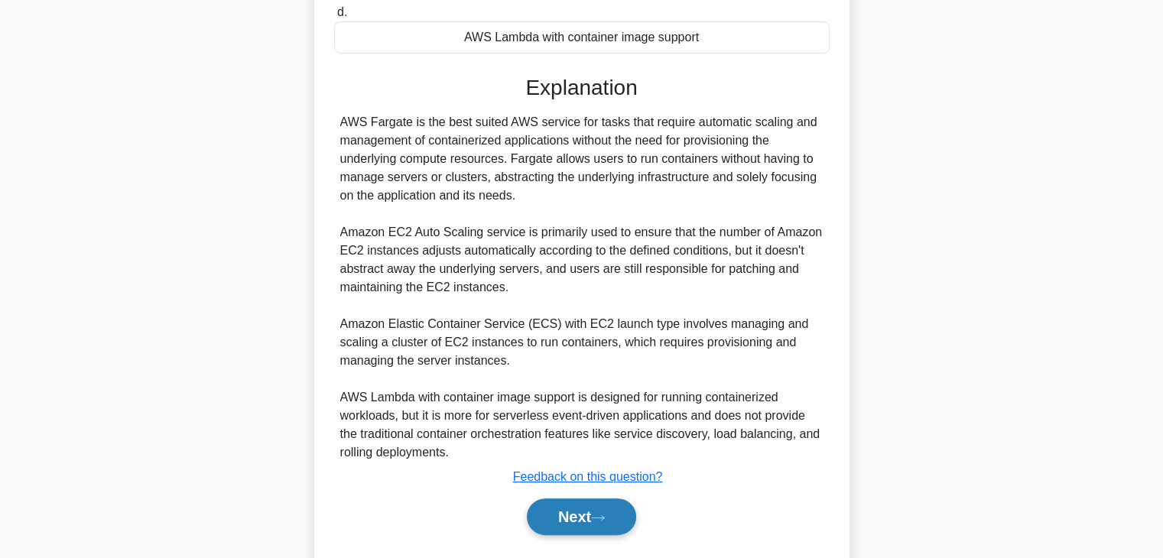
click at [576, 512] on button "Next" at bounding box center [581, 516] width 109 height 37
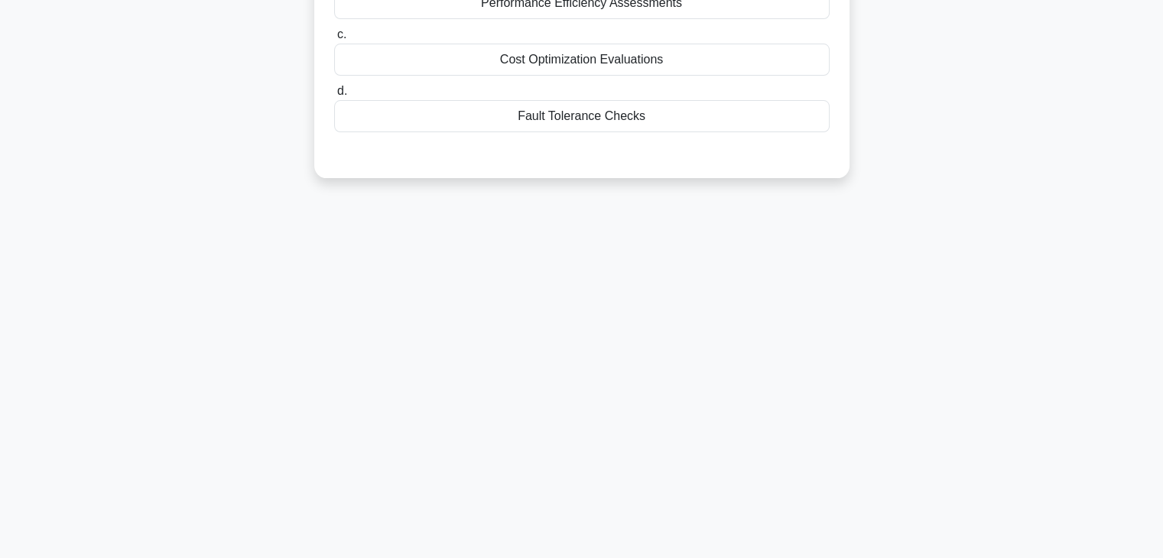
scroll to position [0, 0]
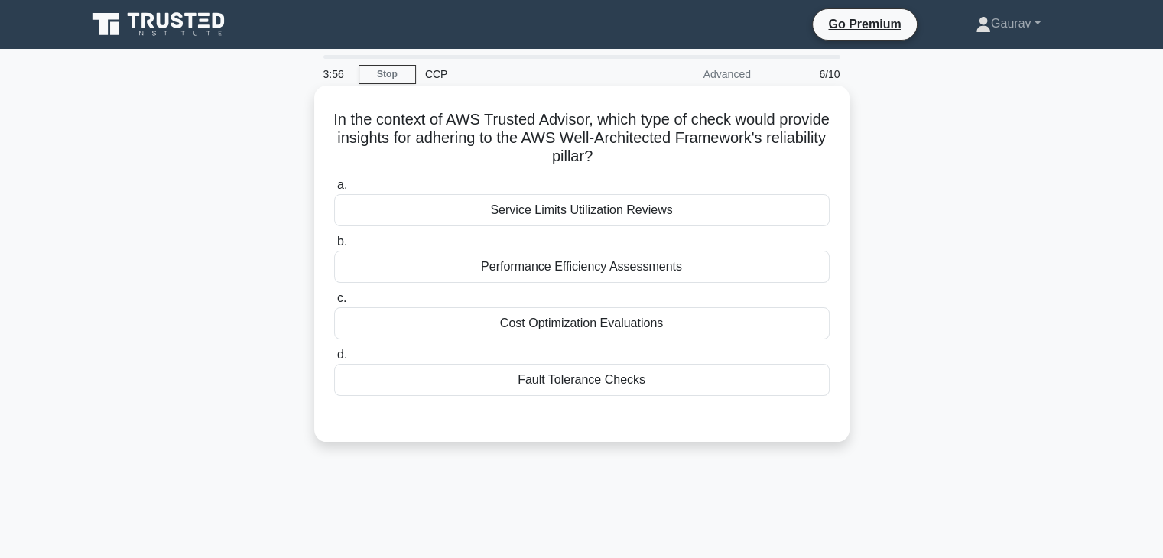
click at [547, 330] on div "Cost Optimization Evaluations" at bounding box center [581, 323] width 495 height 32
click at [334, 303] on input "c. Cost Optimization Evaluations" at bounding box center [334, 299] width 0 height 10
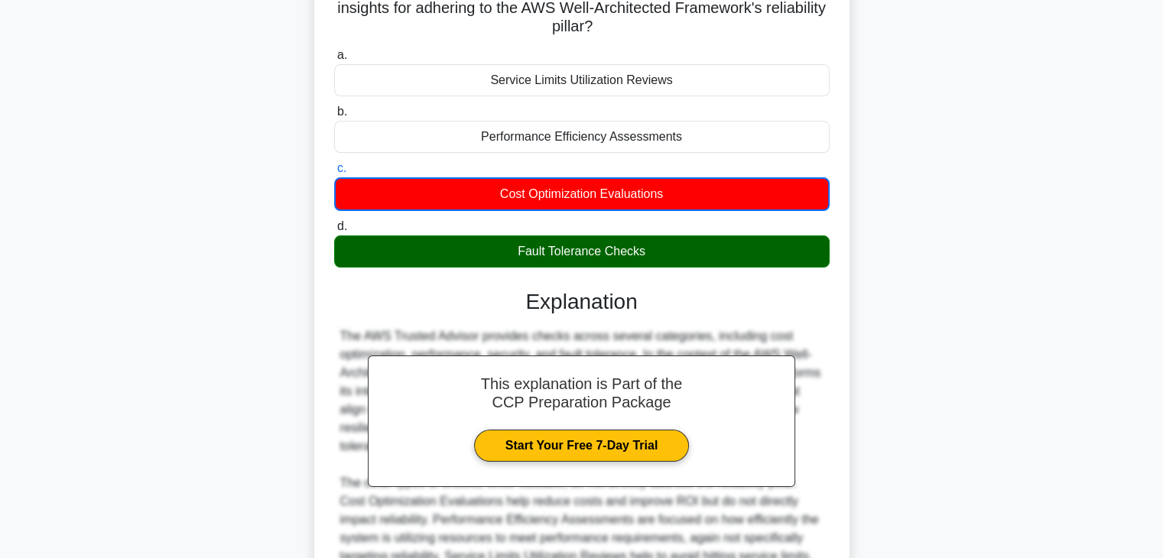
scroll to position [312, 0]
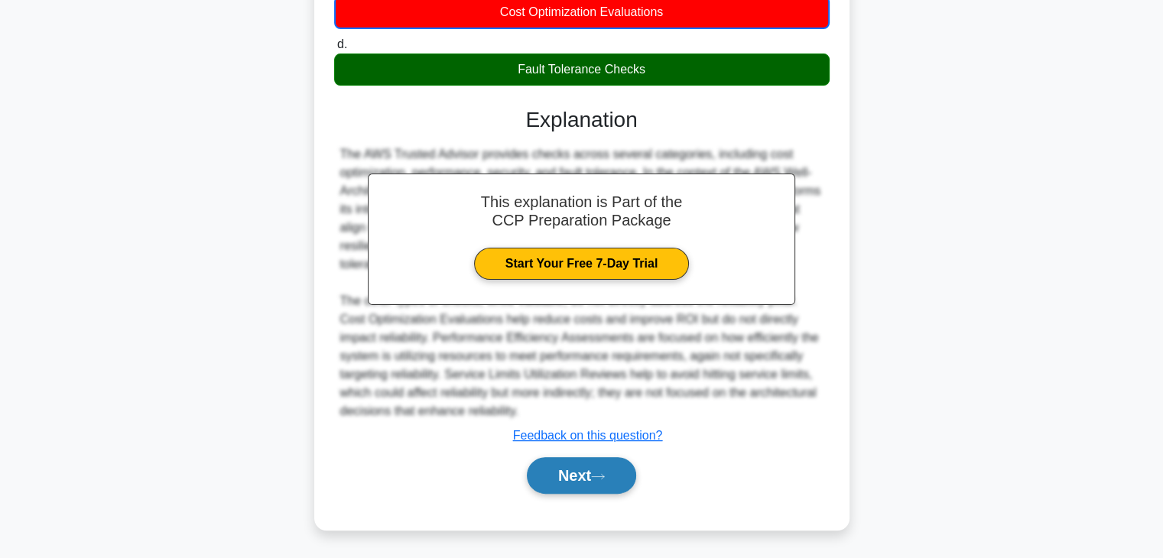
click at [584, 483] on button "Next" at bounding box center [581, 475] width 109 height 37
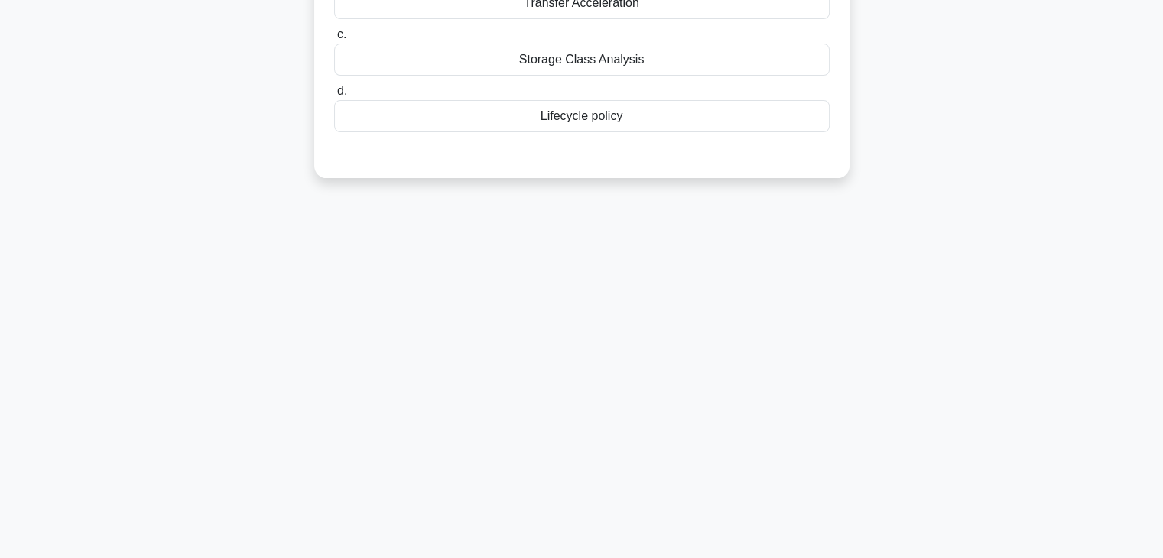
scroll to position [0, 0]
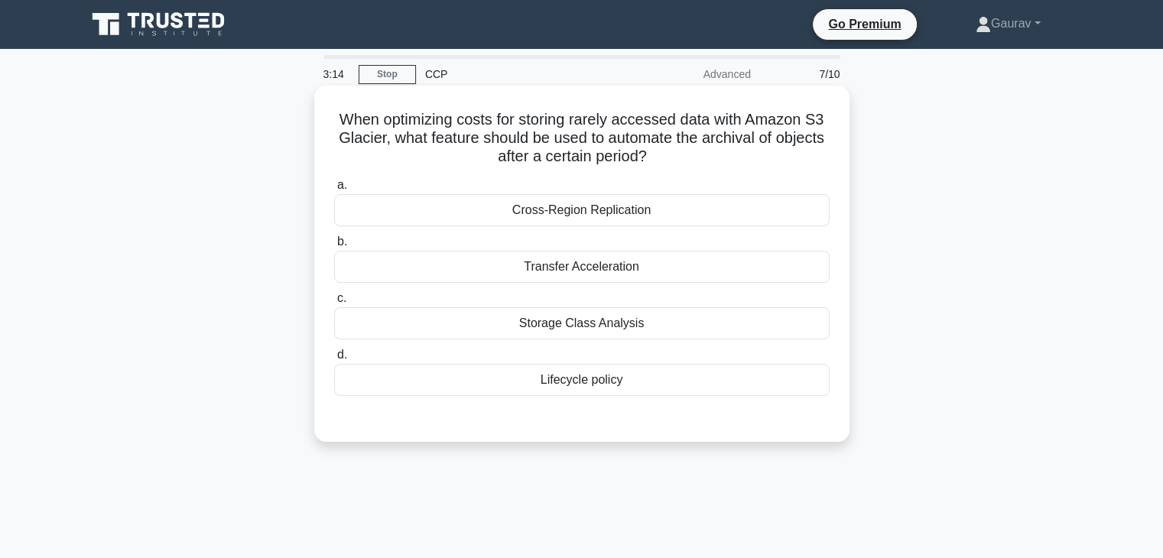
click at [526, 387] on div "Lifecycle policy" at bounding box center [581, 380] width 495 height 32
click at [334, 360] on input "d. Lifecycle policy" at bounding box center [334, 355] width 0 height 10
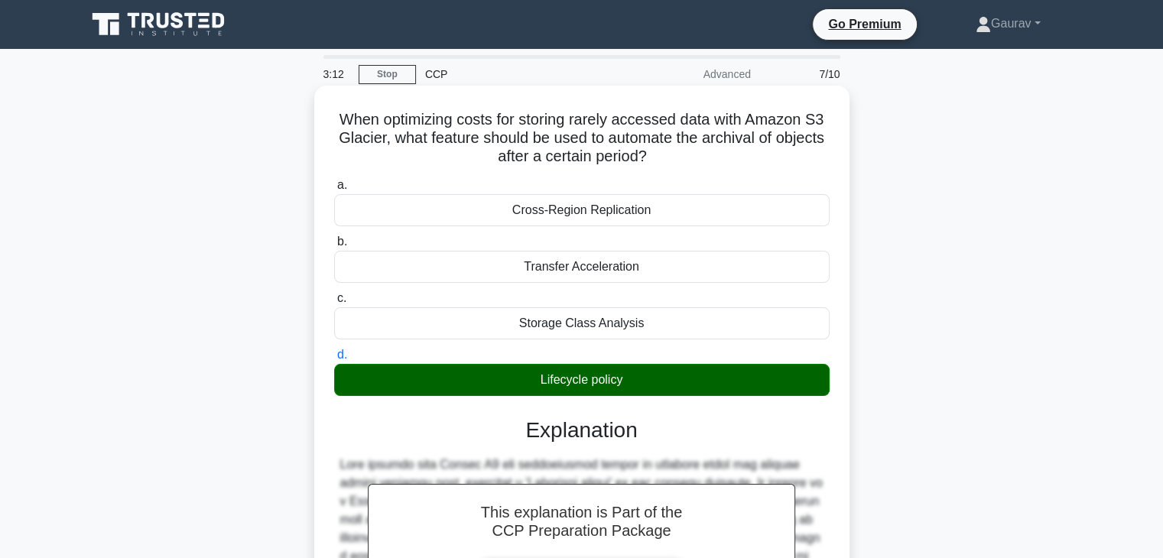
scroll to position [292, 0]
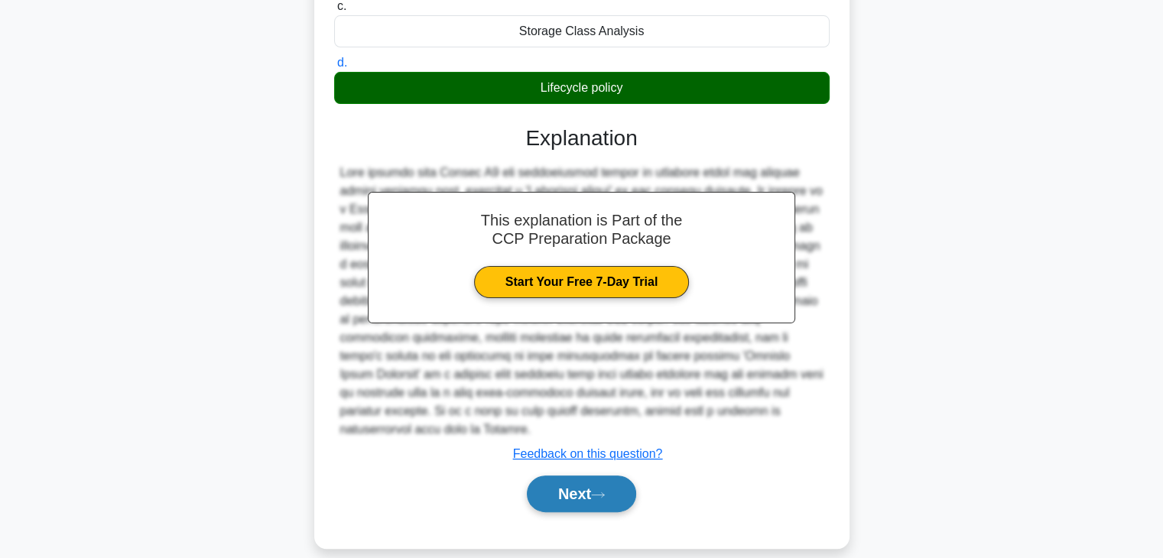
click at [586, 475] on button "Next" at bounding box center [581, 493] width 109 height 37
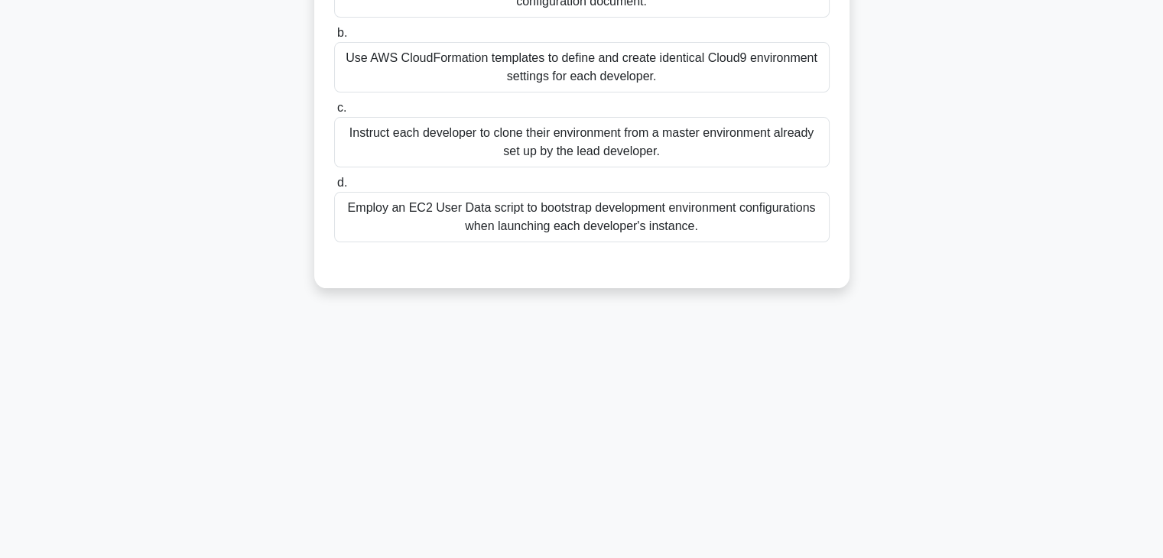
scroll to position [0, 0]
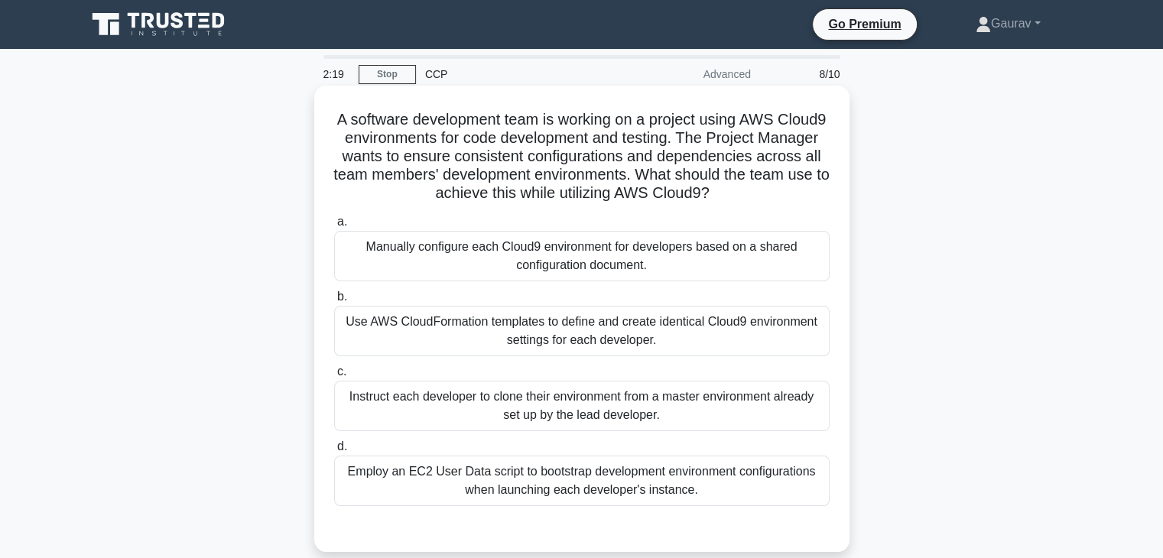
click at [550, 326] on div "Use AWS CloudFormation templates to define and create identical Cloud9 environm…" at bounding box center [581, 331] width 495 height 50
click at [334, 302] on input "b. Use AWS CloudFormation templates to define and create identical Cloud9 envir…" at bounding box center [334, 297] width 0 height 10
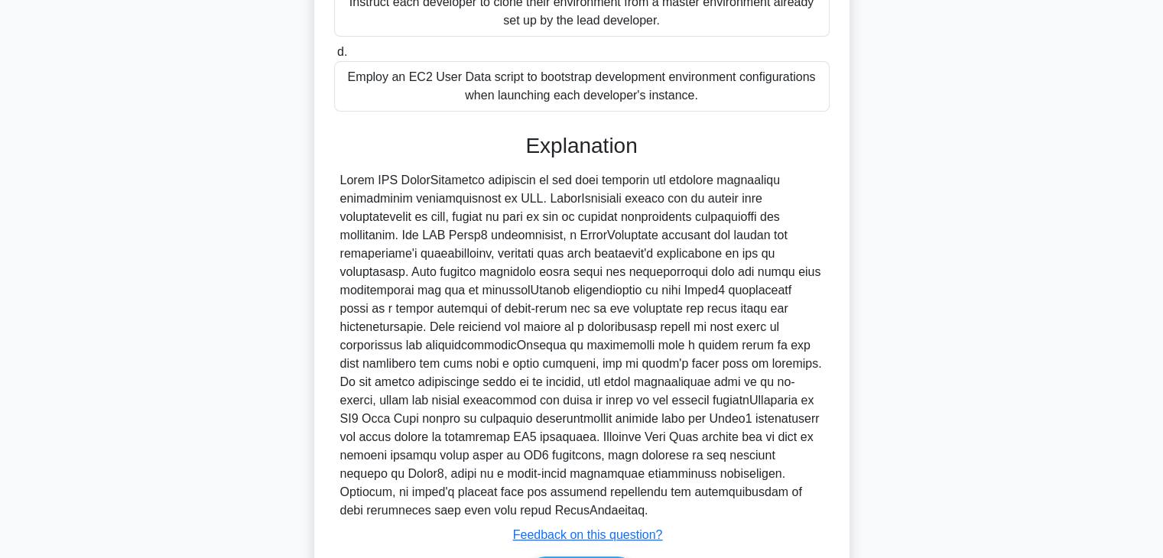
scroll to position [494, 0]
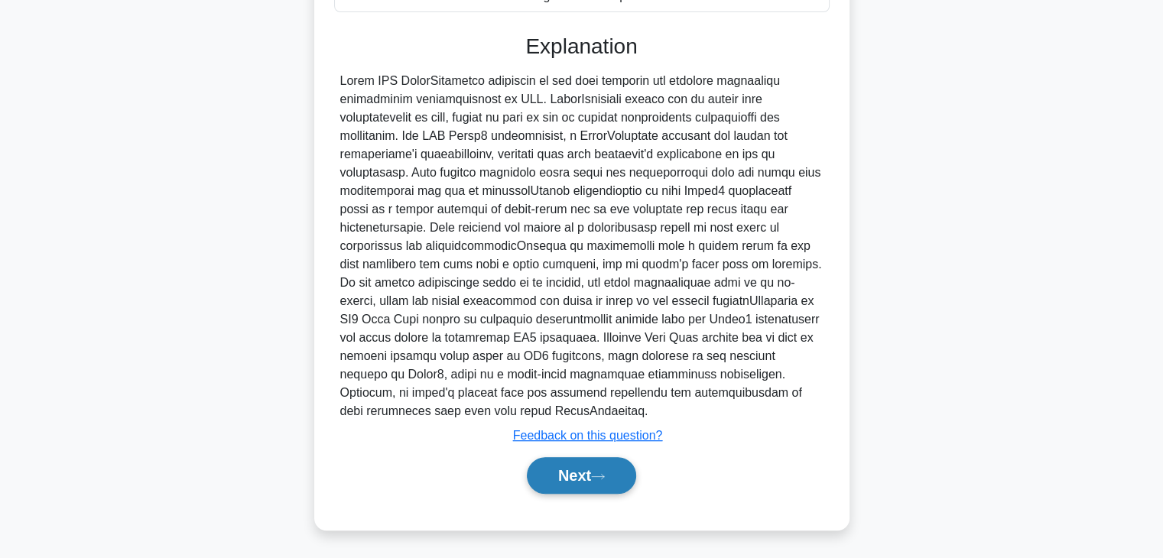
click at [576, 479] on button "Next" at bounding box center [581, 475] width 109 height 37
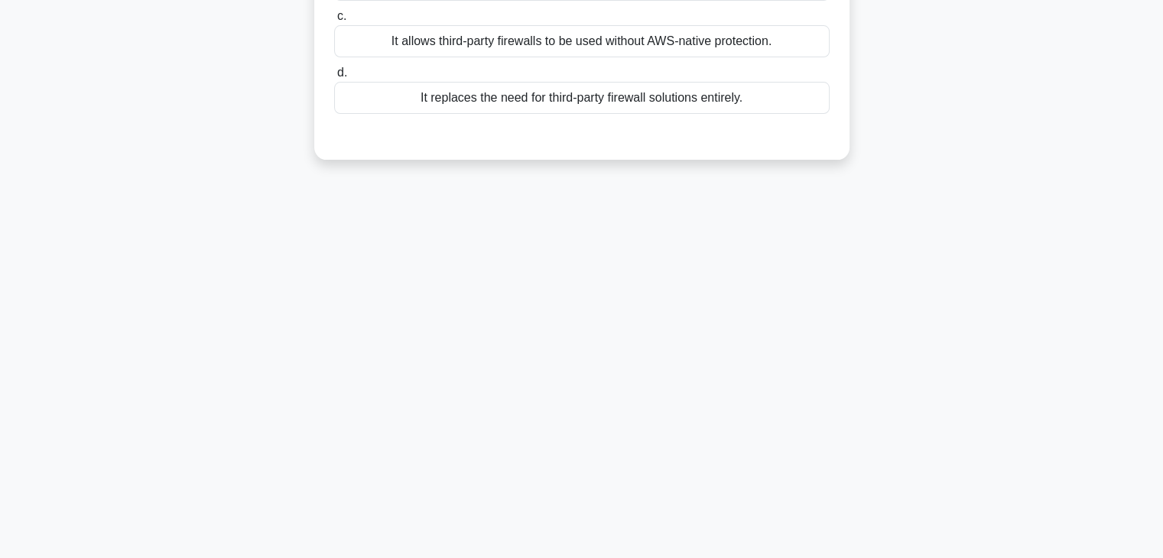
scroll to position [0, 0]
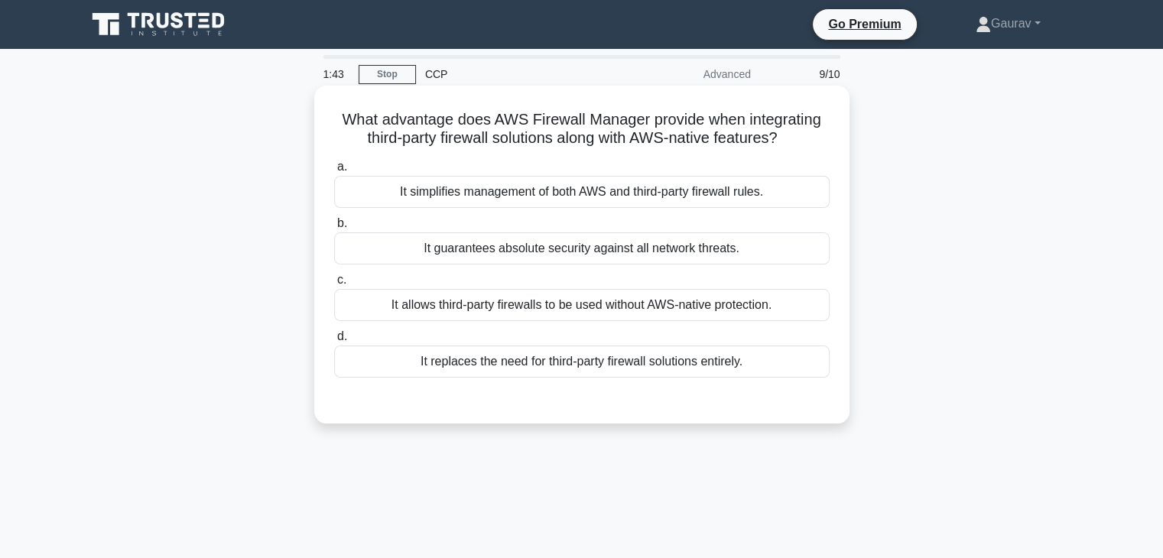
click at [579, 313] on div "It allows third-party firewalls to be used without AWS-native protection." at bounding box center [581, 305] width 495 height 32
click at [334, 285] on input "c. It allows third-party firewalls to be used without AWS-native protection." at bounding box center [334, 280] width 0 height 10
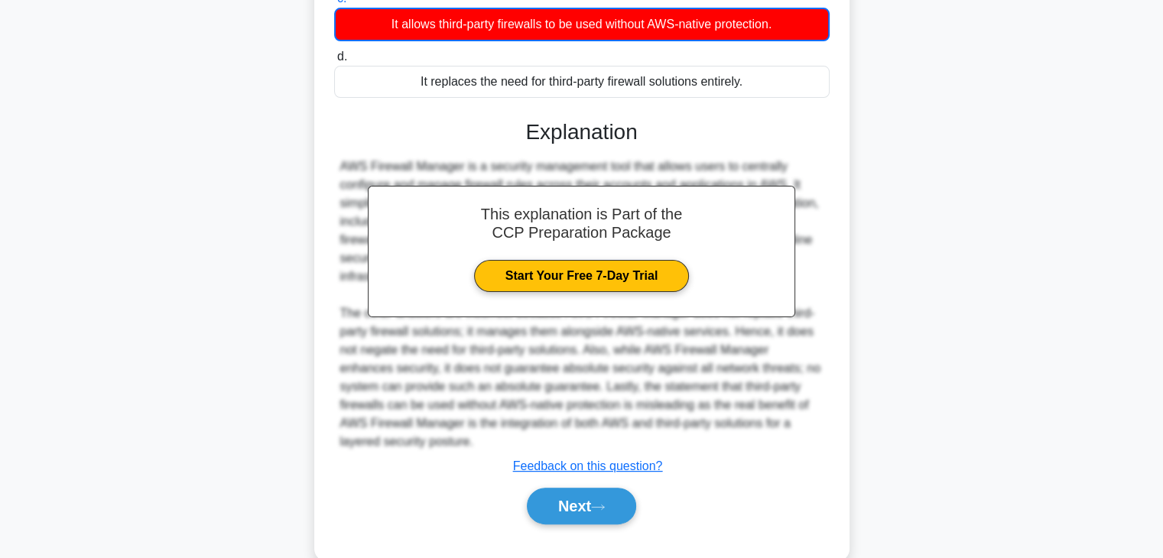
scroll to position [312, 0]
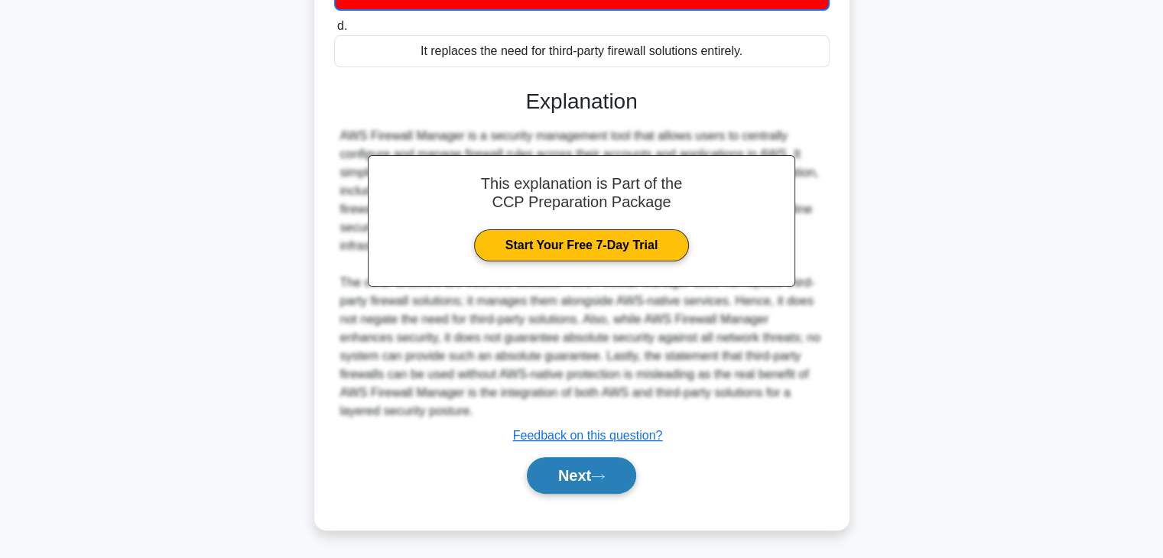
click at [593, 479] on button "Next" at bounding box center [581, 475] width 109 height 37
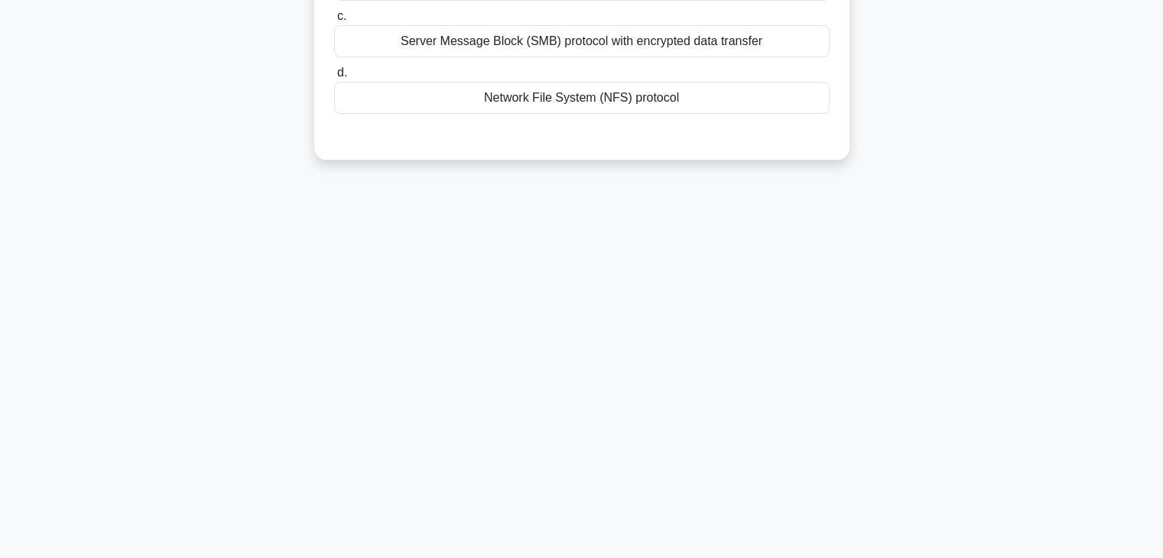
scroll to position [0, 0]
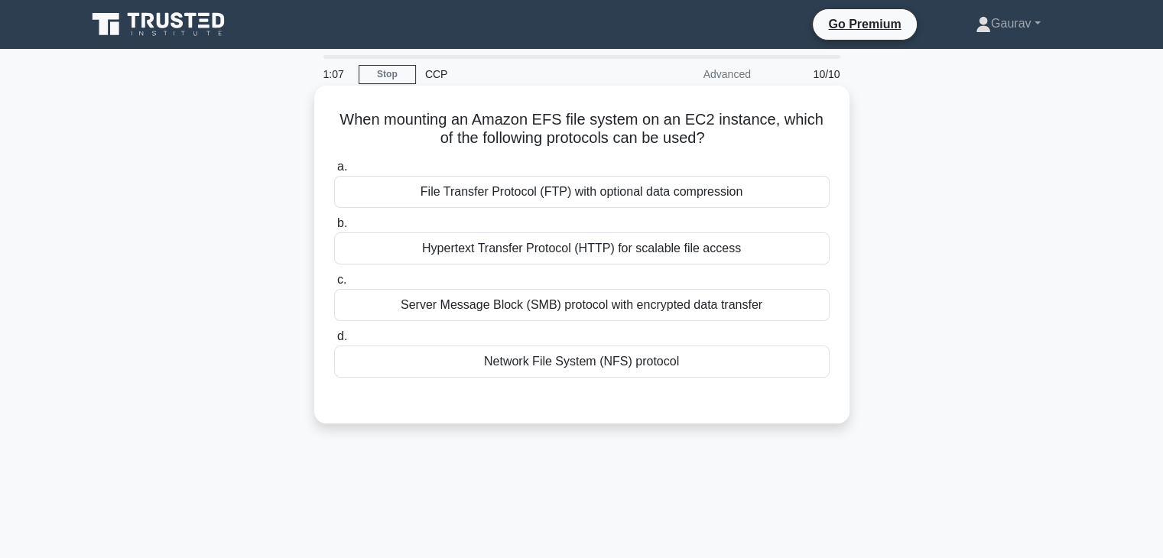
click at [551, 368] on div "Network File System (NFS) protocol" at bounding box center [581, 362] width 495 height 32
click at [334, 342] on input "d. Network File System (NFS) protocol" at bounding box center [334, 337] width 0 height 10
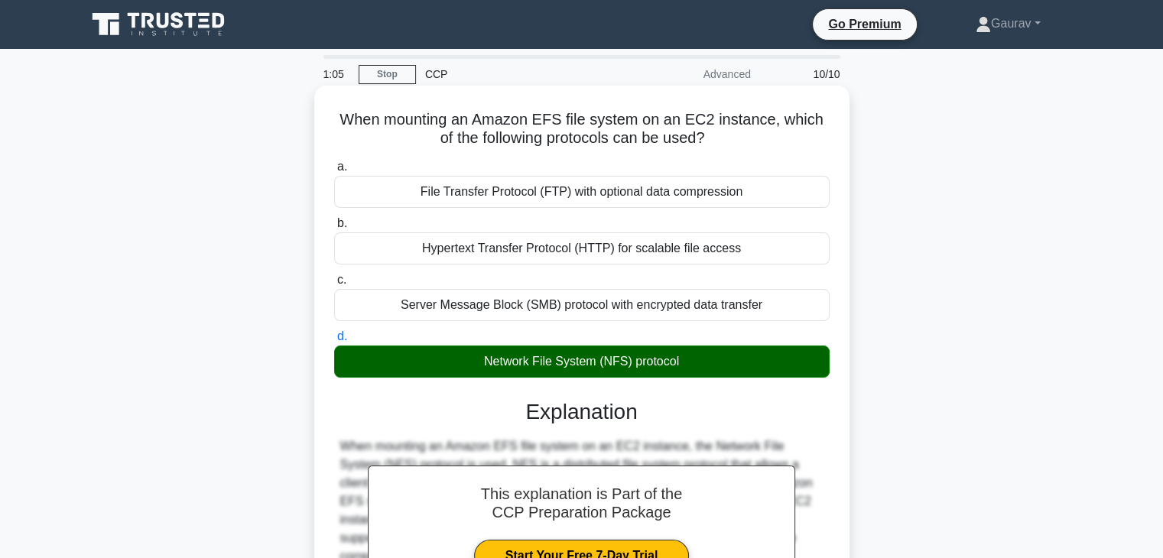
scroll to position [268, 0]
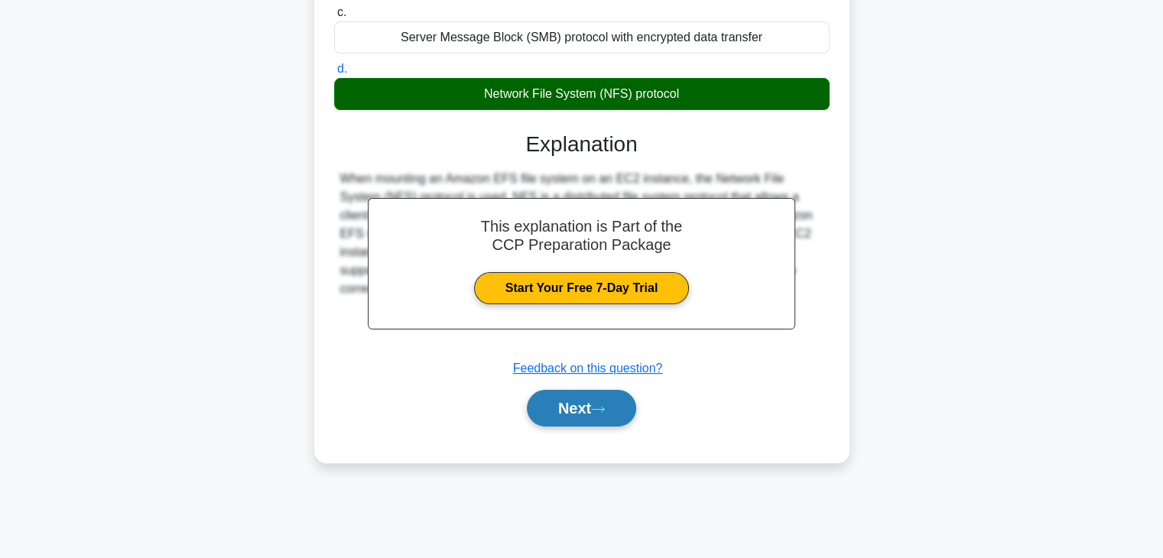
click at [596, 401] on button "Next" at bounding box center [581, 408] width 109 height 37
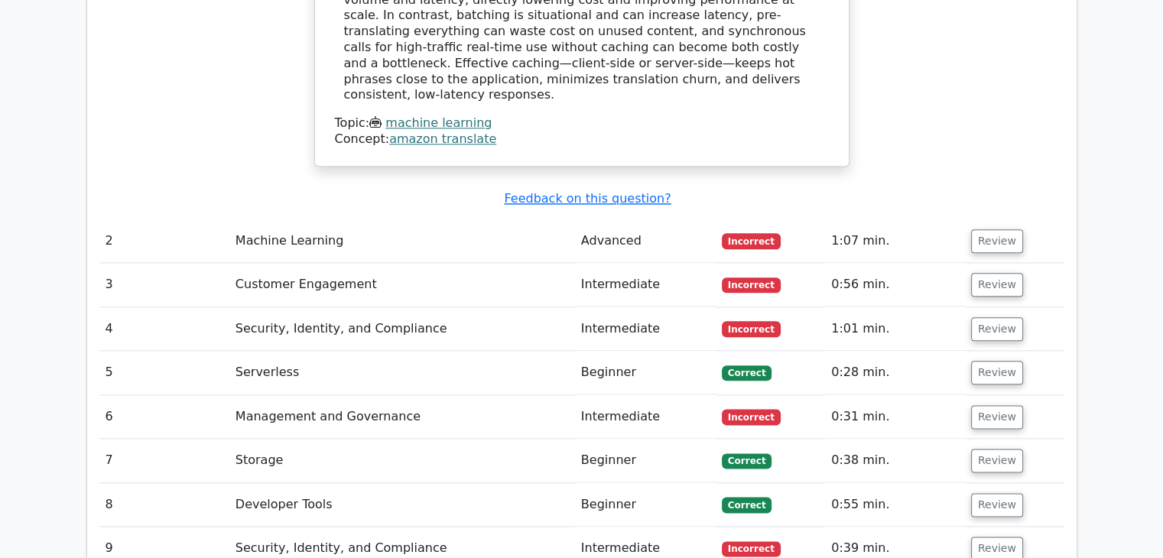
scroll to position [1791, 0]
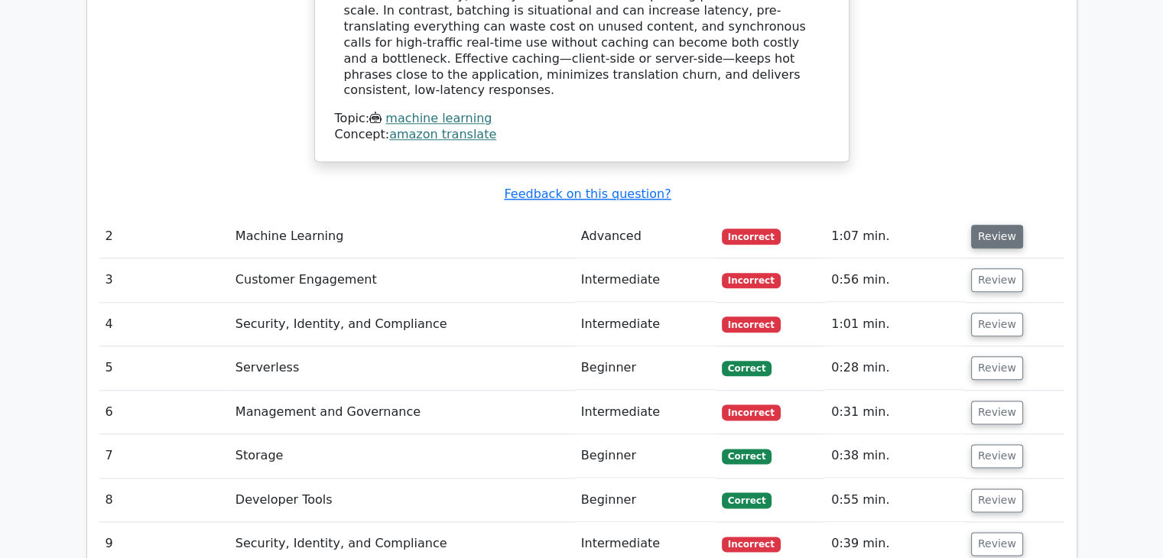
click at [981, 225] on button "Review" at bounding box center [997, 237] width 52 height 24
